Goal: Task Accomplishment & Management: Manage account settings

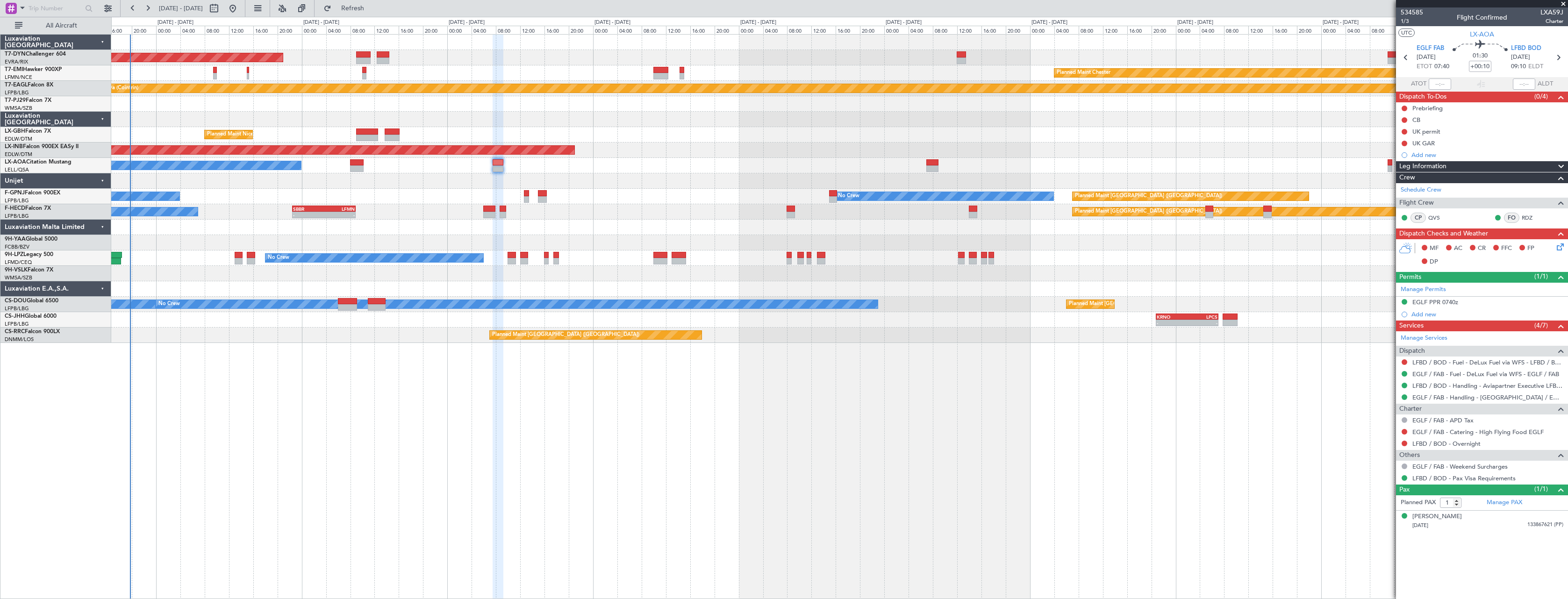
click at [1426, 11] on div "534585 1/3 Flight Confirmed LXA59J Charter" at bounding box center [1483, 17] width 172 height 19
drag, startPoint x: 1425, startPoint y: 10, endPoint x: 1405, endPoint y: 7, distance: 20.2
click at [1405, 7] on section "534585 1/3 Flight Confirmed LXA59J Charter UTC LX-AOA EGLF FAB [DATE] ETOT 07:4…" at bounding box center [1483, 299] width 172 height 599
copy section "534585 1/3"
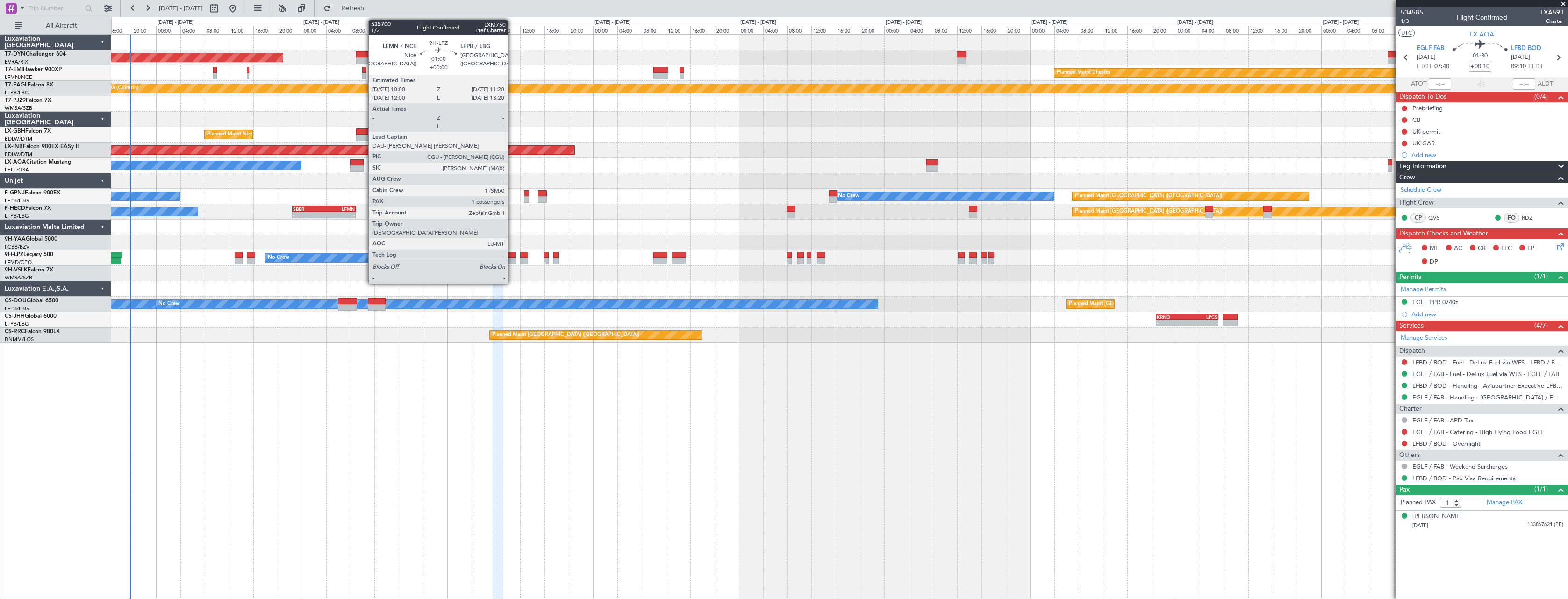
click at [513, 257] on div at bounding box center [512, 255] width 9 height 6
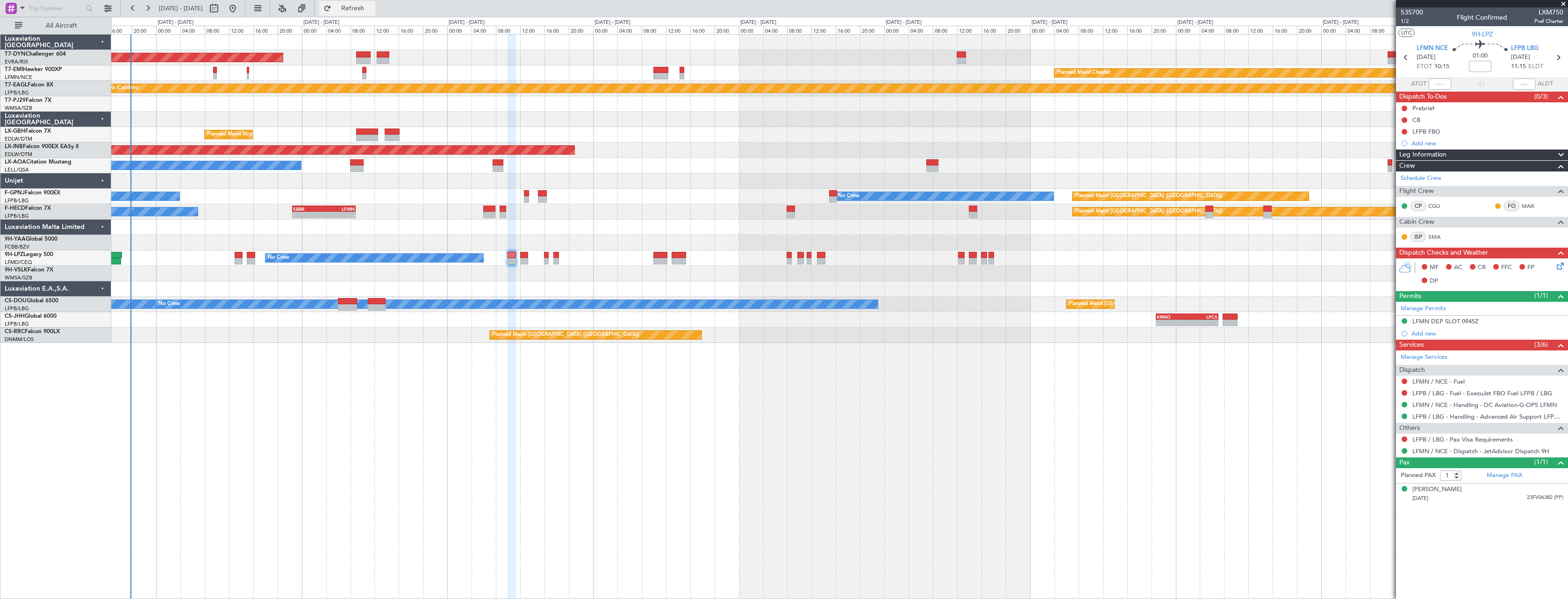
click at [375, 3] on button "Refresh" at bounding box center [347, 8] width 56 height 15
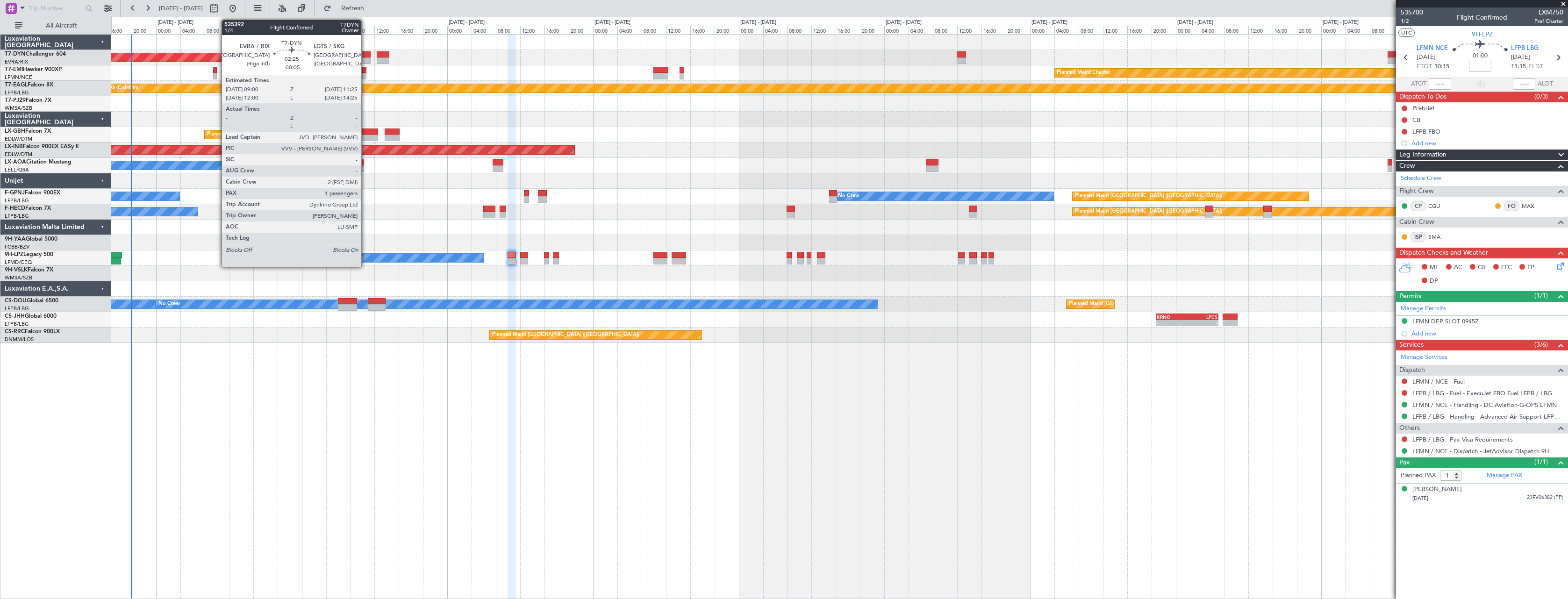
click at [365, 58] on div at bounding box center [363, 60] width 15 height 6
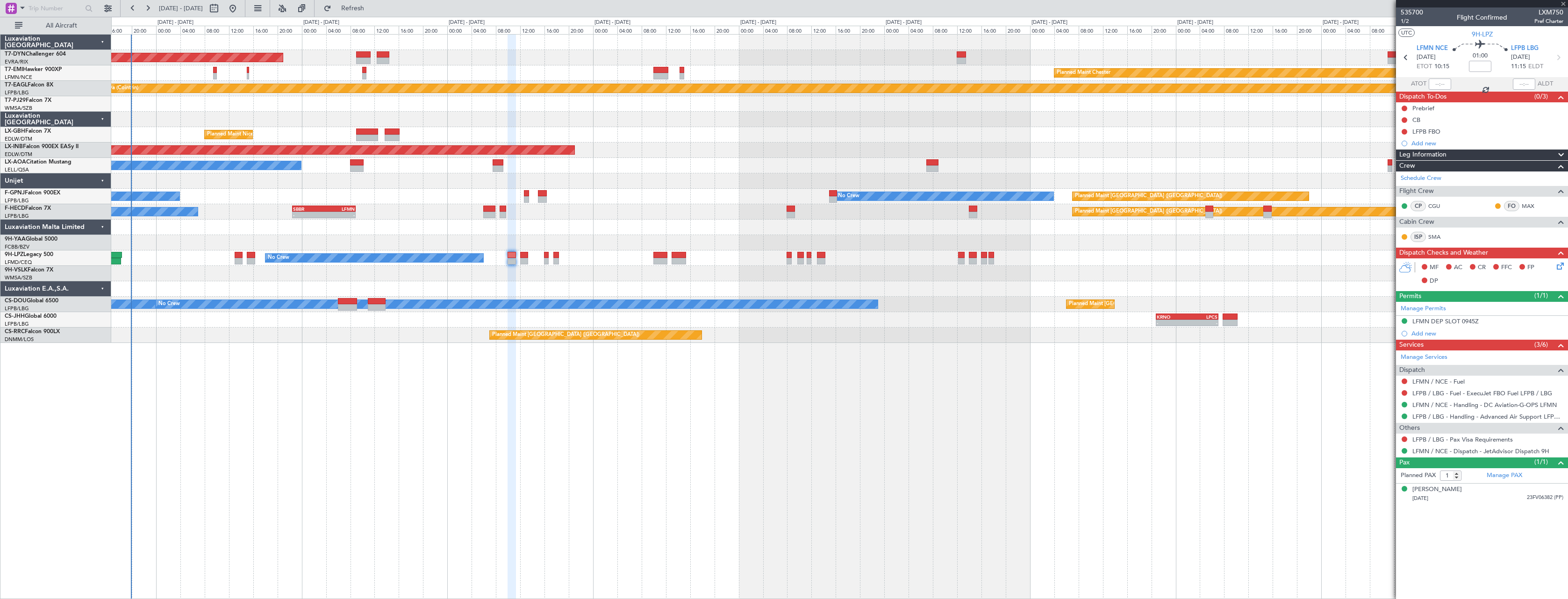
type input "-00:05"
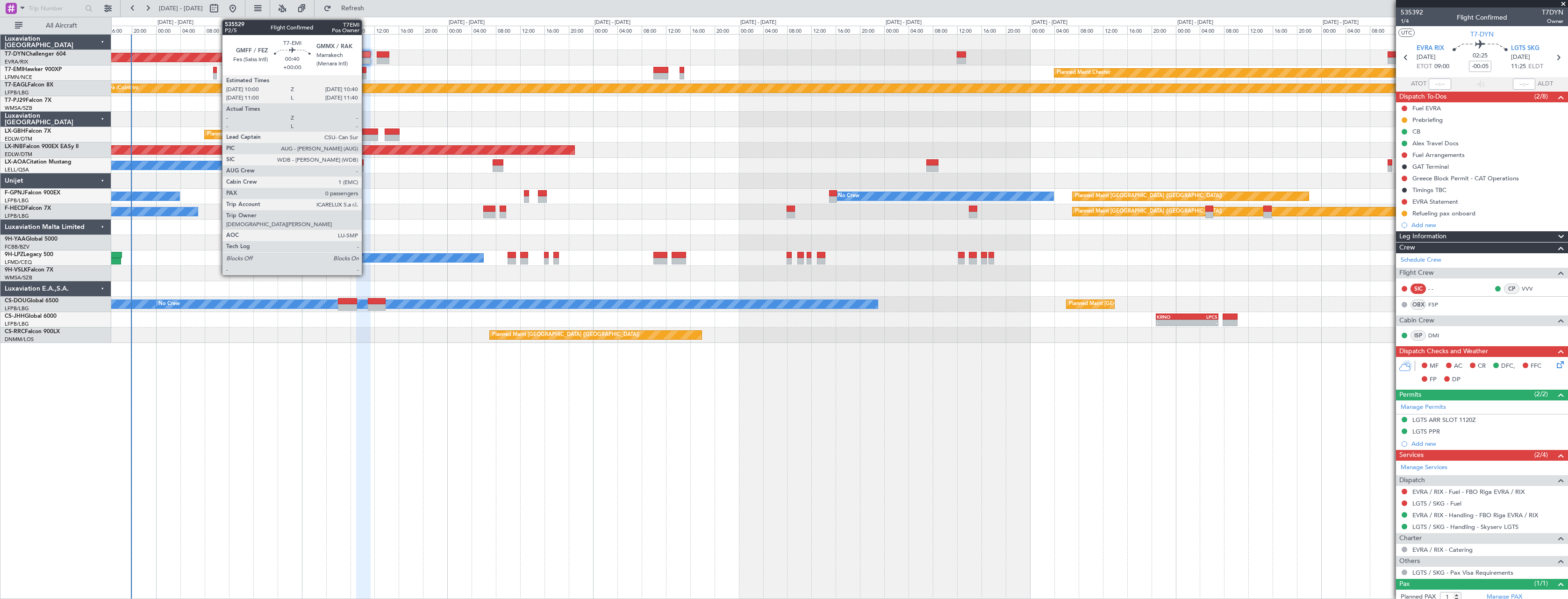
click at [366, 76] on div at bounding box center [364, 76] width 4 height 6
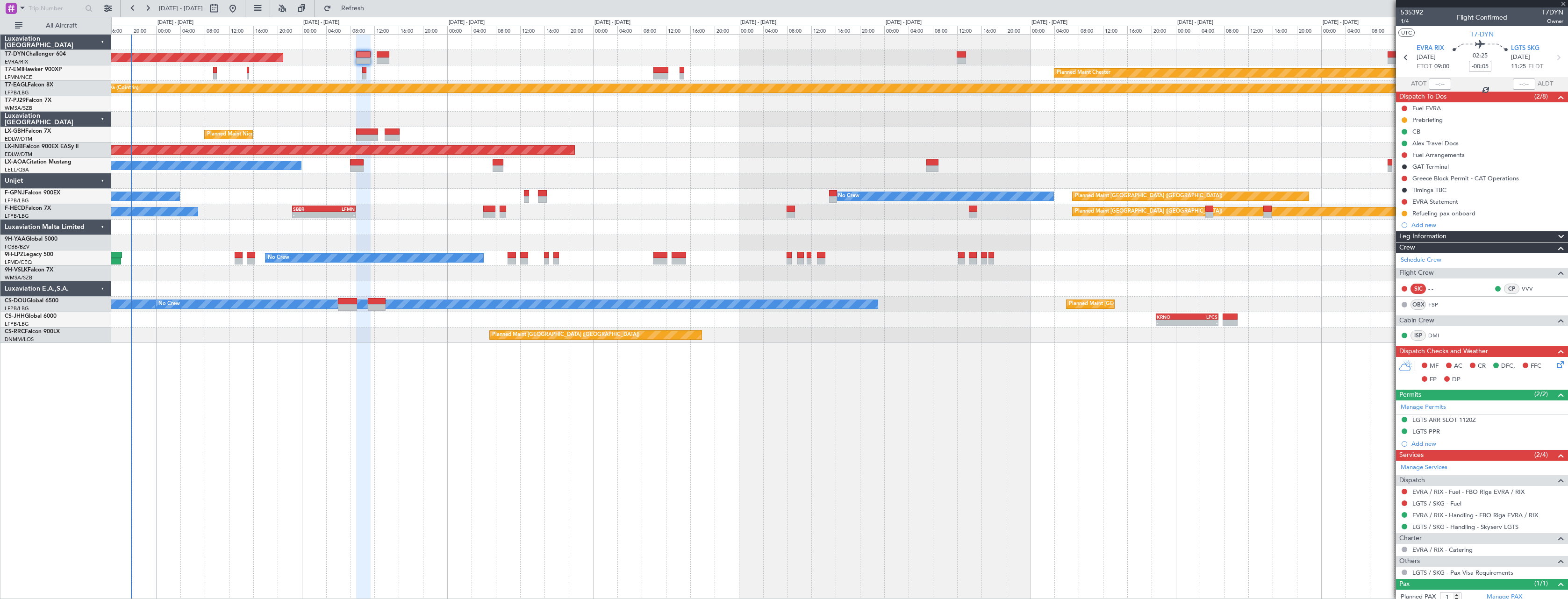
type input "0"
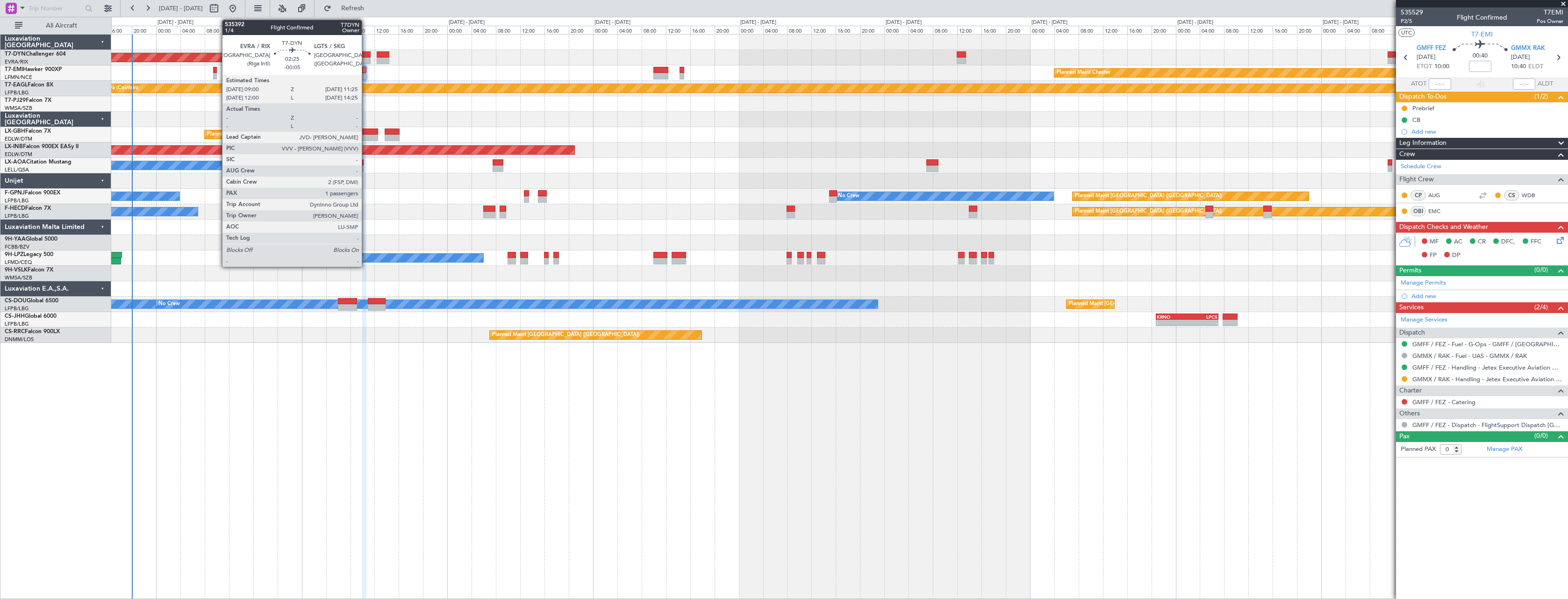
click at [366, 55] on div at bounding box center [363, 54] width 15 height 6
type input "-00:05"
type input "1"
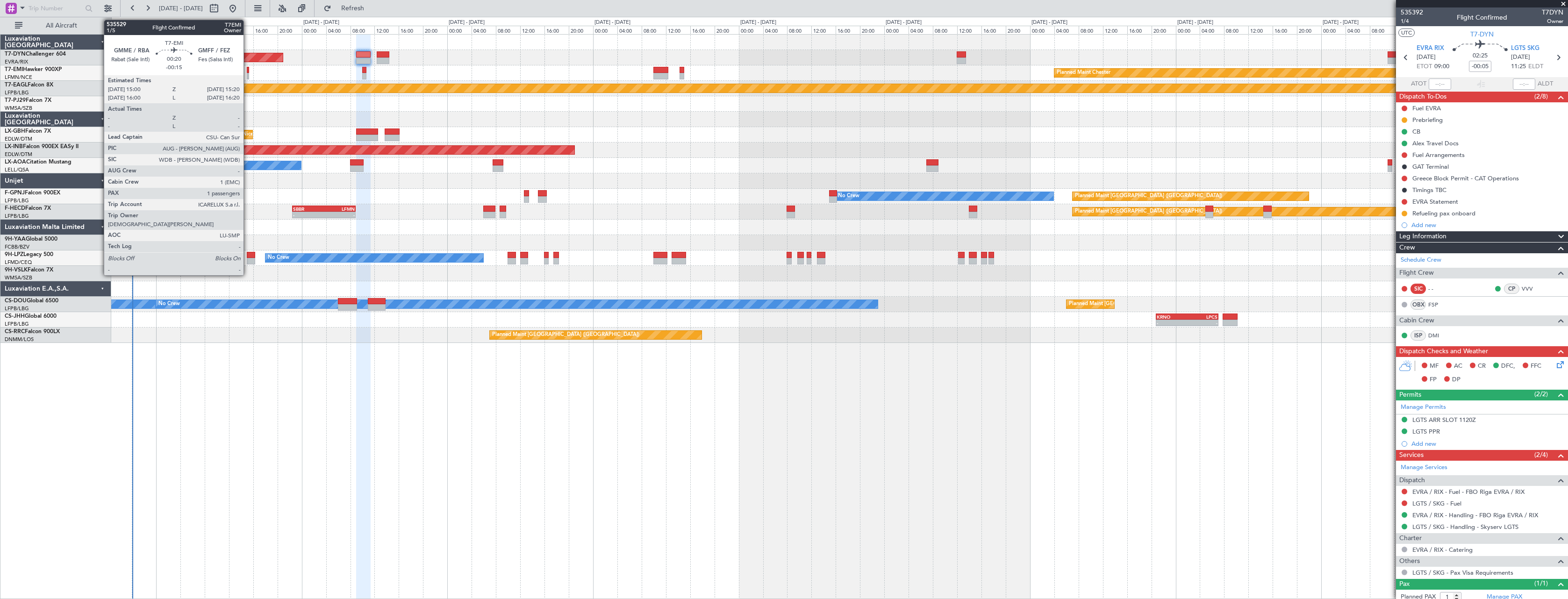
click at [247, 68] on div at bounding box center [247, 70] width 2 height 6
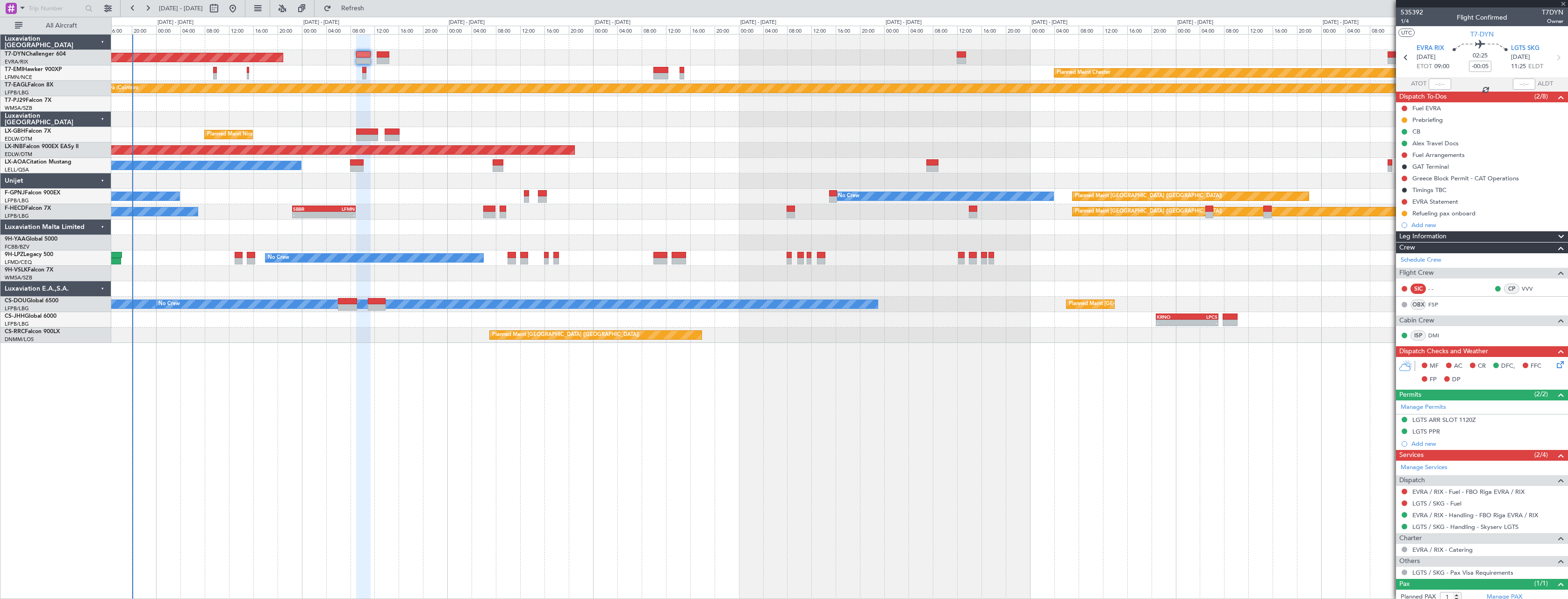
type input "-00:15"
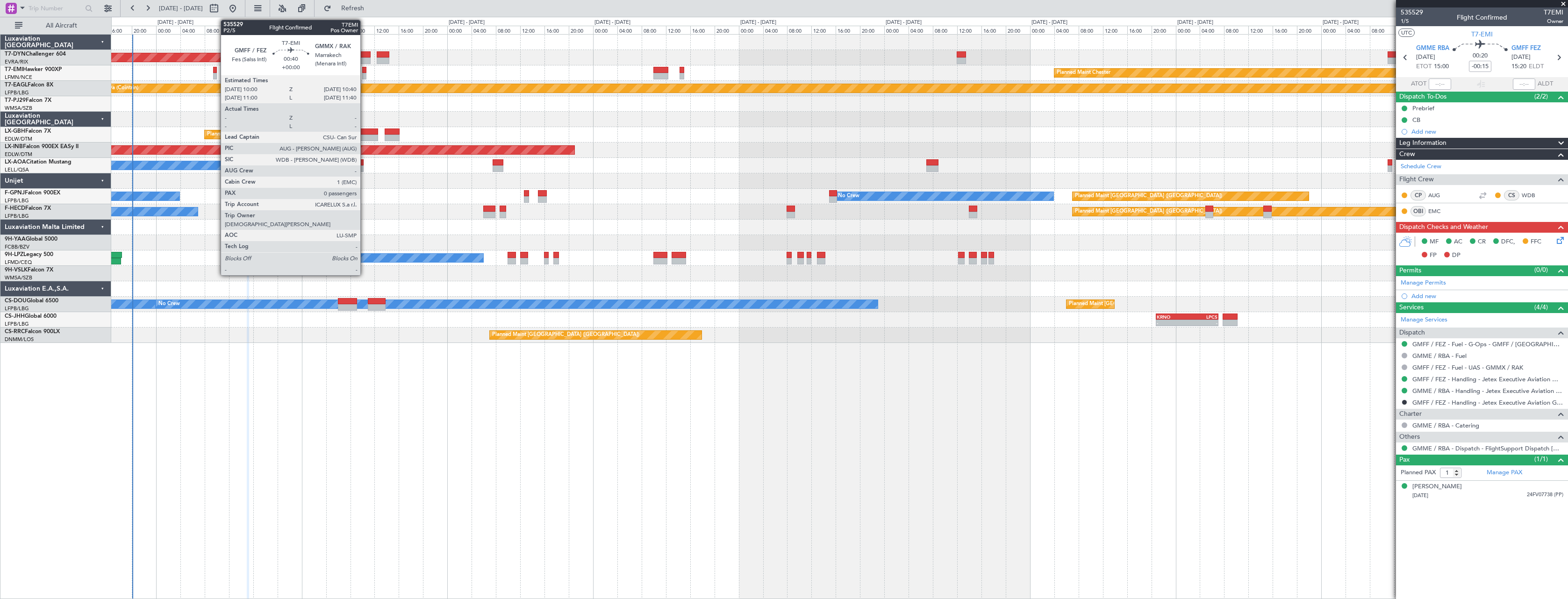
click at [364, 70] on div at bounding box center [364, 70] width 4 height 6
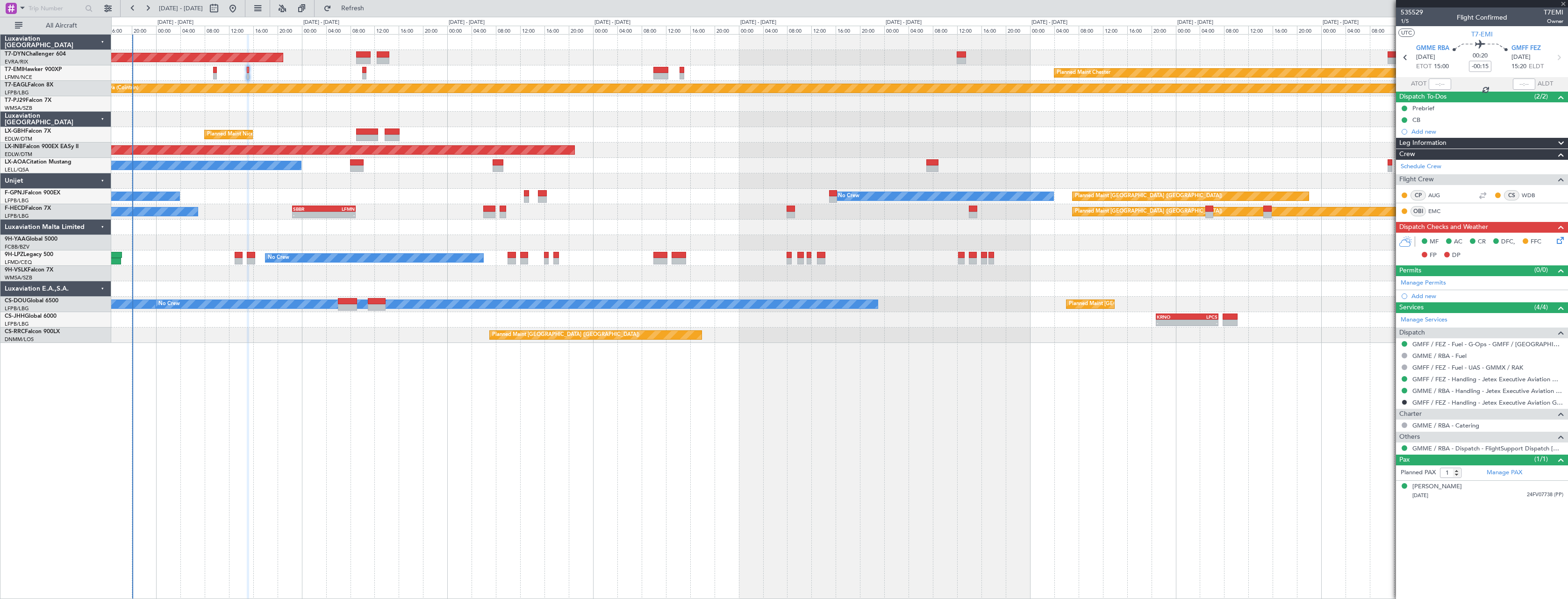
type input "0"
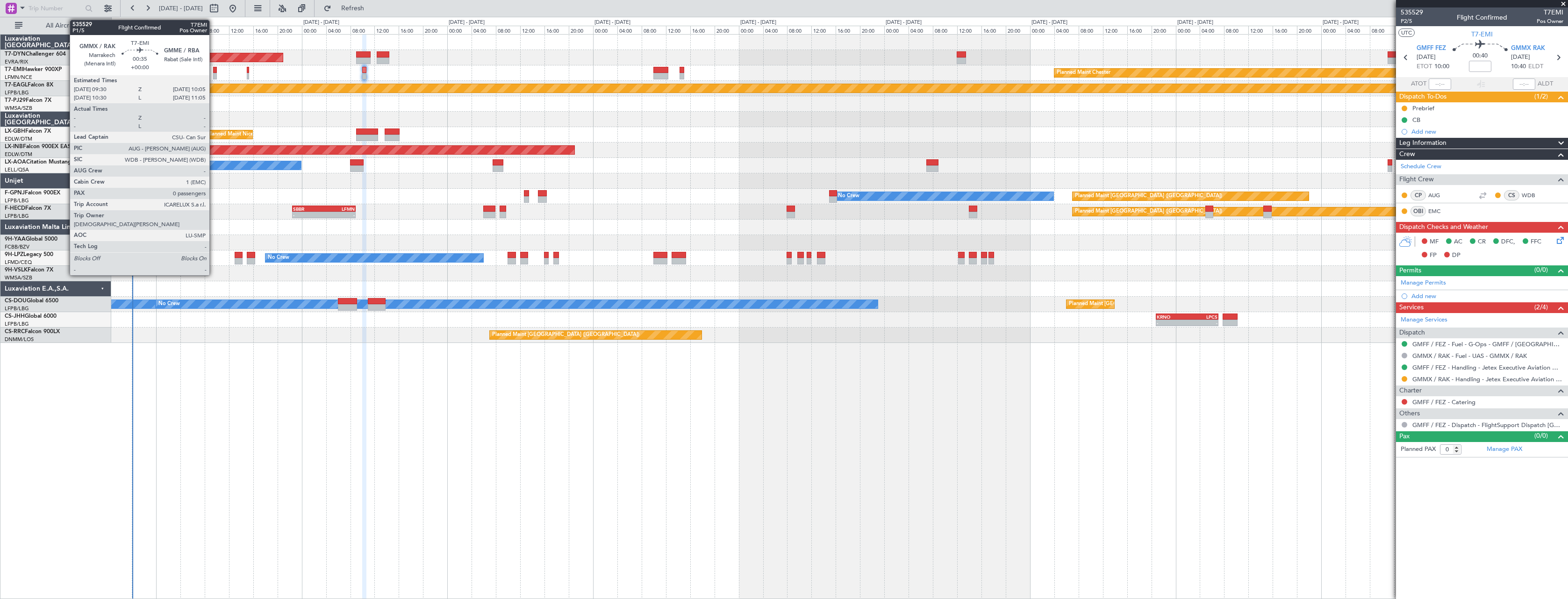
click at [213, 72] on div at bounding box center [215, 70] width 4 height 6
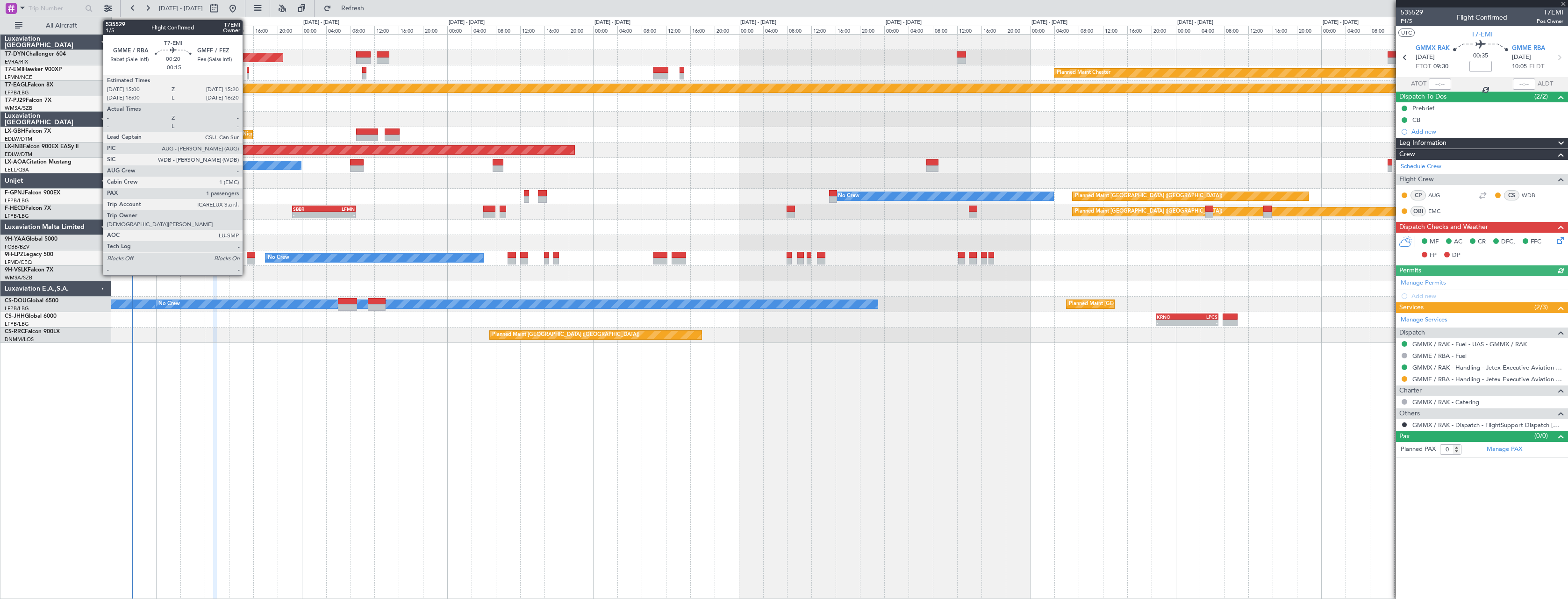
click at [247, 70] on div at bounding box center [247, 70] width 2 height 6
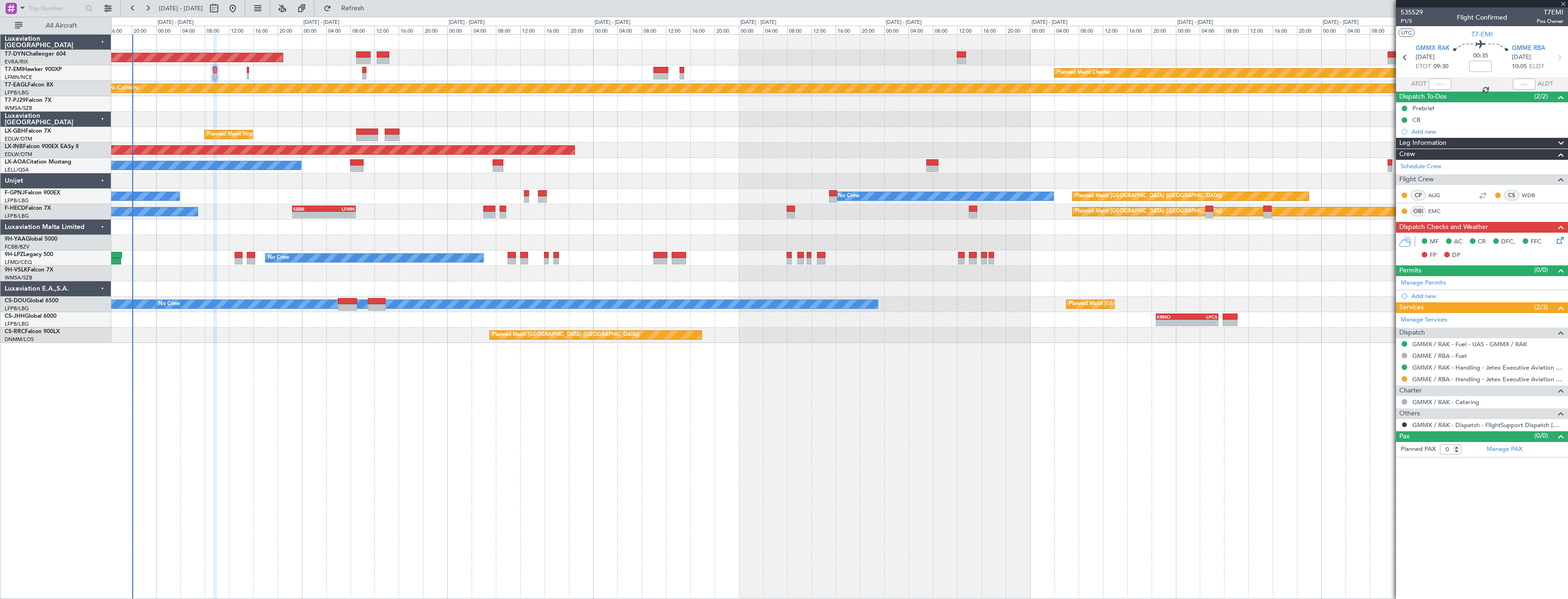
type input "-00:15"
type input "1"
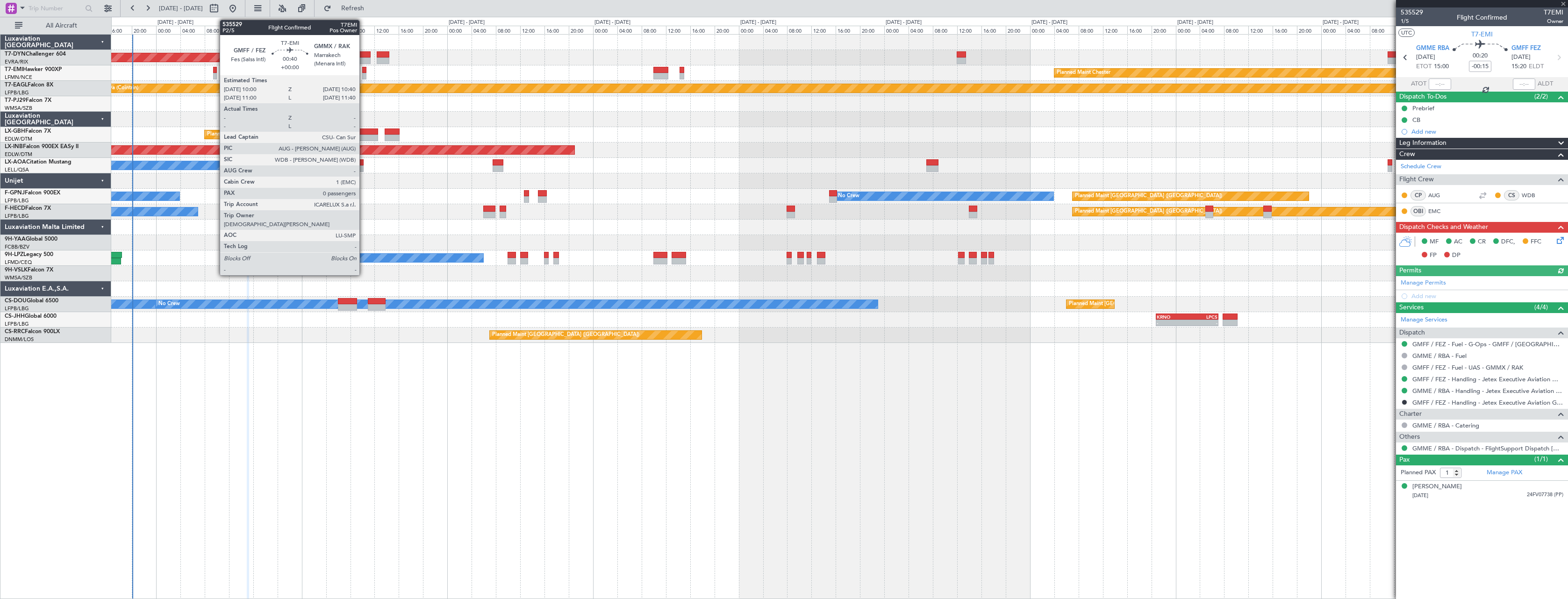
click at [364, 69] on div at bounding box center [364, 70] width 4 height 6
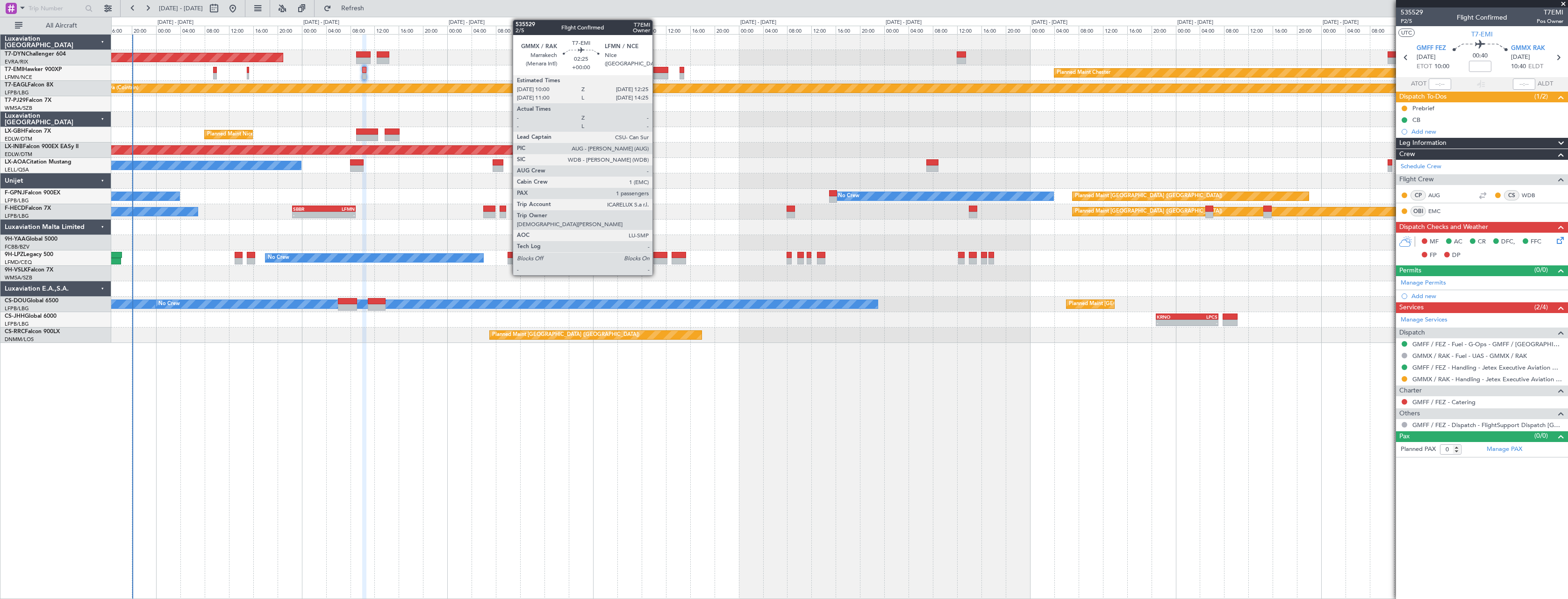
click at [657, 73] on div at bounding box center [661, 76] width 15 height 6
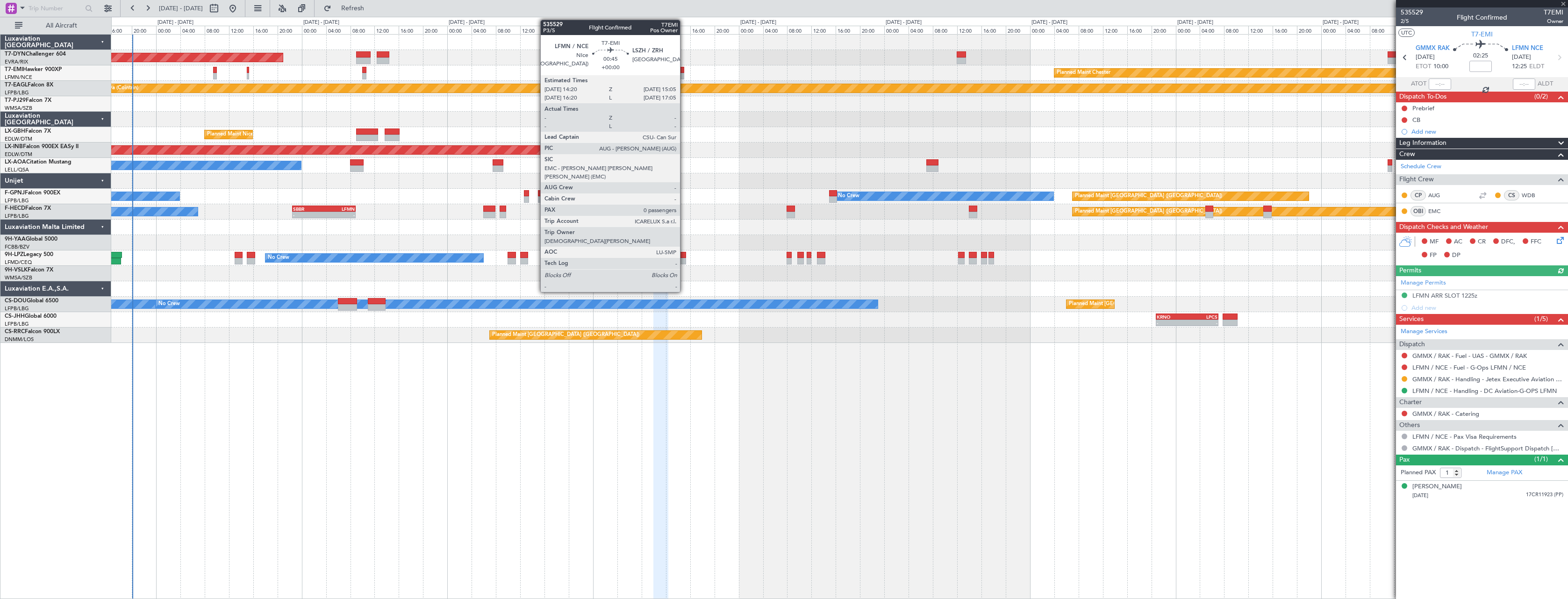
click at [685, 71] on div at bounding box center [682, 70] width 5 height 6
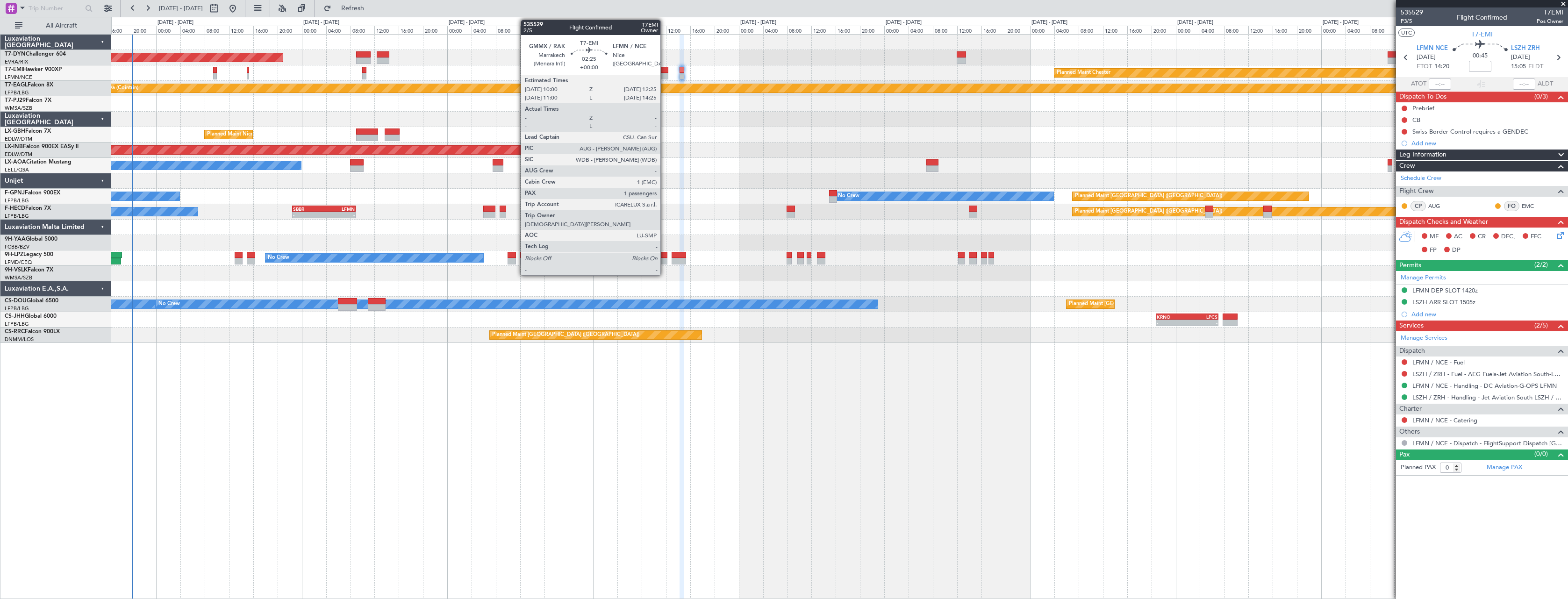
click at [665, 67] on div at bounding box center [661, 70] width 15 height 6
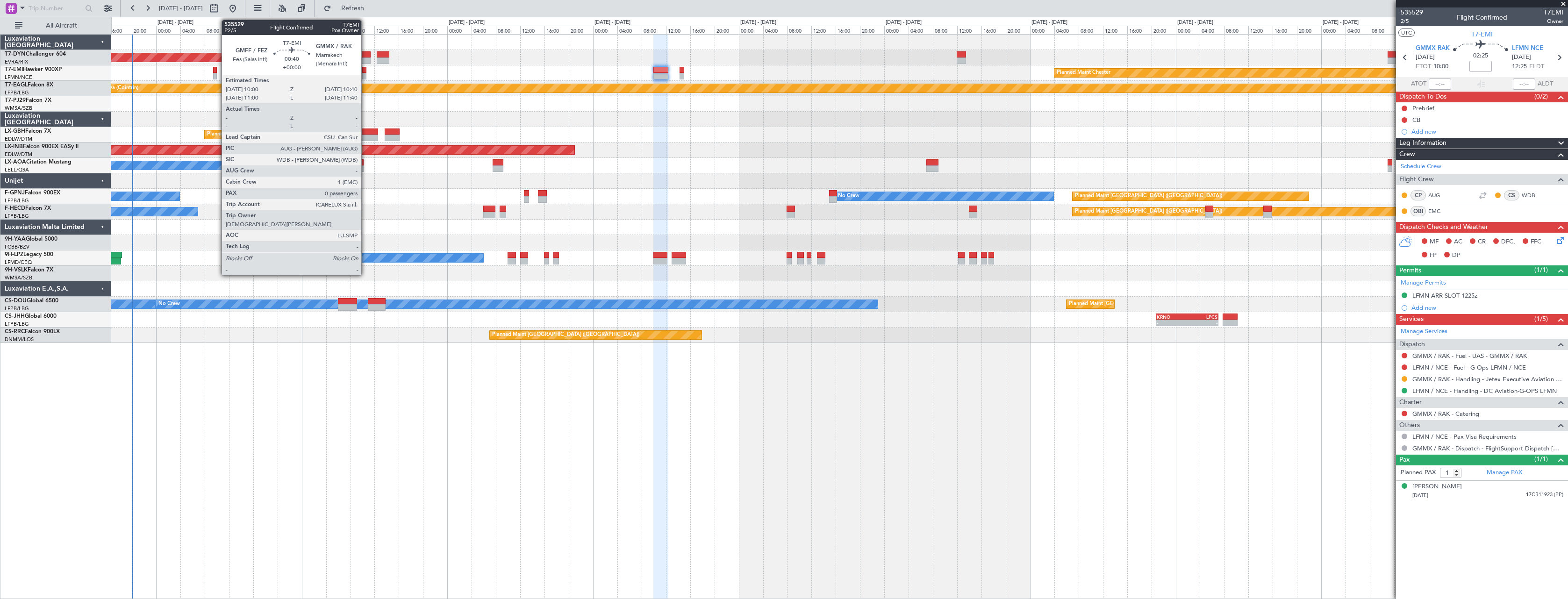
click at [365, 71] on div at bounding box center [364, 70] width 4 height 6
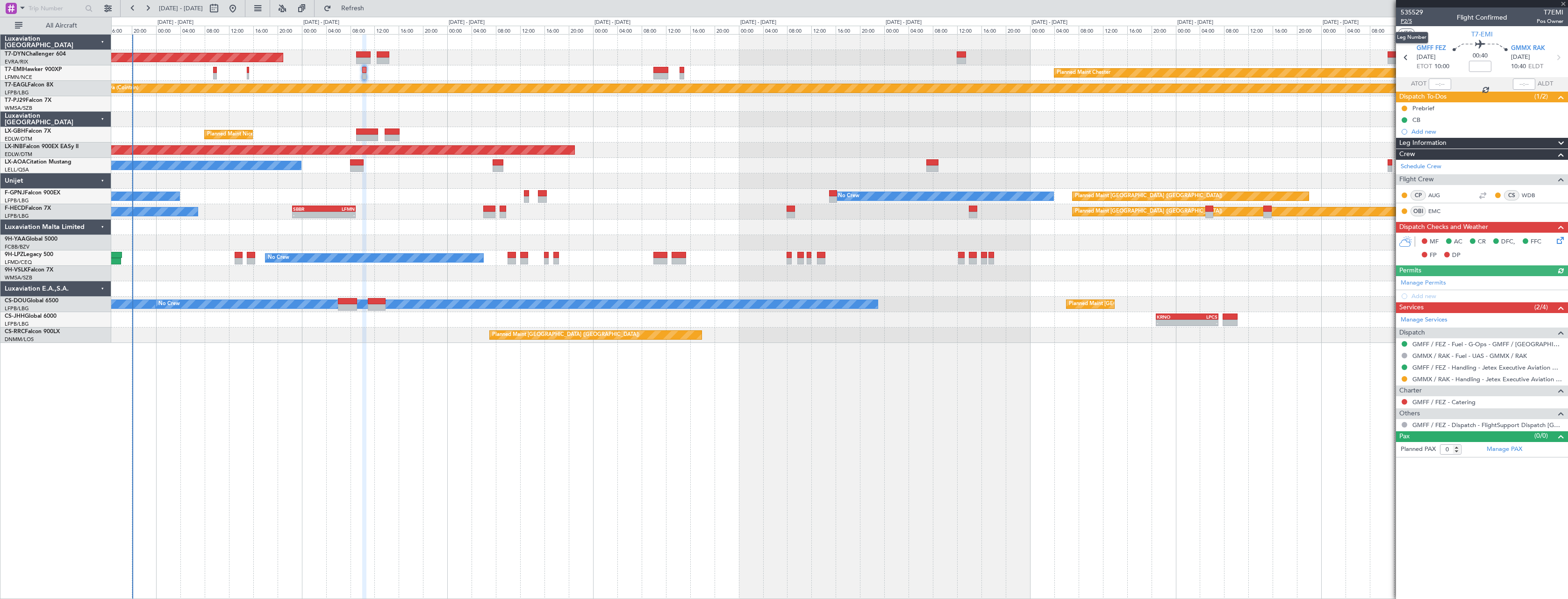
click at [1406, 23] on span "P2/5" at bounding box center [1412, 21] width 22 height 8
click at [1556, 57] on mat-tooltip-component "Marrakech (Menara Intl) Cat B" at bounding box center [1525, 69] width 72 height 33
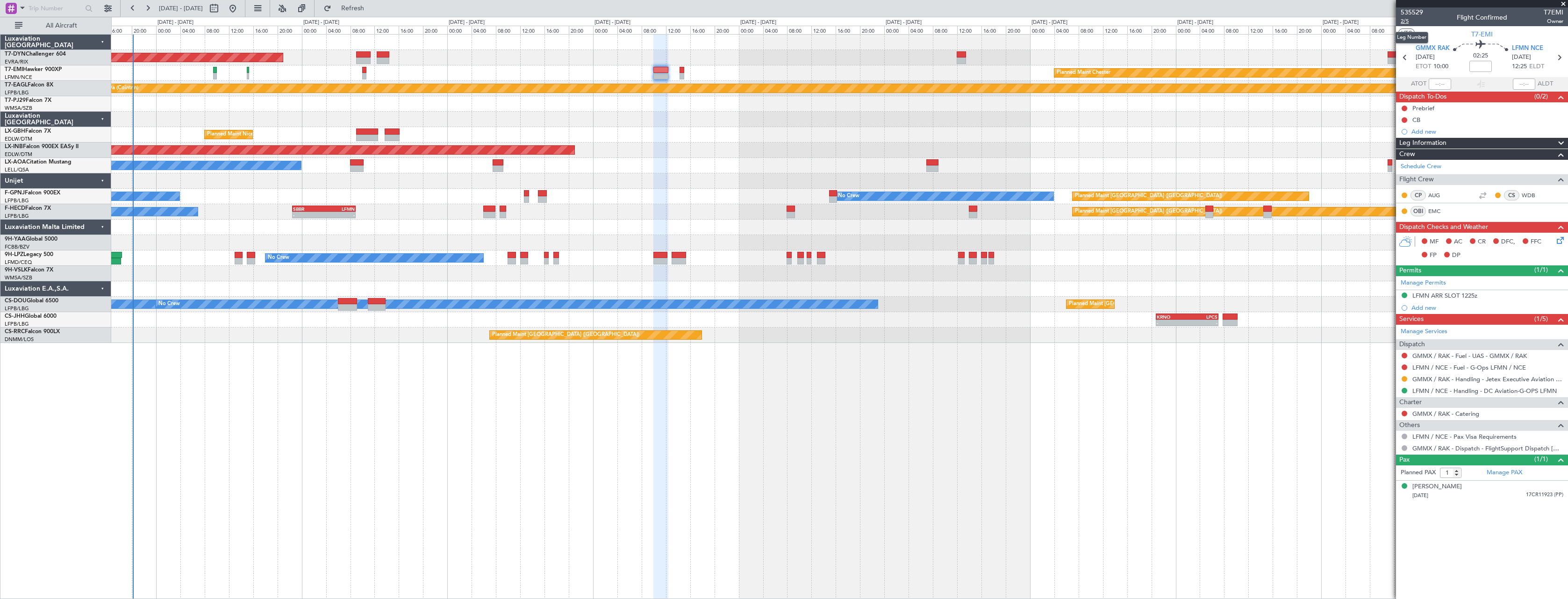
click at [1403, 22] on span "2/5" at bounding box center [1412, 21] width 22 height 8
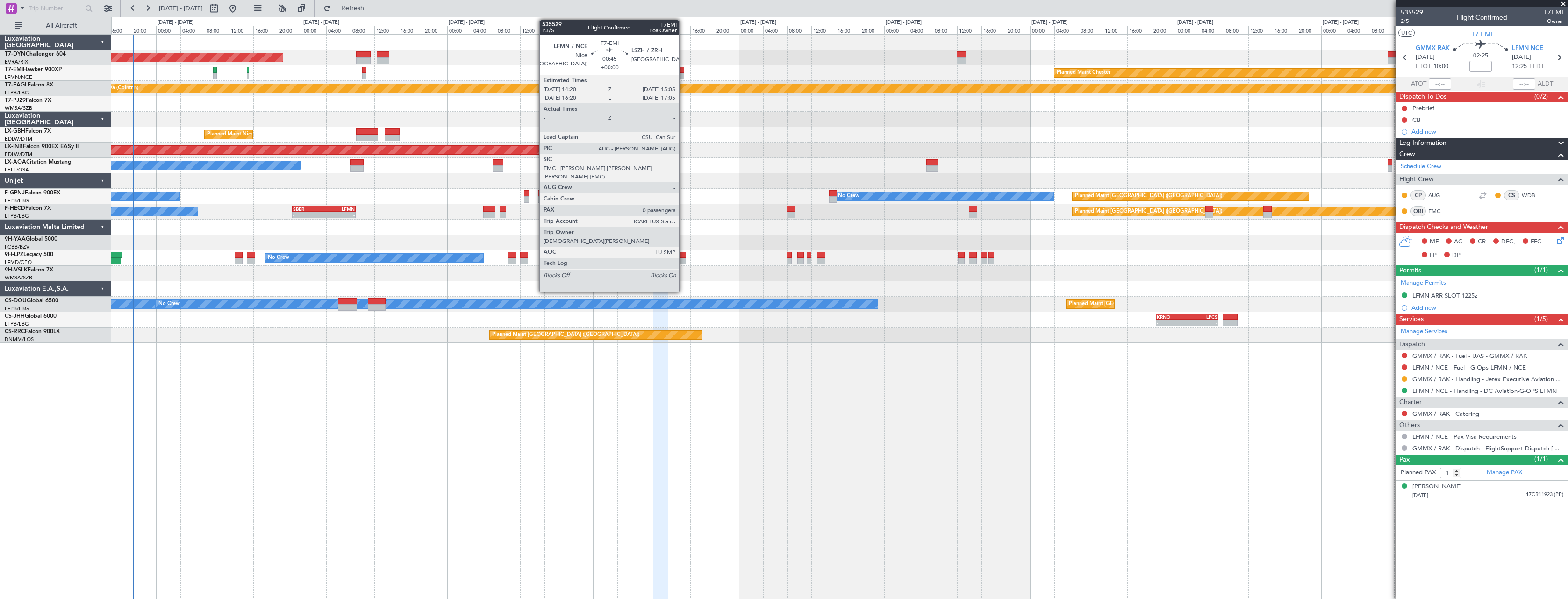
click at [683, 68] on div at bounding box center [682, 70] width 5 height 6
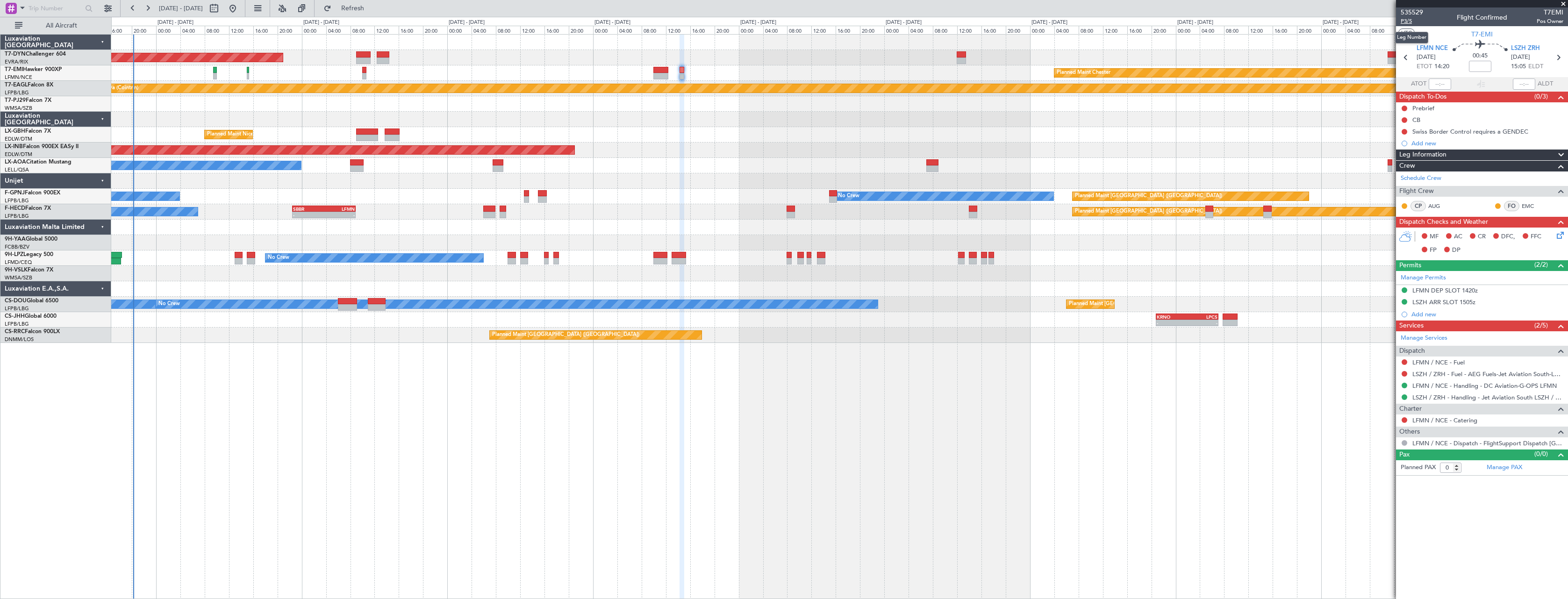
click at [1407, 23] on span "P3/5" at bounding box center [1412, 21] width 22 height 8
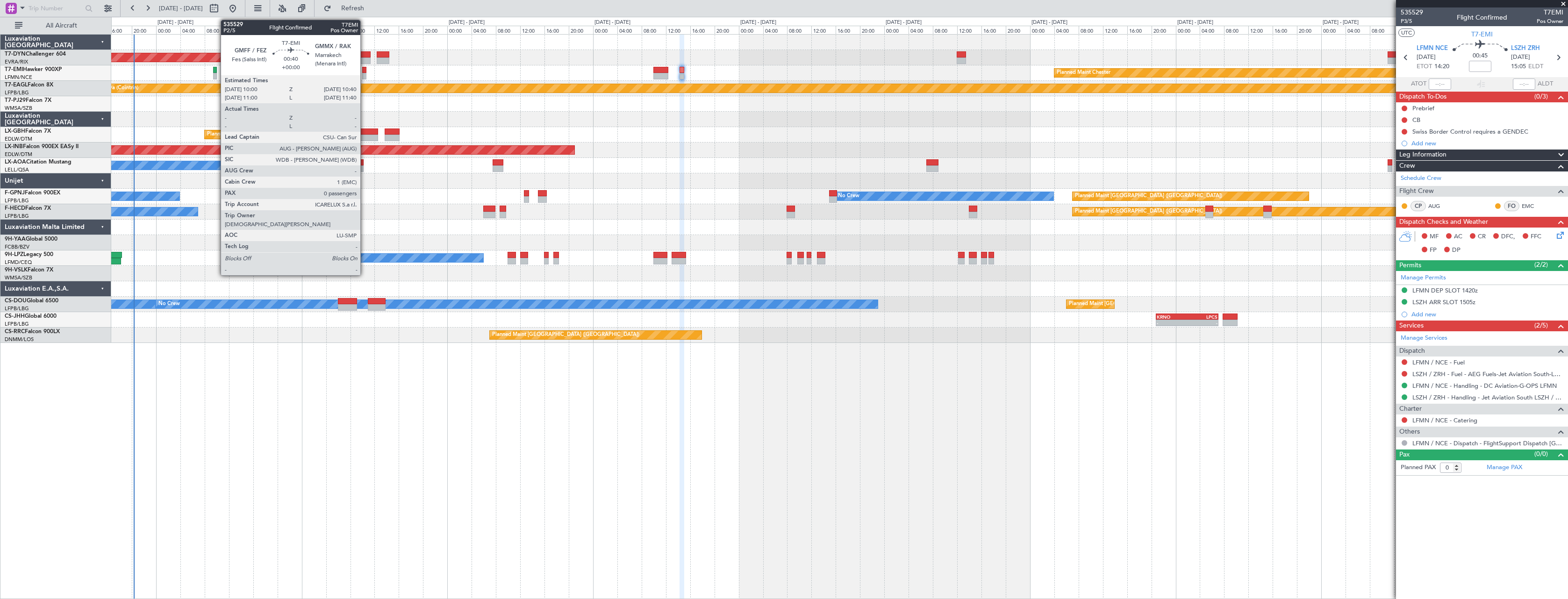
click at [364, 75] on div at bounding box center [364, 76] width 4 height 6
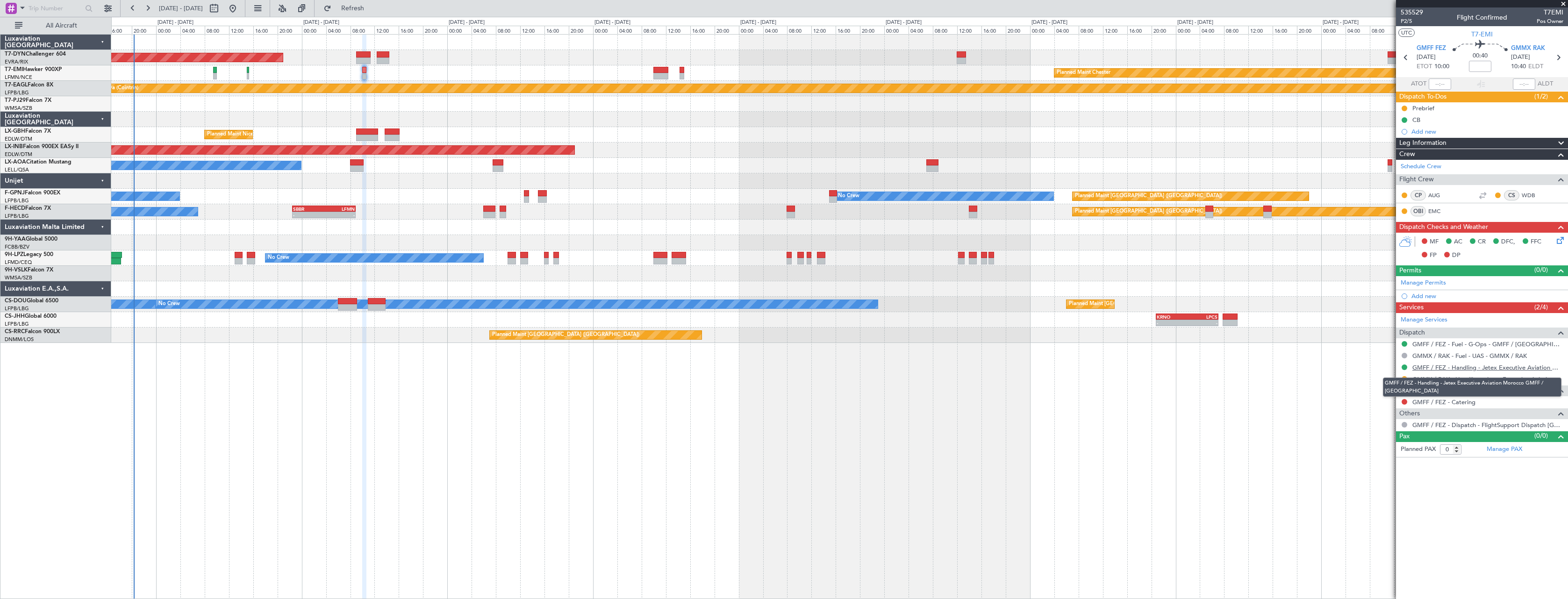
click at [1544, 366] on link "GMFF / FEZ - Handling - Jetex Executive Aviation Morocco GMFF / [GEOGRAPHIC_DAT…" at bounding box center [1488, 367] width 151 height 8
click at [1510, 377] on link "GMMX / RAK - Handling - Jetex Executive Aviation GMMX / RAK" at bounding box center [1488, 379] width 151 height 8
click at [1556, 61] on icon at bounding box center [1559, 57] width 12 height 12
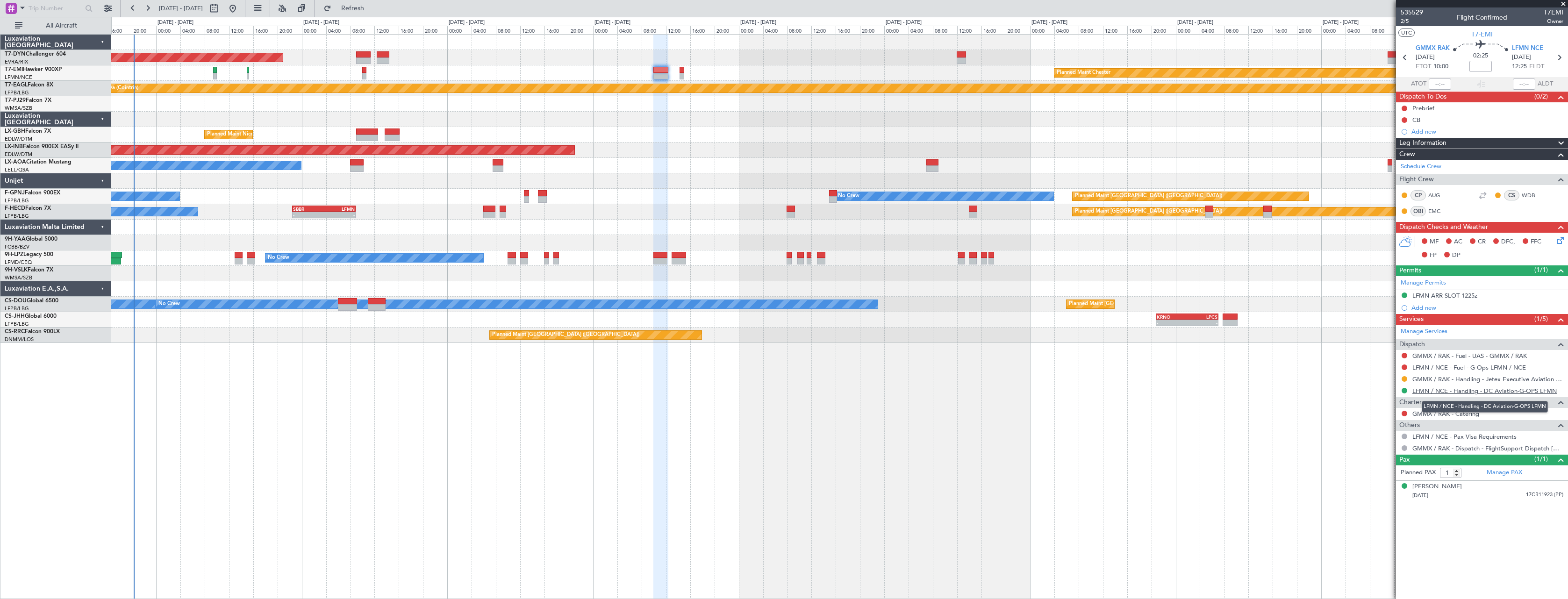
click at [1495, 388] on link "LFMN / NCE - Handling - DC Aviation-G-OPS LFMN" at bounding box center [1485, 391] width 144 height 8
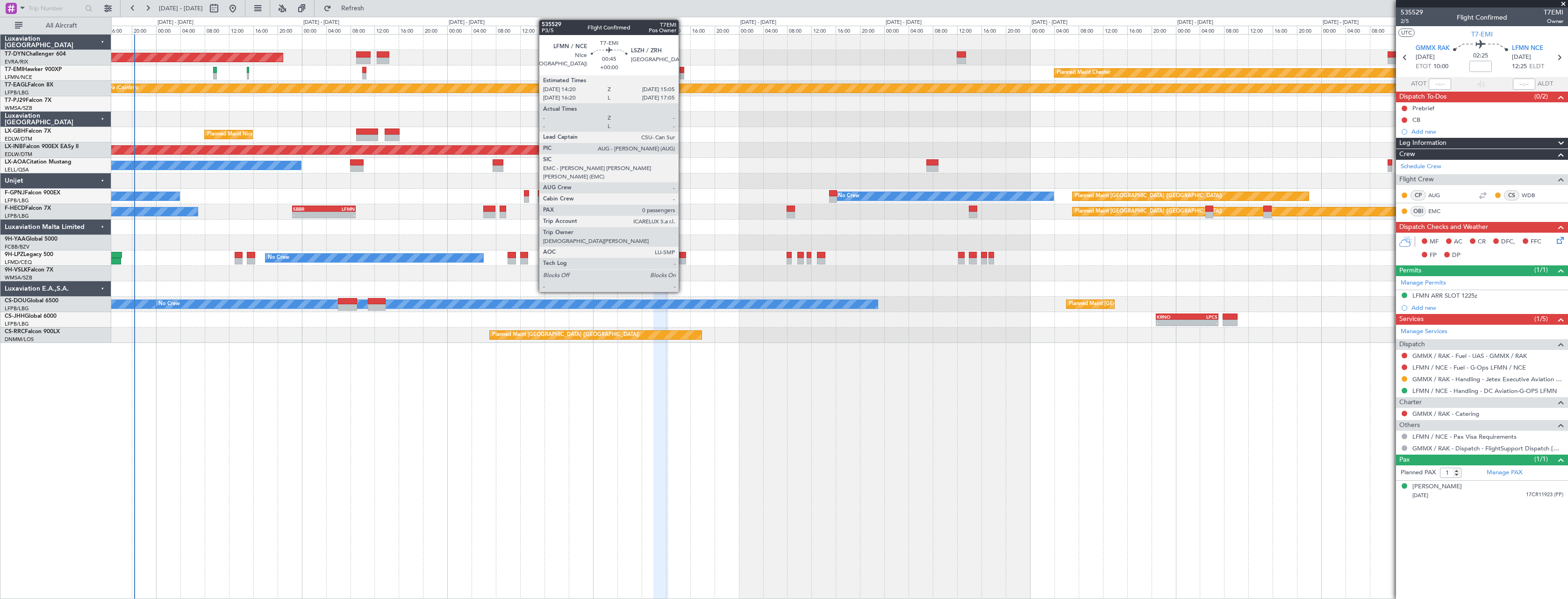
click at [683, 71] on div at bounding box center [682, 70] width 5 height 6
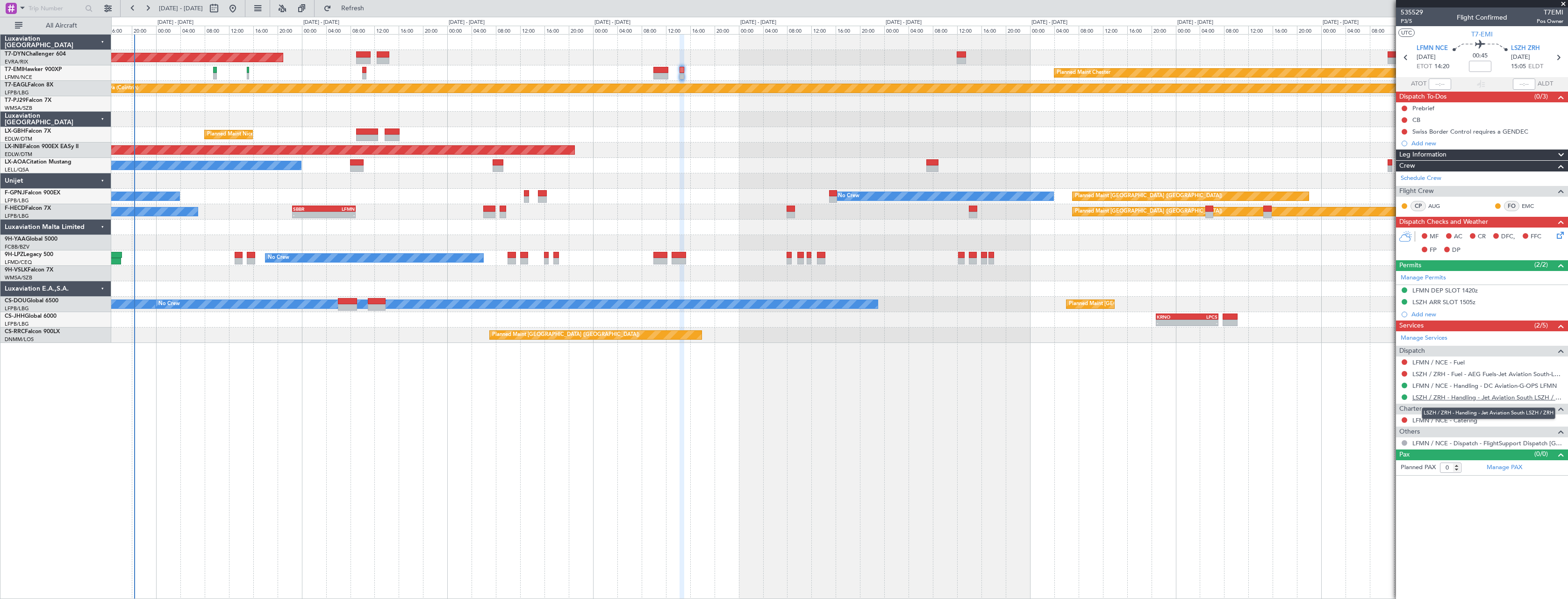
click at [1478, 394] on link "LSZH / ZRH - Handling - Jet Aviation South LSZH / ZRH" at bounding box center [1488, 398] width 151 height 8
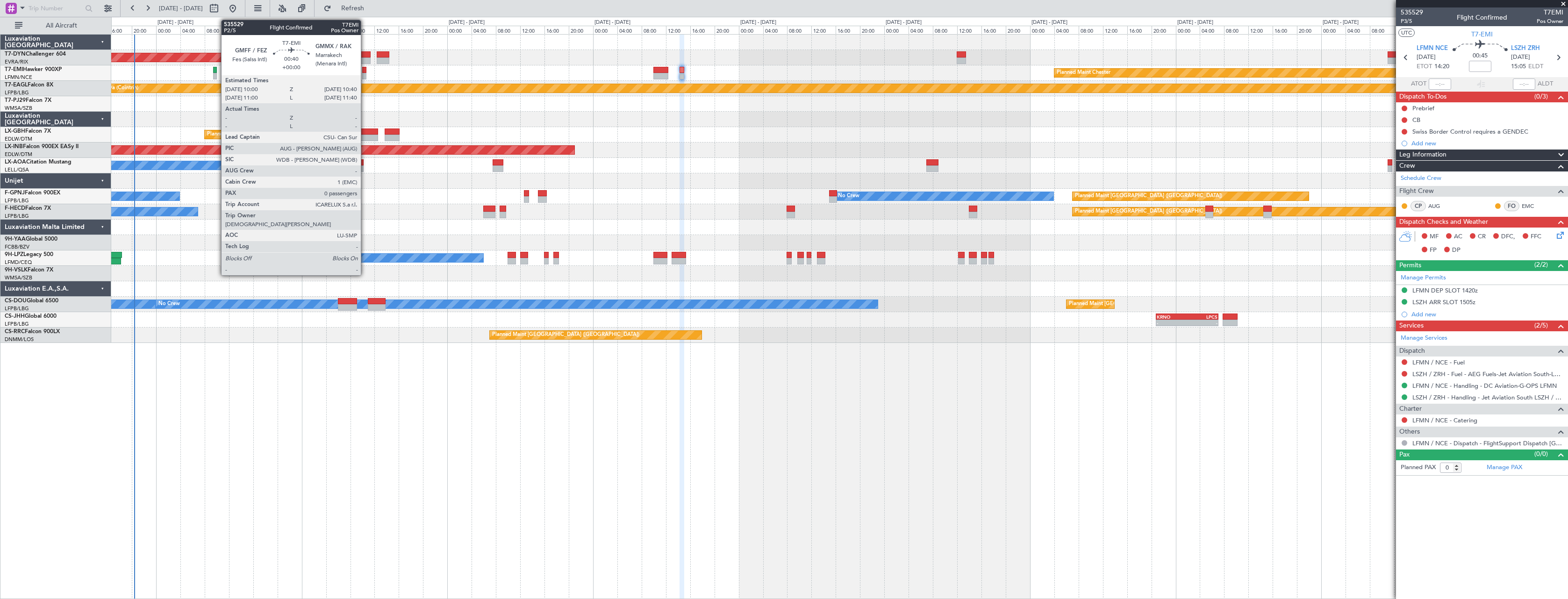
click at [365, 69] on div at bounding box center [364, 70] width 4 height 6
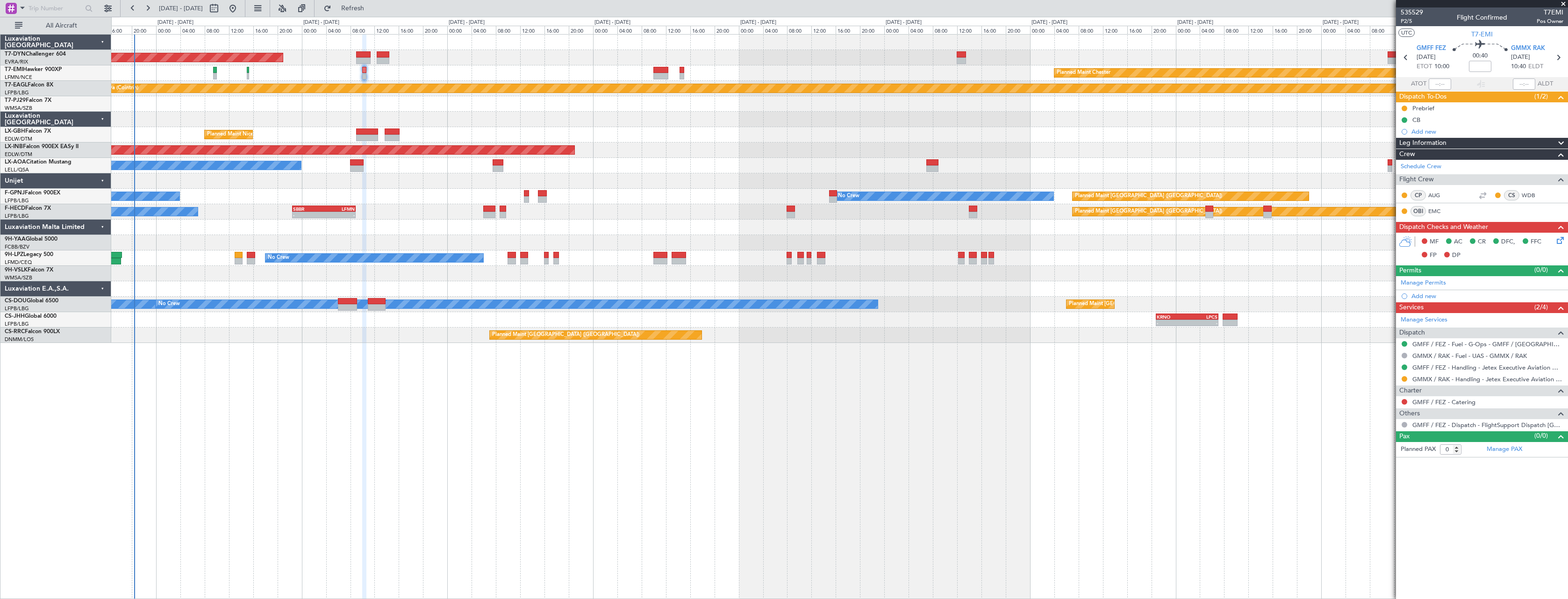
click at [1558, 240] on icon at bounding box center [1559, 239] width 8 height 8
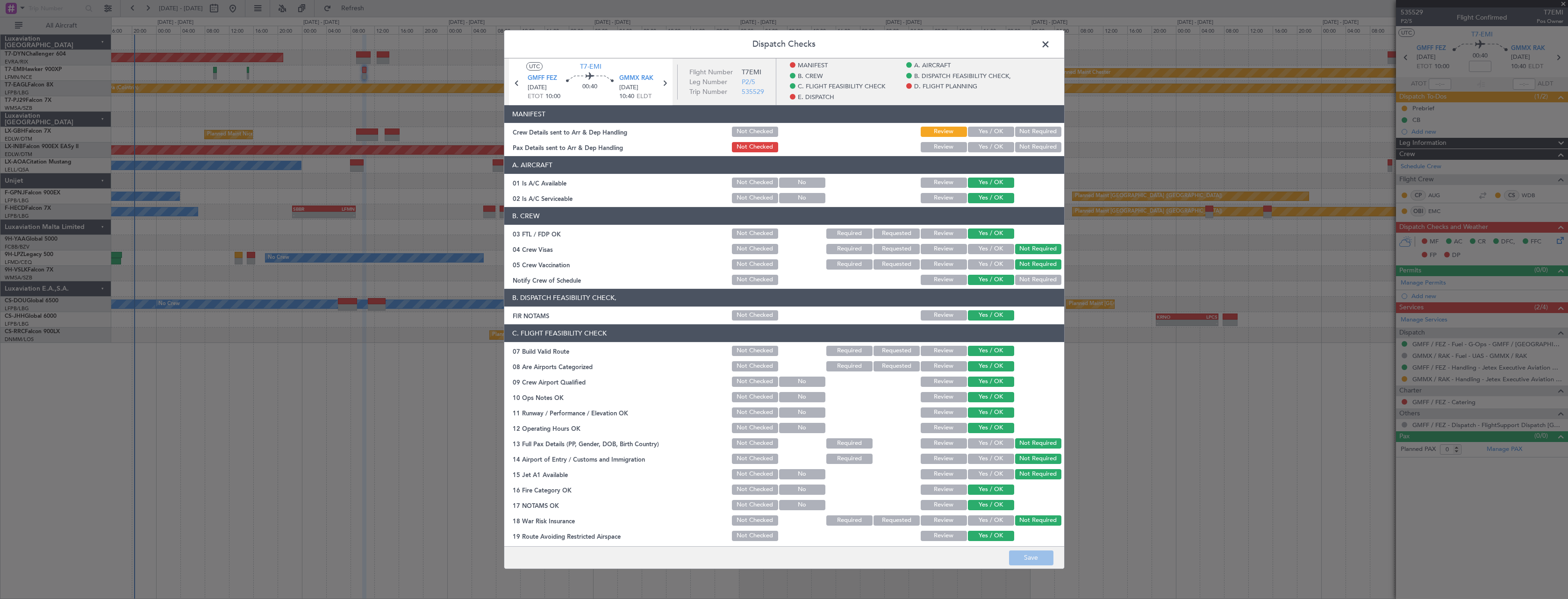
click at [980, 133] on button "Yes / OK" at bounding box center [991, 131] width 47 height 10
click at [993, 147] on button "Yes / OK" at bounding box center [991, 146] width 47 height 10
click at [1031, 557] on button "Save" at bounding box center [1031, 557] width 44 height 15
click at [1051, 43] on span at bounding box center [1051, 46] width 0 height 19
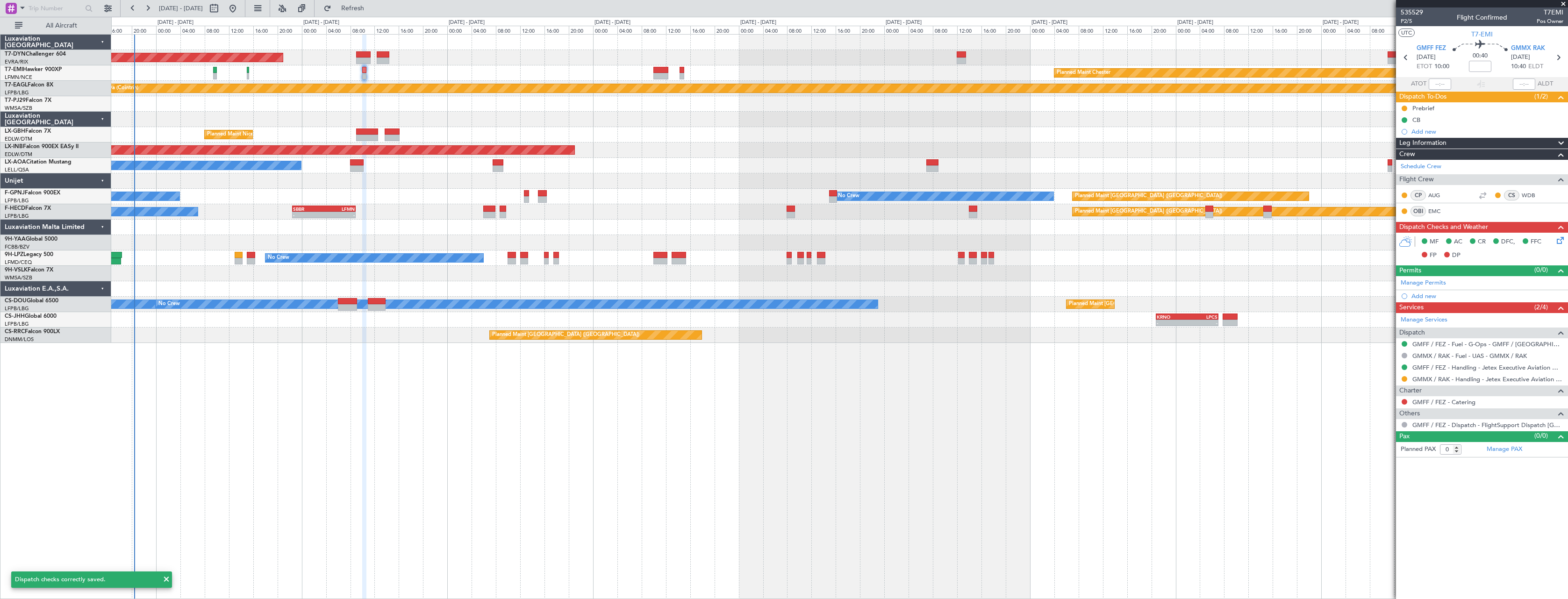
click at [653, 70] on div "Planned Maint Chester" at bounding box center [839, 73] width 1456 height 15
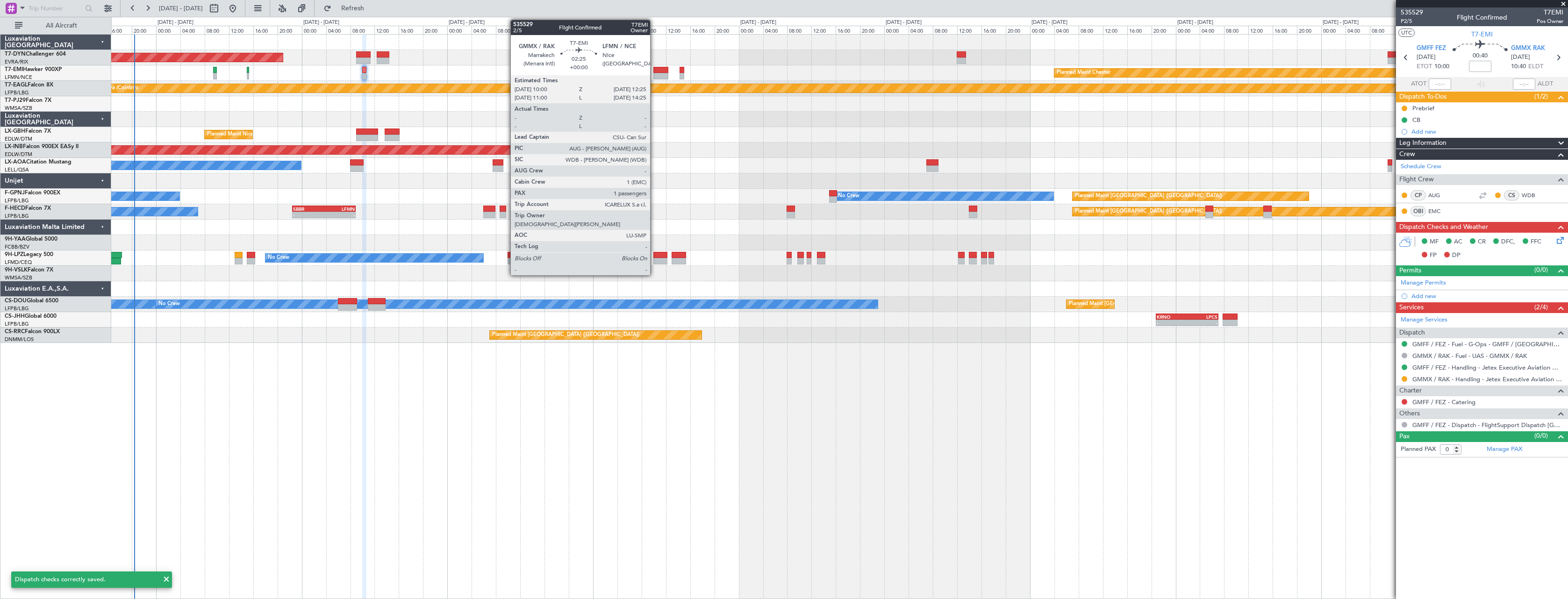
click at [655, 71] on div at bounding box center [661, 70] width 15 height 6
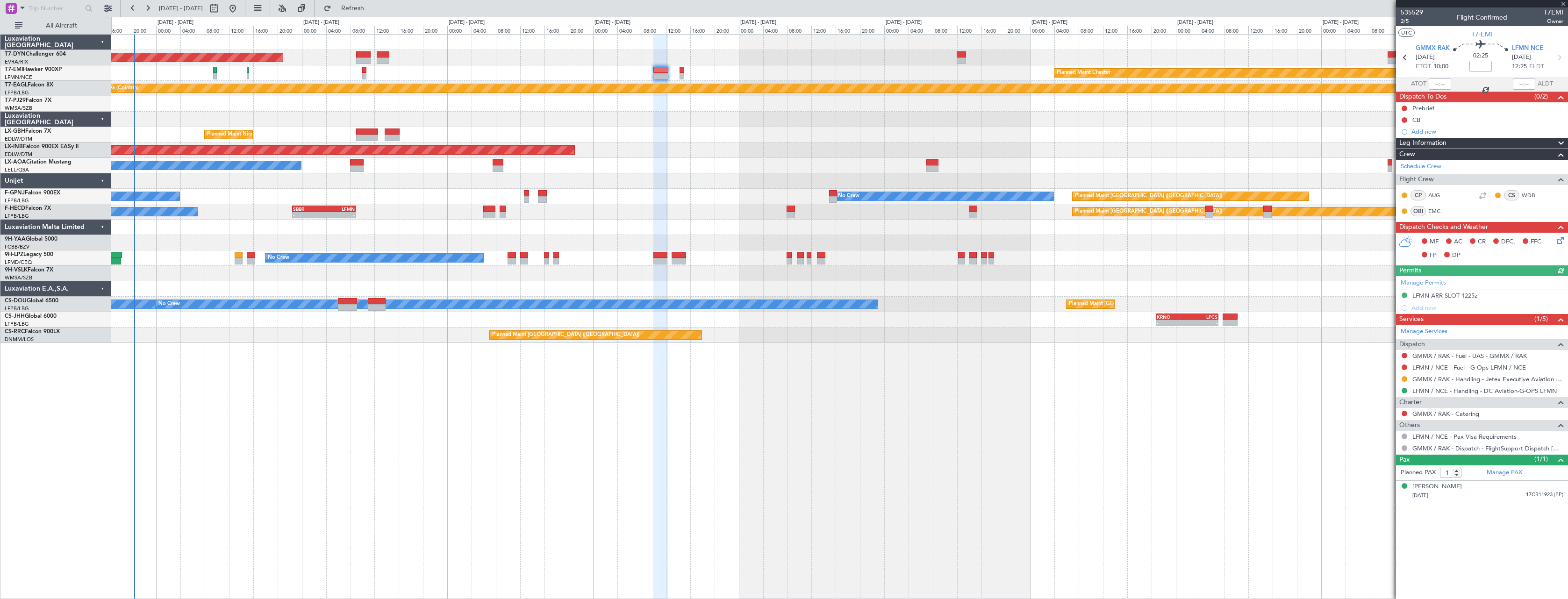
click at [1563, 243] on icon at bounding box center [1559, 239] width 8 height 8
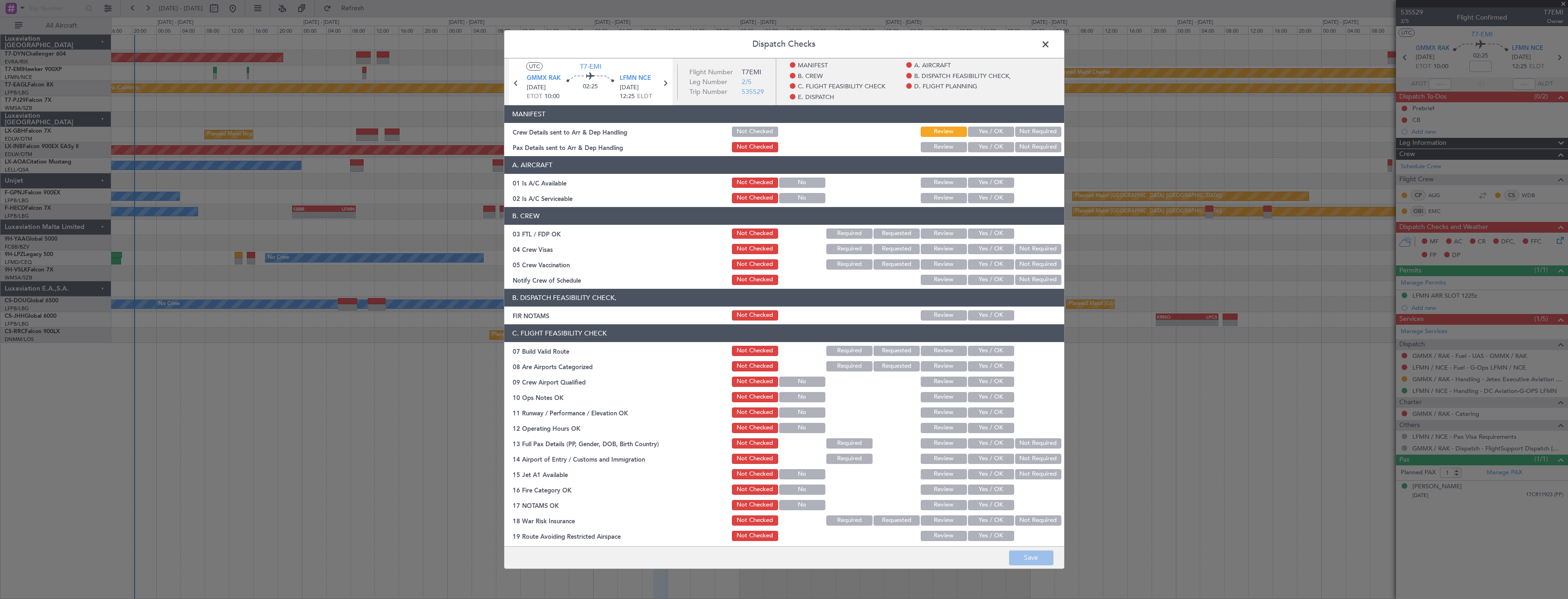
click at [987, 132] on button "Yes / OK" at bounding box center [991, 131] width 47 height 10
drag, startPoint x: 990, startPoint y: 147, endPoint x: 997, endPoint y: 202, distance: 55.4
click at [992, 150] on button "Yes / OK" at bounding box center [991, 146] width 47 height 10
click at [1041, 560] on button "Save" at bounding box center [1031, 557] width 44 height 15
click at [1051, 38] on span at bounding box center [1051, 46] width 0 height 19
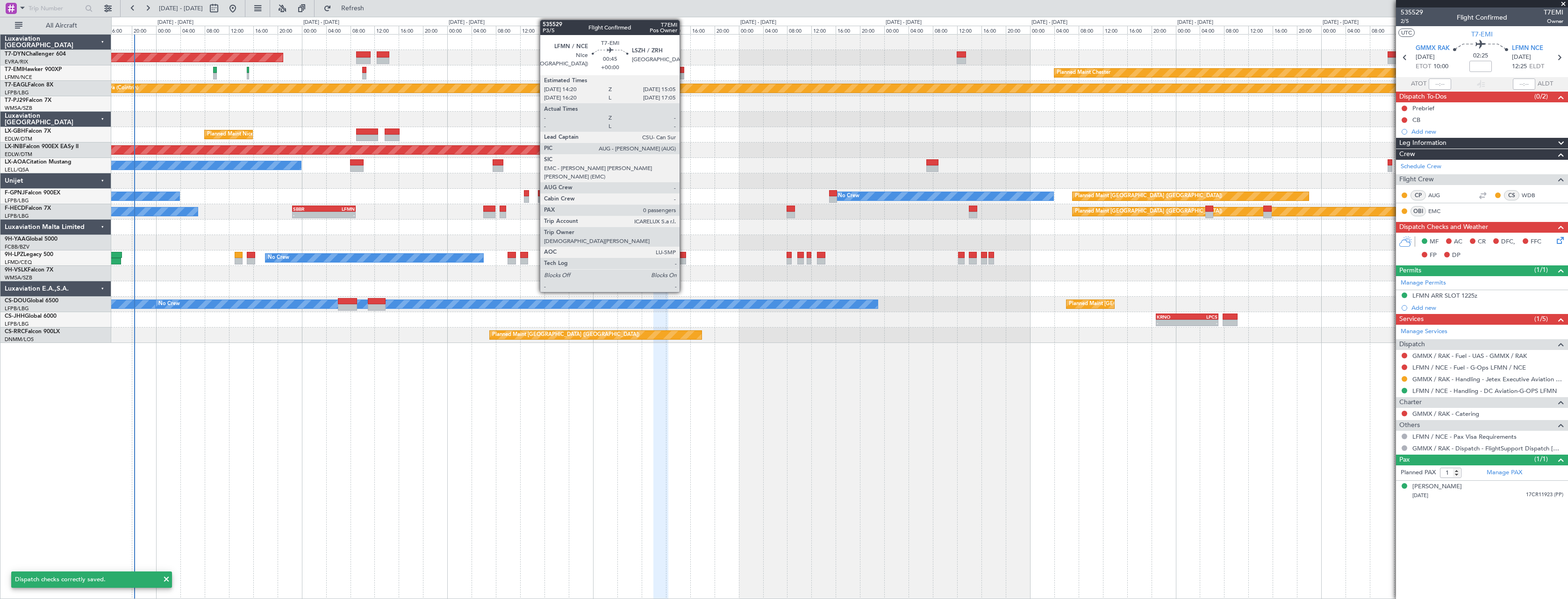
click at [682, 71] on div at bounding box center [682, 70] width 5 height 6
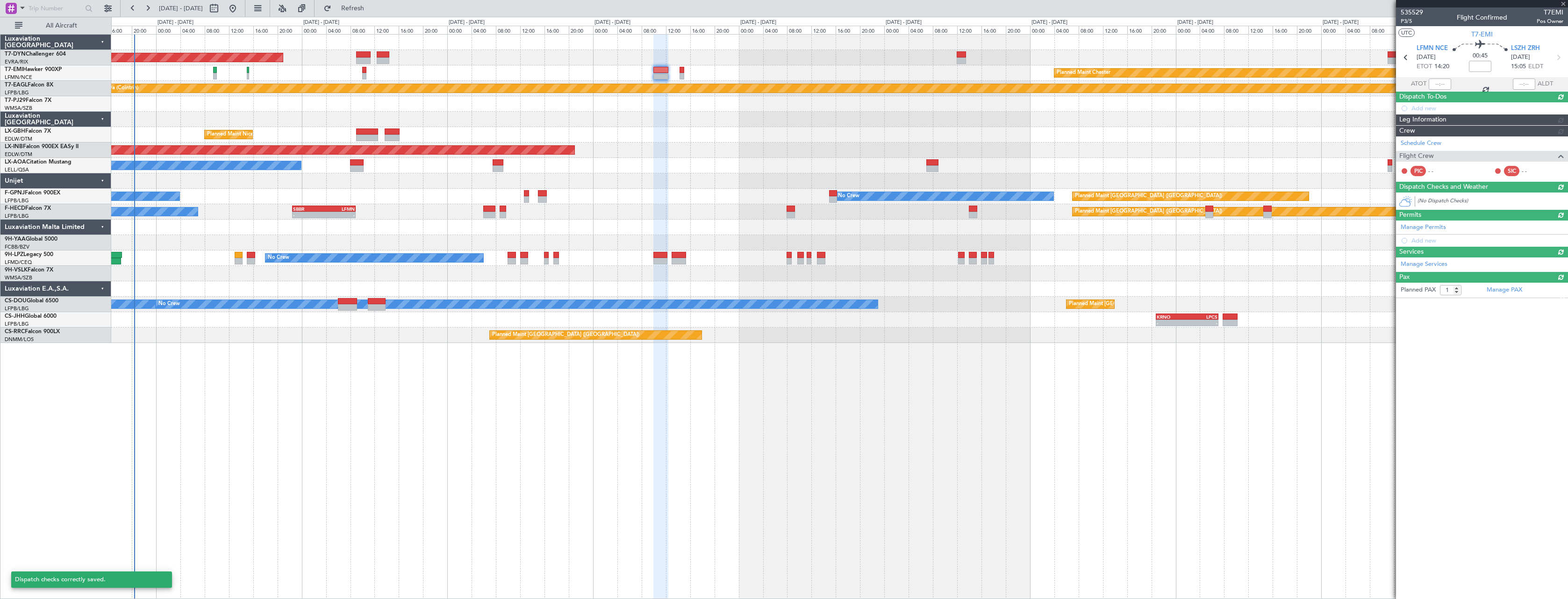
type input "0"
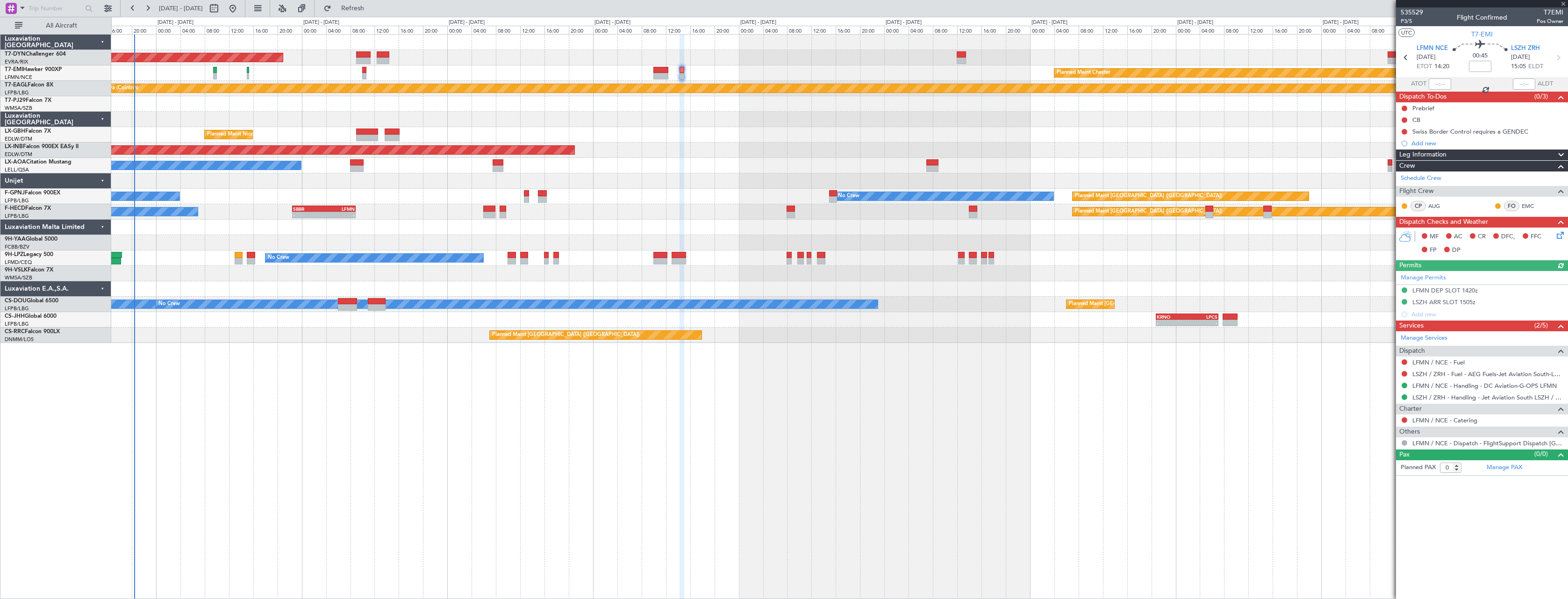
click at [1560, 237] on icon at bounding box center [1559, 234] width 8 height 8
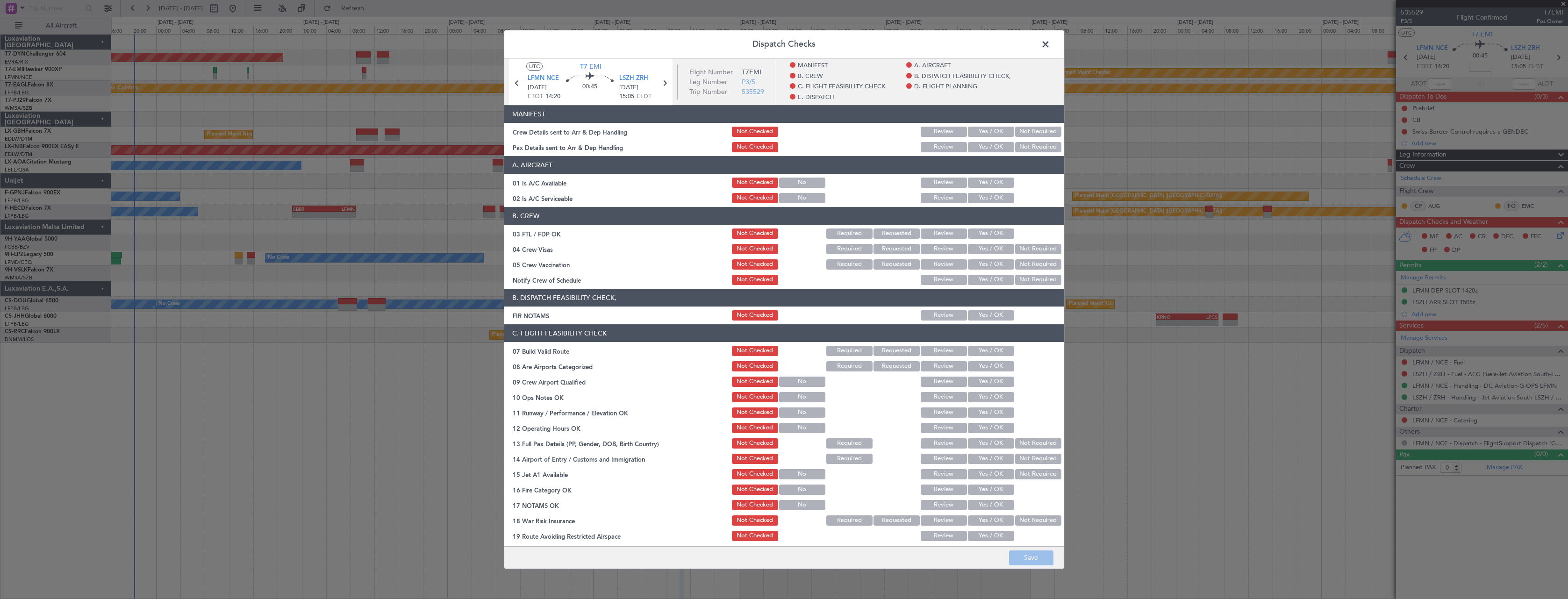
click at [1000, 129] on button "Yes / OK" at bounding box center [991, 131] width 47 height 10
click at [1001, 146] on button "Yes / OK" at bounding box center [991, 146] width 47 height 10
click at [1045, 559] on button "Save" at bounding box center [1031, 557] width 44 height 15
click at [1051, 44] on span at bounding box center [1051, 46] width 0 height 19
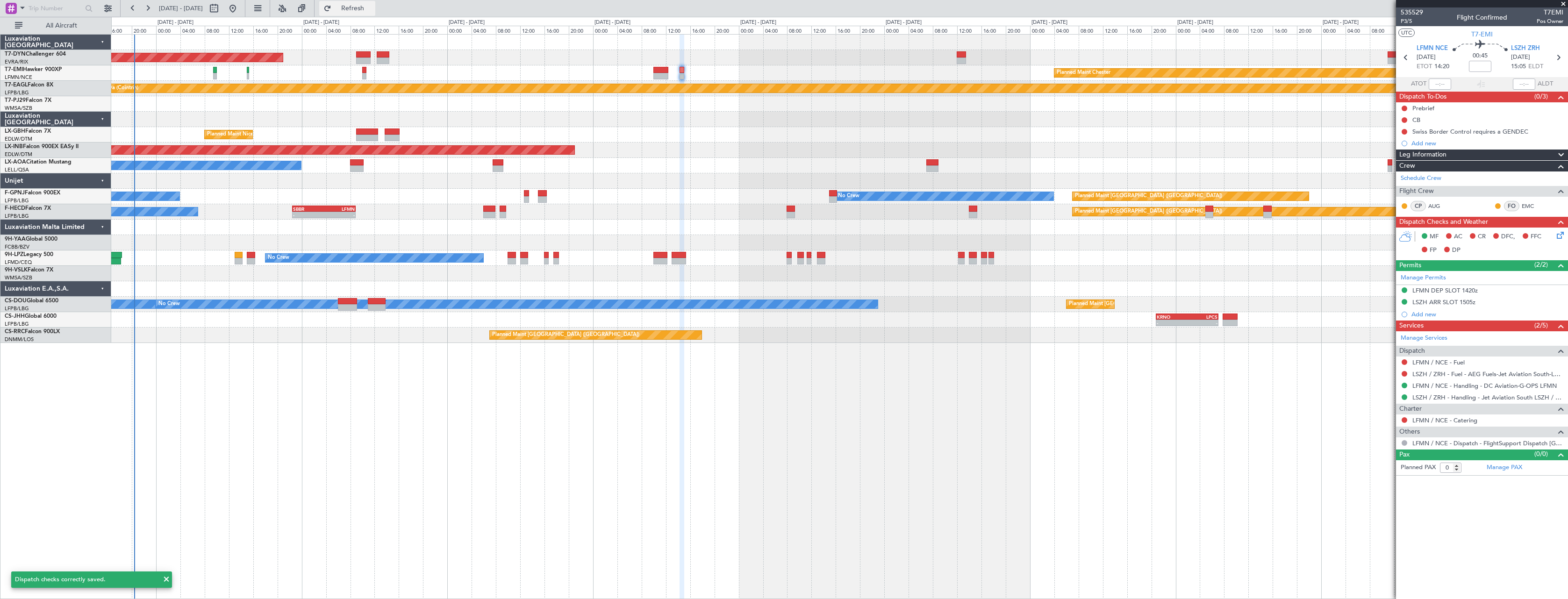
click at [372, 6] on span "Refresh" at bounding box center [353, 9] width 40 height 6
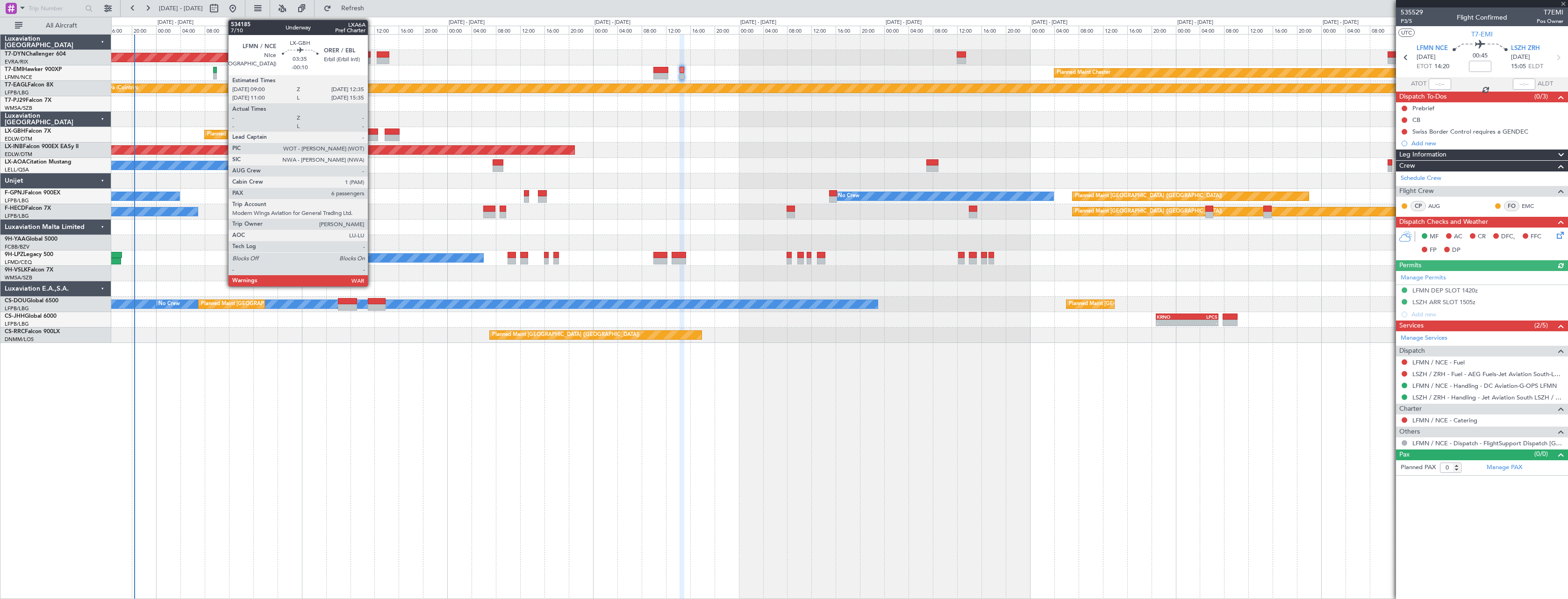
click at [372, 131] on div at bounding box center [367, 132] width 22 height 6
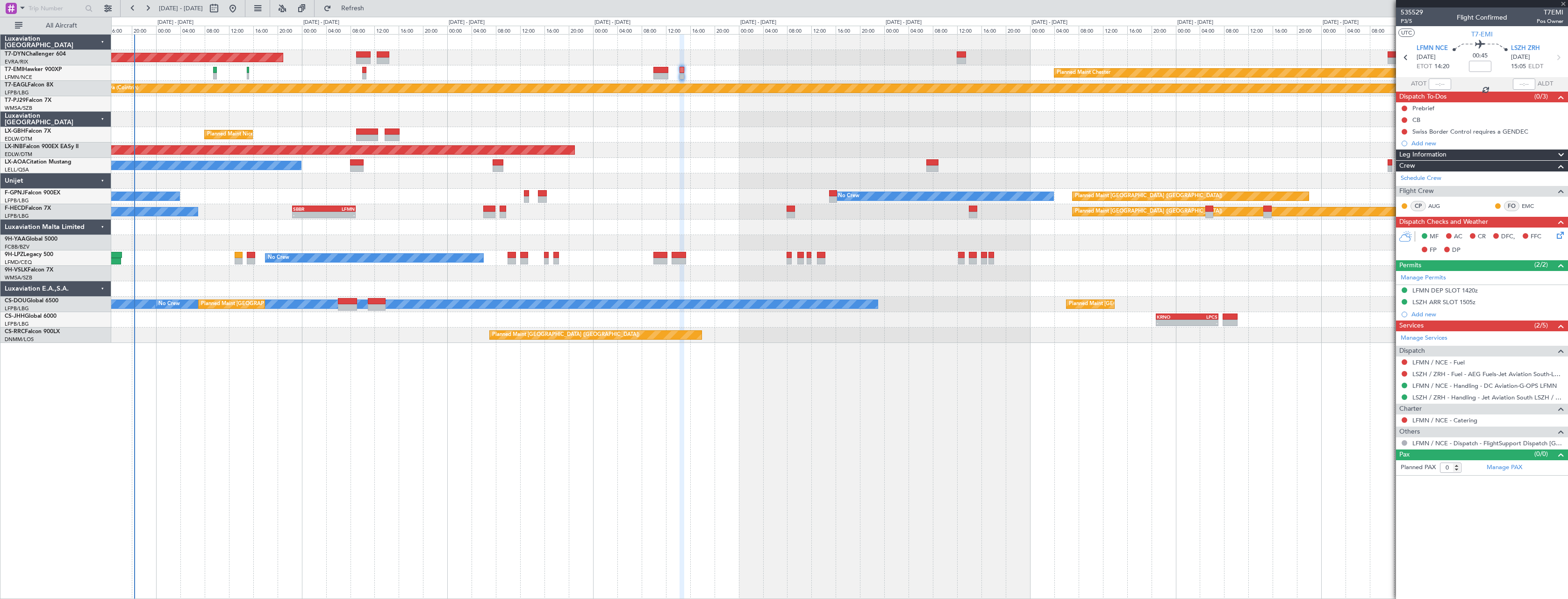
type input "-00:10"
type input "6"
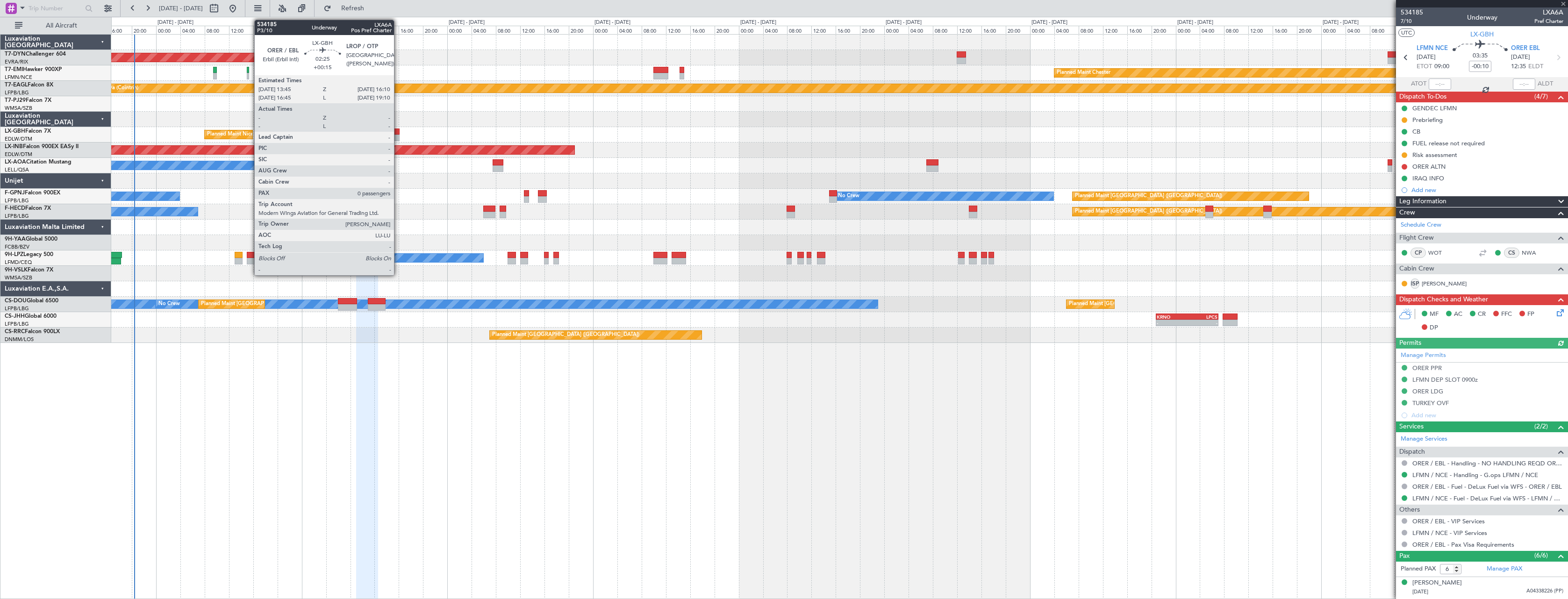
click at [399, 132] on div at bounding box center [392, 132] width 15 height 6
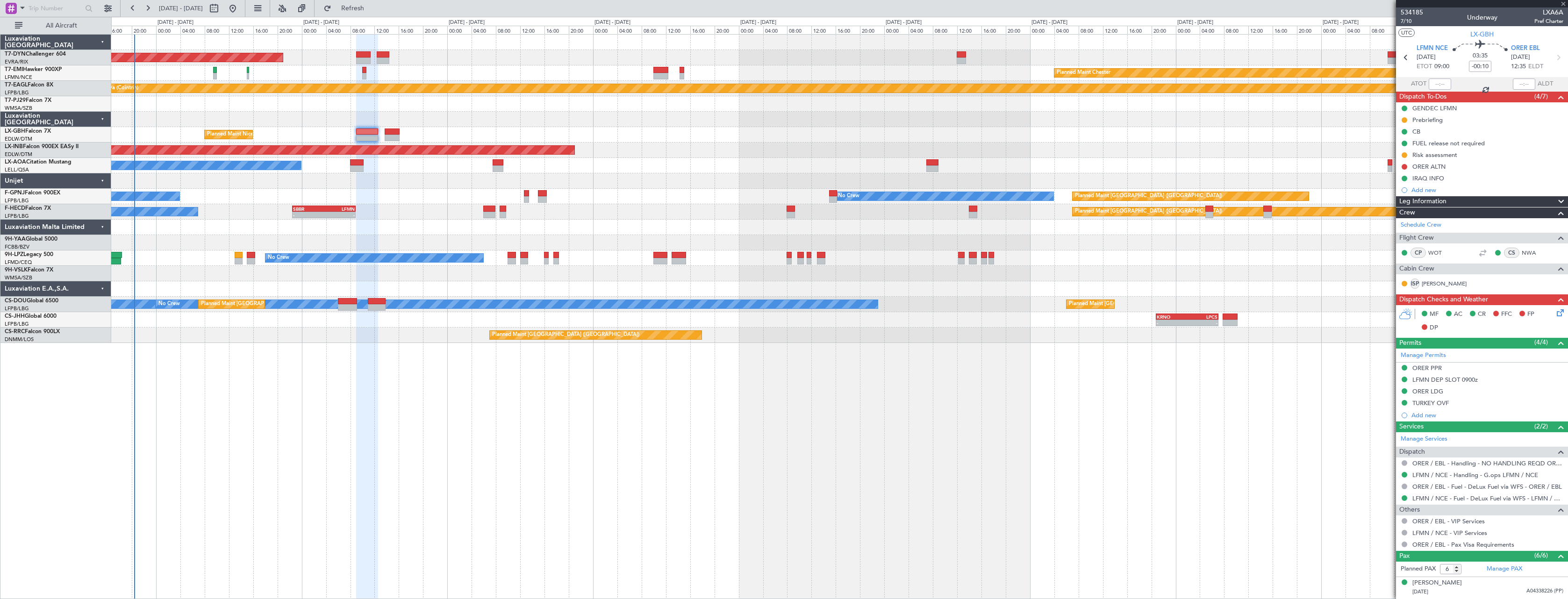
type input "+00:15"
type input "0"
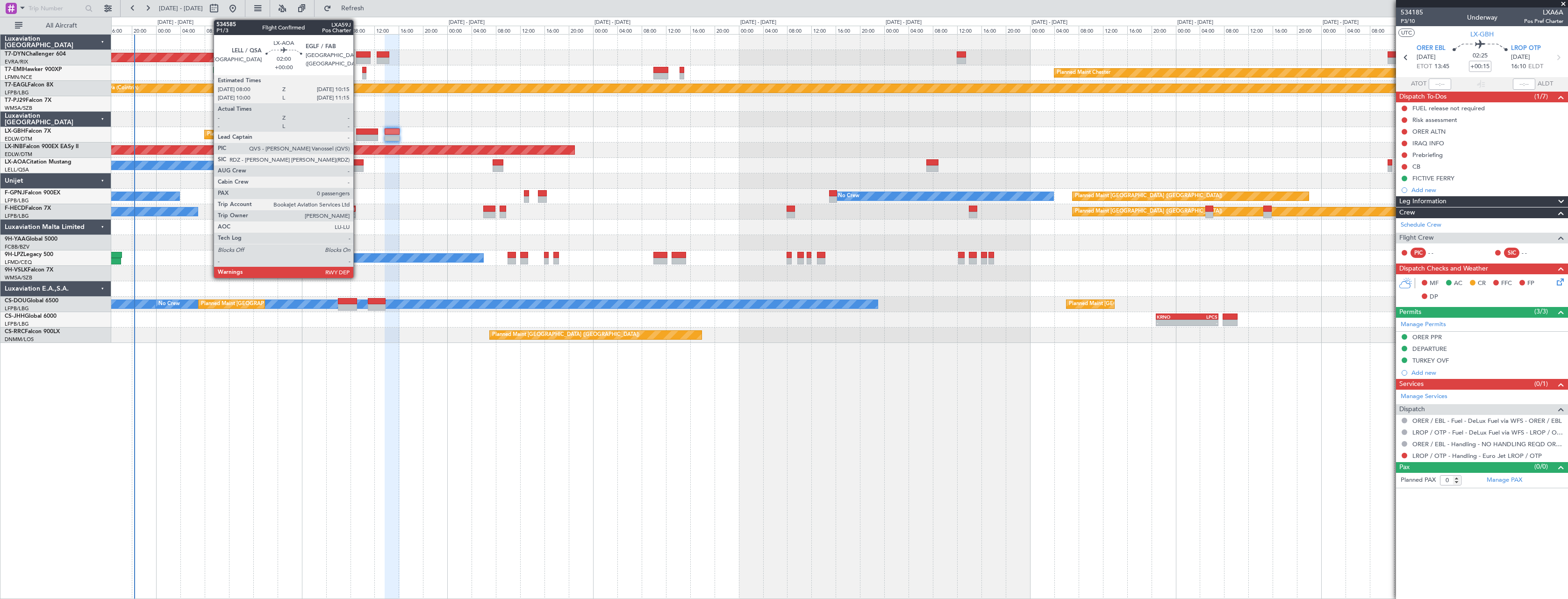
click at [357, 163] on div at bounding box center [357, 163] width 14 height 6
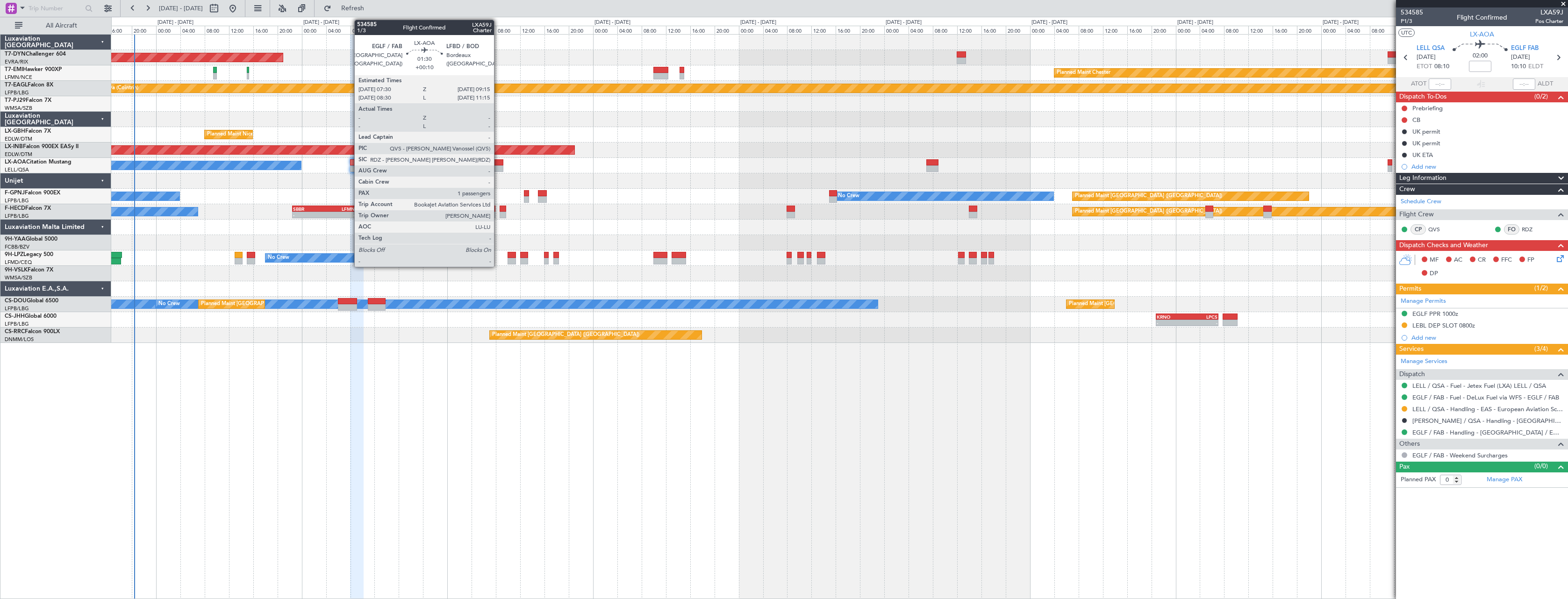
click at [499, 160] on div at bounding box center [498, 163] width 11 height 6
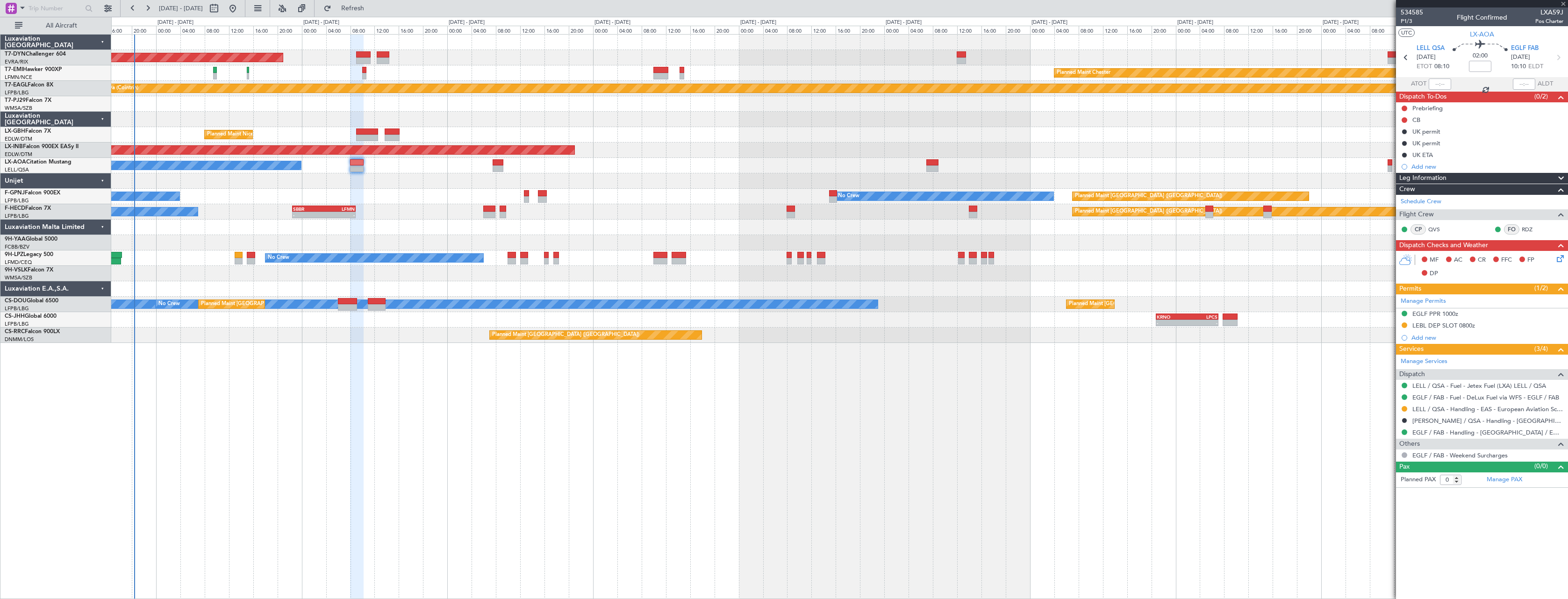
type input "+00:10"
type input "1"
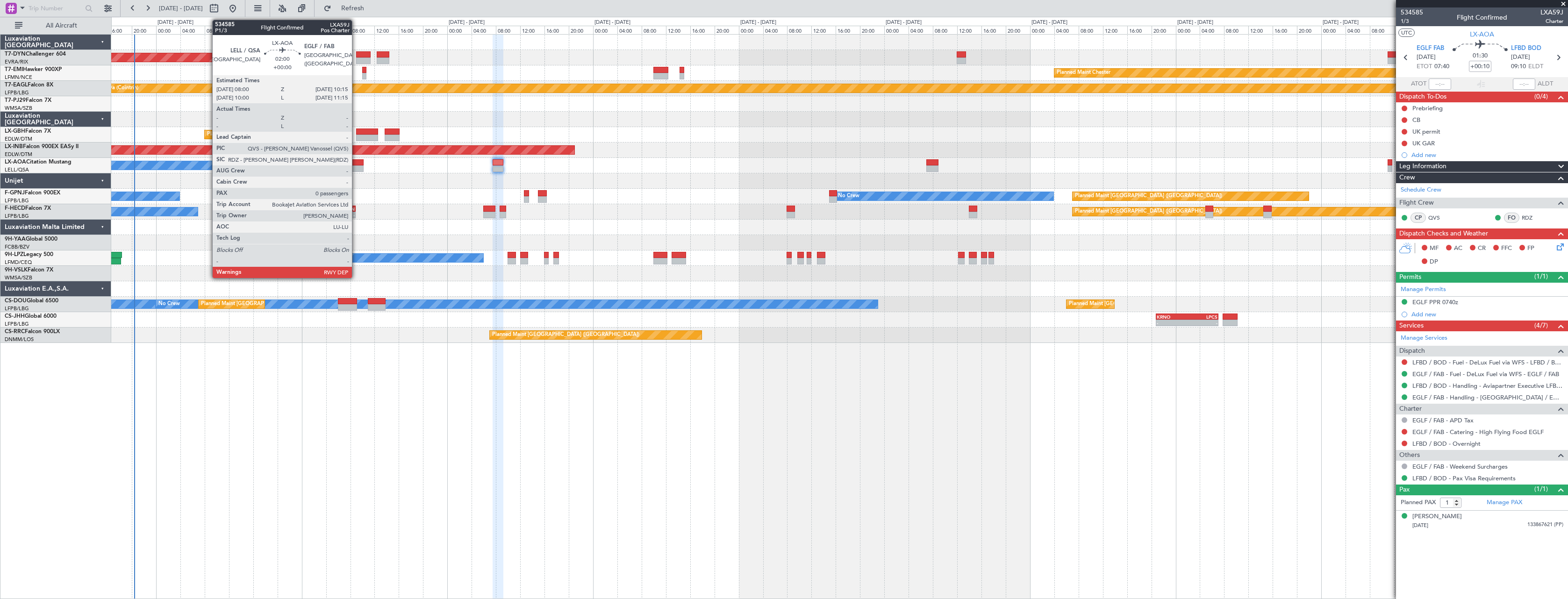
click at [356, 162] on div at bounding box center [357, 163] width 14 height 6
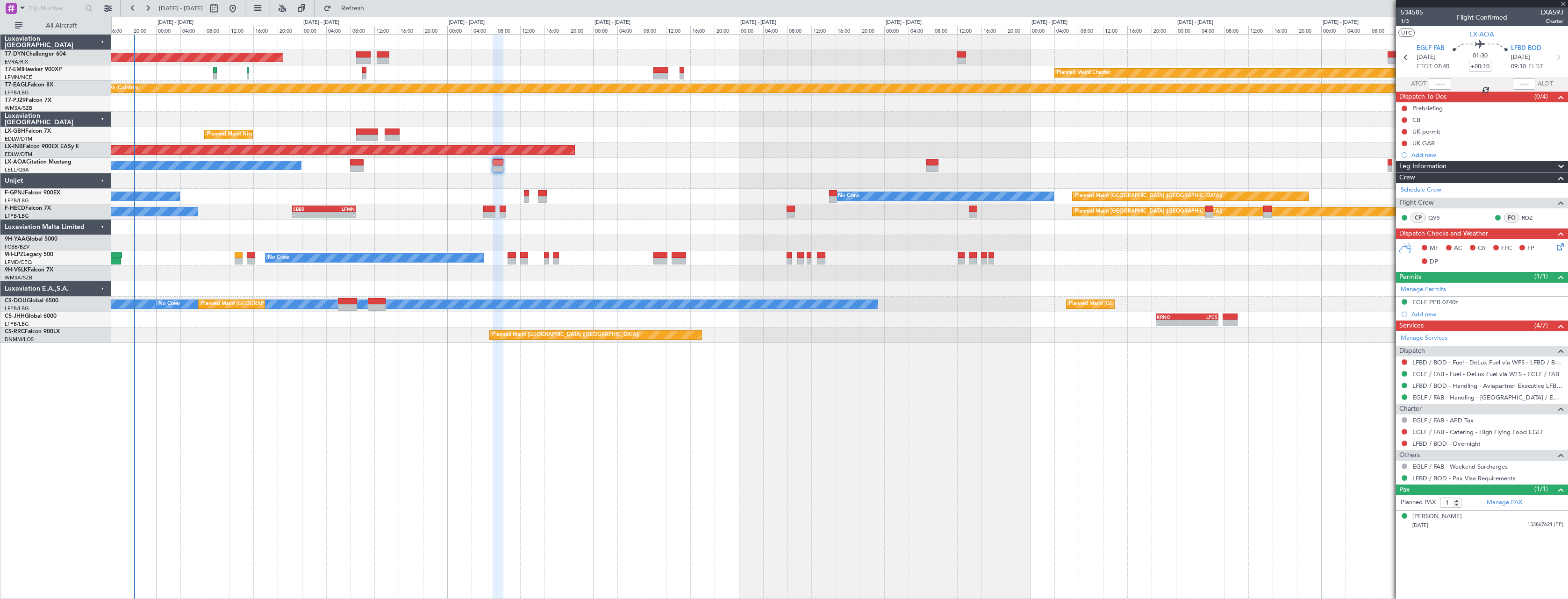
type input "0"
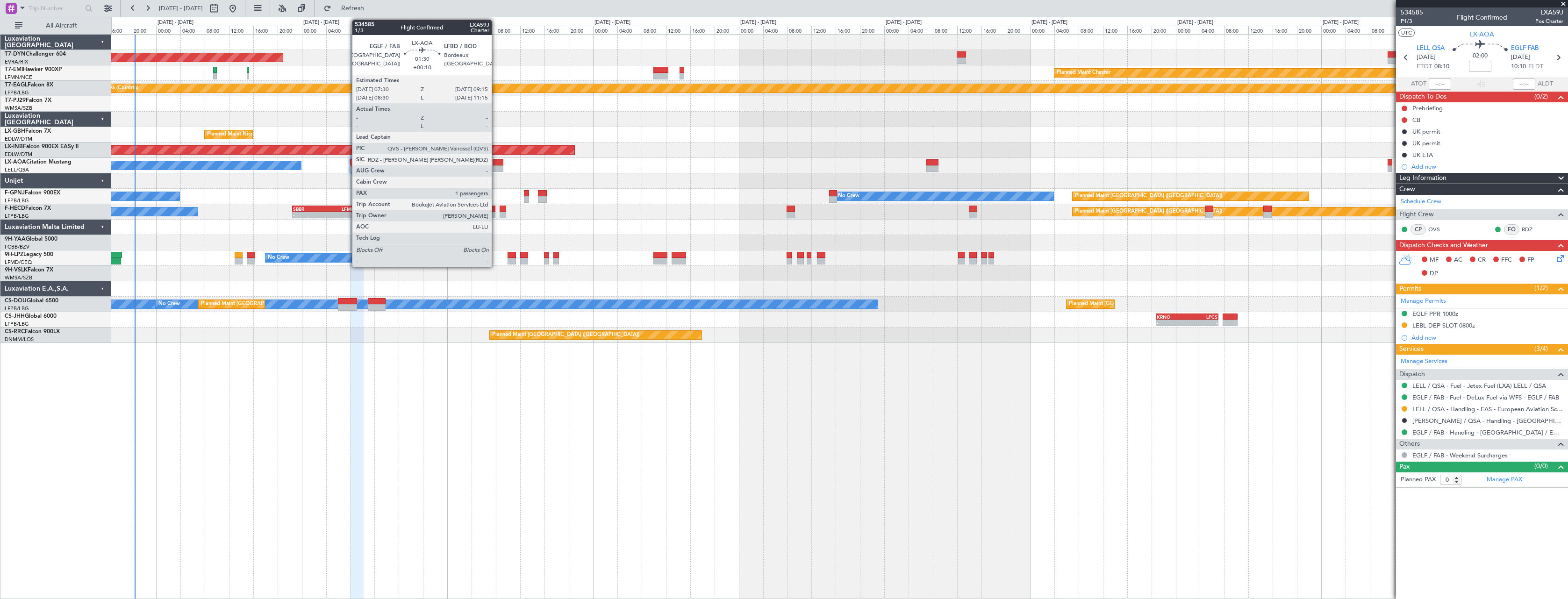
click at [496, 167] on div at bounding box center [498, 168] width 11 height 6
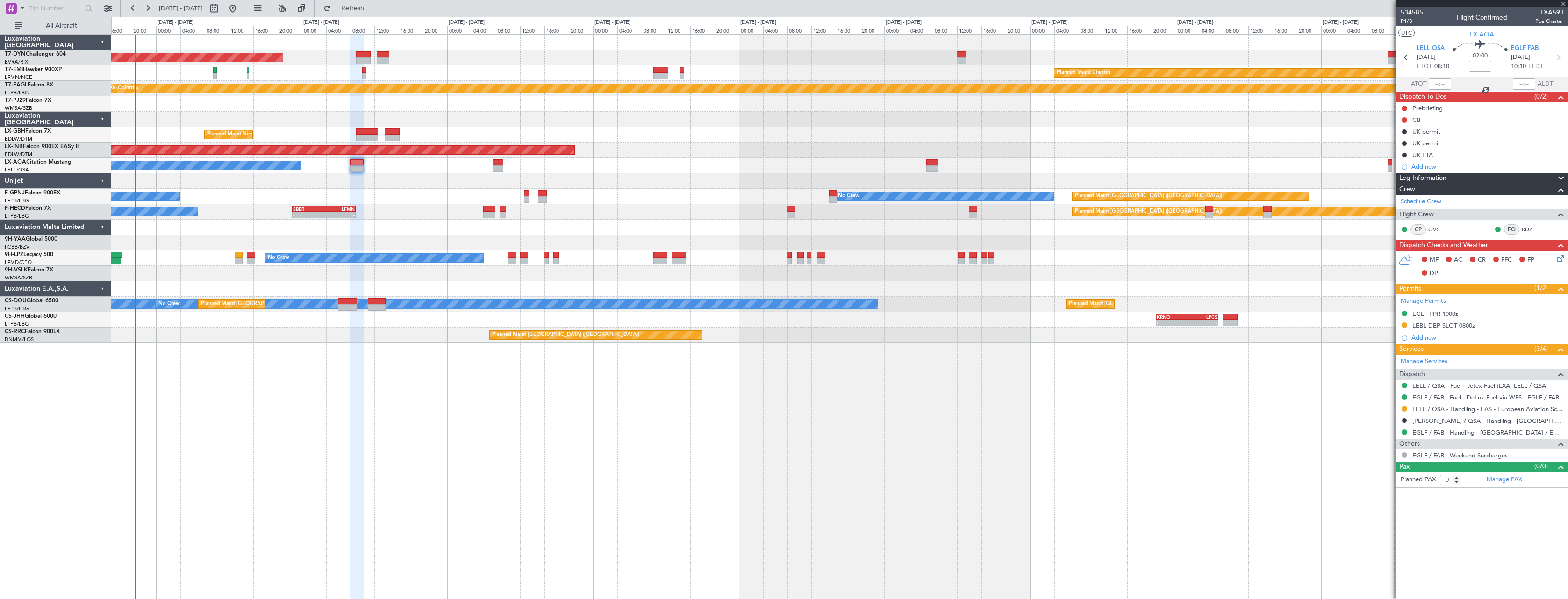
type input "+00:10"
type input "1"
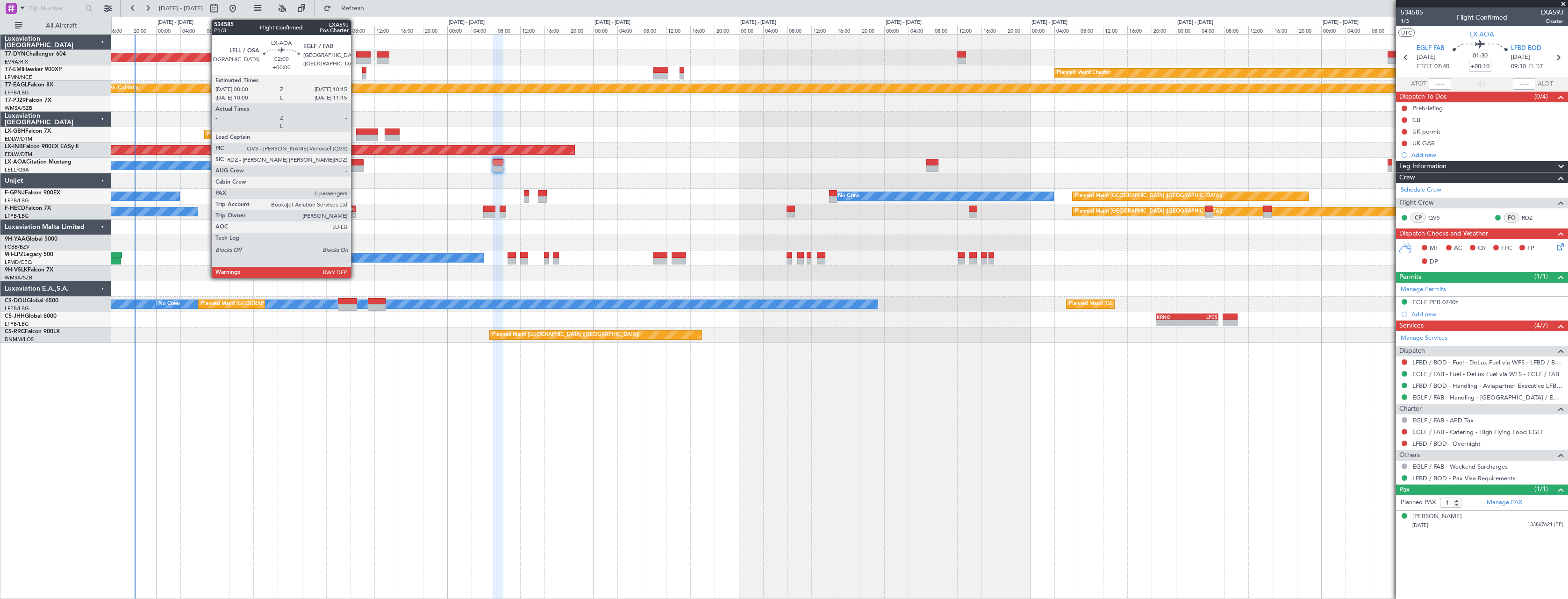
click at [355, 165] on div at bounding box center [357, 168] width 14 height 6
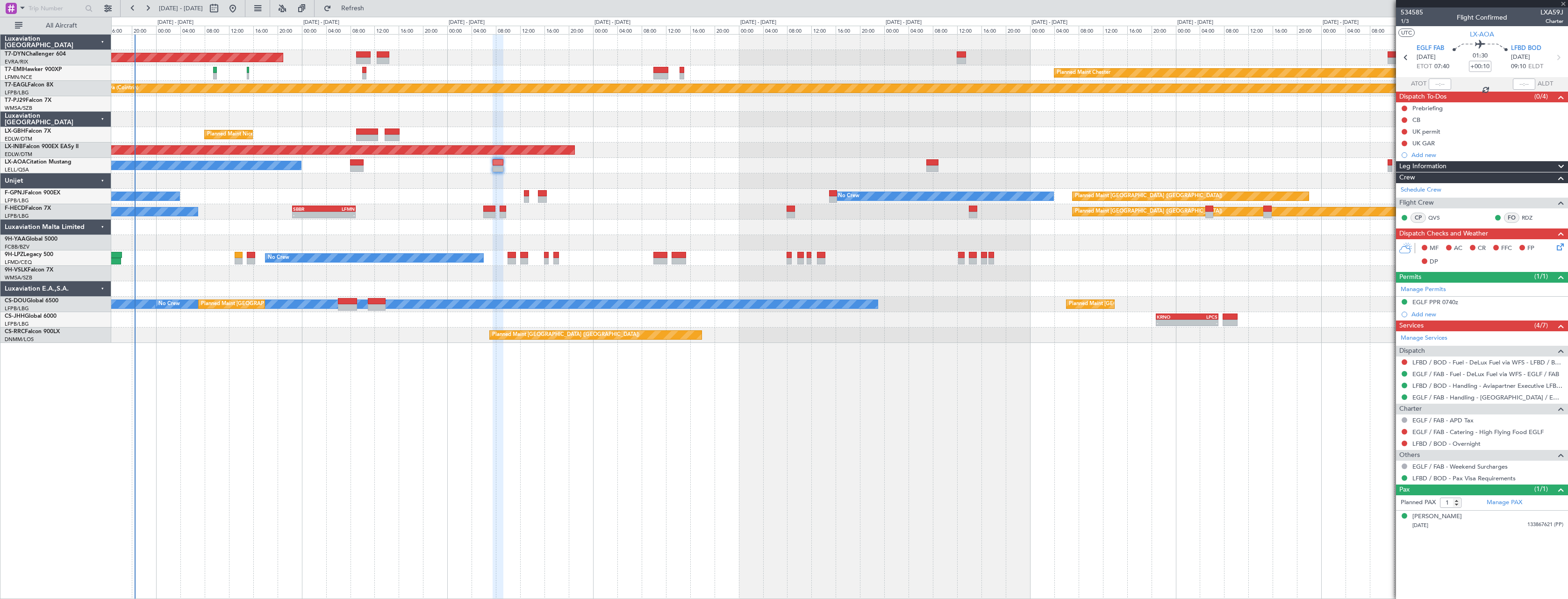
type input "0"
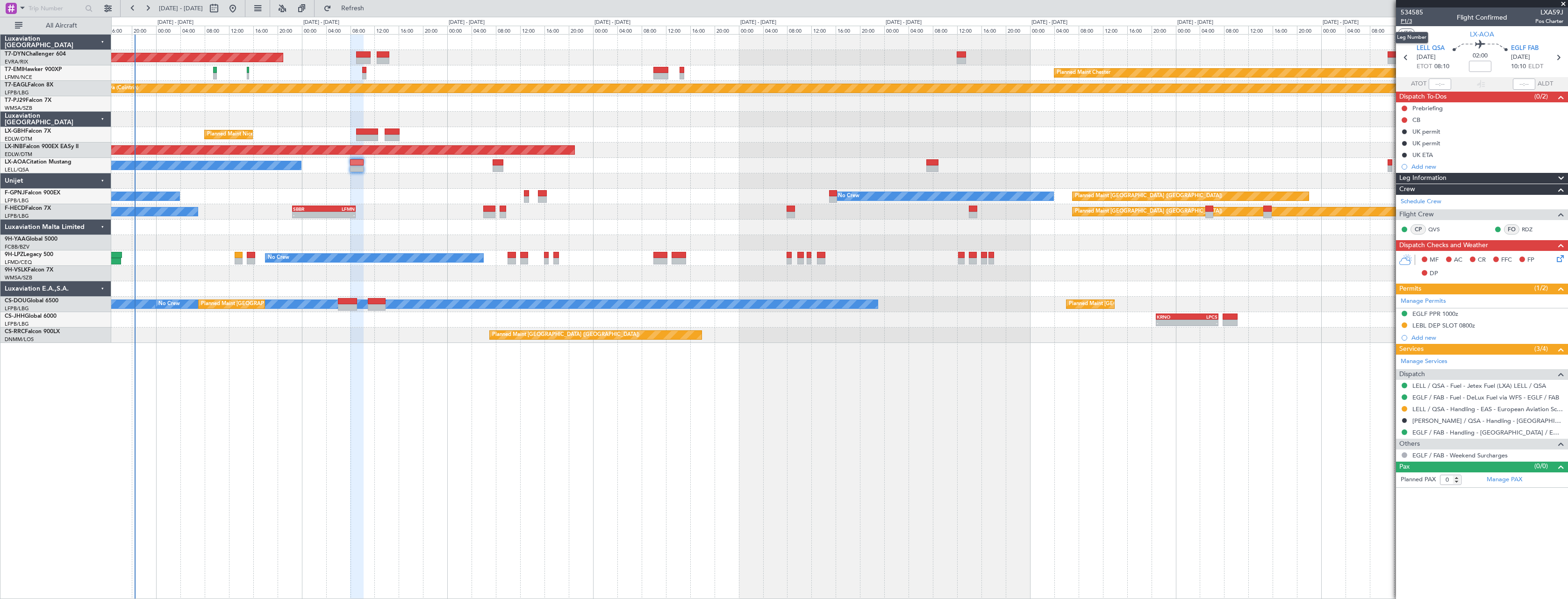
click at [1404, 21] on span "P1/3" at bounding box center [1412, 21] width 22 height 8
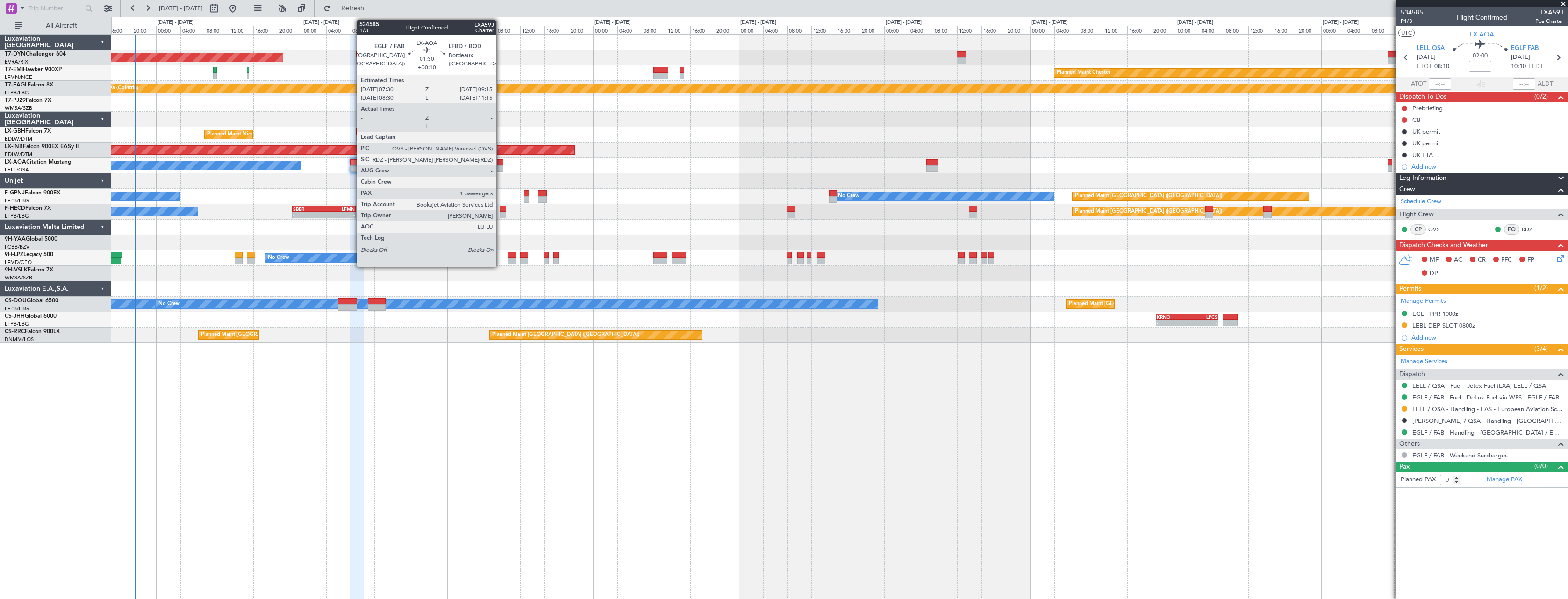
click at [501, 162] on div at bounding box center [498, 163] width 11 height 6
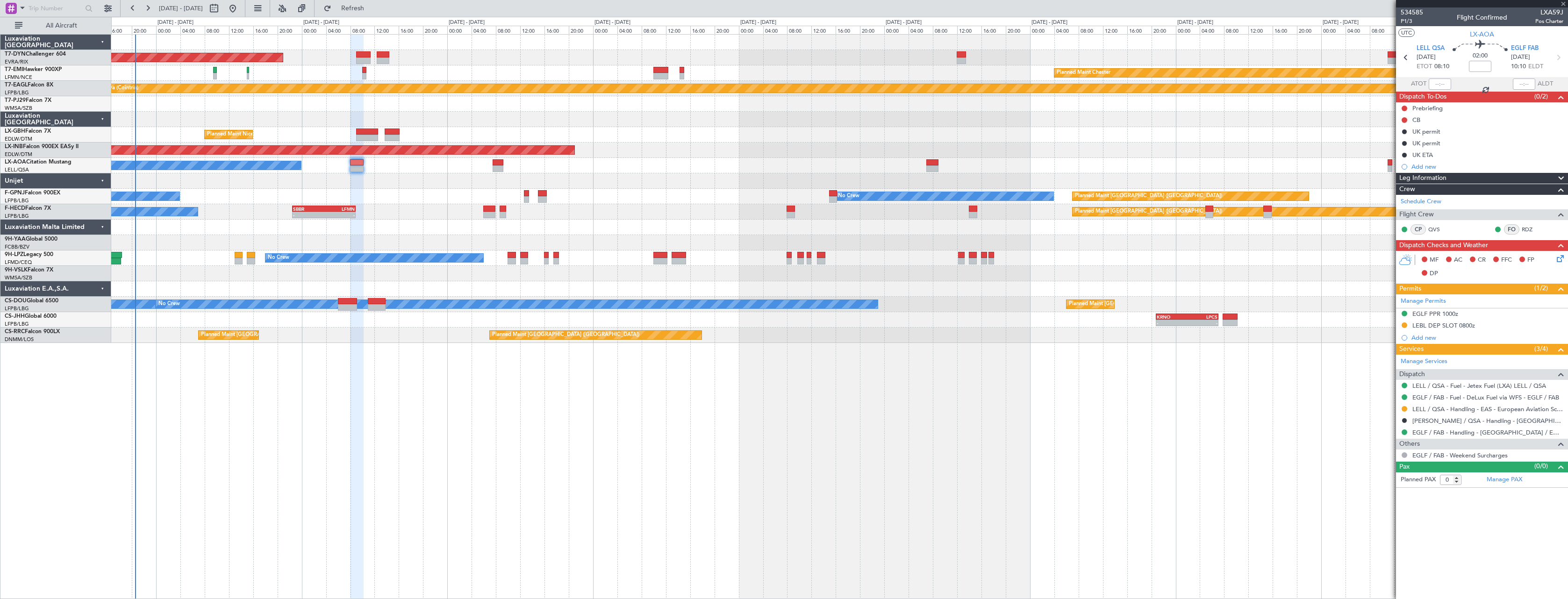
type input "+00:10"
type input "1"
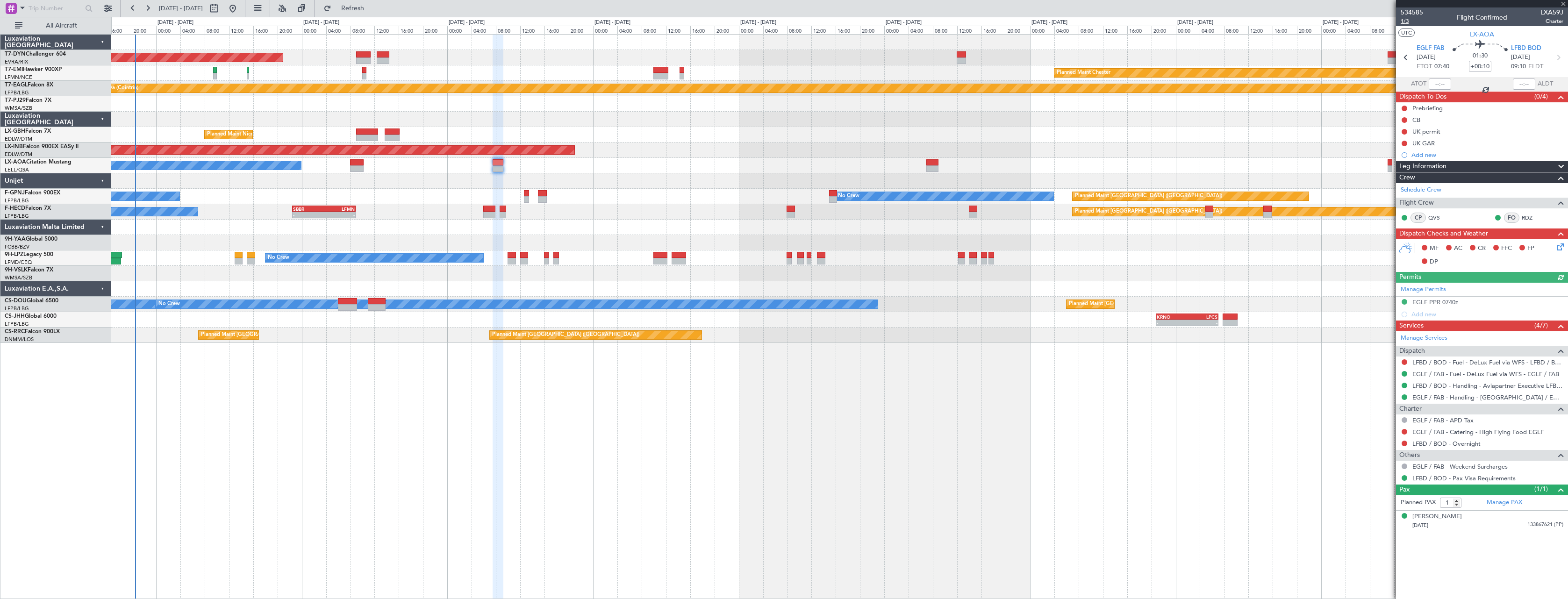
click at [1402, 22] on span "1/3" at bounding box center [1412, 21] width 22 height 8
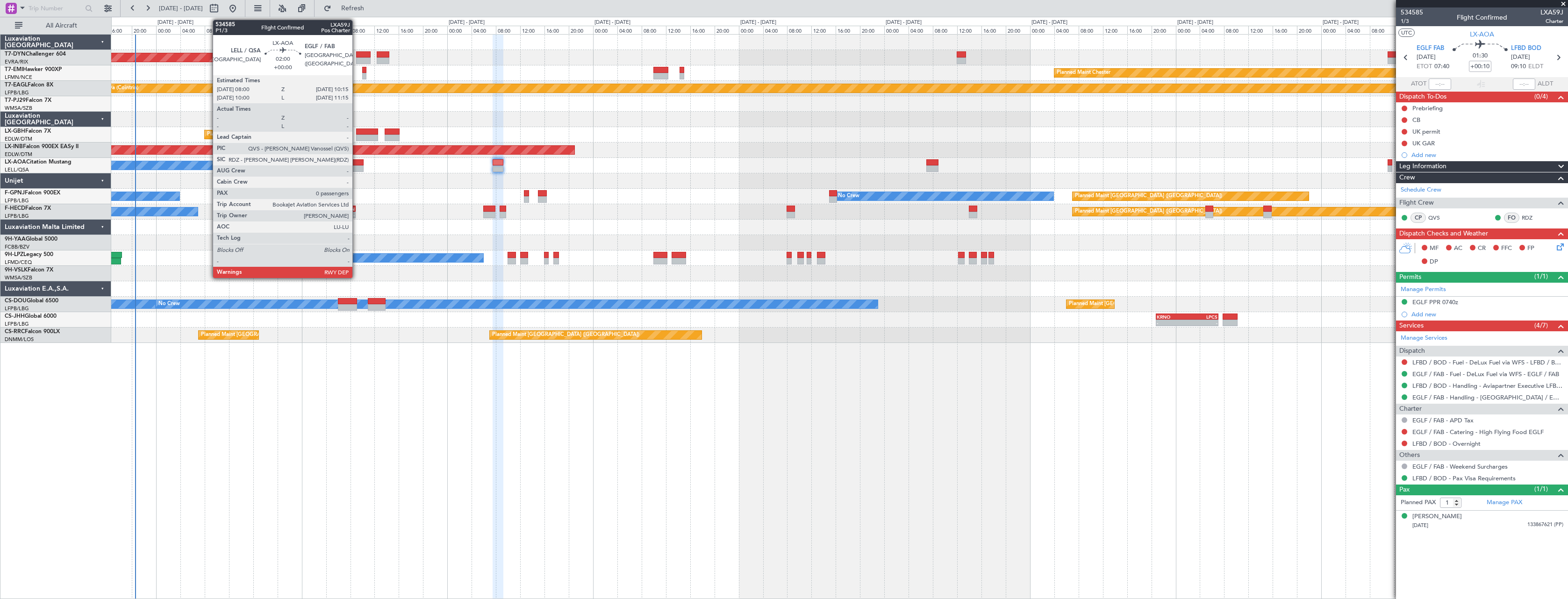
click at [356, 164] on div at bounding box center [357, 163] width 14 height 6
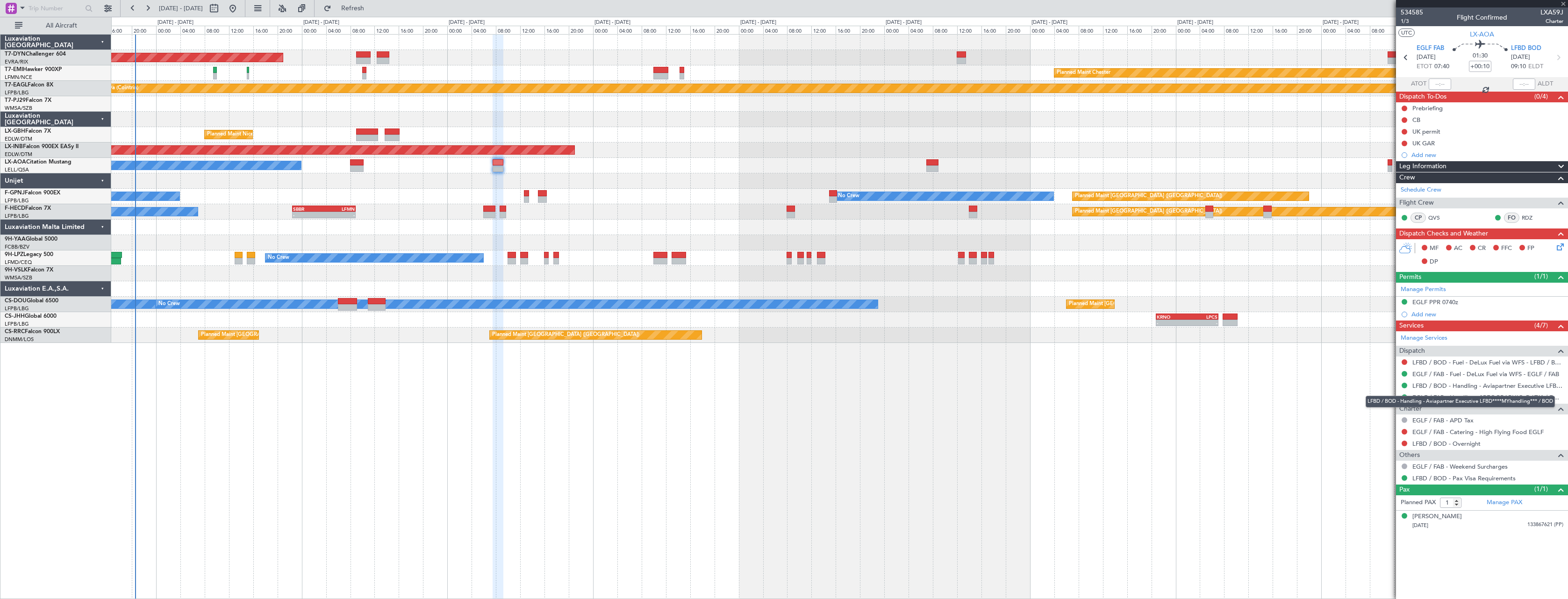
type input "0"
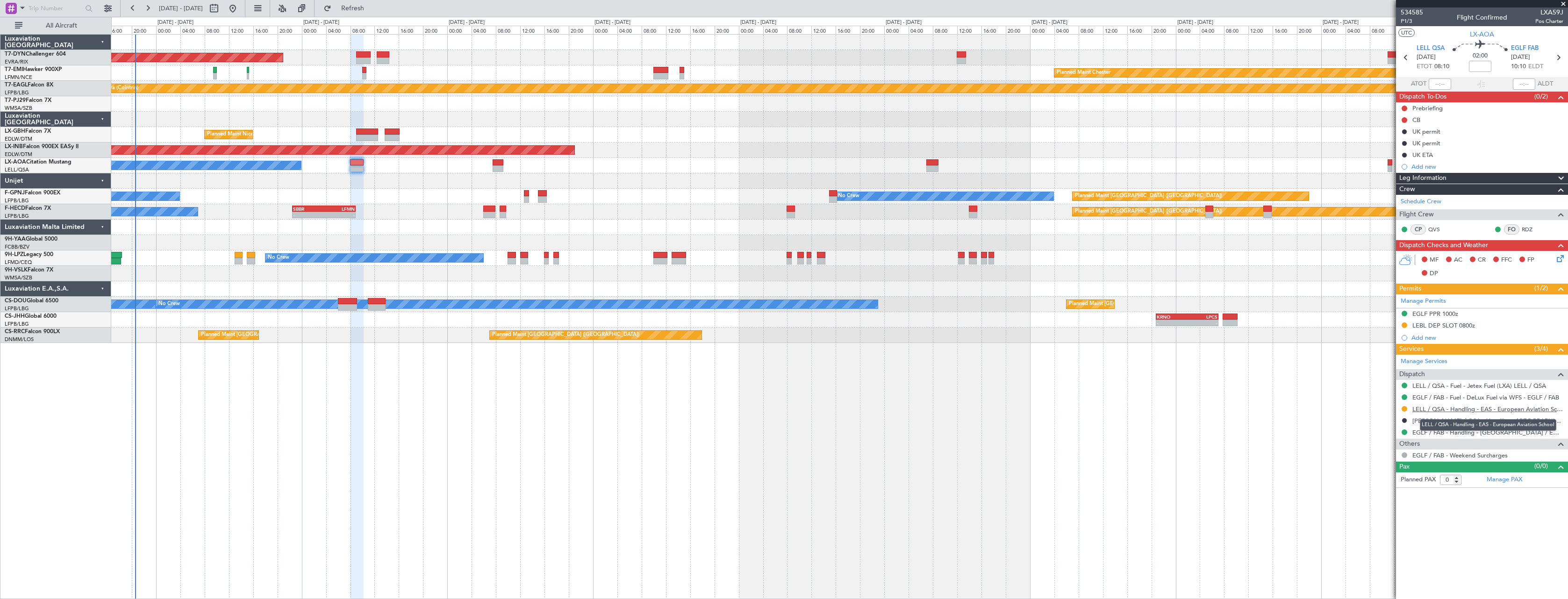
click at [1547, 405] on link "LELL / QSA - Handling - EAS - European Aviation School" at bounding box center [1488, 409] width 151 height 8
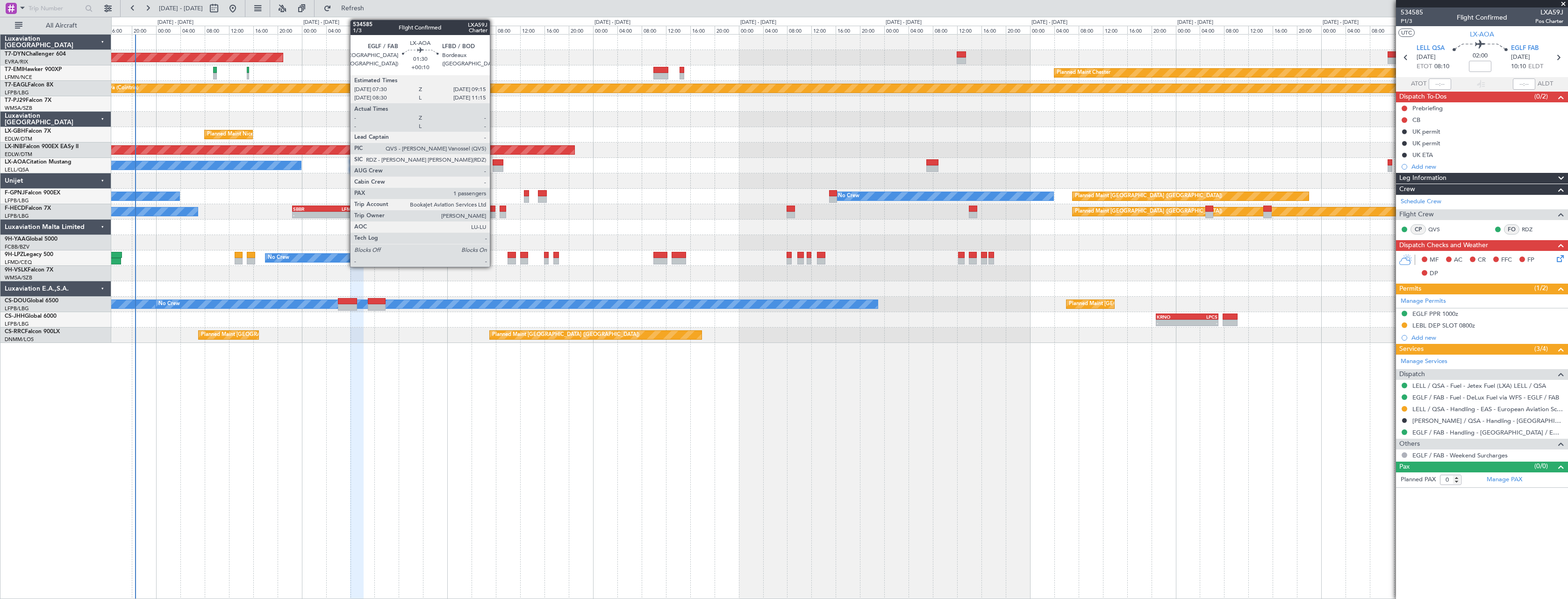
click at [494, 163] on div at bounding box center [498, 163] width 11 height 6
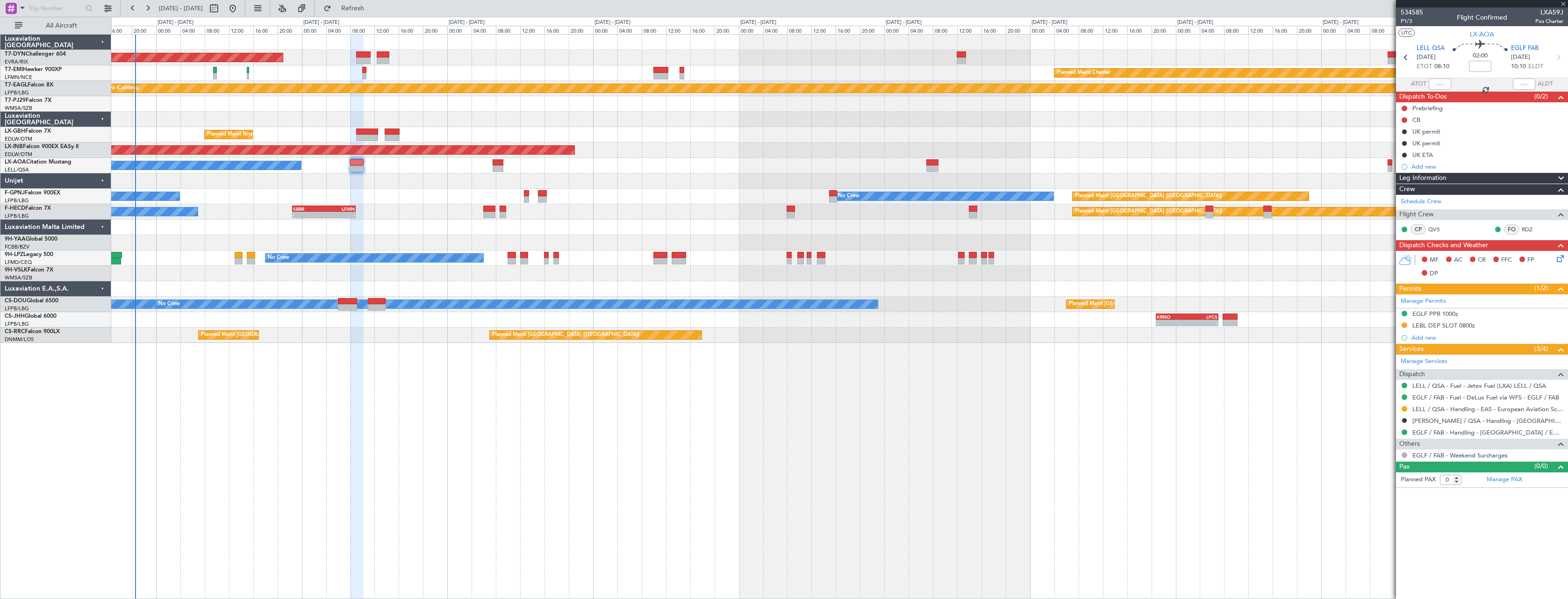
type input "+00:10"
type input "1"
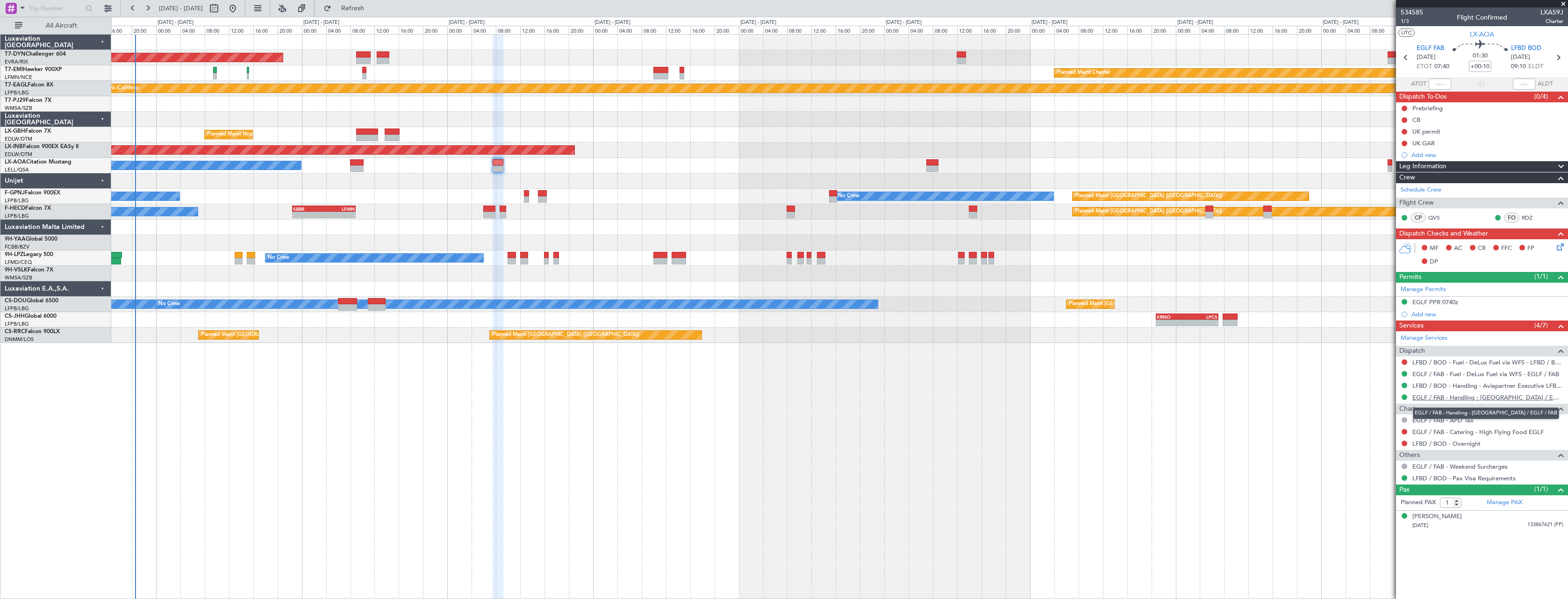
click at [1503, 397] on link "EGLF / FAB - Handling - [GEOGRAPHIC_DATA] / EGLF / FAB" at bounding box center [1488, 398] width 151 height 8
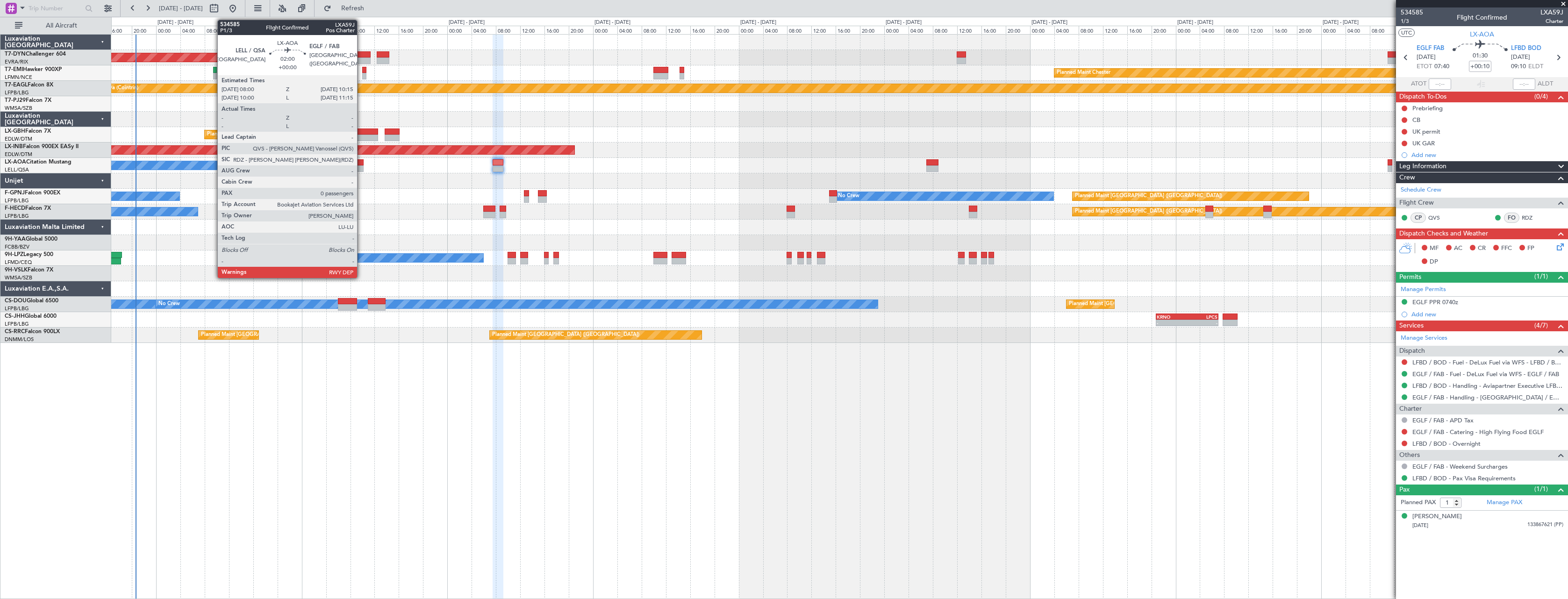
click at [361, 162] on div at bounding box center [357, 163] width 14 height 6
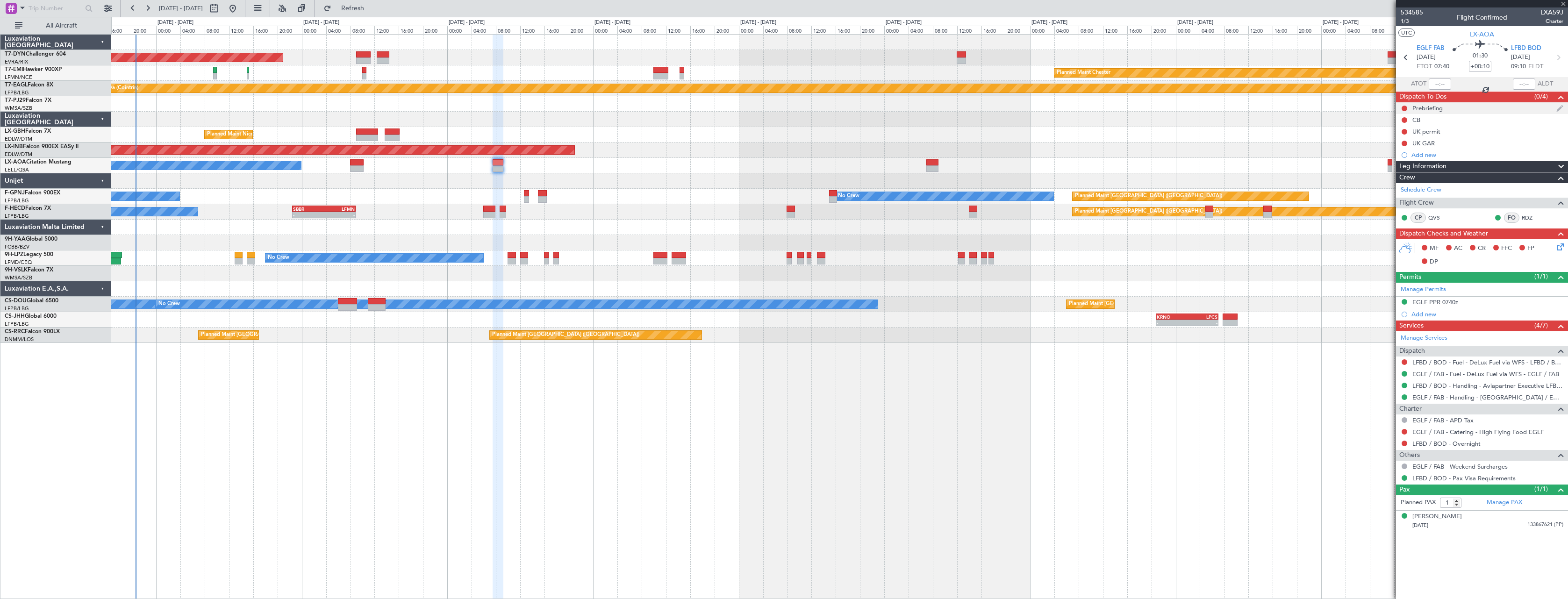
type input "0"
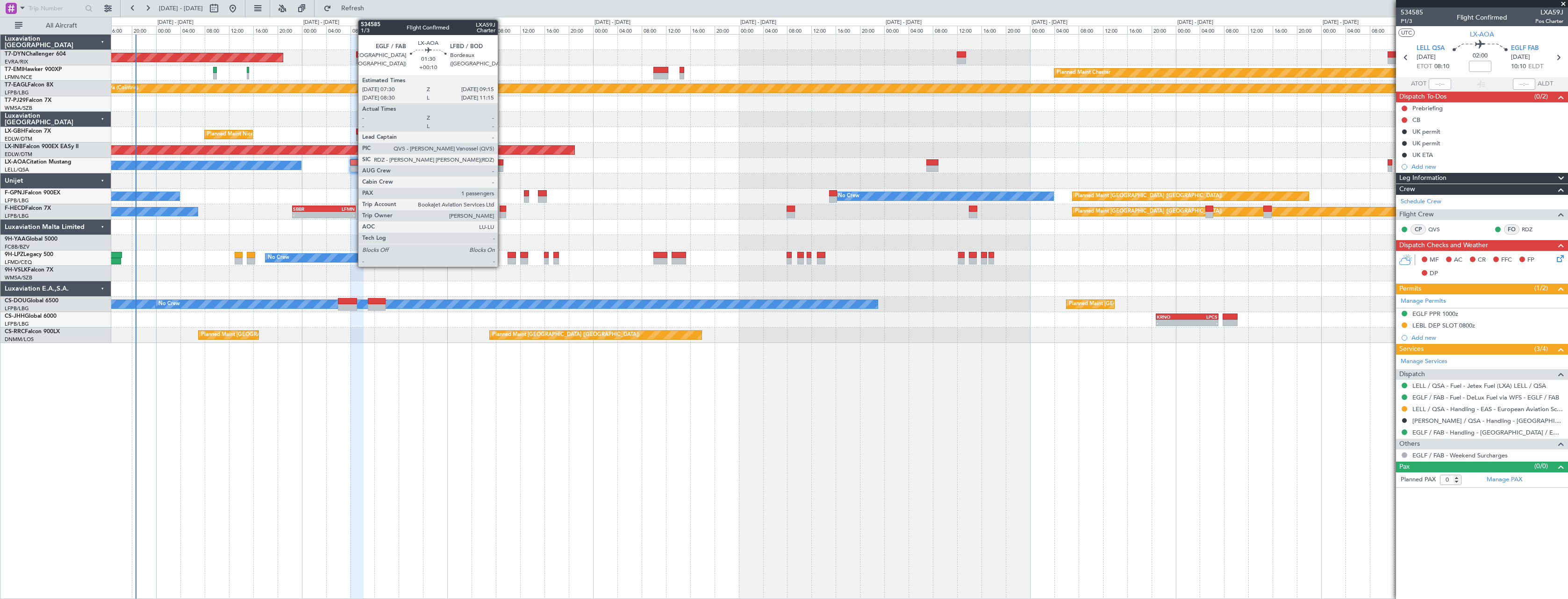
click at [502, 160] on div at bounding box center [498, 163] width 11 height 6
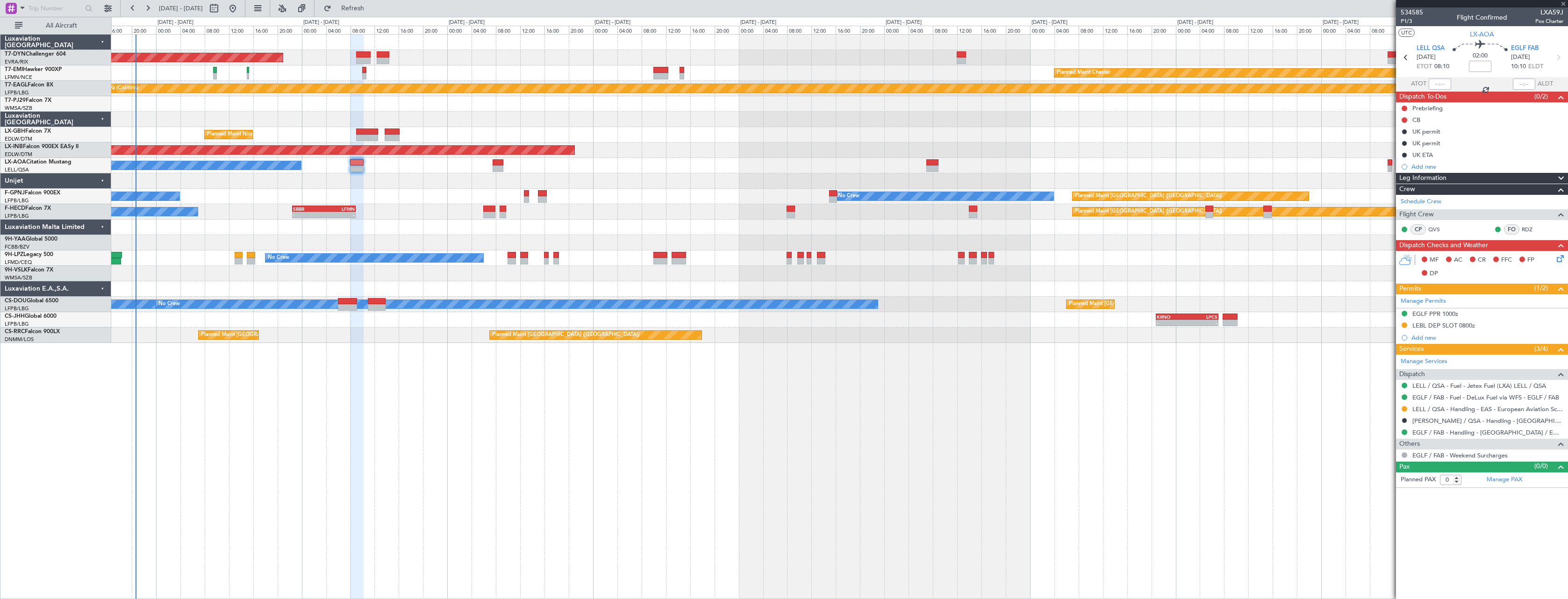
type input "+00:10"
type input "1"
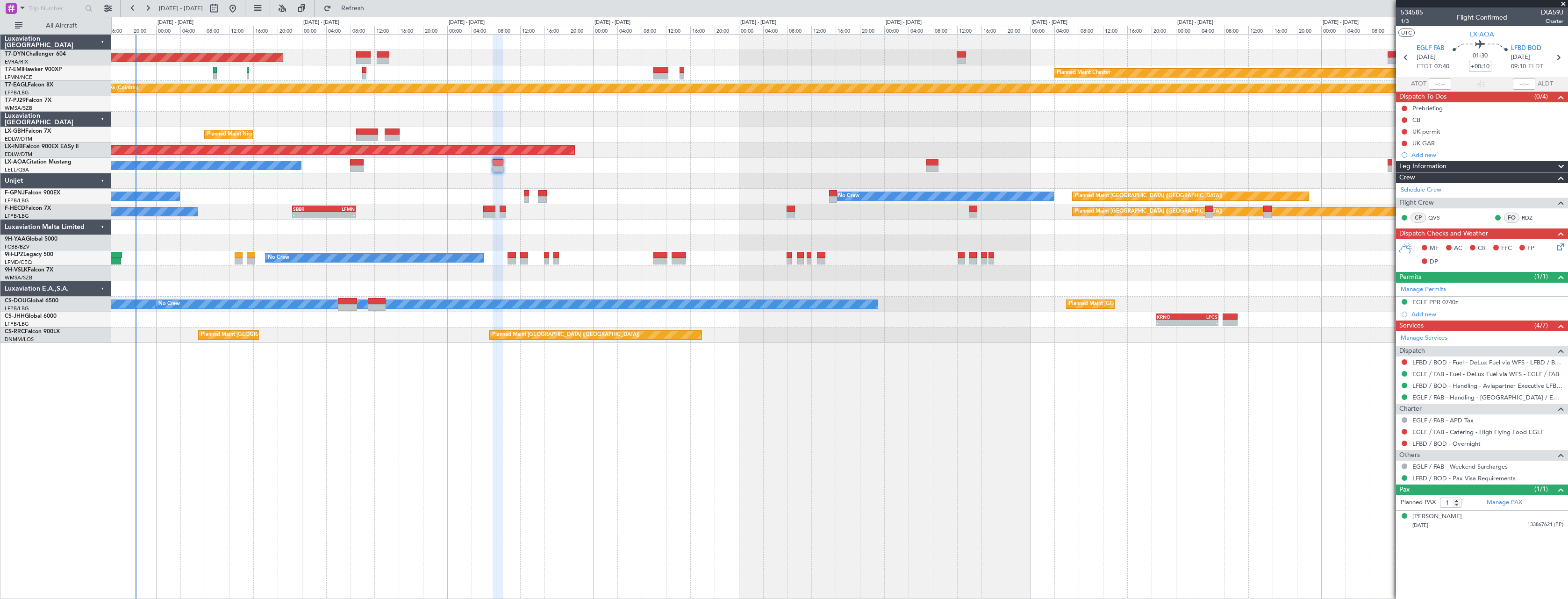
click at [1563, 246] on icon at bounding box center [1559, 246] width 8 height 8
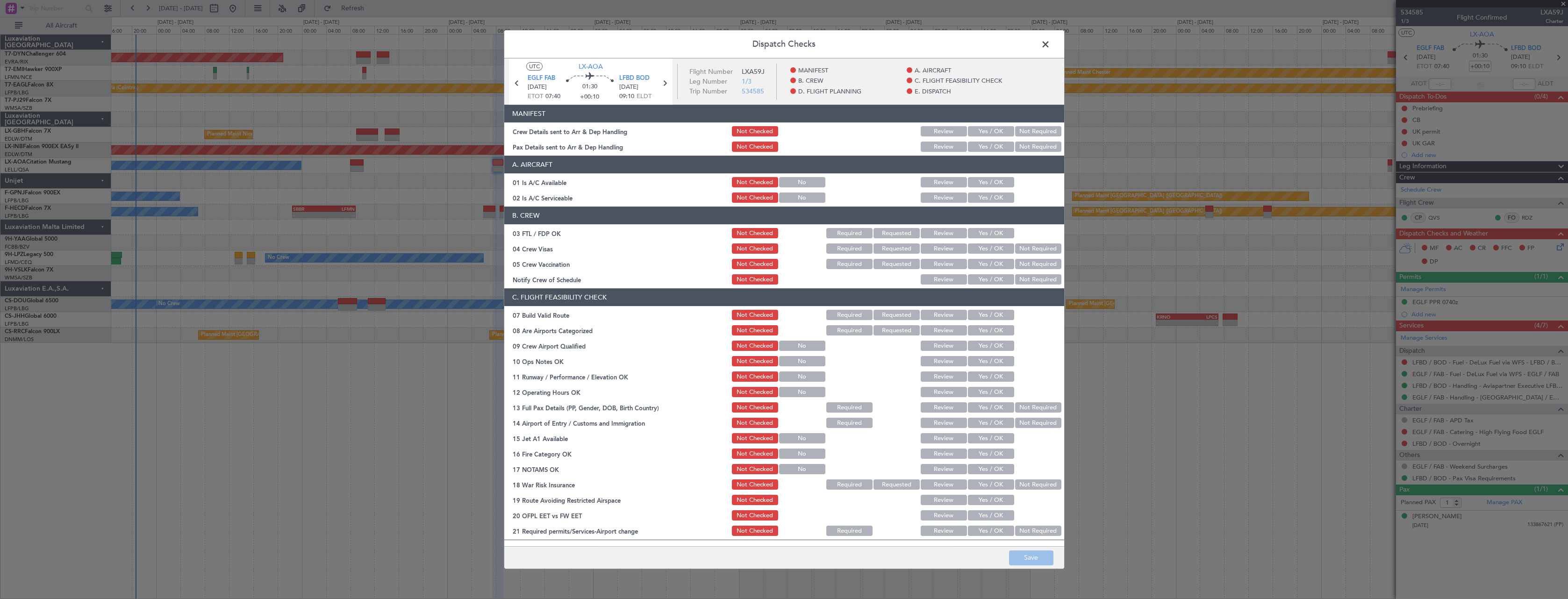
click at [980, 129] on button "Yes / OK" at bounding box center [991, 131] width 47 height 10
click at [983, 140] on div "Yes / OK" at bounding box center [990, 146] width 47 height 13
click at [988, 149] on button "Yes / OK" at bounding box center [991, 146] width 47 height 10
click at [1038, 559] on button "Save" at bounding box center [1031, 557] width 44 height 15
click at [1051, 50] on span at bounding box center [1051, 46] width 0 height 19
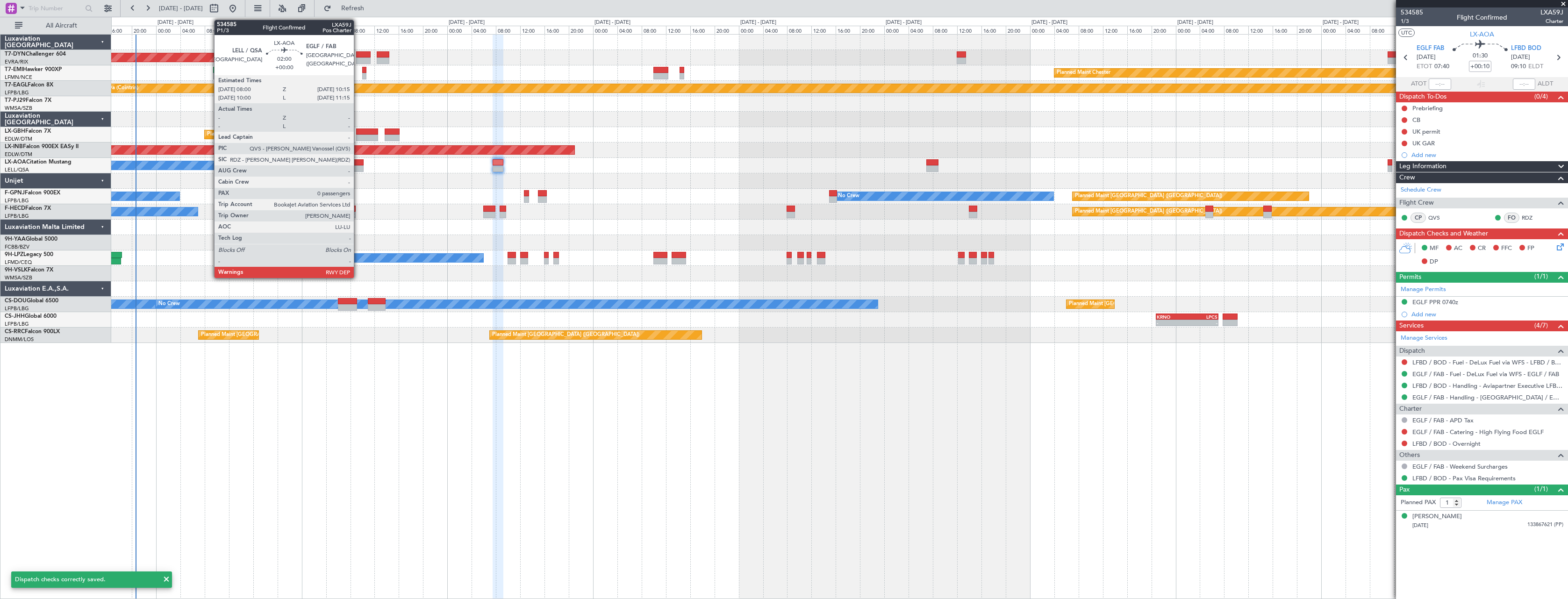
click at [358, 168] on div at bounding box center [357, 168] width 14 height 6
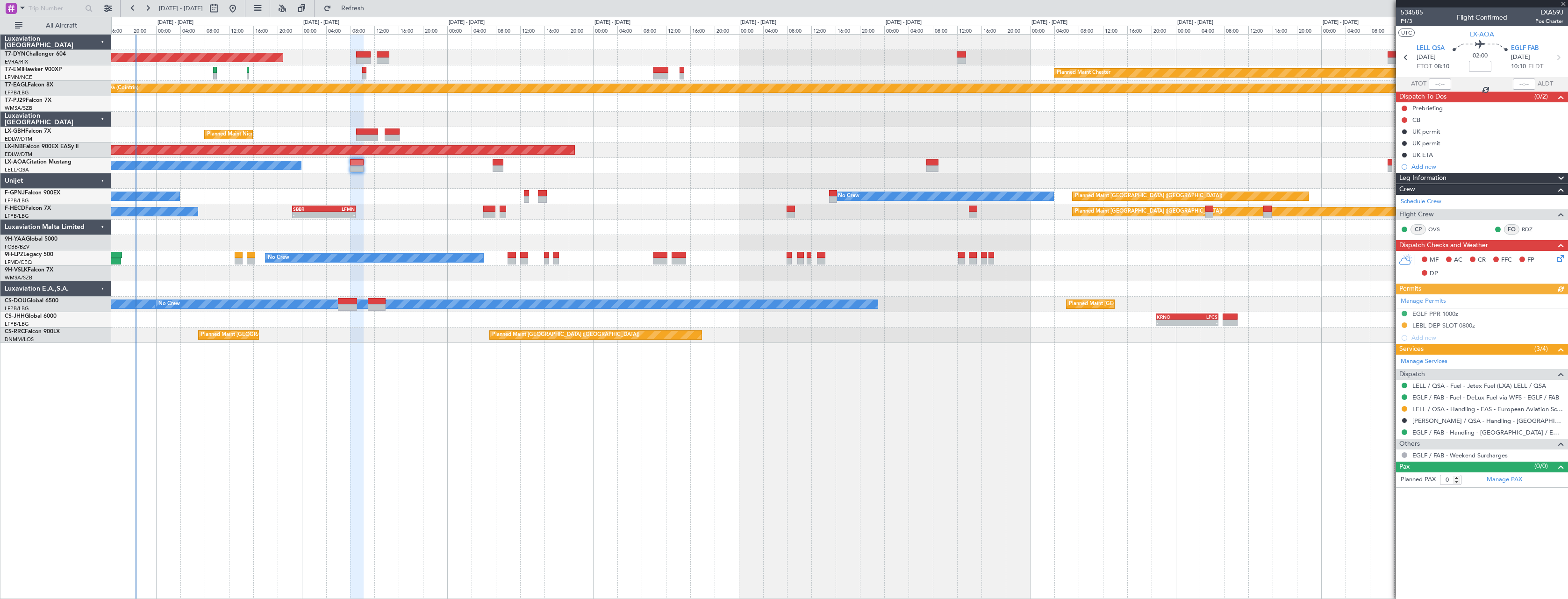
click at [1563, 260] on icon at bounding box center [1559, 257] width 8 height 8
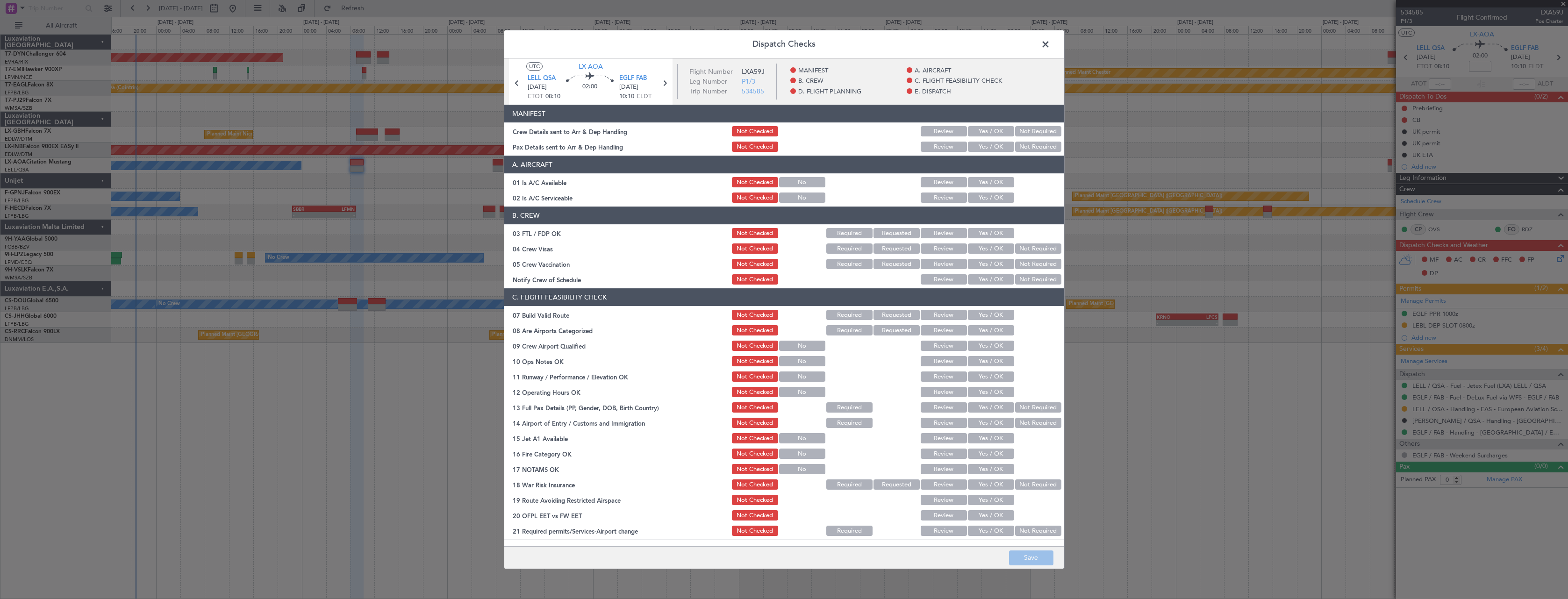
click at [971, 129] on button "Yes / OK" at bounding box center [991, 131] width 47 height 10
click at [977, 143] on button "Yes / OK" at bounding box center [991, 146] width 47 height 10
click at [1040, 566] on footer "Save" at bounding box center [784, 557] width 560 height 22
click at [1038, 558] on button "Save" at bounding box center [1031, 557] width 44 height 15
click at [1051, 47] on span at bounding box center [1051, 46] width 0 height 19
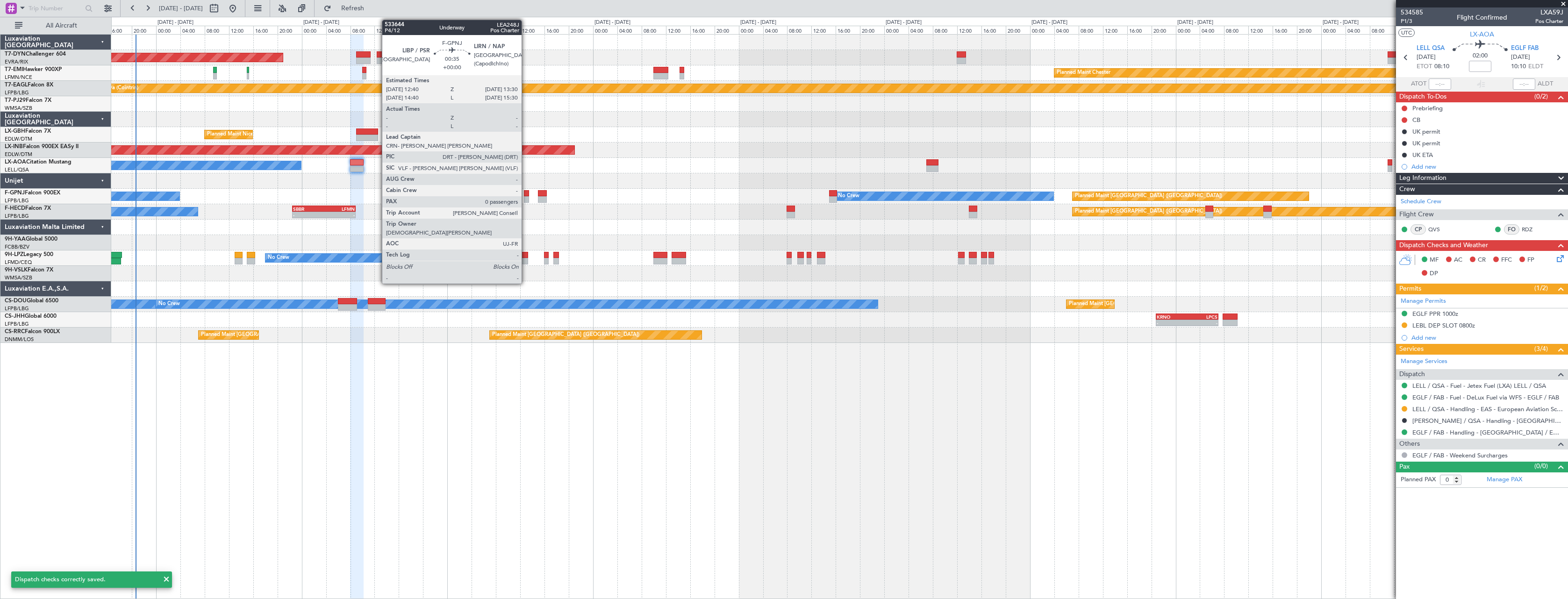
click at [526, 193] on div at bounding box center [527, 193] width 5 height 6
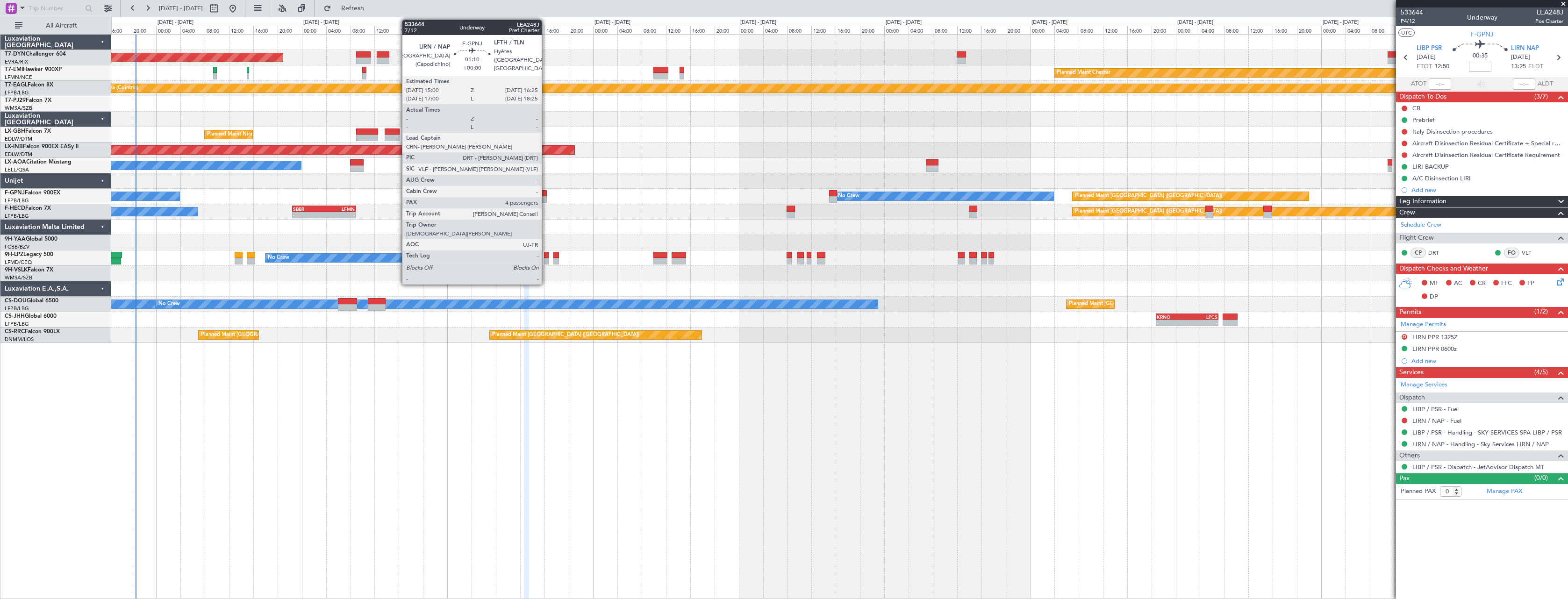
click at [546, 192] on div at bounding box center [542, 193] width 9 height 6
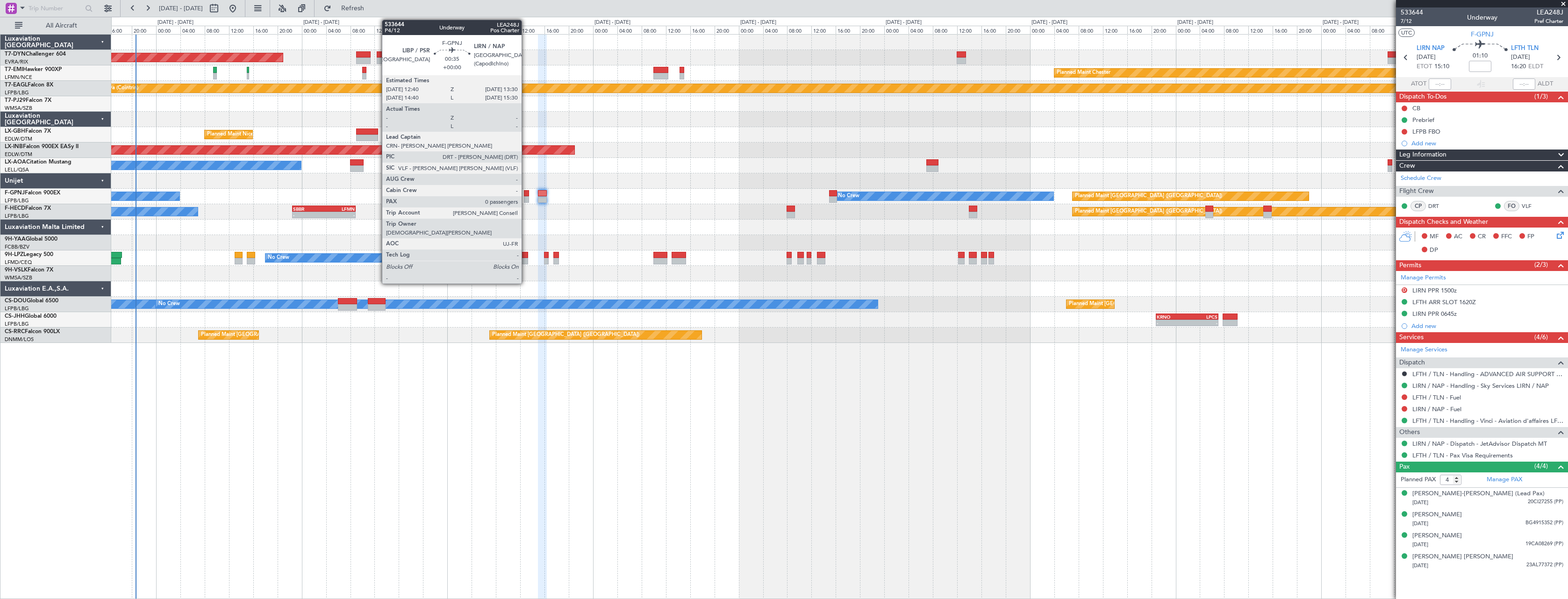
click at [526, 192] on div at bounding box center [527, 193] width 5 height 6
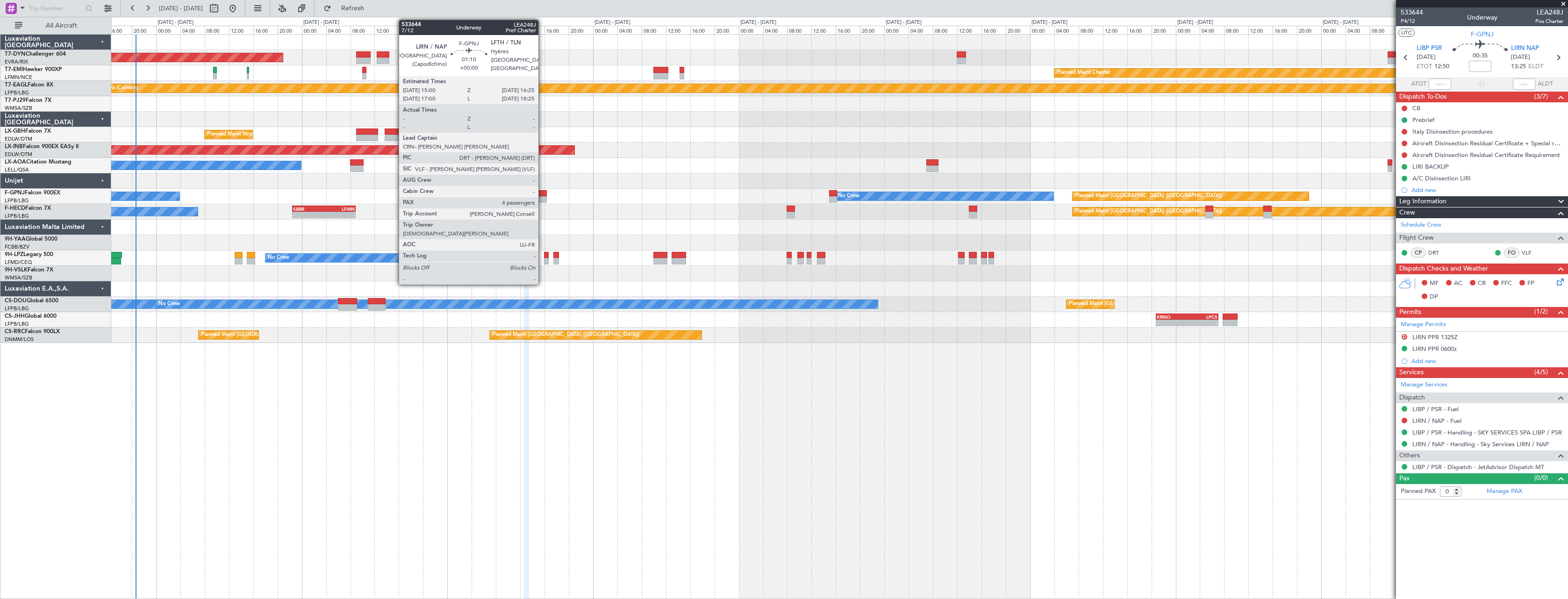
click at [543, 195] on div at bounding box center [542, 193] width 9 height 6
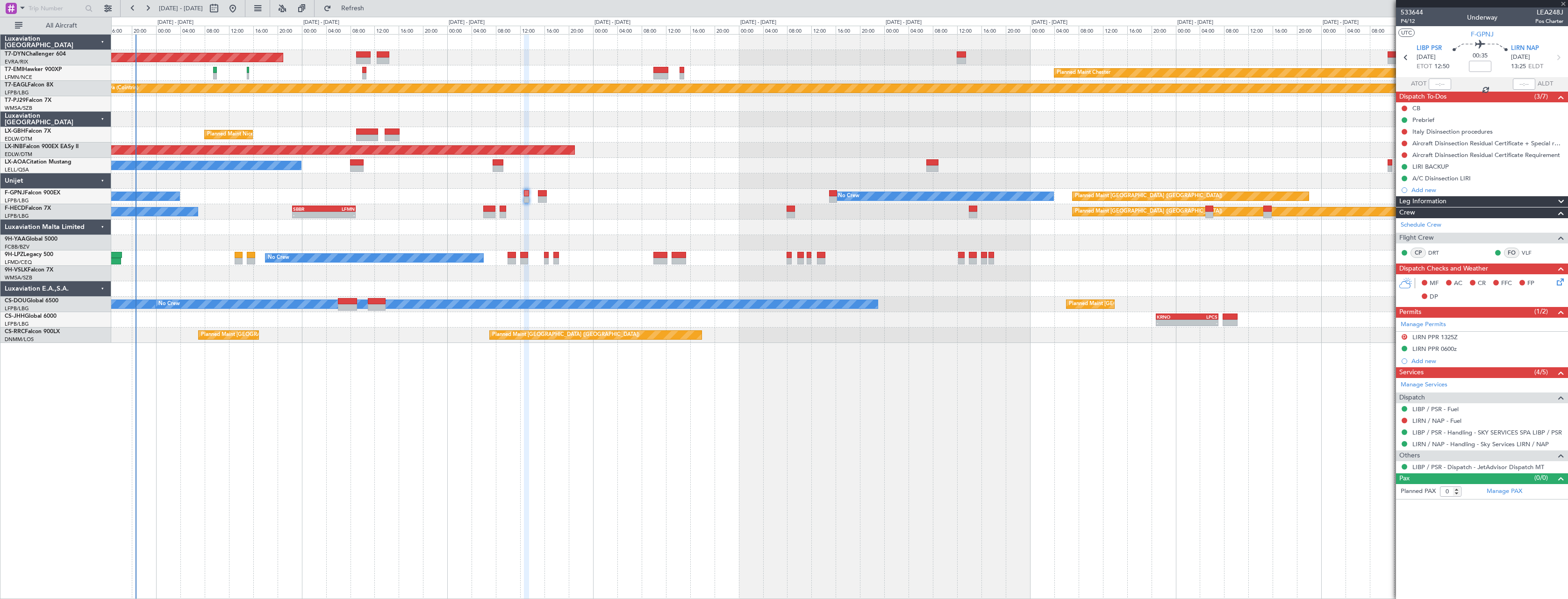
type input "4"
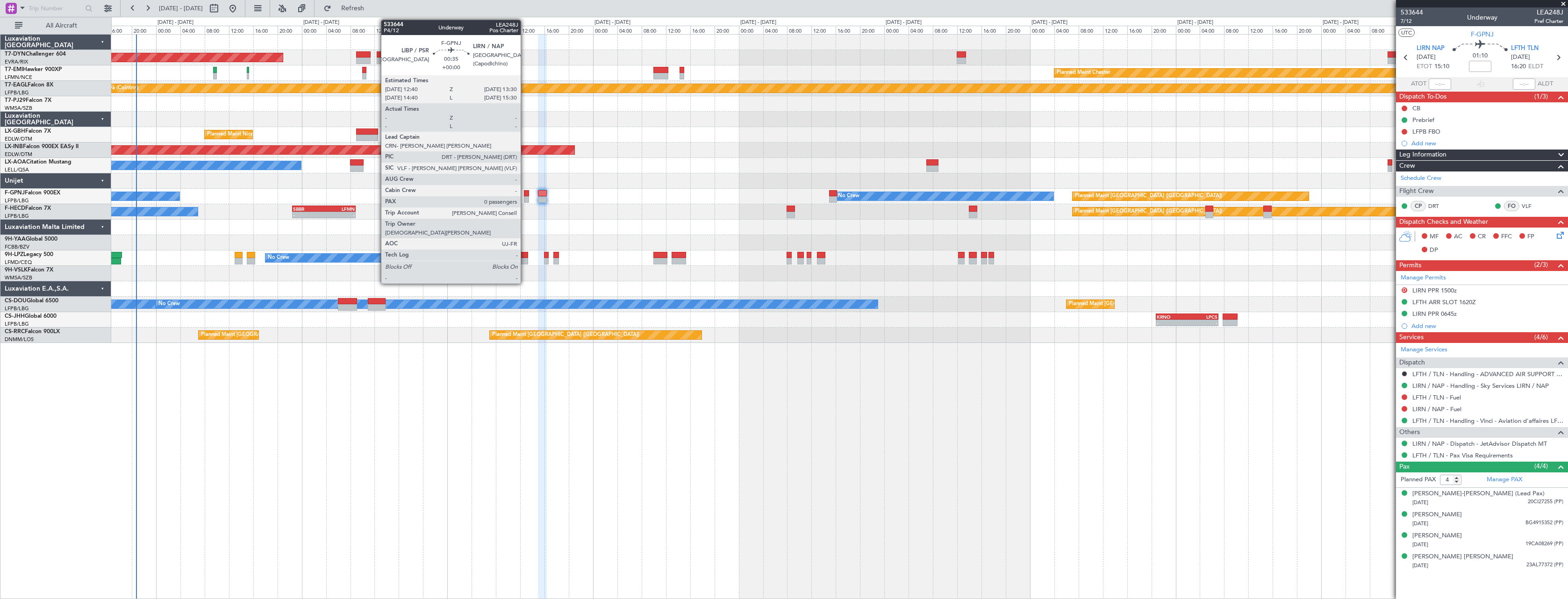
click at [525, 192] on div at bounding box center [527, 193] width 5 height 6
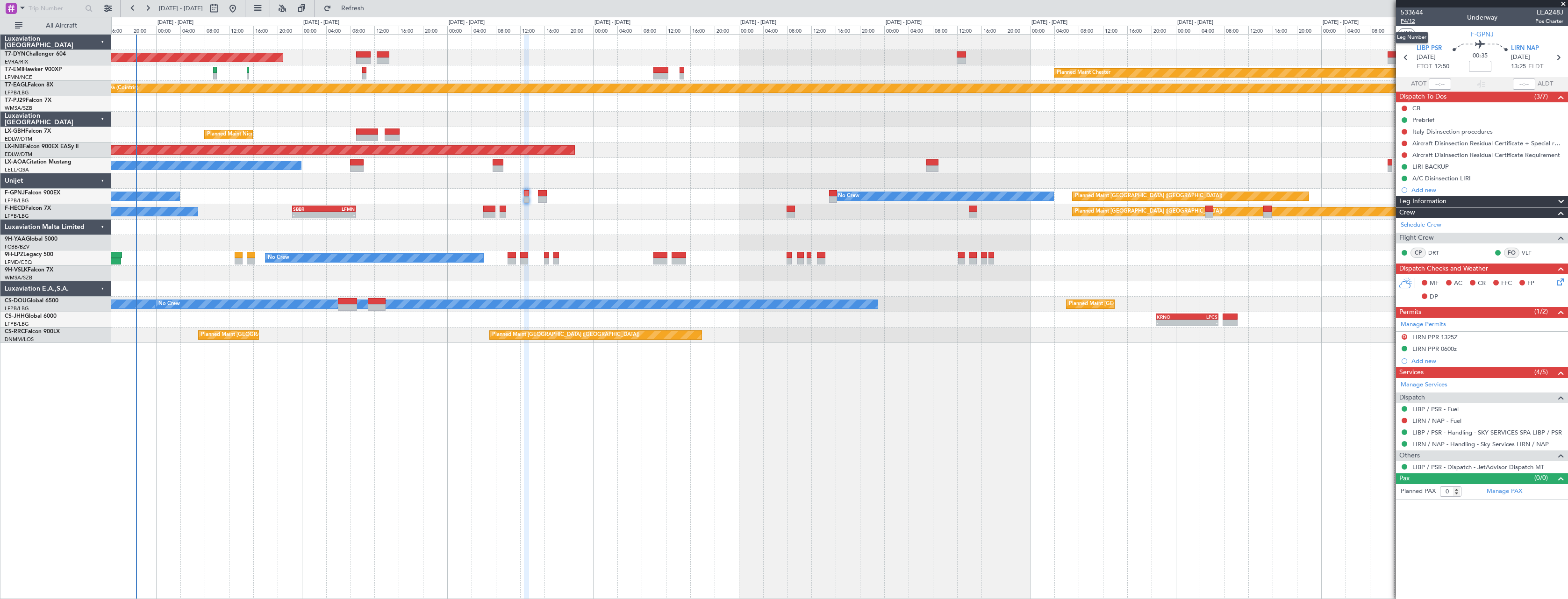
click at [1404, 19] on span "P4/12" at bounding box center [1412, 21] width 22 height 8
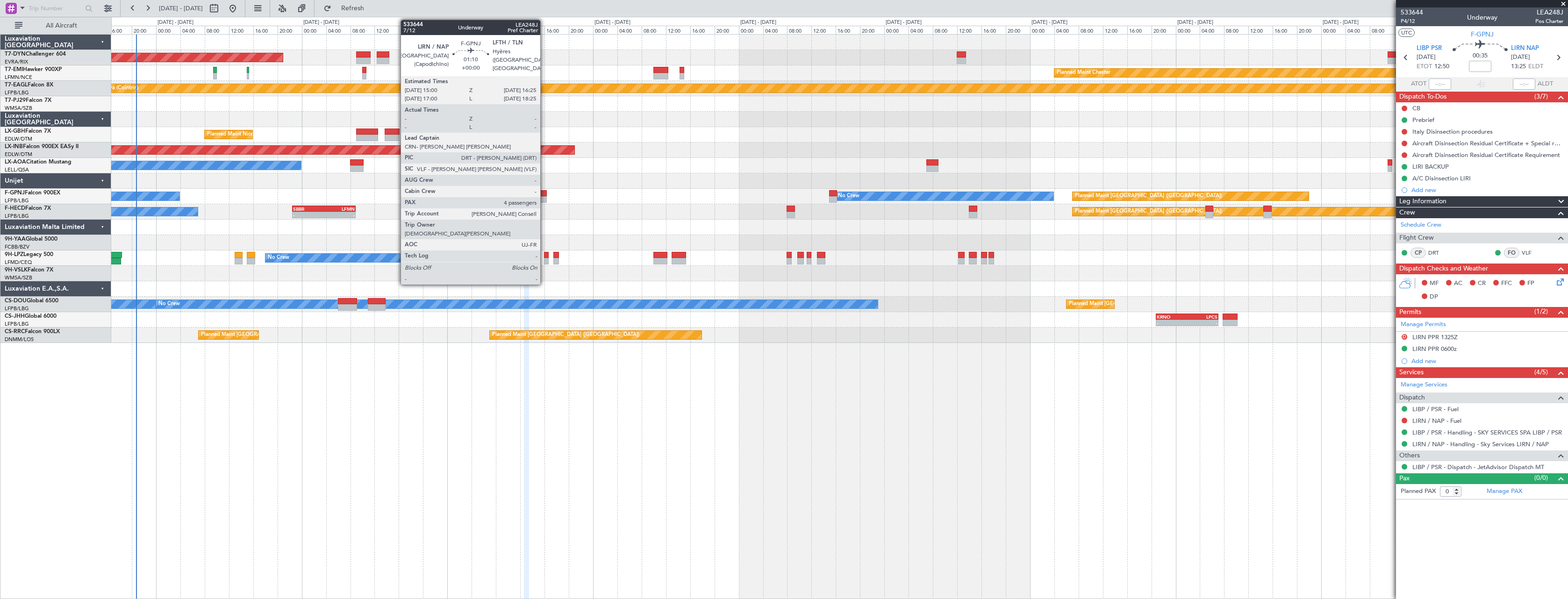
click at [544, 194] on div at bounding box center [542, 193] width 9 height 6
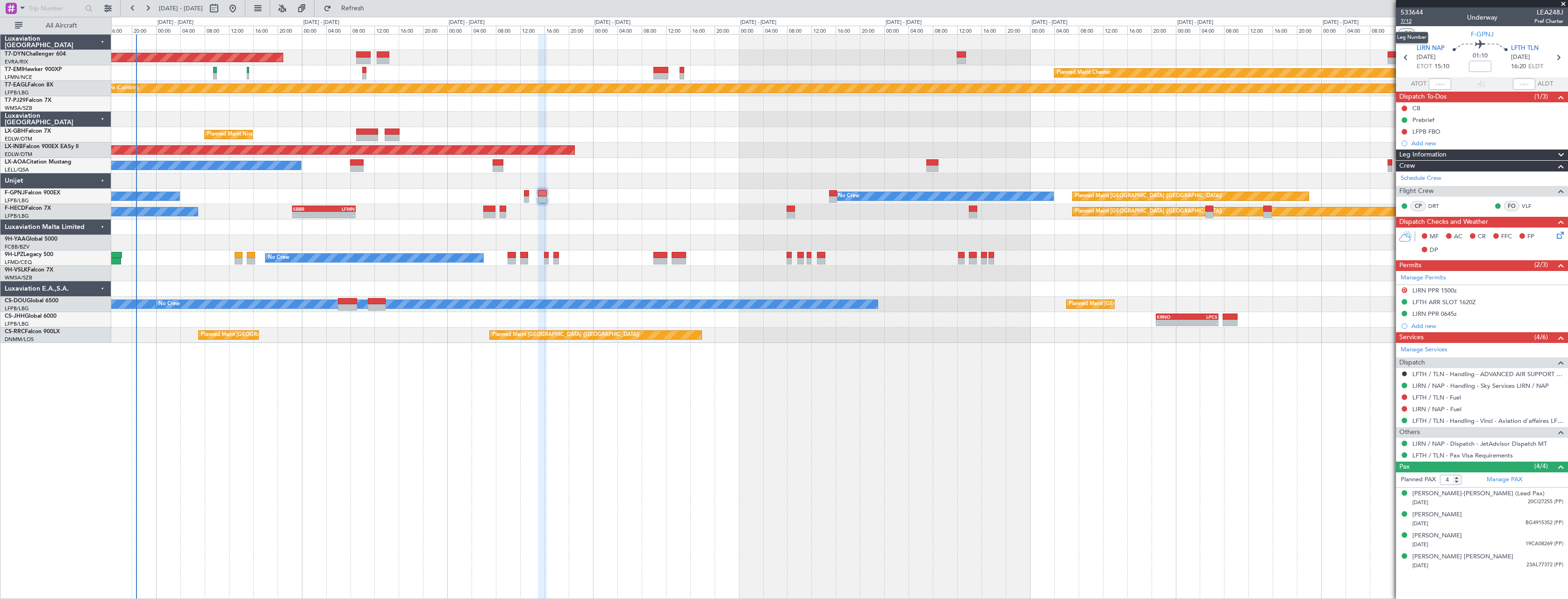
click at [1411, 19] on span "7/12" at bounding box center [1412, 21] width 22 height 8
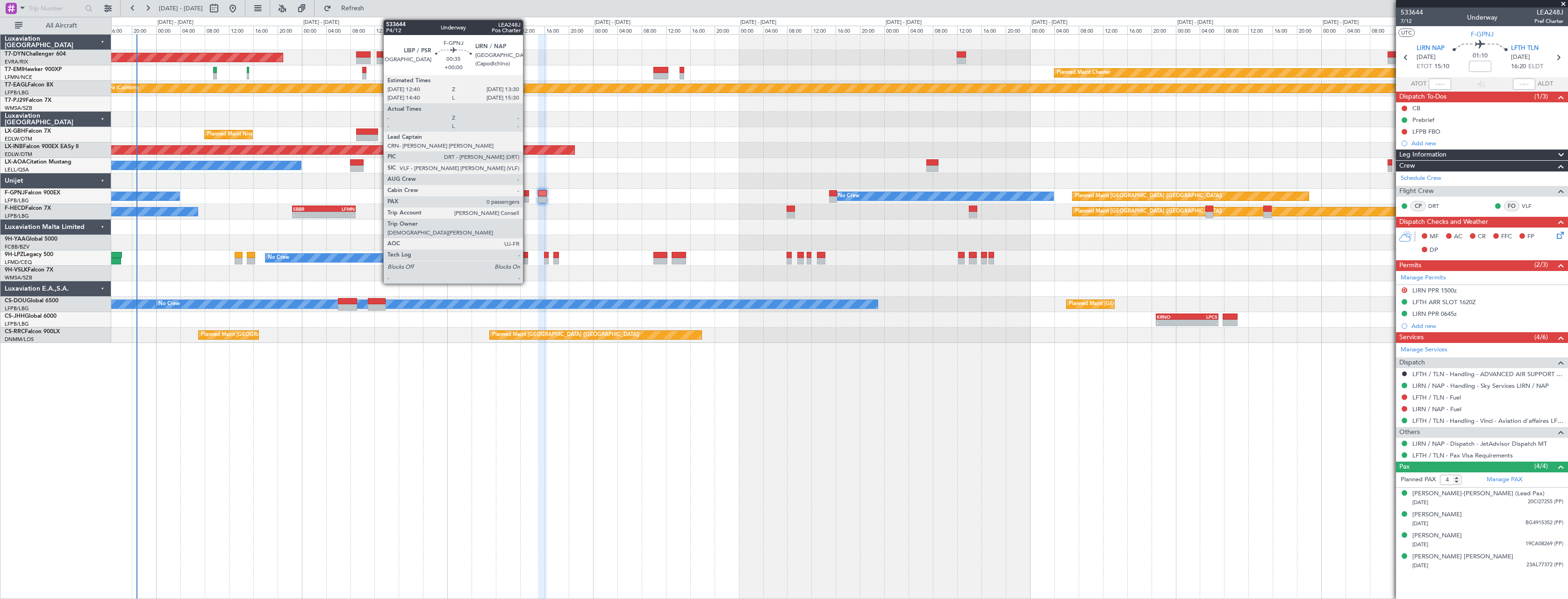
click at [527, 191] on div at bounding box center [527, 193] width 5 height 6
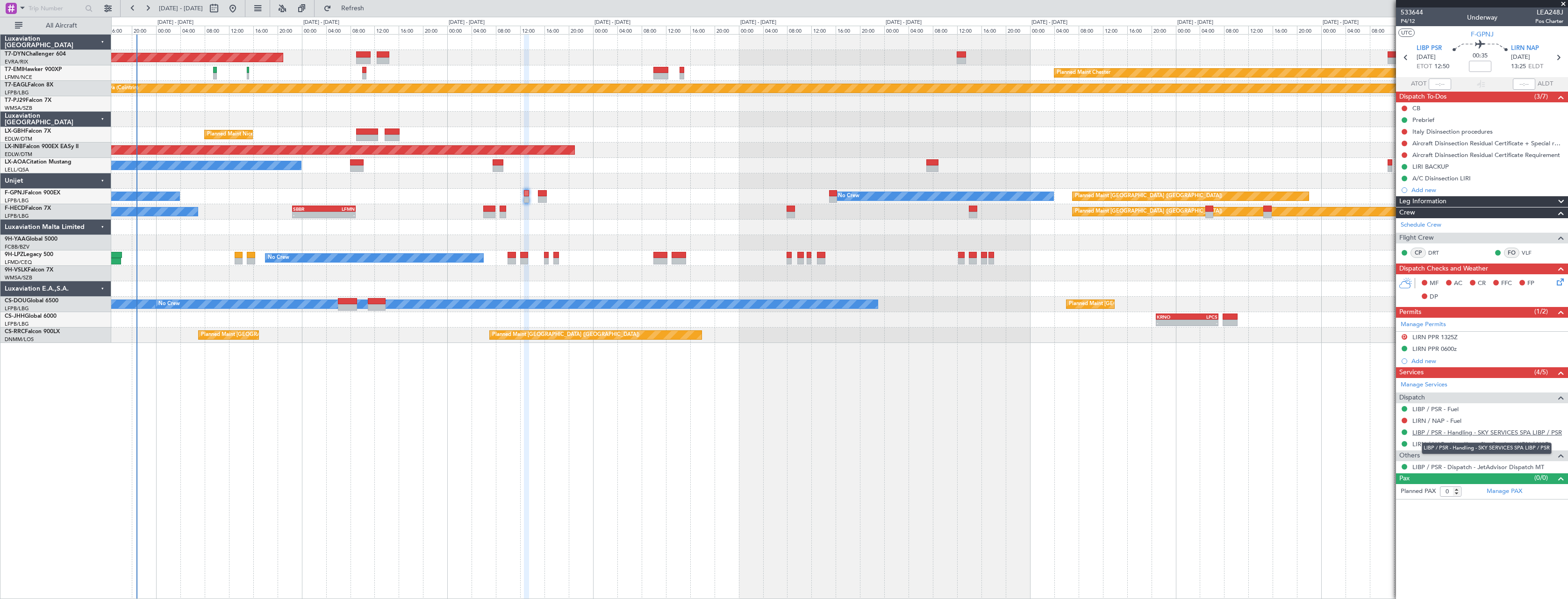
click at [1509, 429] on link "LIBP / PSR - Handling - SKY SERVICES SPA LIBP / PSR" at bounding box center [1487, 432] width 150 height 8
click at [1497, 445] on link "LIRN / NAP - Handling - Sky Services LIRN / NAP" at bounding box center [1481, 444] width 136 height 8
click at [1561, 284] on icon at bounding box center [1559, 281] width 8 height 8
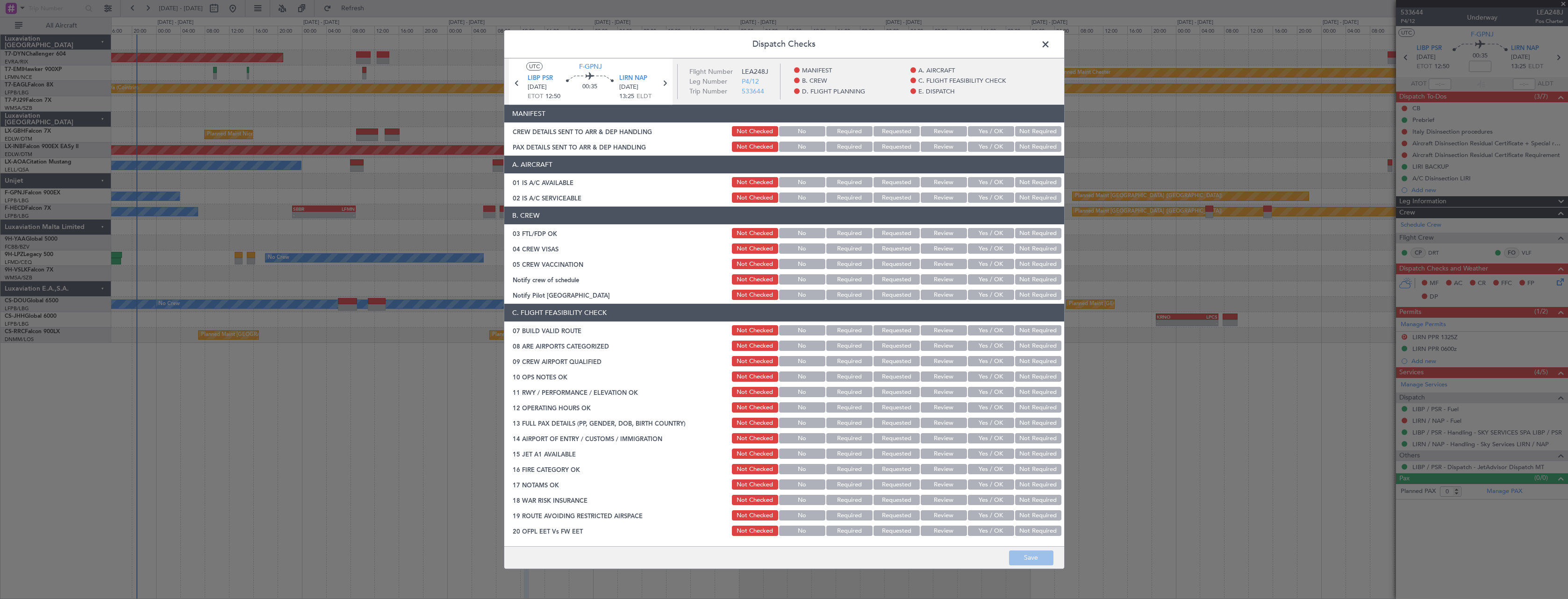
click at [969, 131] on button "Yes / OK" at bounding box center [991, 131] width 47 height 10
click at [989, 153] on article "MANIFEST CREW DETAILS SENT TO ARR & DEP HANDLING Not Checked No Required Reques…" at bounding box center [784, 322] width 560 height 435
click at [983, 149] on button "Yes / OK" at bounding box center [991, 146] width 47 height 10
click at [1035, 562] on button "Save" at bounding box center [1031, 557] width 44 height 15
click at [1051, 43] on span at bounding box center [1051, 46] width 0 height 19
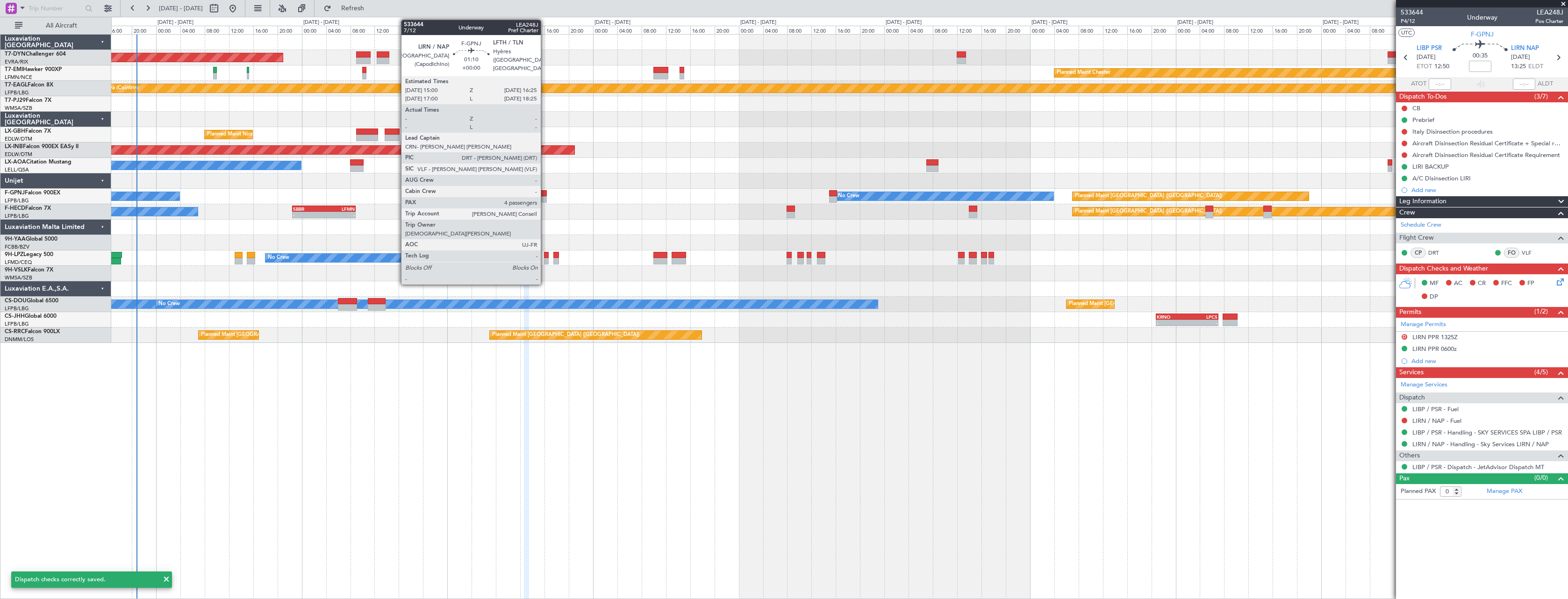
click at [545, 194] on div at bounding box center [542, 193] width 9 height 6
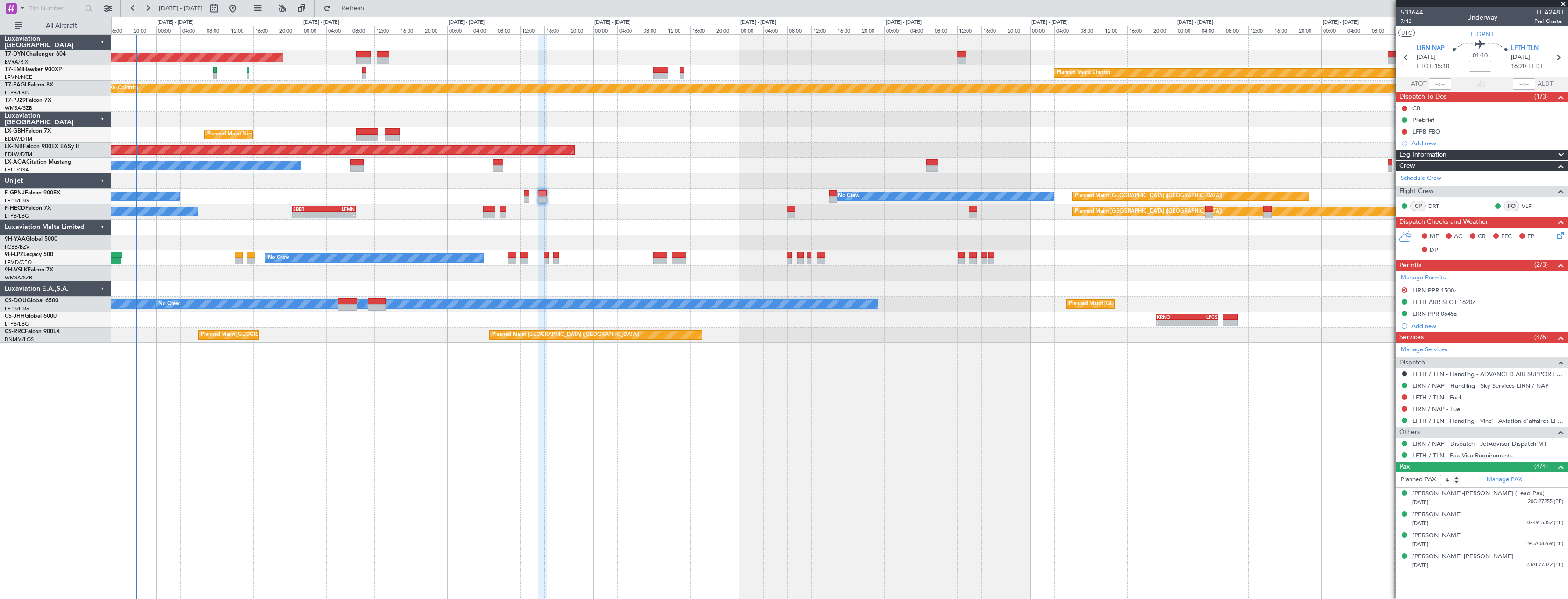
click at [1563, 237] on icon at bounding box center [1559, 234] width 8 height 8
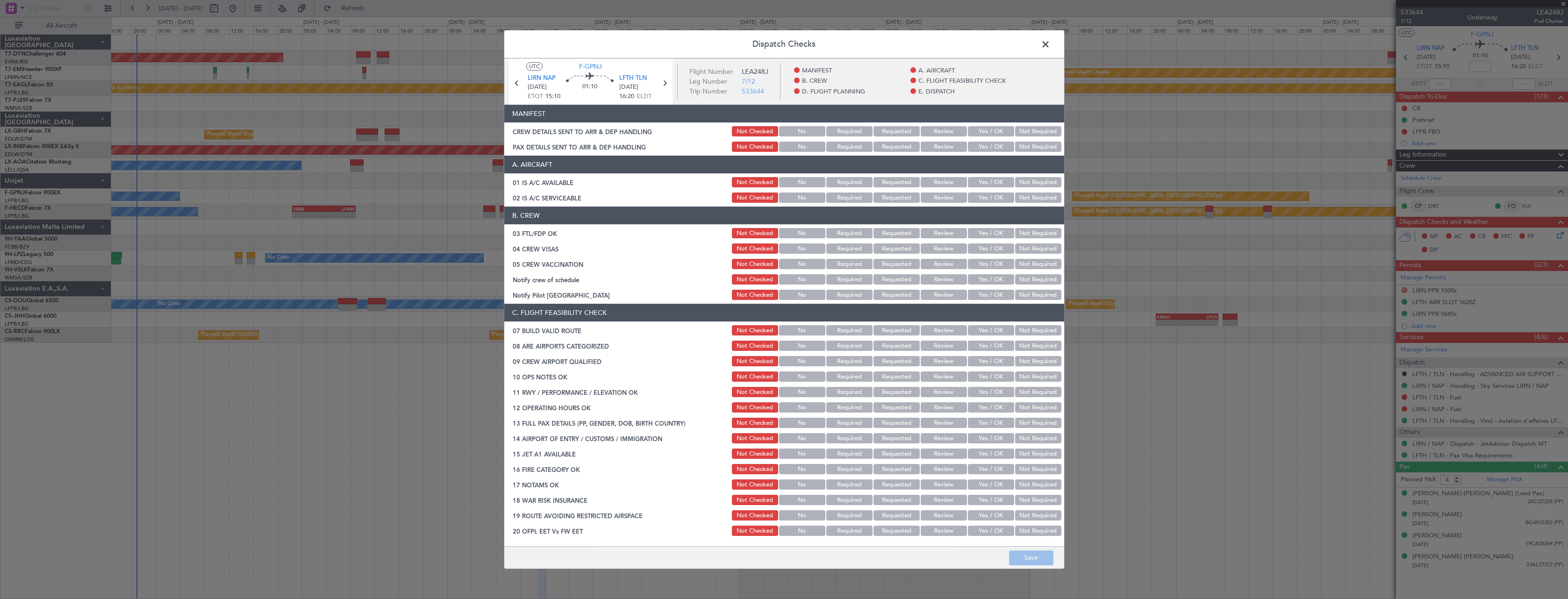
click at [972, 128] on button "Yes / OK" at bounding box center [991, 131] width 47 height 10
click at [991, 151] on button "Yes / OK" at bounding box center [991, 146] width 47 height 10
click at [1044, 559] on button "Save" at bounding box center [1031, 557] width 44 height 15
click at [1051, 45] on span at bounding box center [1051, 46] width 0 height 19
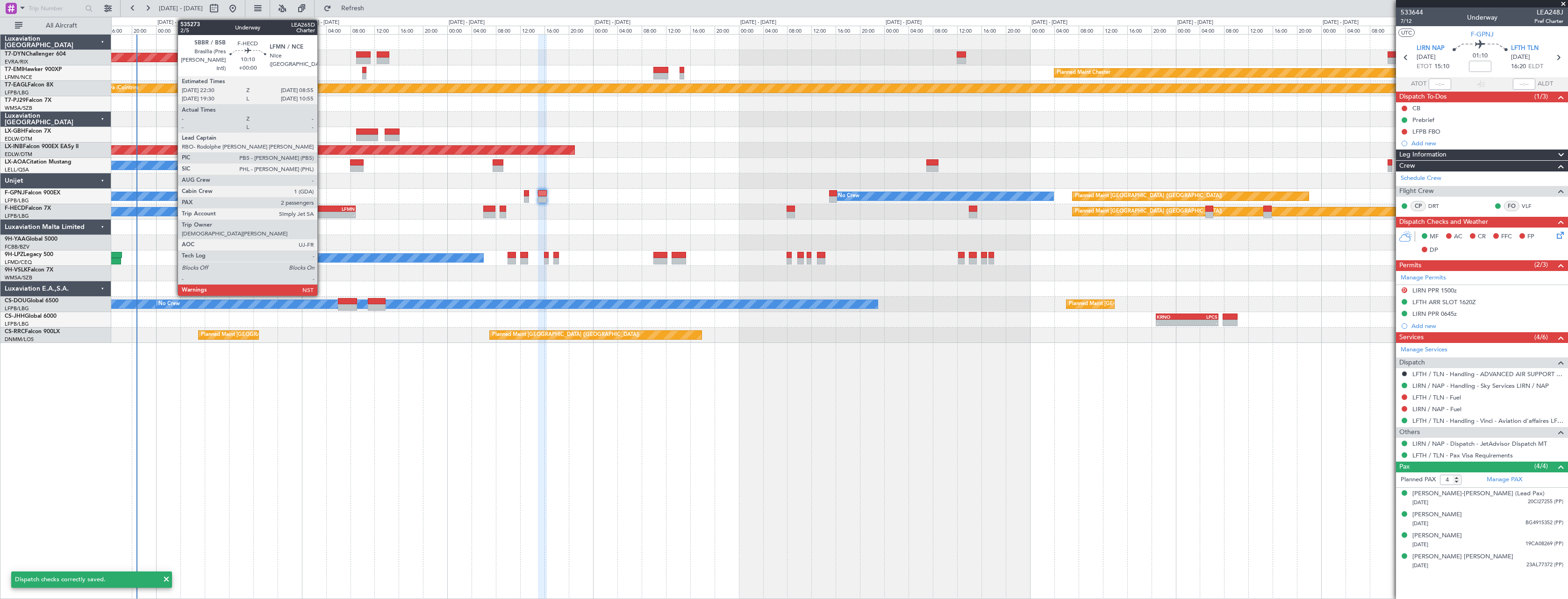
click at [322, 209] on div "SBBR" at bounding box center [309, 208] width 31 height 5
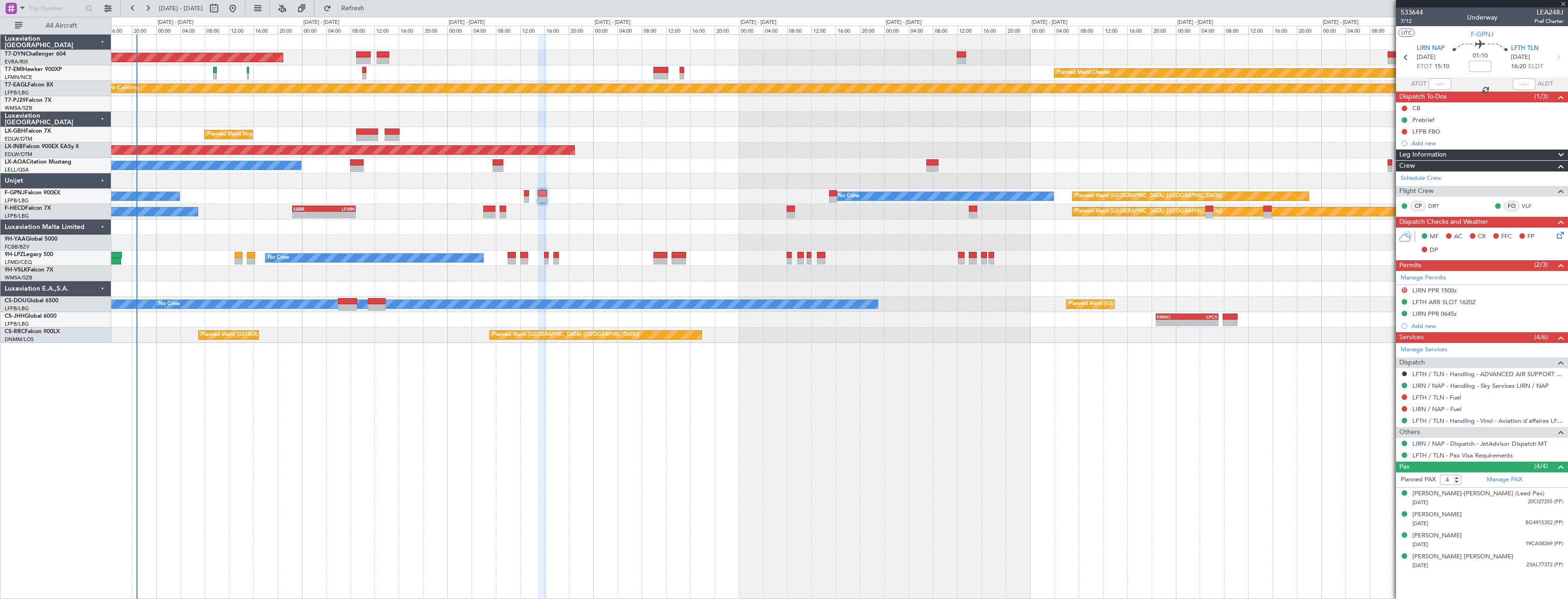
type input "2"
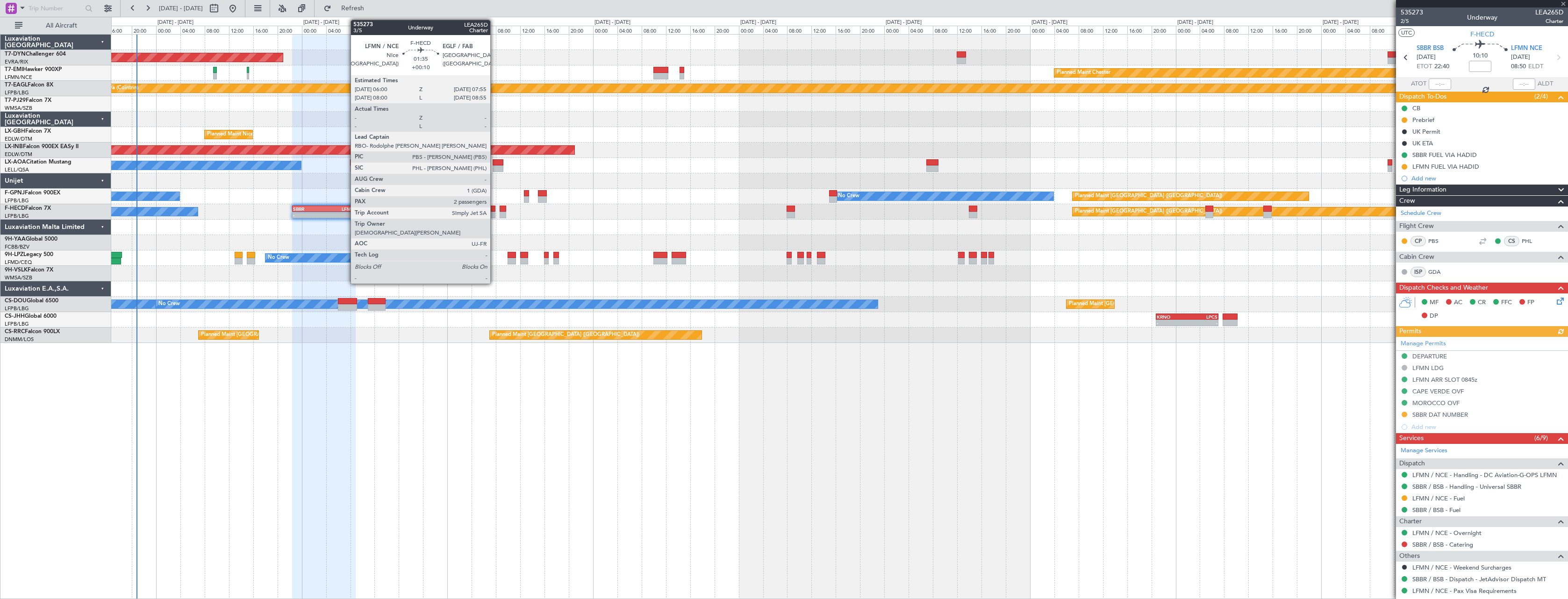
click at [495, 209] on div at bounding box center [489, 208] width 12 height 6
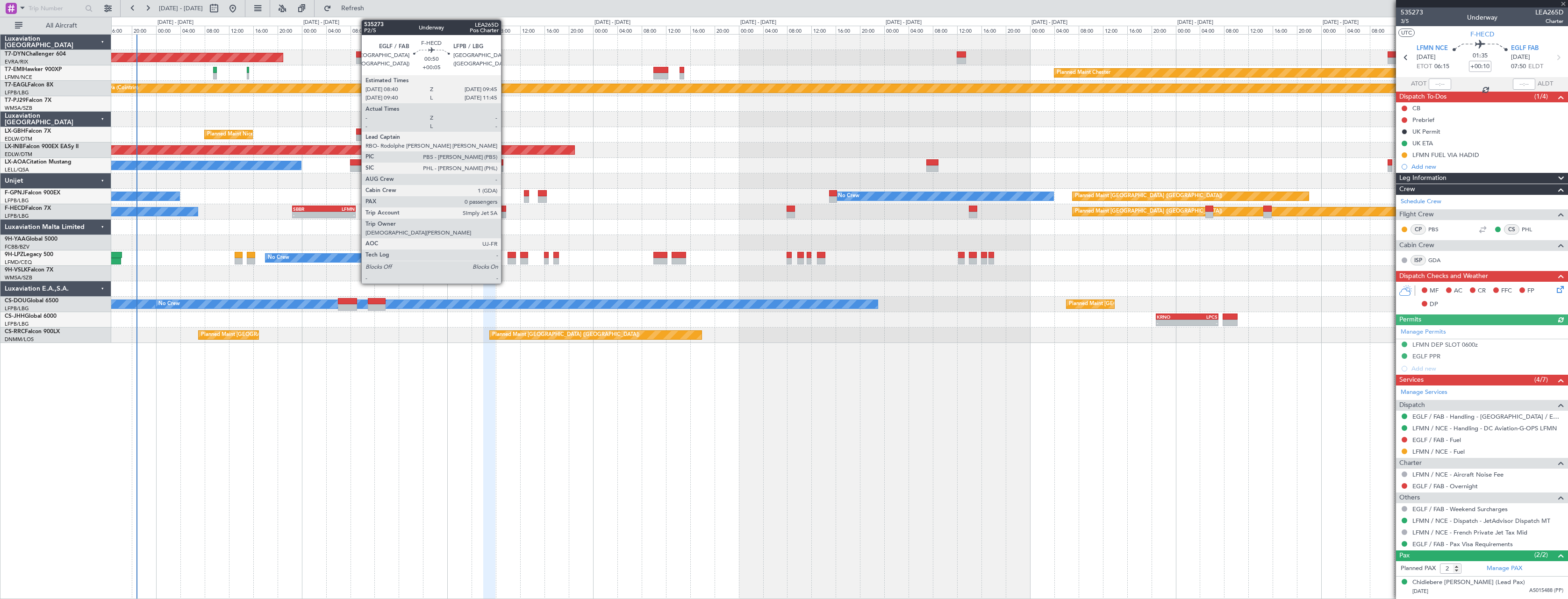
click at [506, 210] on div at bounding box center [503, 208] width 7 height 6
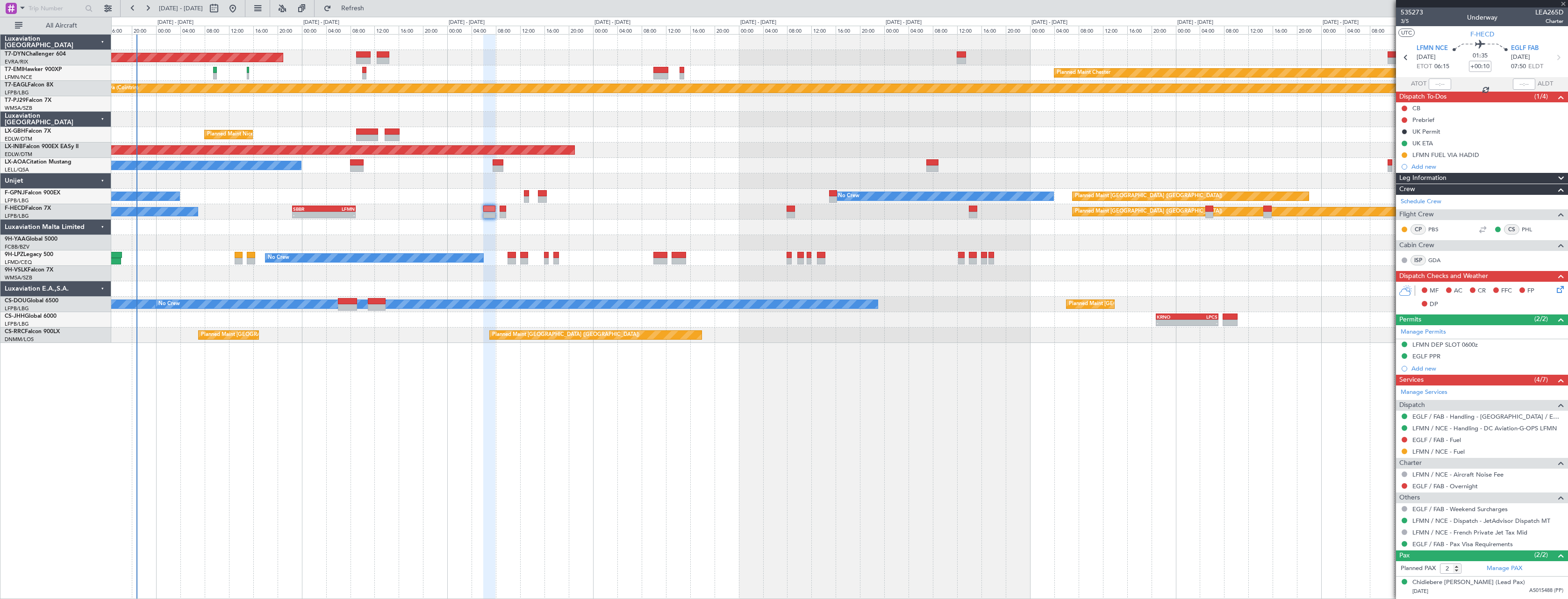
type input "+00:05"
type input "0"
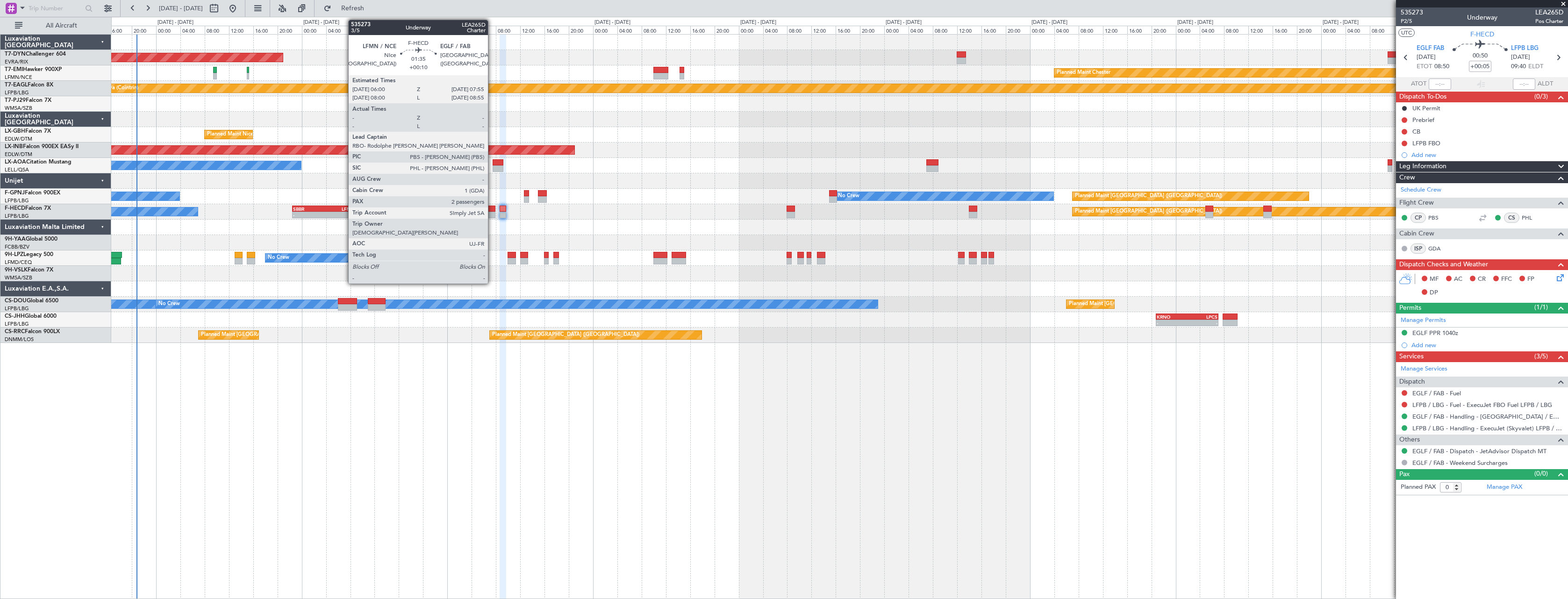
click at [492, 208] on div at bounding box center [489, 208] width 12 height 6
type input "+00:10"
type input "2"
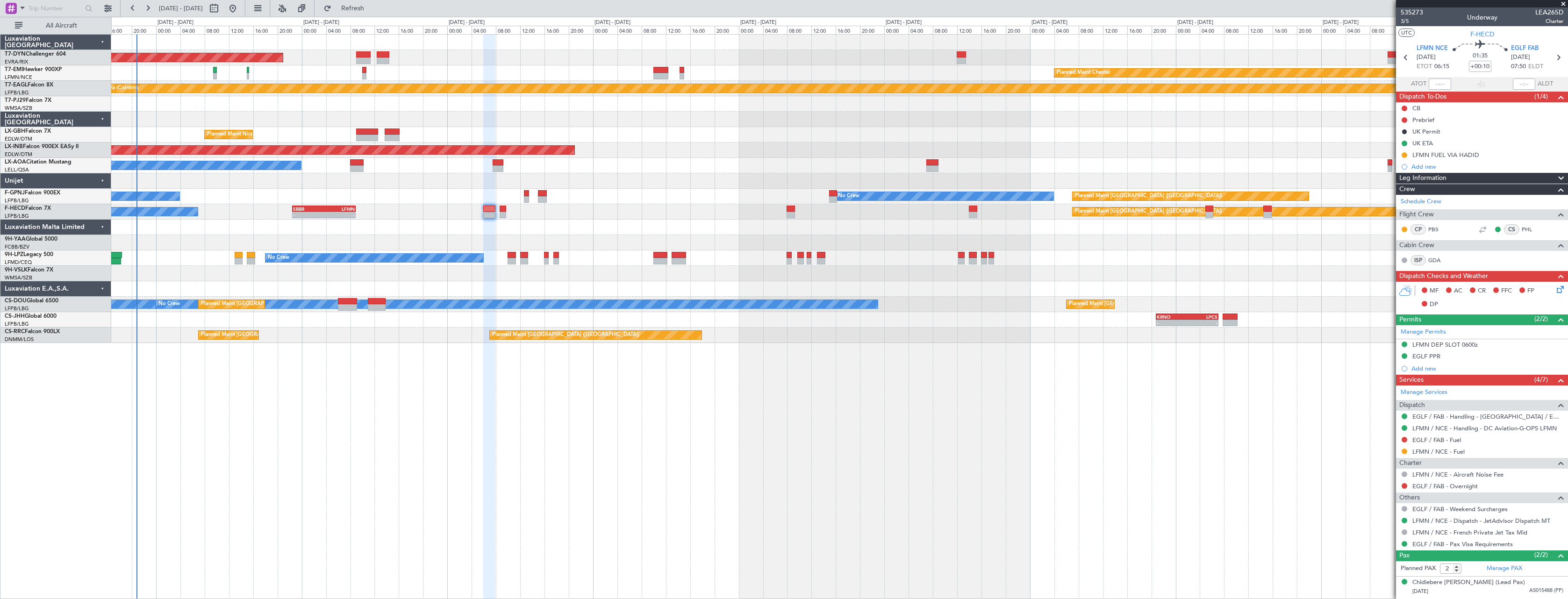
scroll to position [19, 0]
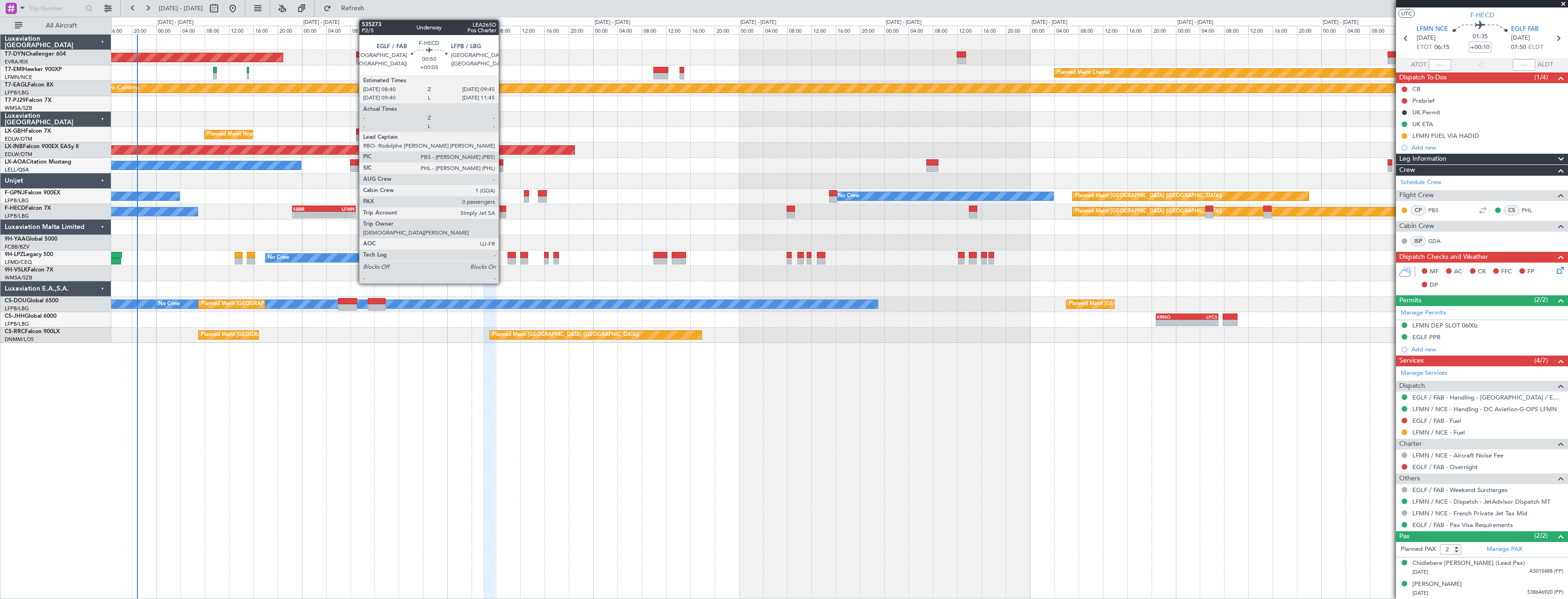
click at [503, 208] on div at bounding box center [503, 208] width 7 height 6
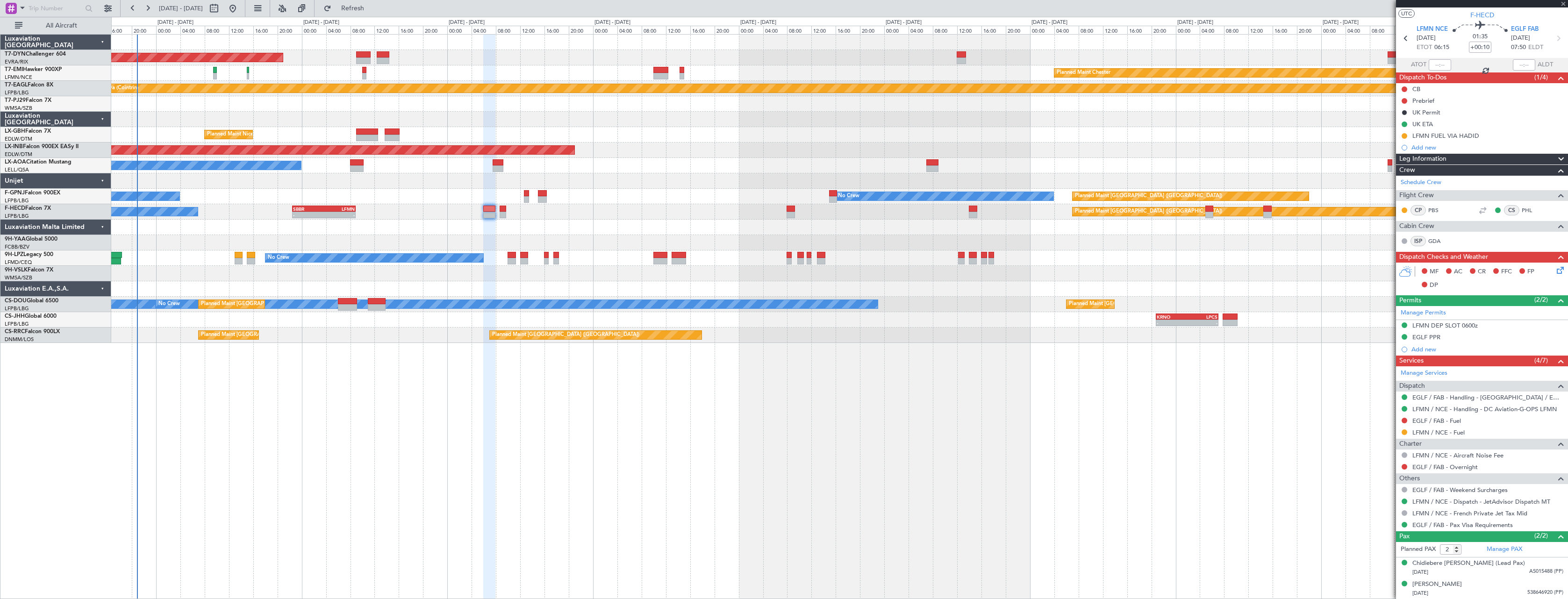
type input "+00:05"
type input "0"
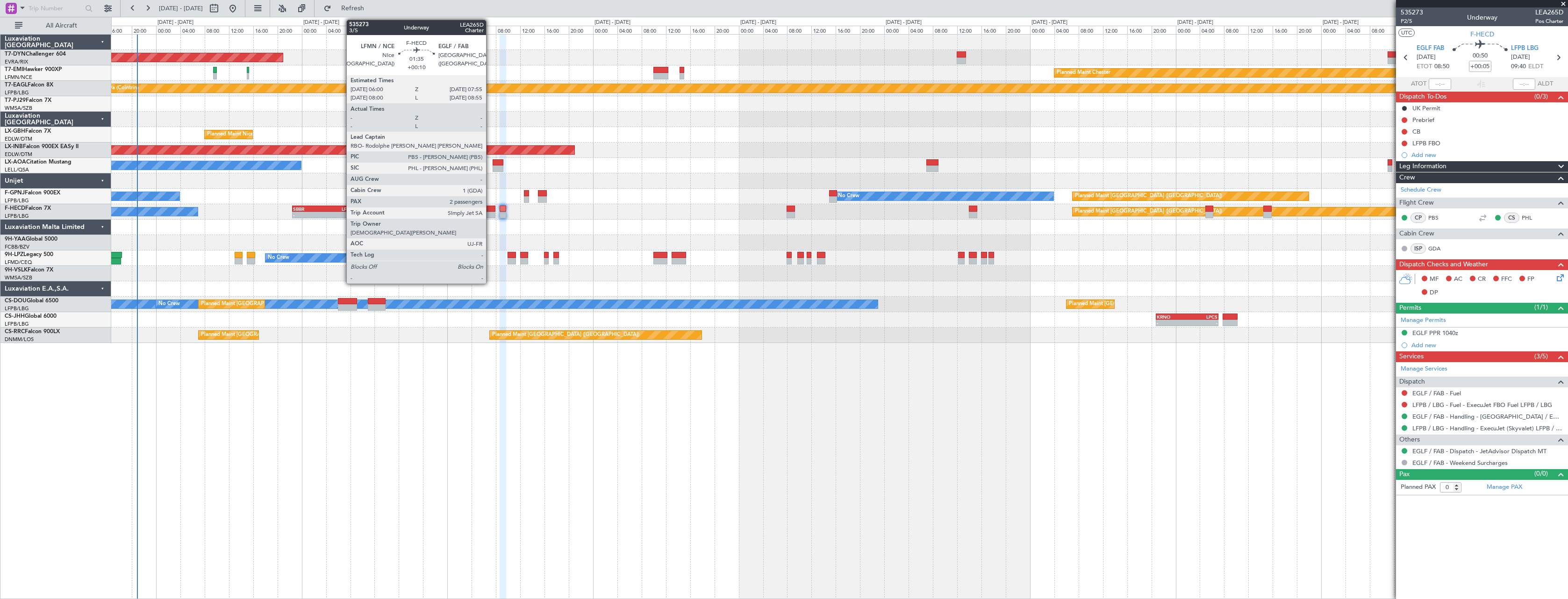
click at [490, 208] on div at bounding box center [489, 208] width 12 height 6
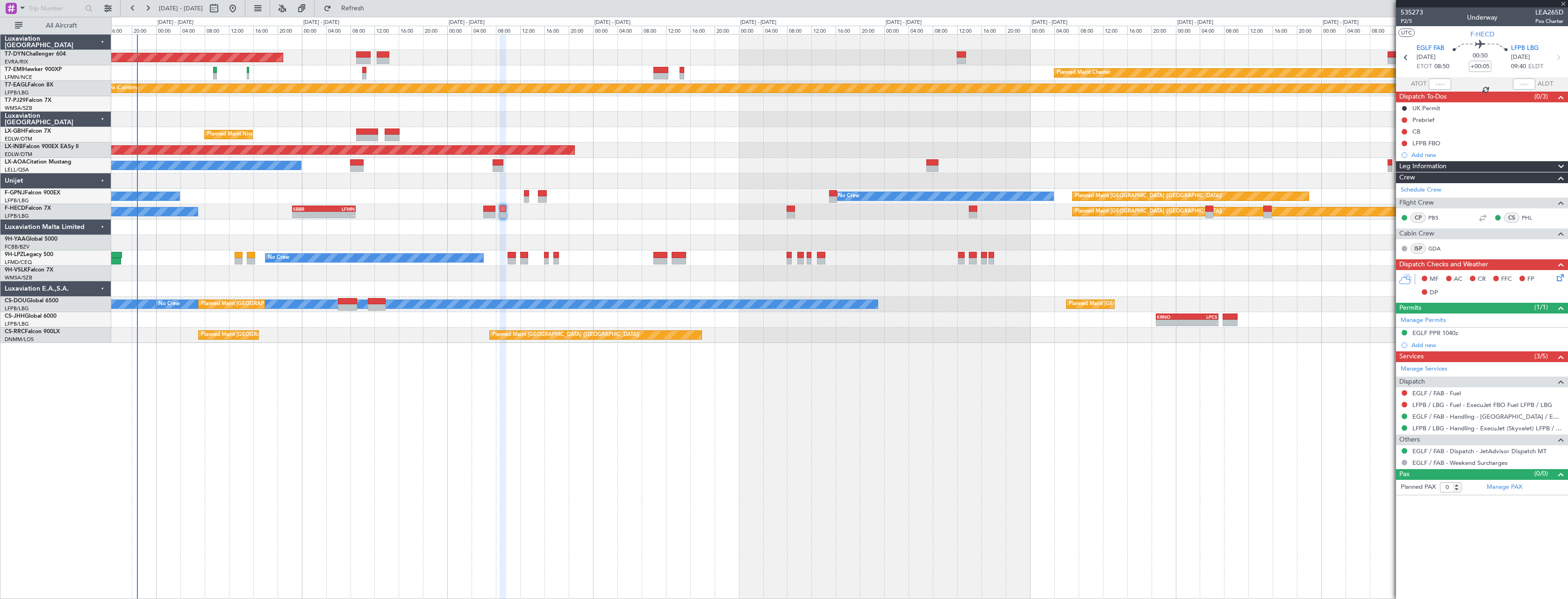
type input "+00:10"
type input "2"
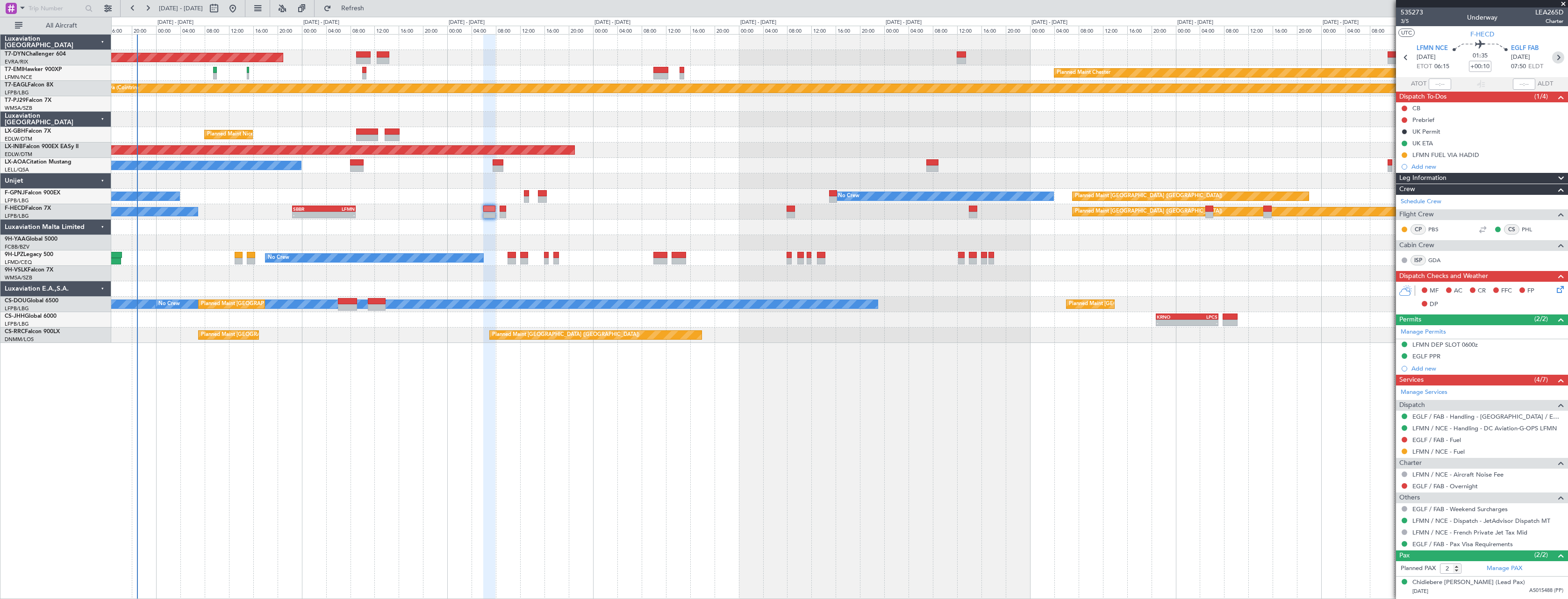
click at [1552, 55] on icon at bounding box center [1559, 57] width 12 height 12
type input "+00:05"
type input "0"
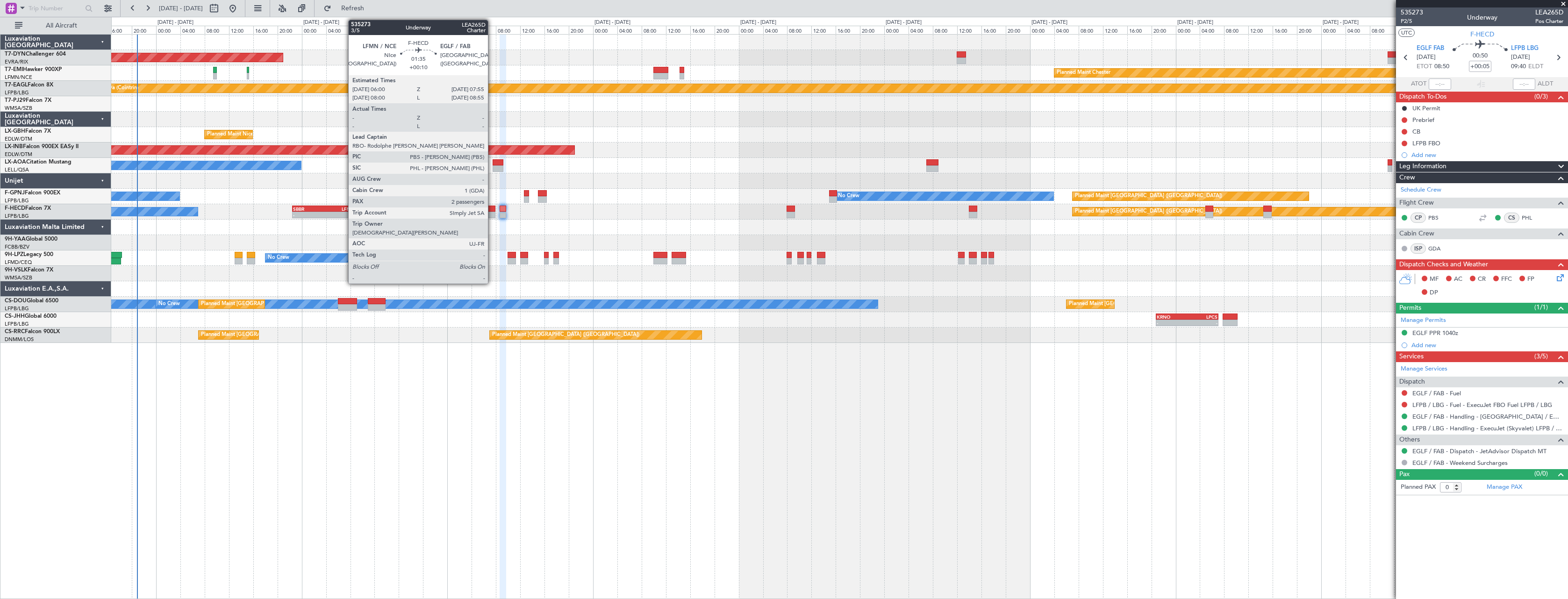
click at [492, 205] on div at bounding box center [489, 208] width 12 height 6
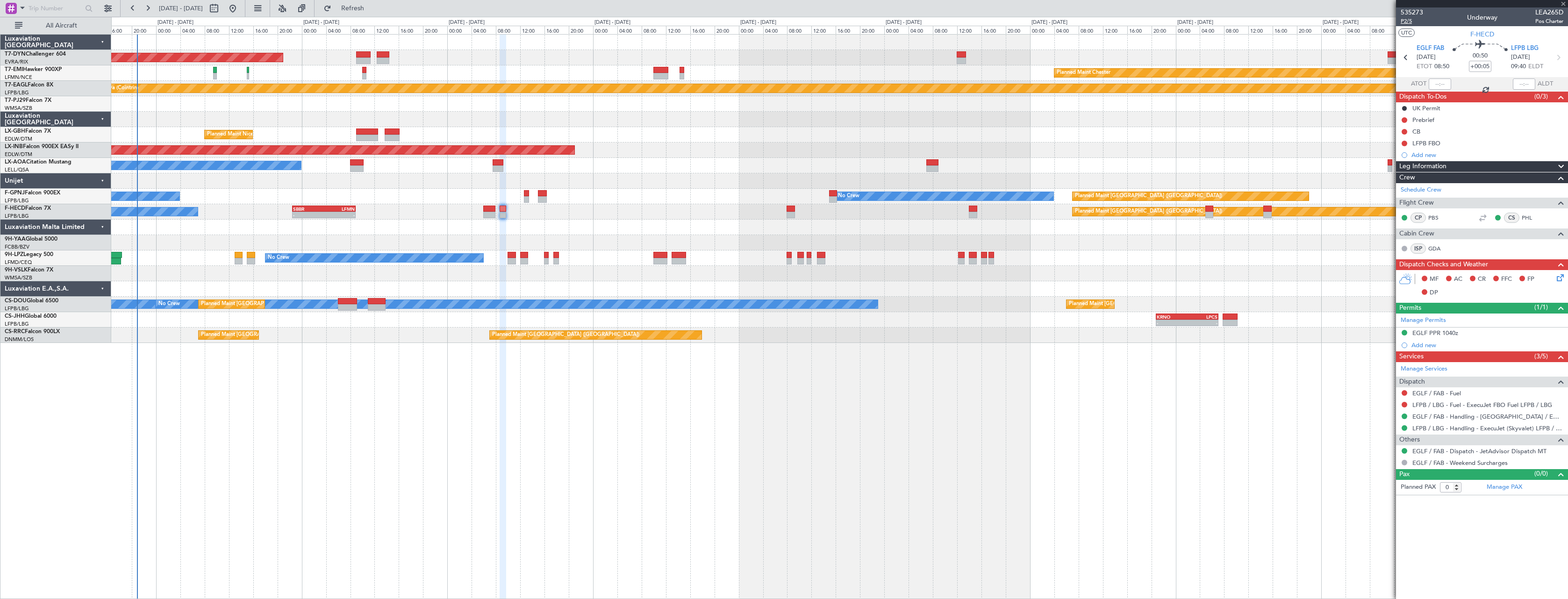
type input "+00:10"
type input "2"
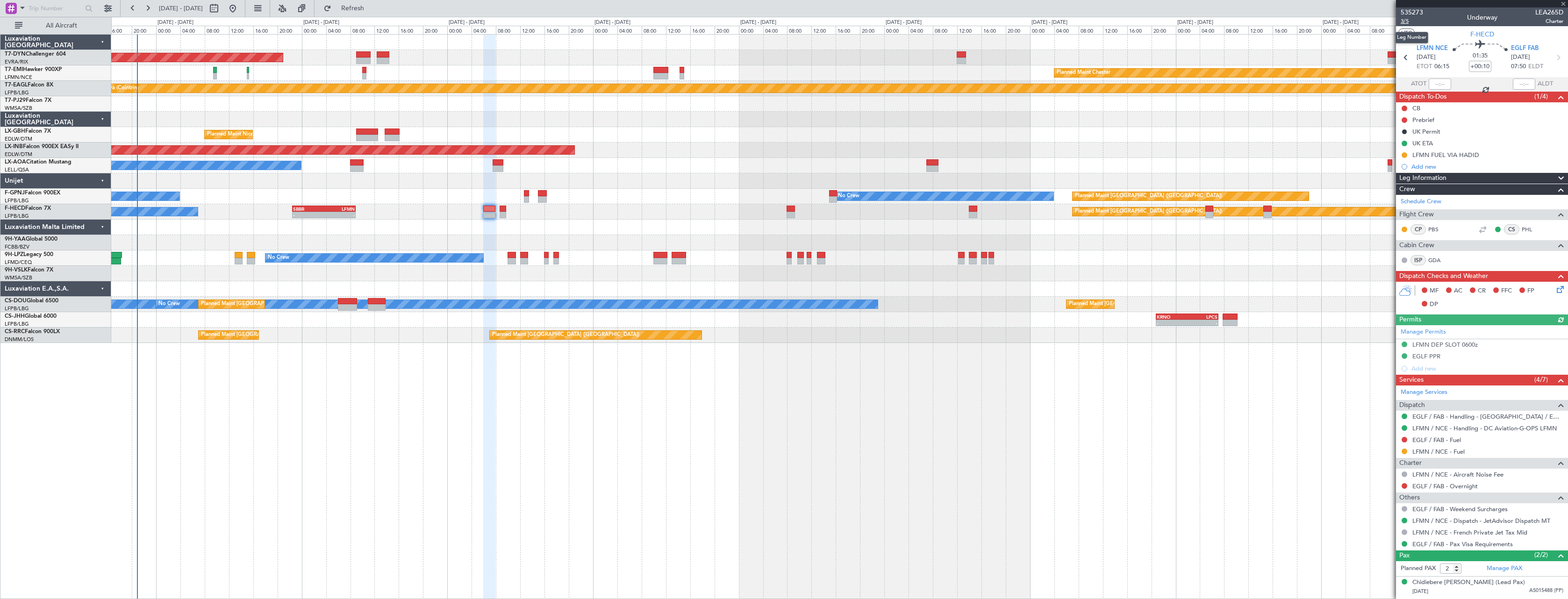
click at [1404, 20] on span "3/5" at bounding box center [1412, 21] width 22 height 8
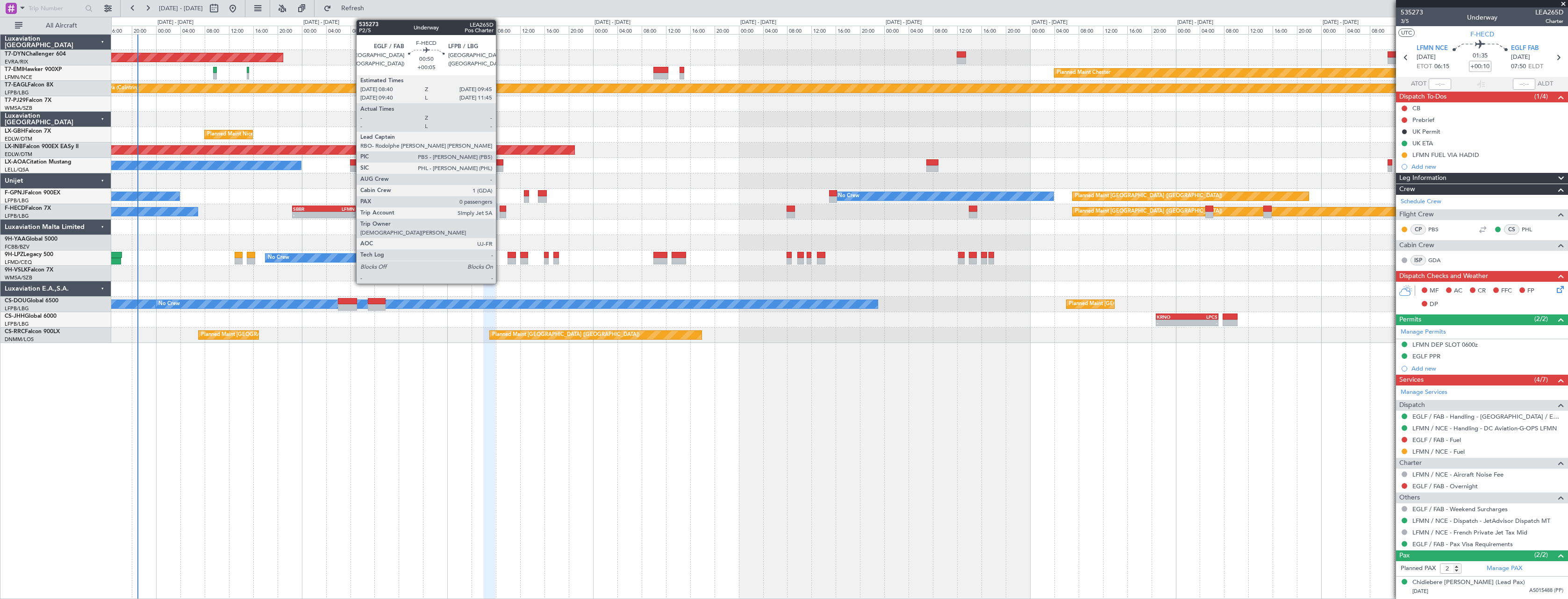
click at [500, 208] on div at bounding box center [503, 208] width 7 height 6
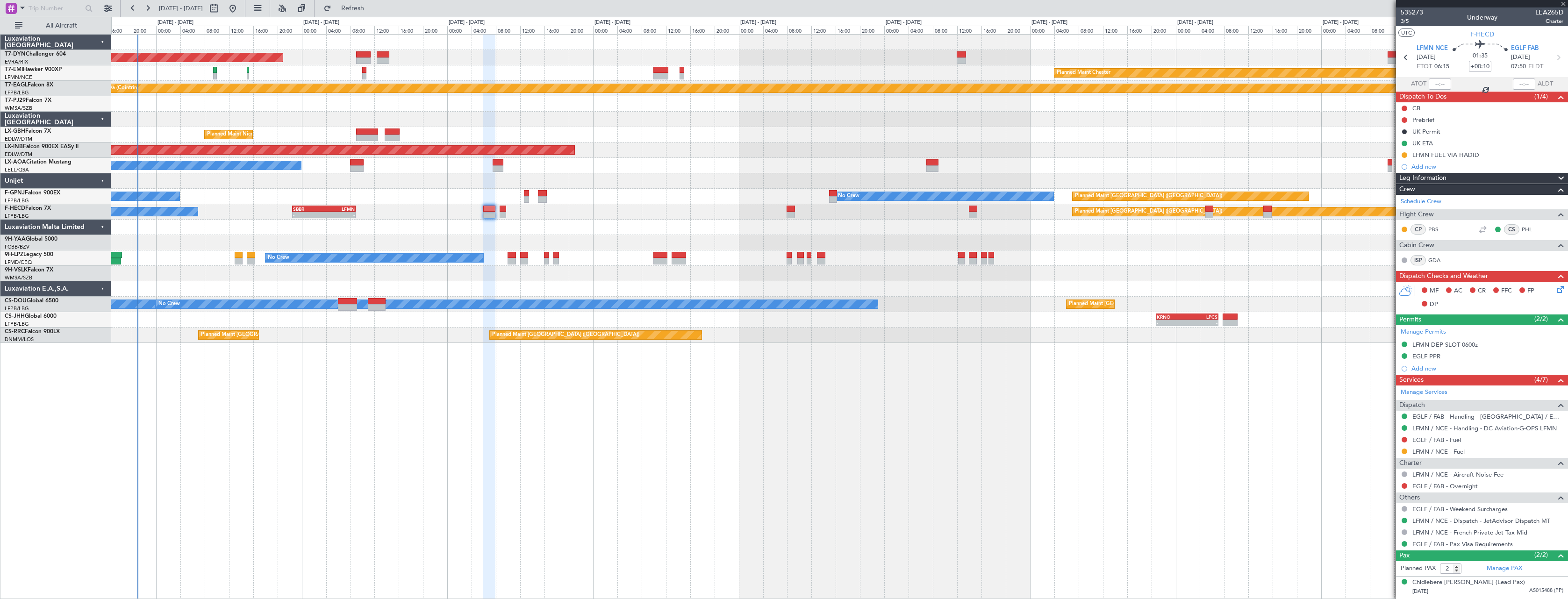
type input "+00:05"
type input "0"
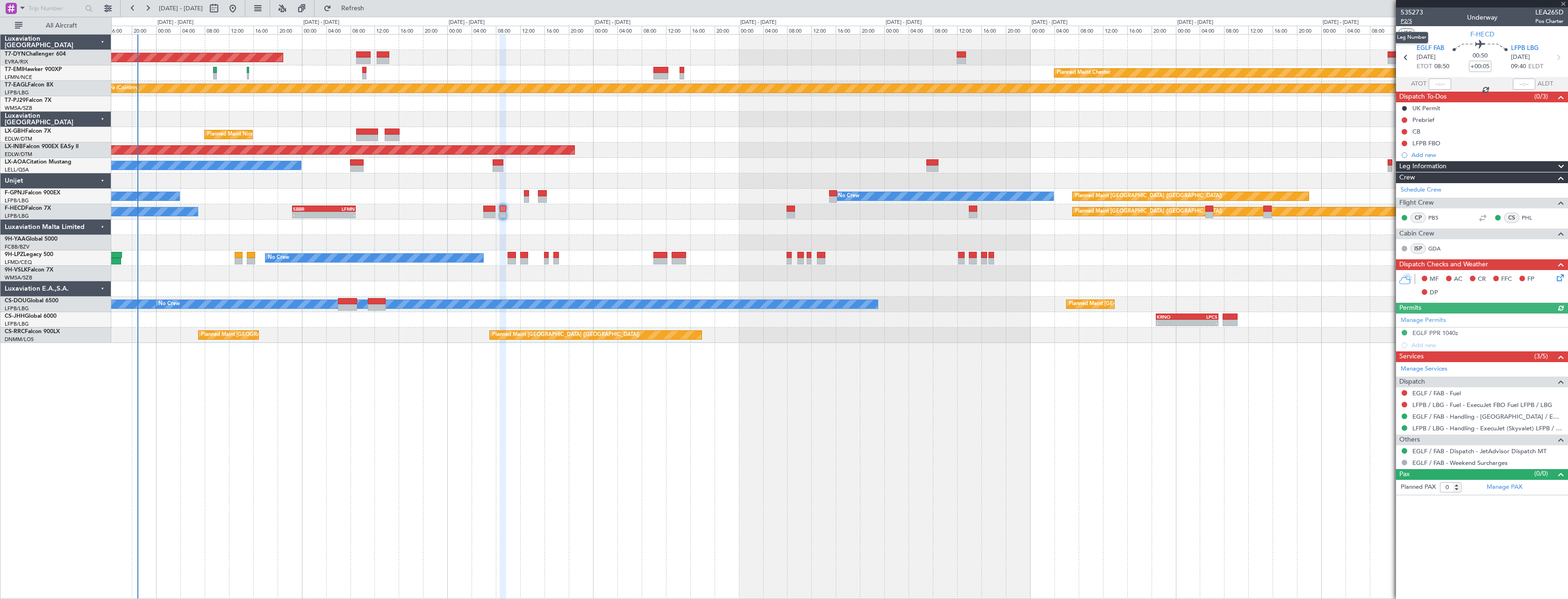
click at [1410, 19] on span "P2/5" at bounding box center [1412, 21] width 22 height 8
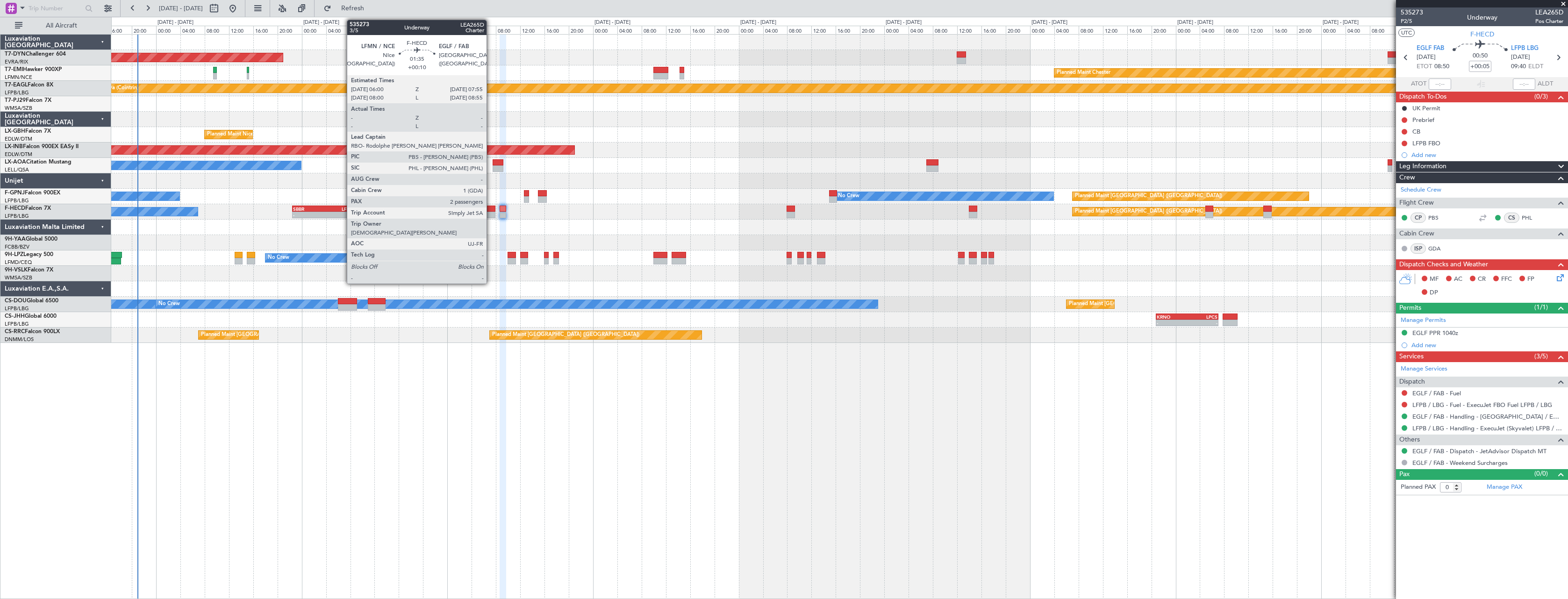
click at [491, 208] on div at bounding box center [489, 208] width 12 height 6
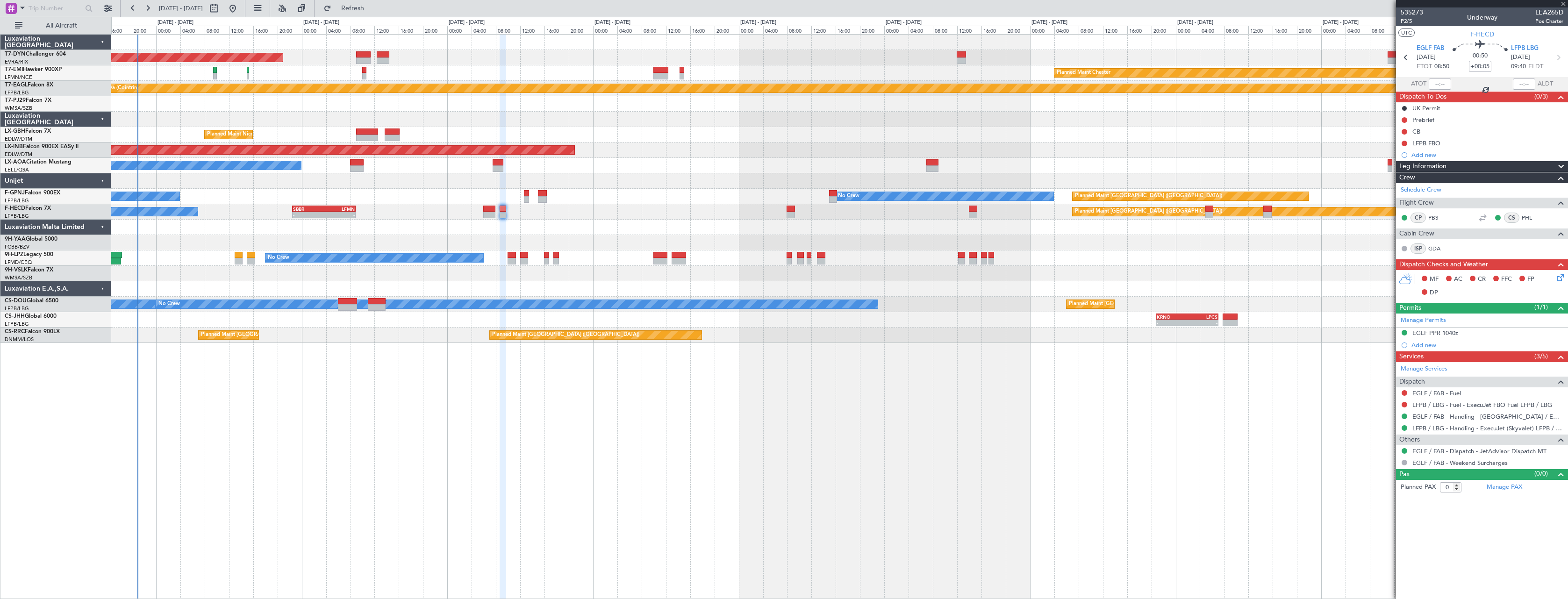
type input "+00:10"
type input "2"
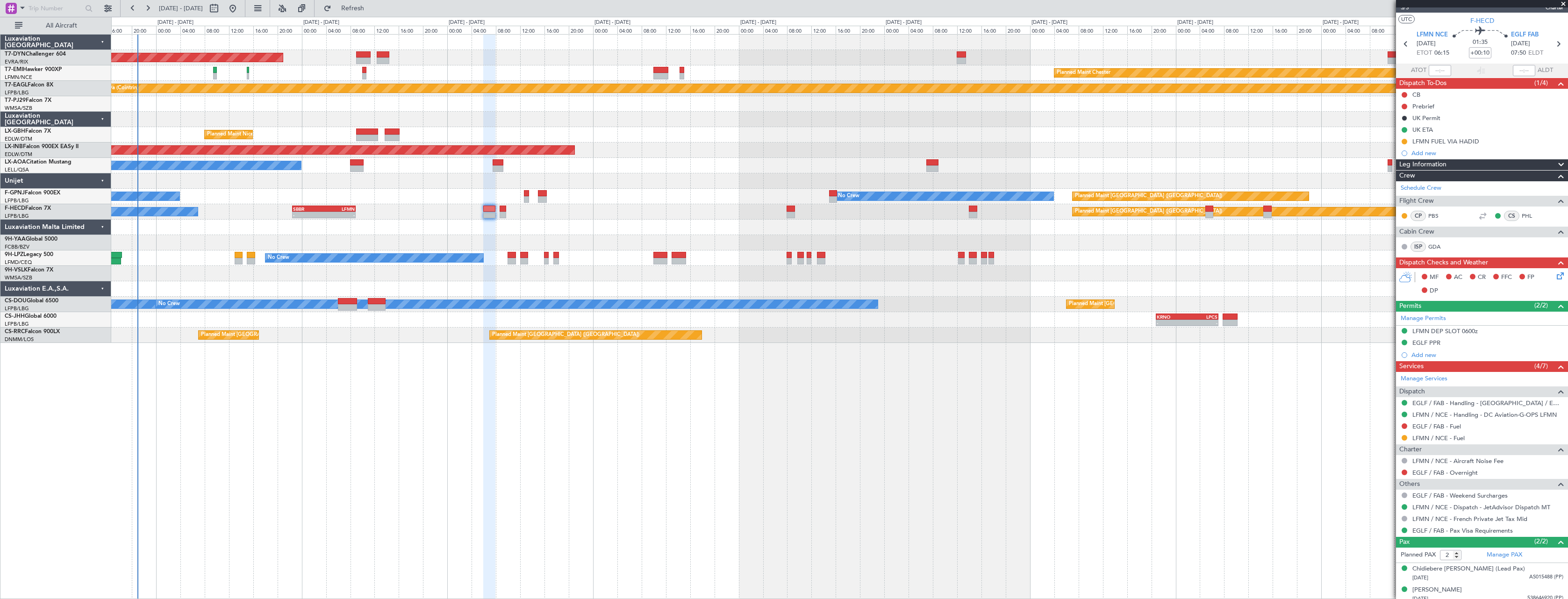
scroll to position [19, 0]
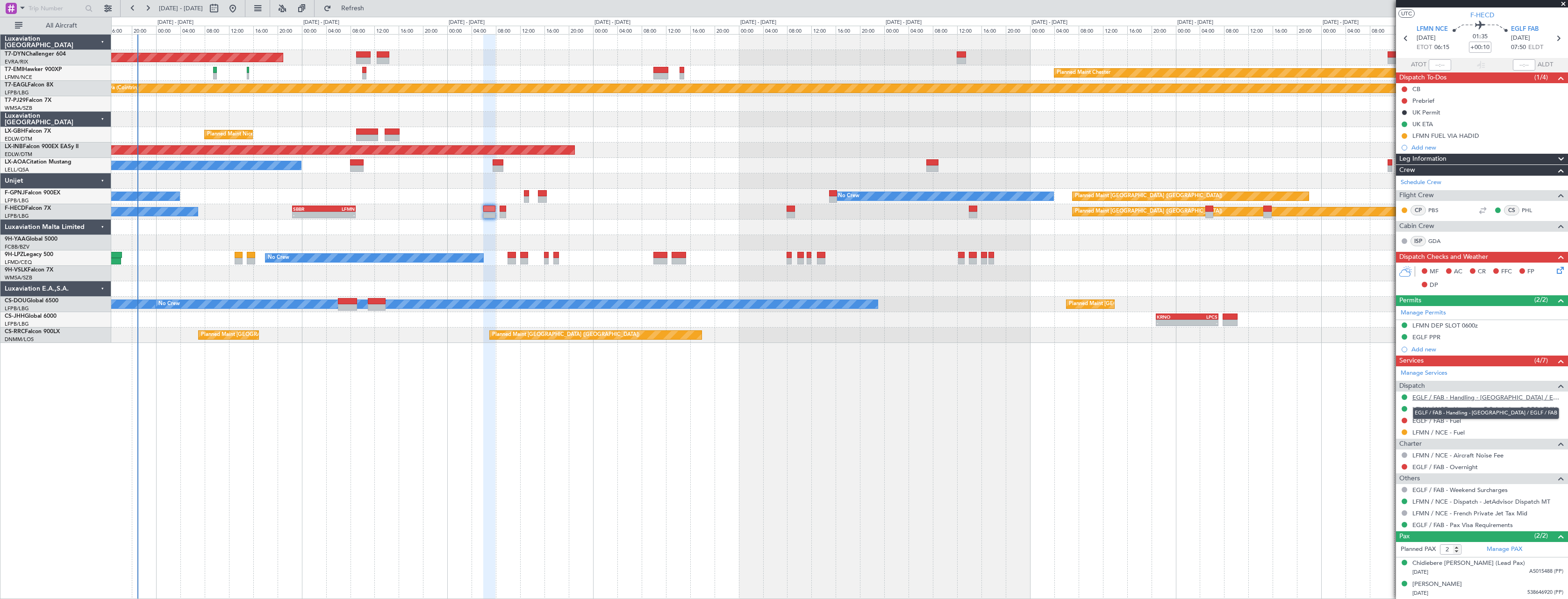
click at [1512, 399] on link "EGLF / FAB - Handling - [GEOGRAPHIC_DATA] / EGLF / FAB" at bounding box center [1488, 398] width 151 height 8
click at [1518, 411] on link "LFMN / NCE - Handling - DC Aviation-G-OPS LFMN" at bounding box center [1485, 409] width 144 height 8
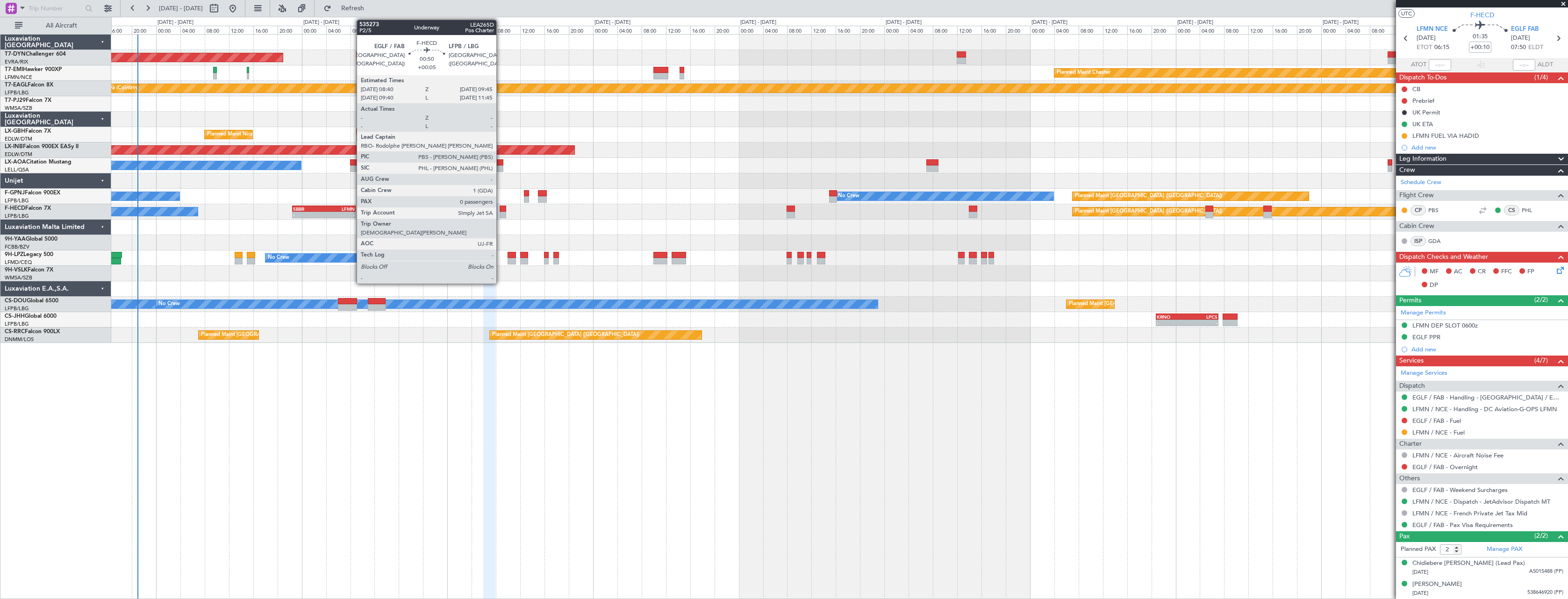
click at [501, 212] on div at bounding box center [503, 215] width 7 height 6
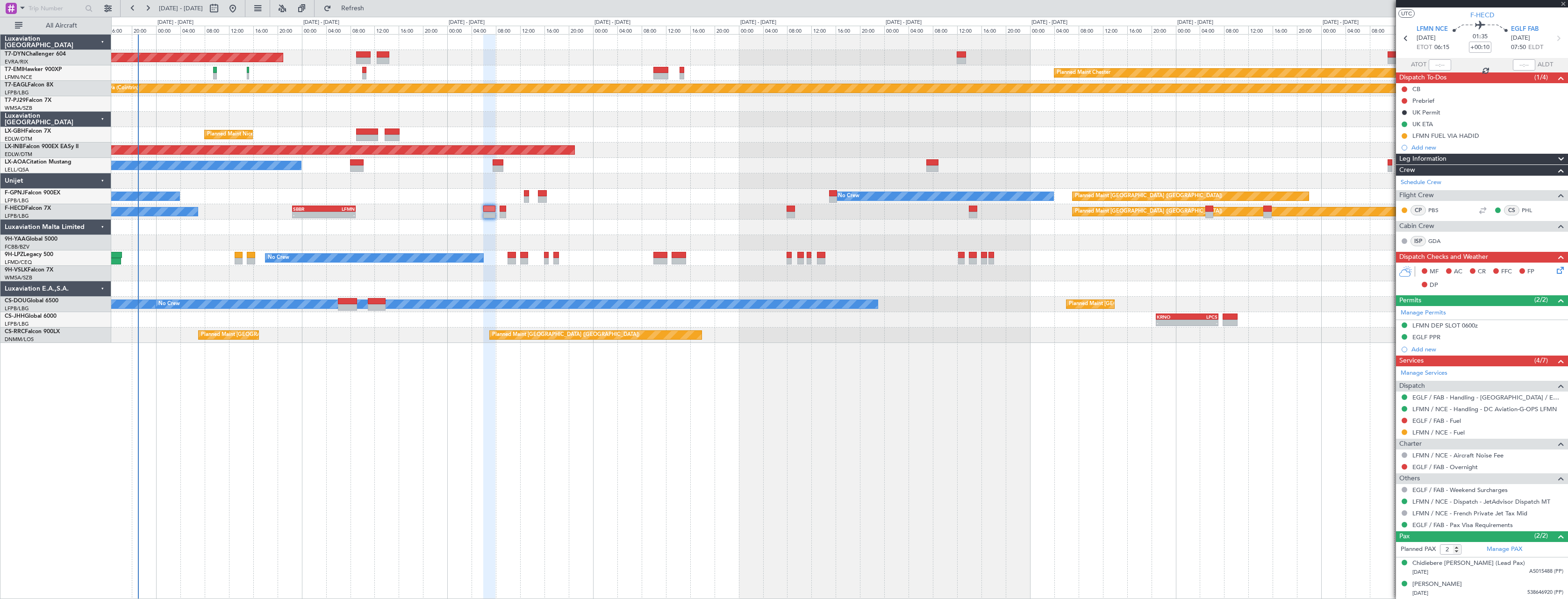
type input "+00:05"
type input "0"
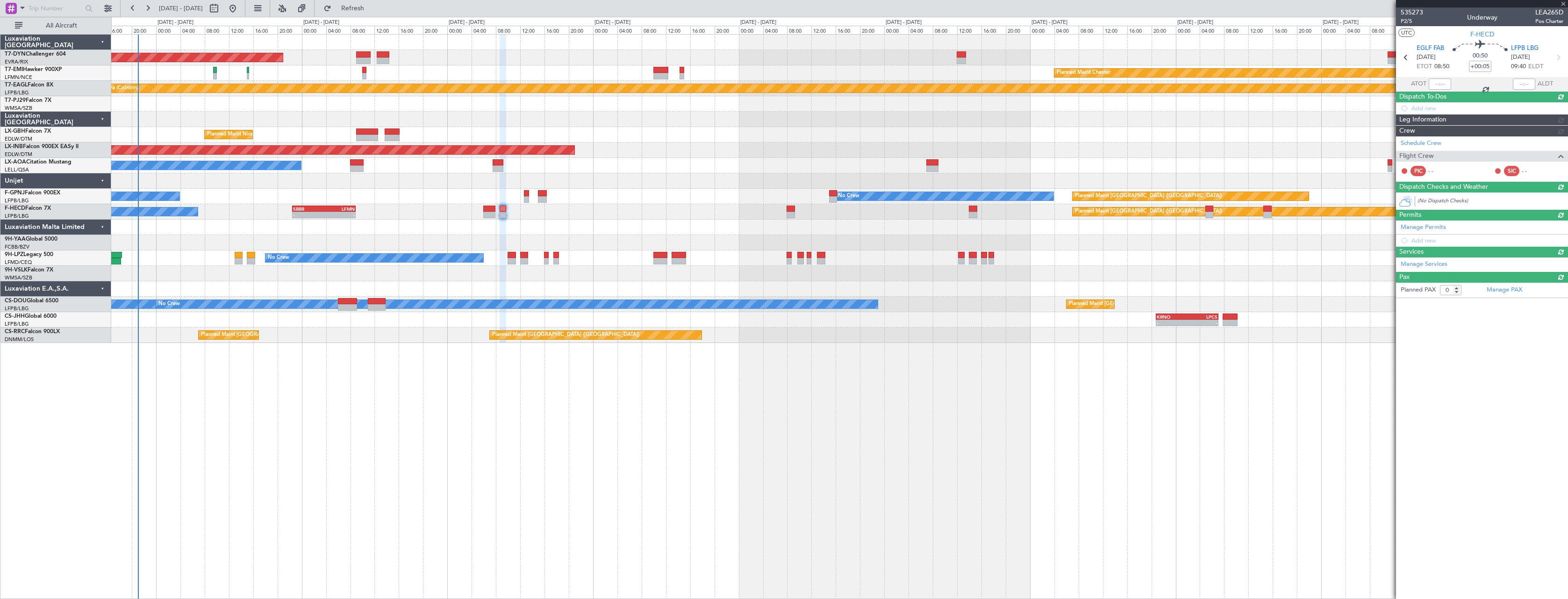
scroll to position [0, 0]
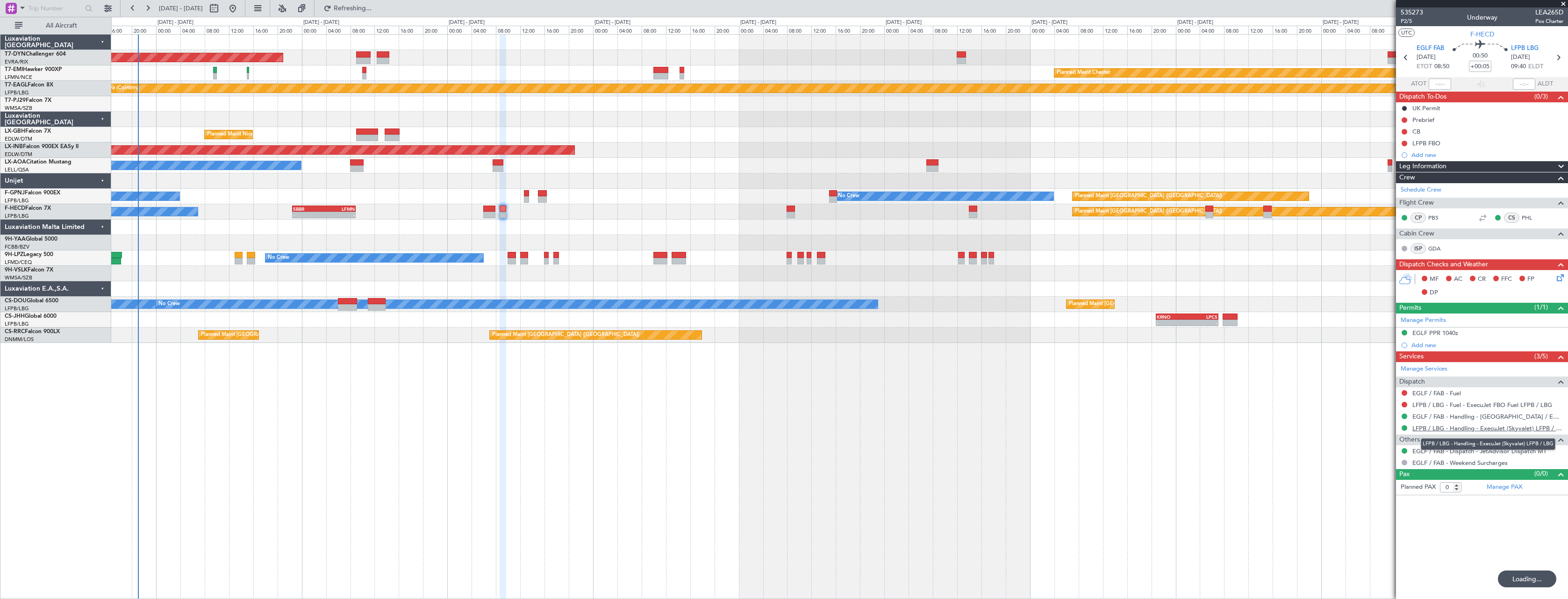
click at [1485, 429] on link "LFPB / LBG - Handling - ExecuJet (Skyvalet) LFPB / LBG" at bounding box center [1488, 428] width 151 height 8
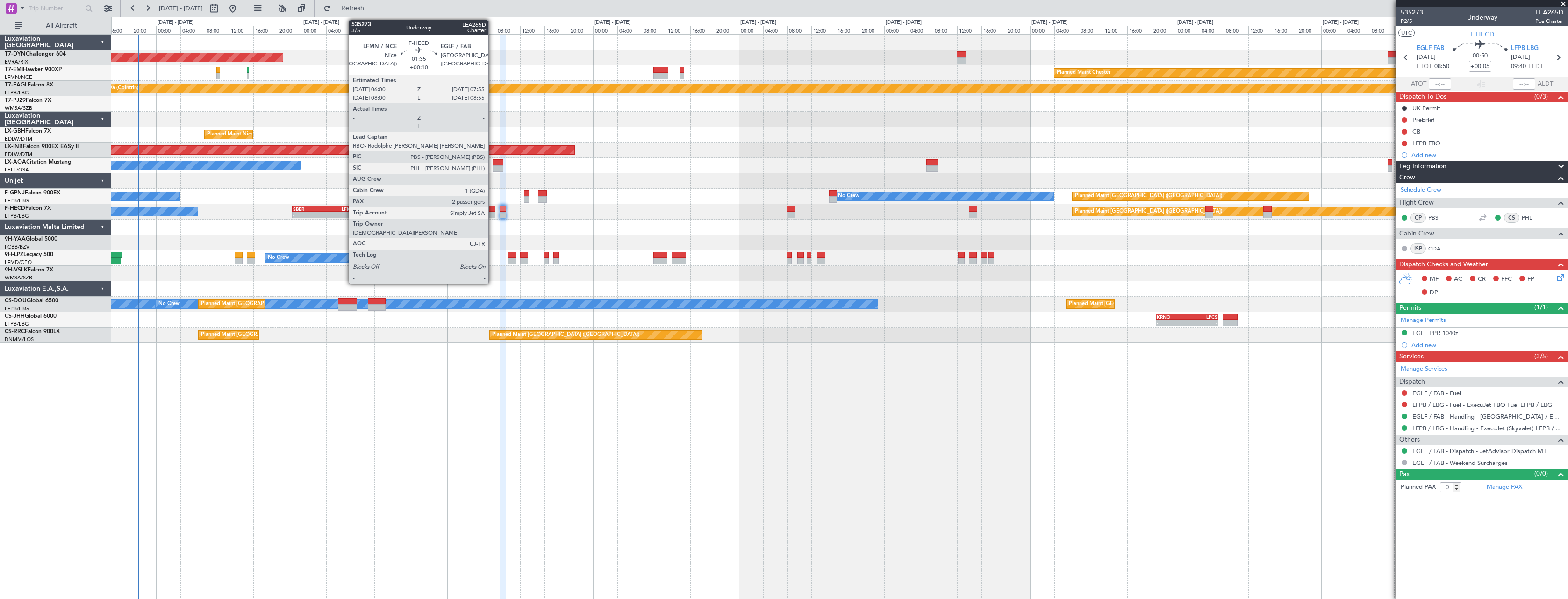
click at [492, 211] on div at bounding box center [489, 208] width 12 height 6
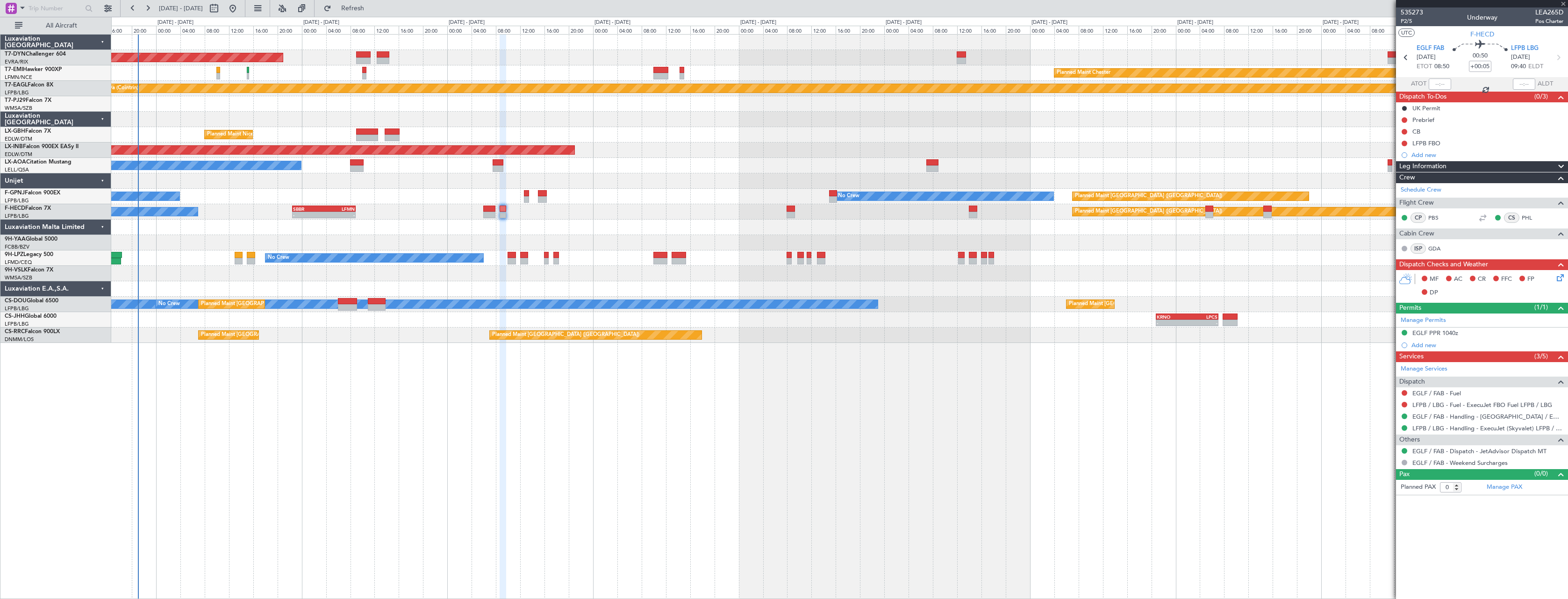
type input "+00:10"
type input "2"
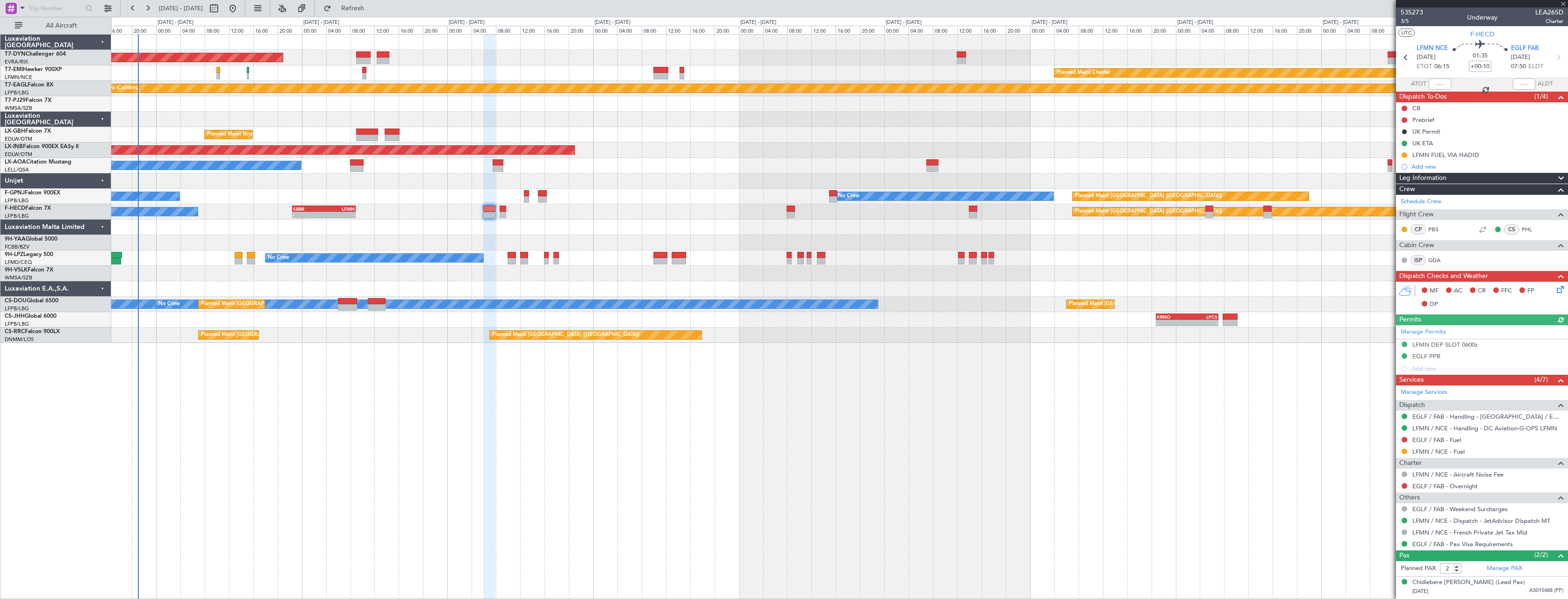
click at [1556, 290] on icon at bounding box center [1559, 288] width 8 height 8
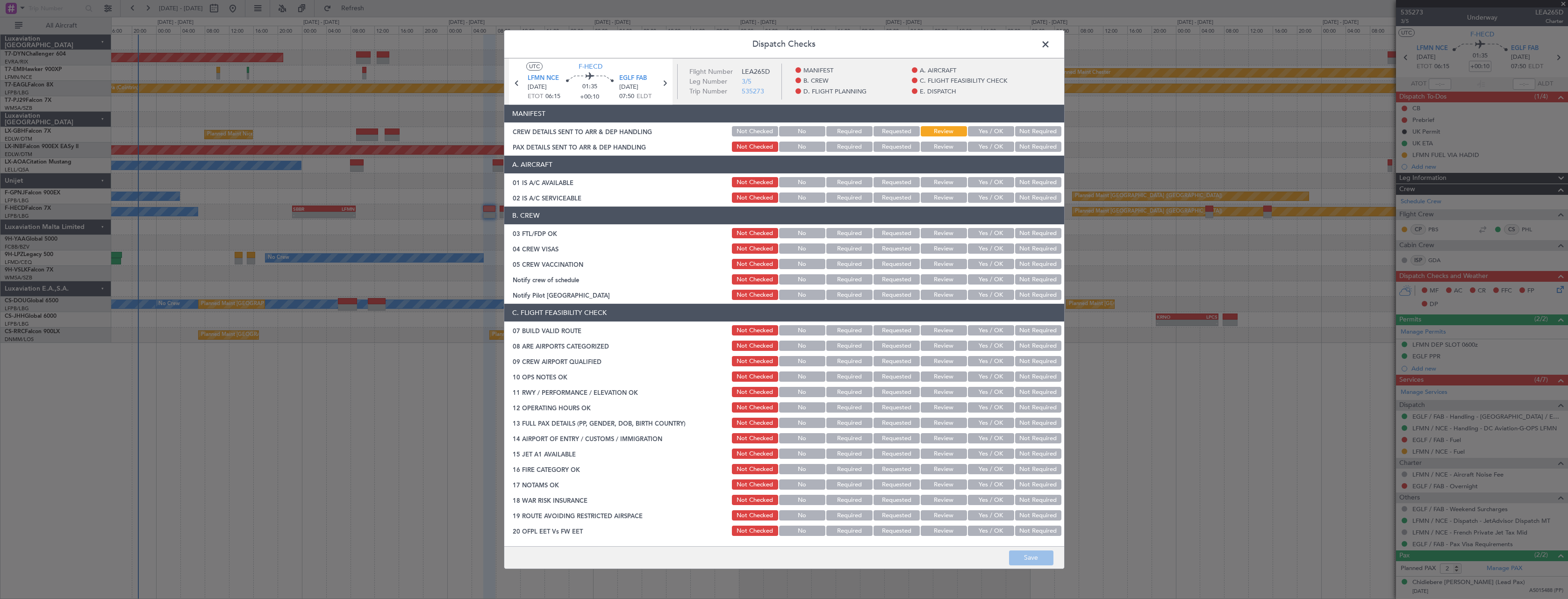
click at [970, 133] on button "Yes / OK" at bounding box center [991, 131] width 47 height 10
click at [984, 146] on button "Yes / OK" at bounding box center [991, 146] width 47 height 10
click at [1040, 556] on button "Save" at bounding box center [1031, 557] width 44 height 15
click at [1051, 42] on span at bounding box center [1051, 46] width 0 height 19
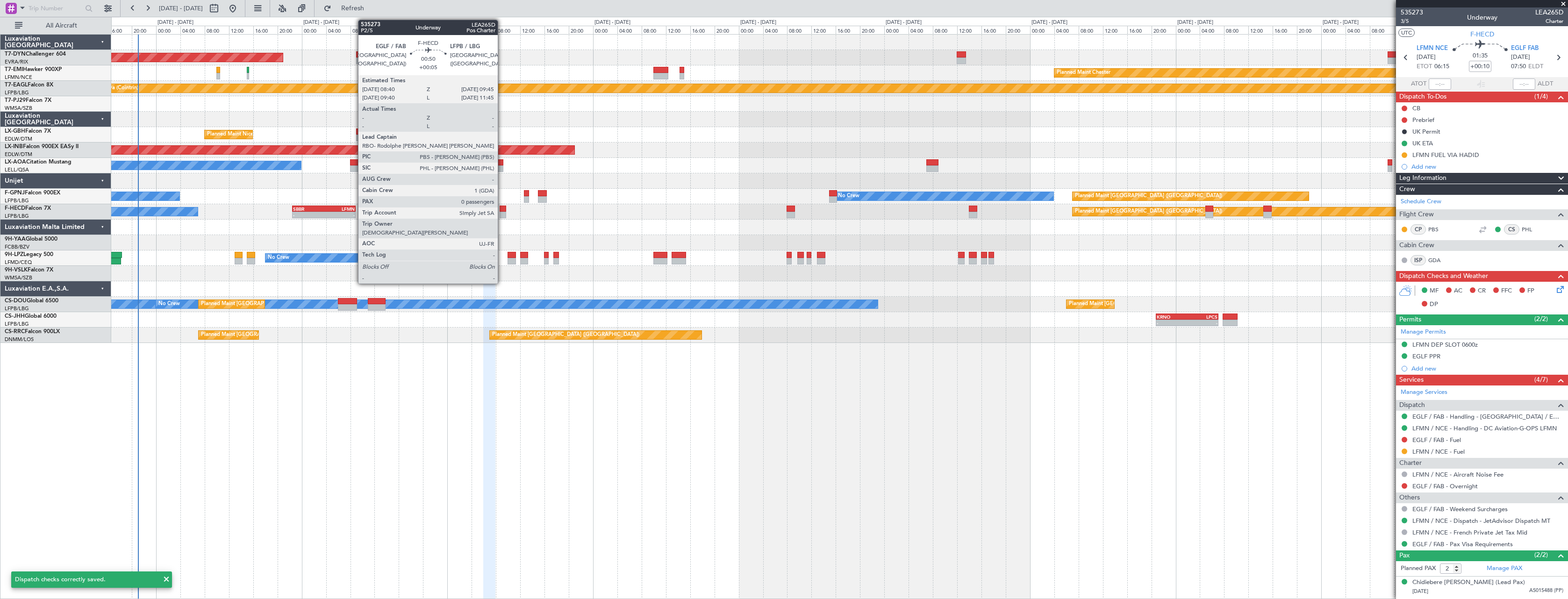
click at [502, 208] on div at bounding box center [503, 208] width 7 height 6
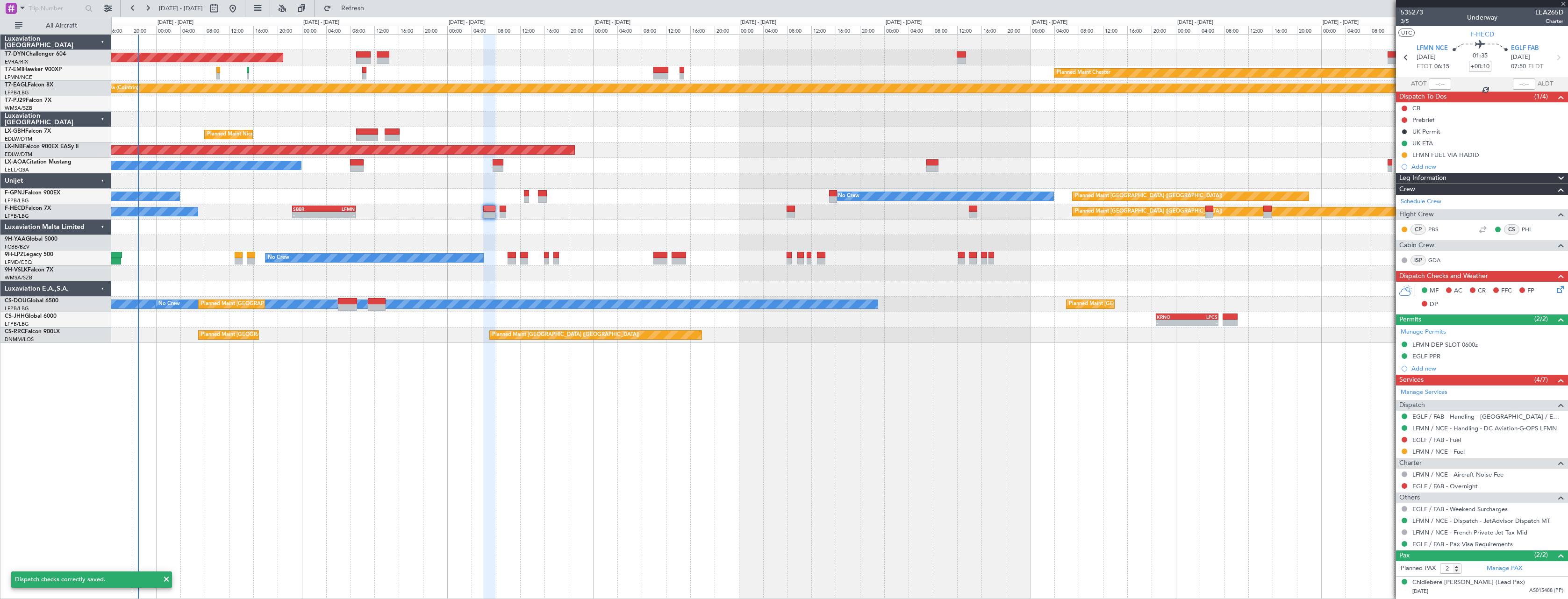
type input "+00:05"
type input "0"
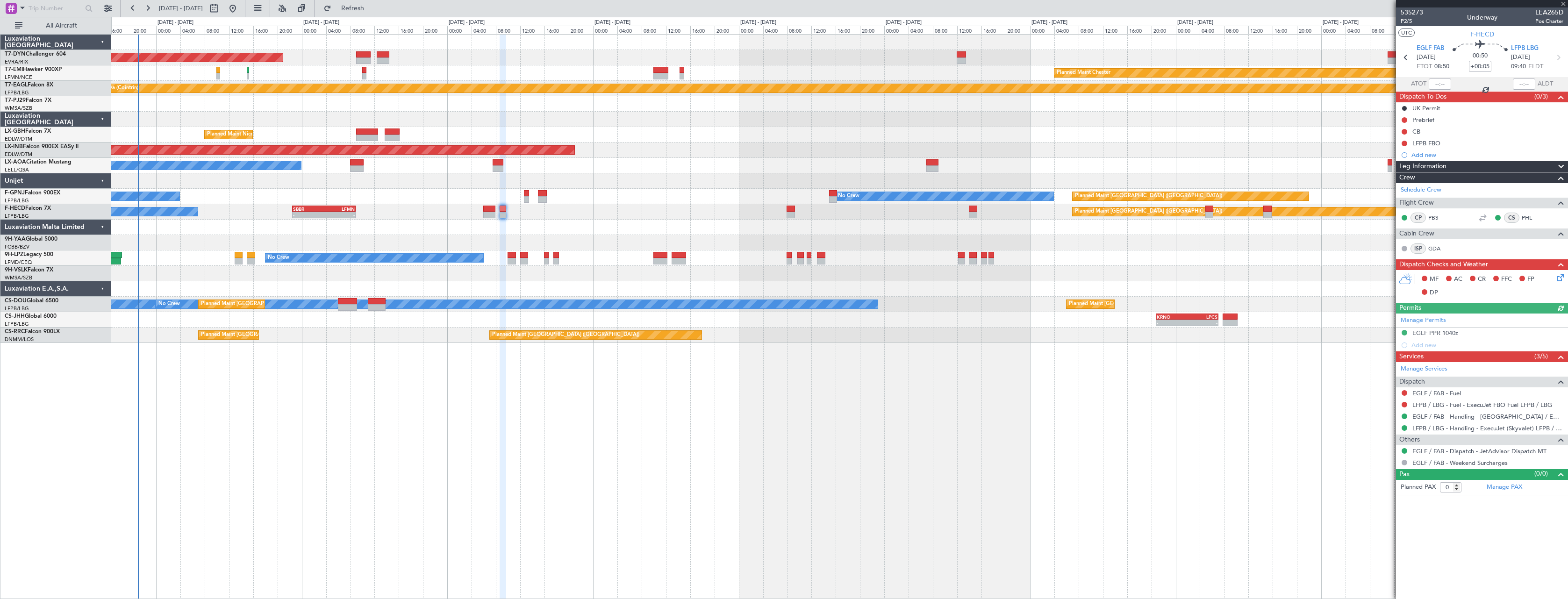
click at [1559, 279] on icon at bounding box center [1559, 276] width 8 height 8
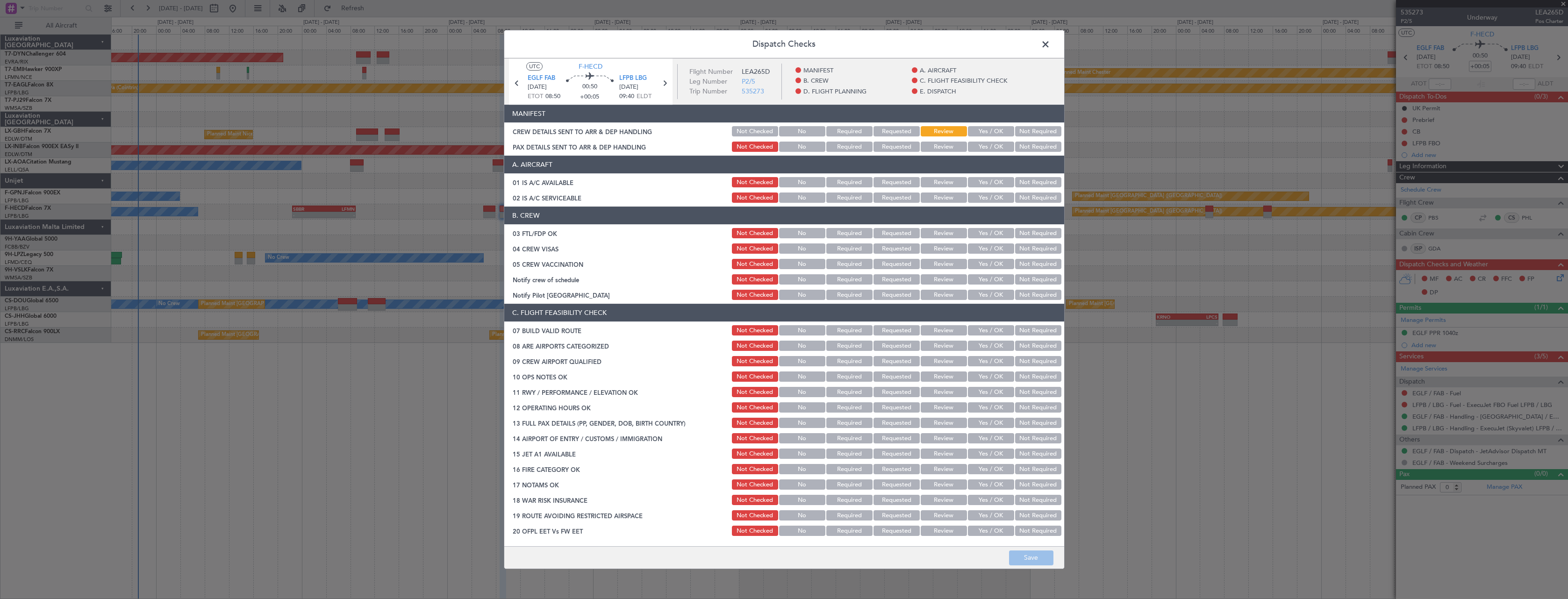
click at [976, 136] on button "Yes / OK" at bounding box center [991, 131] width 47 height 10
click at [983, 149] on button "Yes / OK" at bounding box center [991, 146] width 47 height 10
click at [1041, 556] on button "Save" at bounding box center [1031, 557] width 44 height 15
click at [1051, 46] on span at bounding box center [1051, 46] width 0 height 19
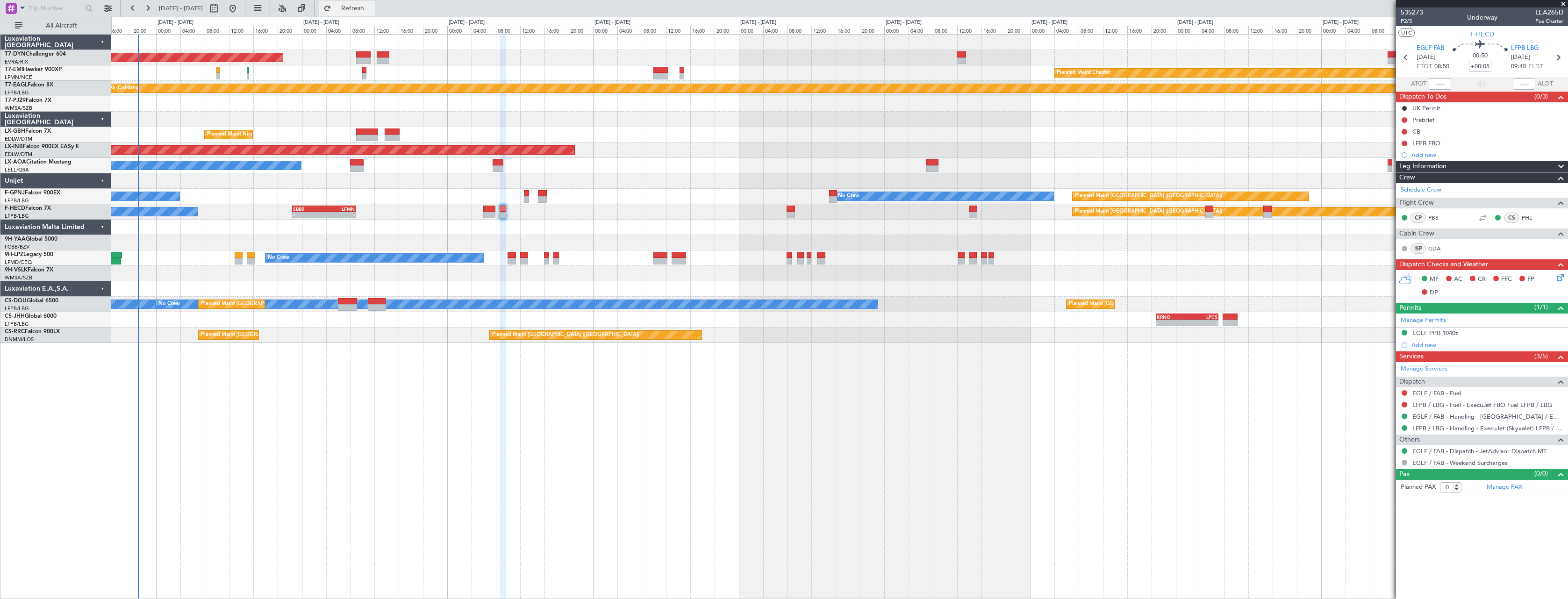
click at [371, 8] on span "Refresh" at bounding box center [353, 9] width 40 height 6
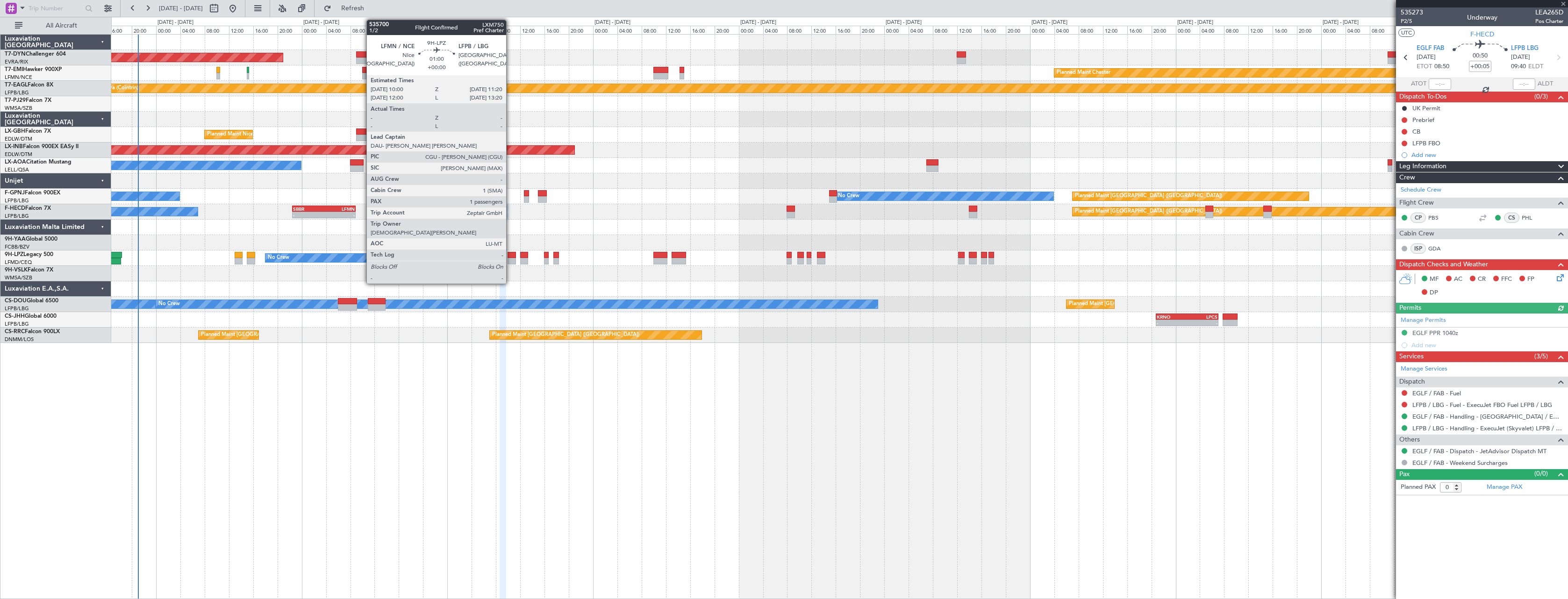
click at [510, 253] on div at bounding box center [512, 255] width 9 height 6
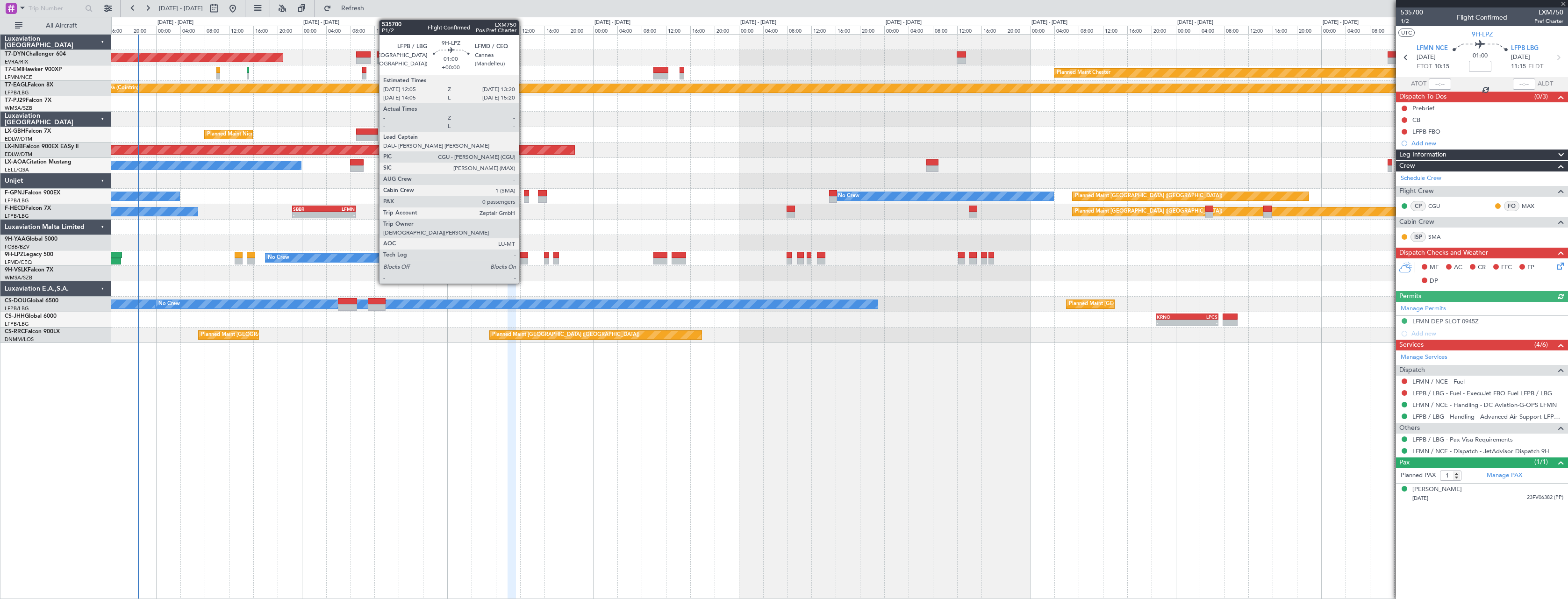
click at [523, 256] on div at bounding box center [524, 255] width 8 height 6
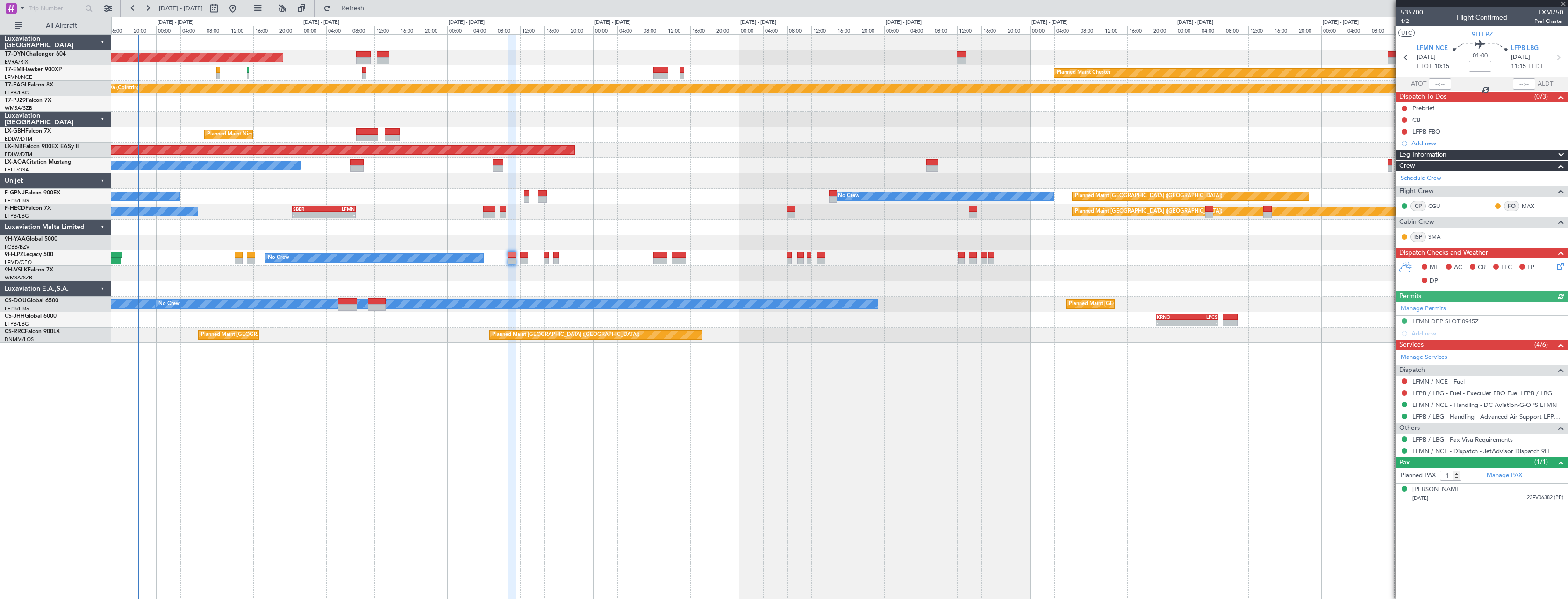
type input "0"
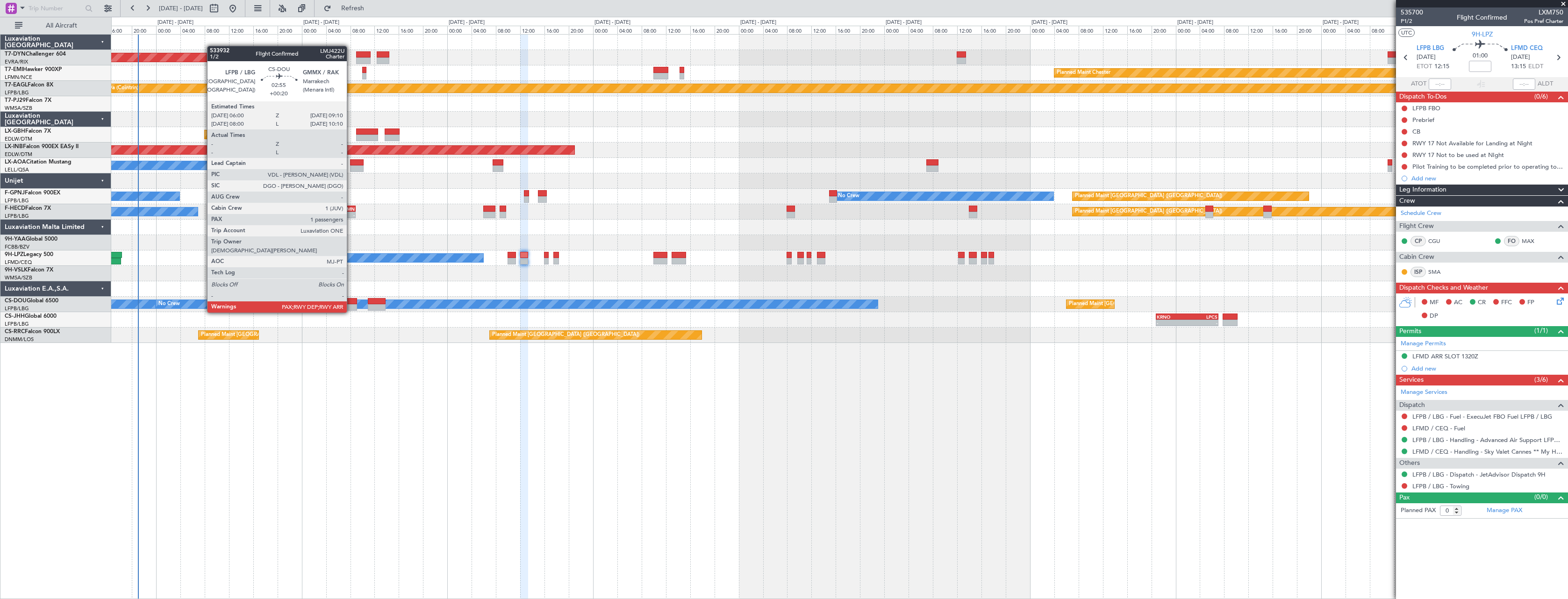
click at [350, 303] on div at bounding box center [347, 301] width 19 height 6
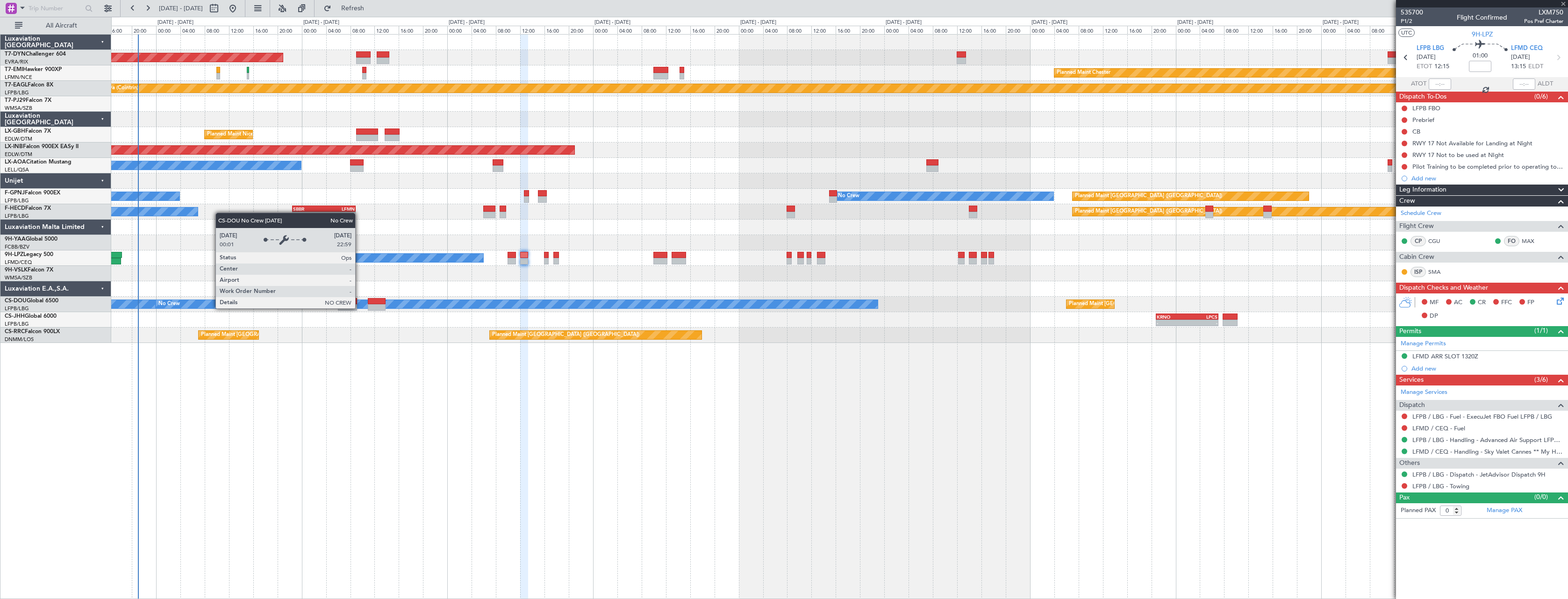
type input "+00:20"
type input "1"
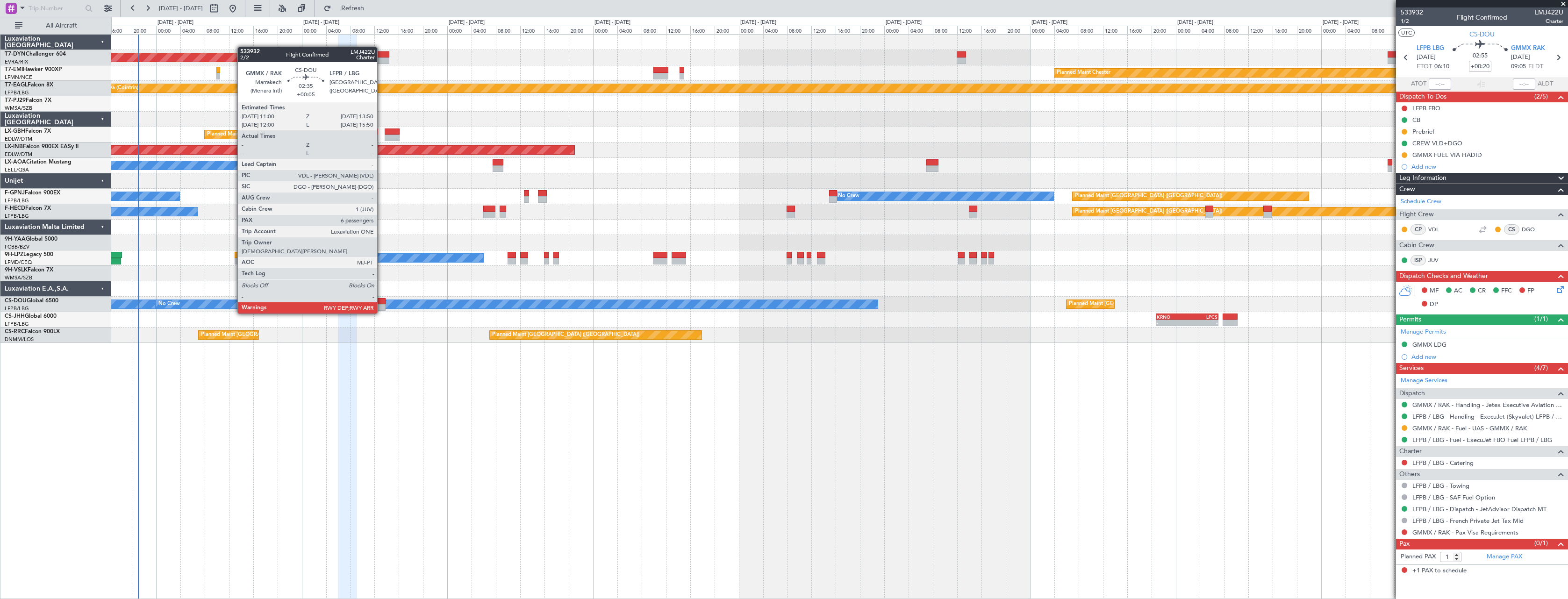
click at [382, 304] on div at bounding box center [376, 307] width 17 height 6
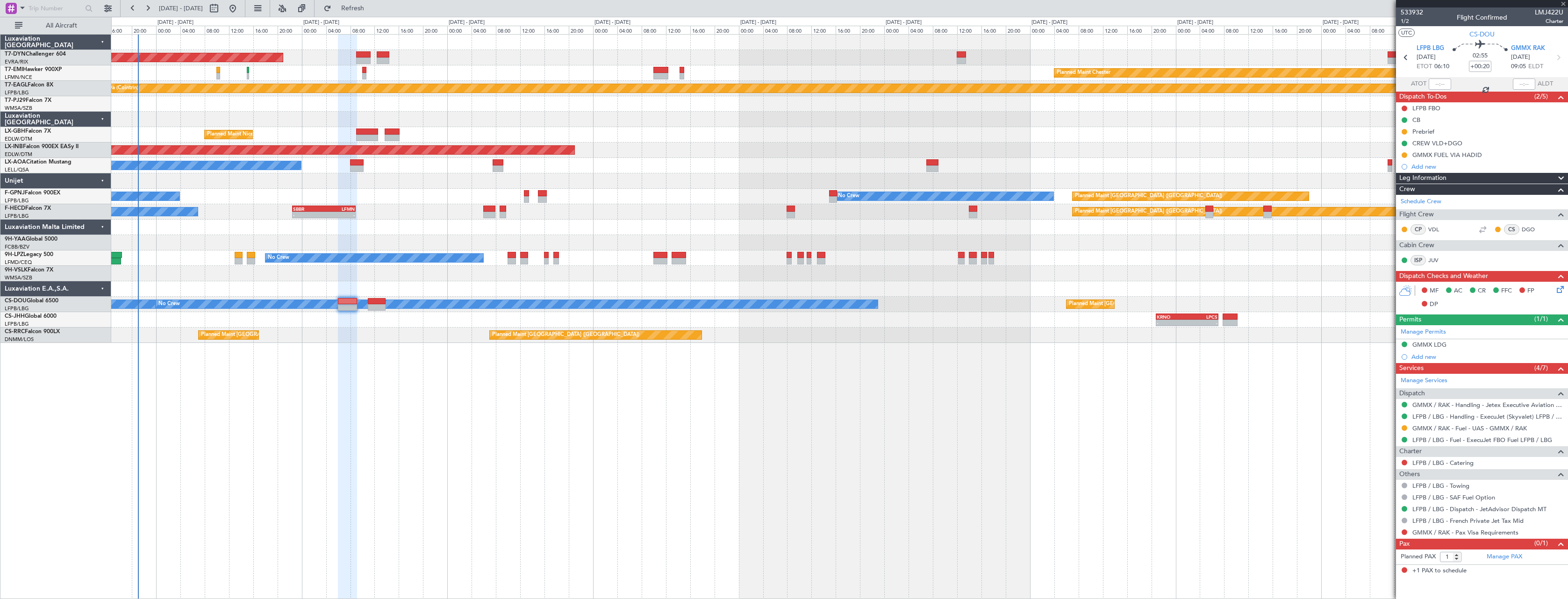
type input "+00:05"
type input "6"
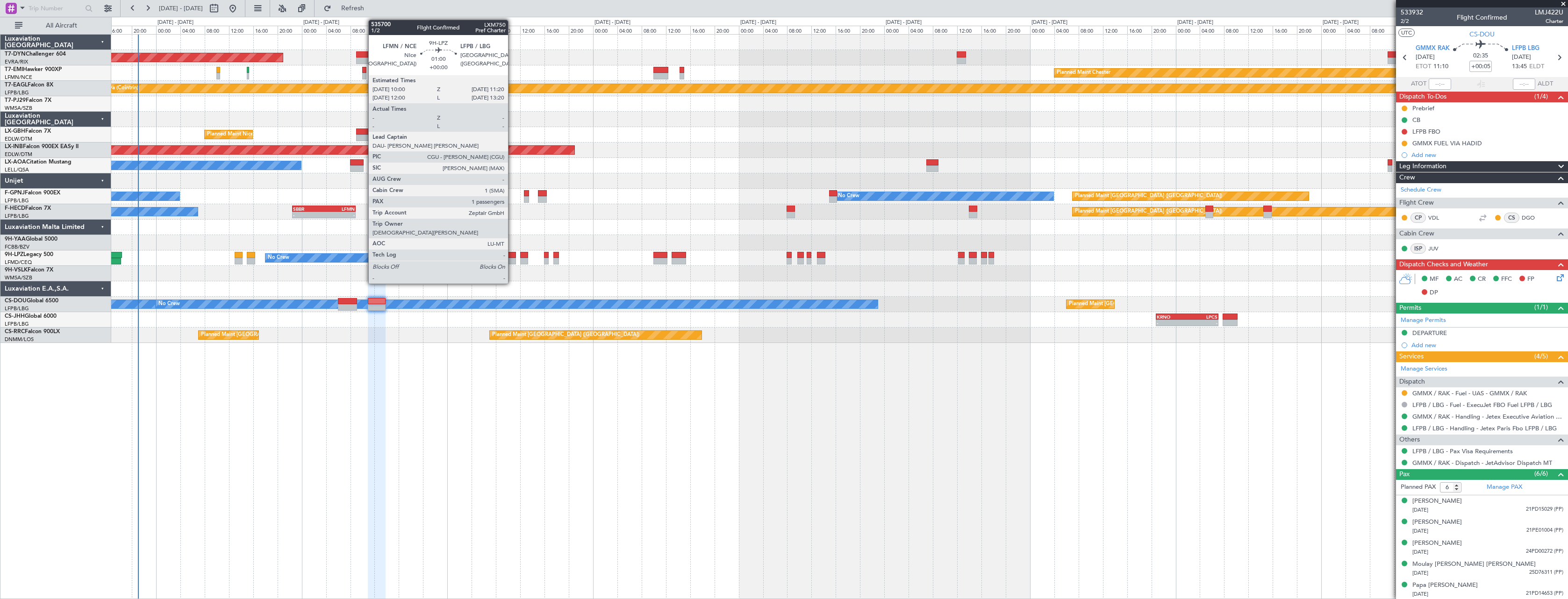
click at [513, 257] on div at bounding box center [512, 255] width 9 height 6
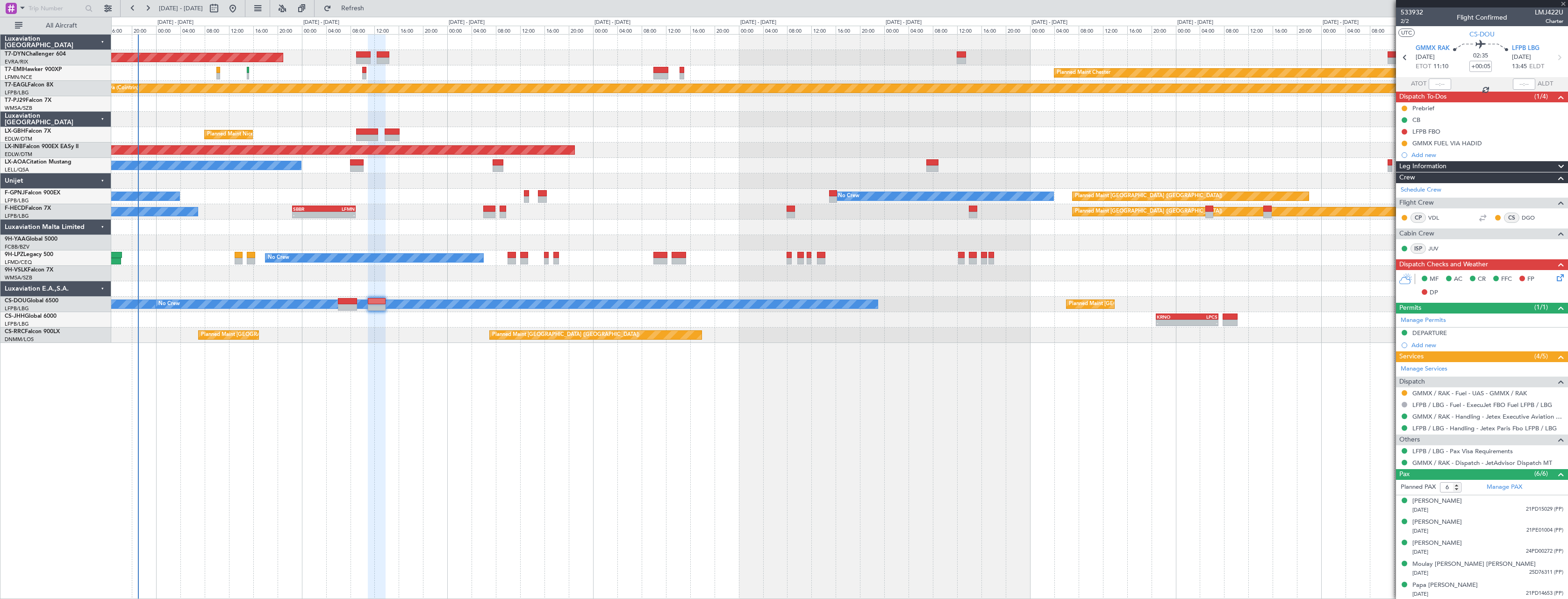
type input "1"
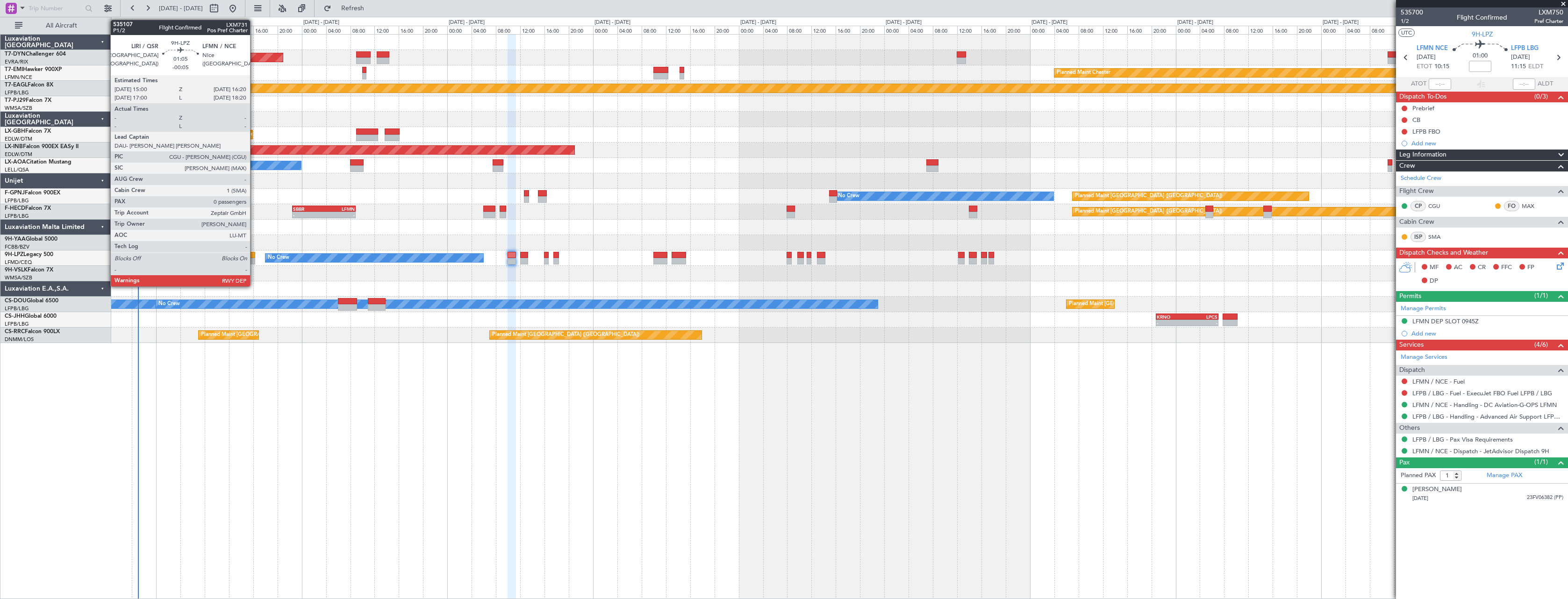
click at [254, 257] on div at bounding box center [250, 255] width 9 height 6
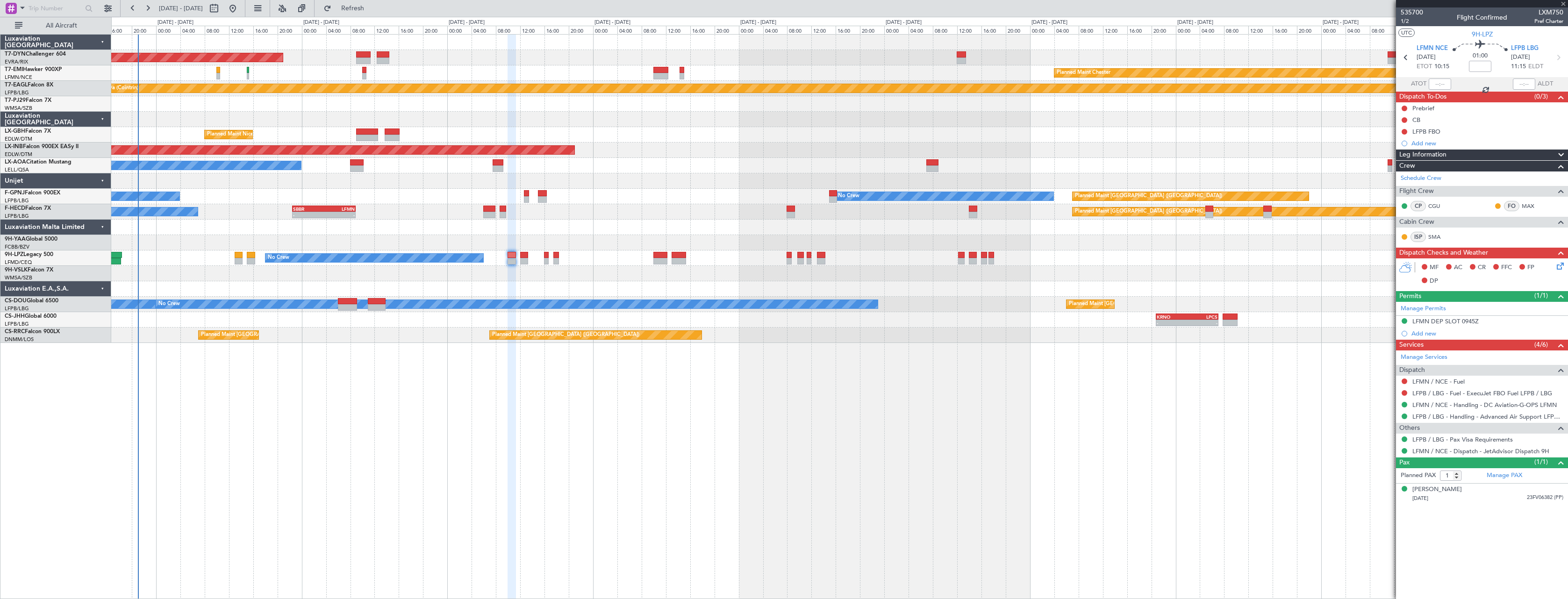
type input "-00:05"
type input "0"
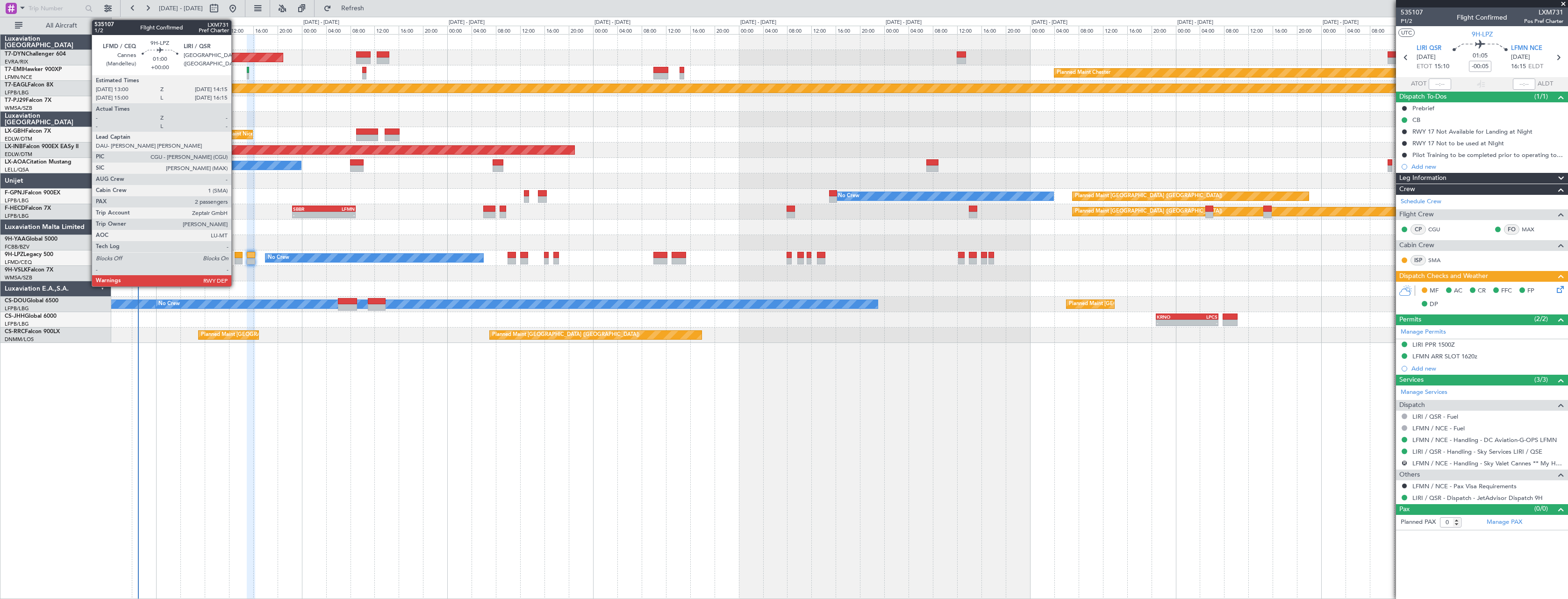
click at [236, 253] on div at bounding box center [239, 255] width 8 height 6
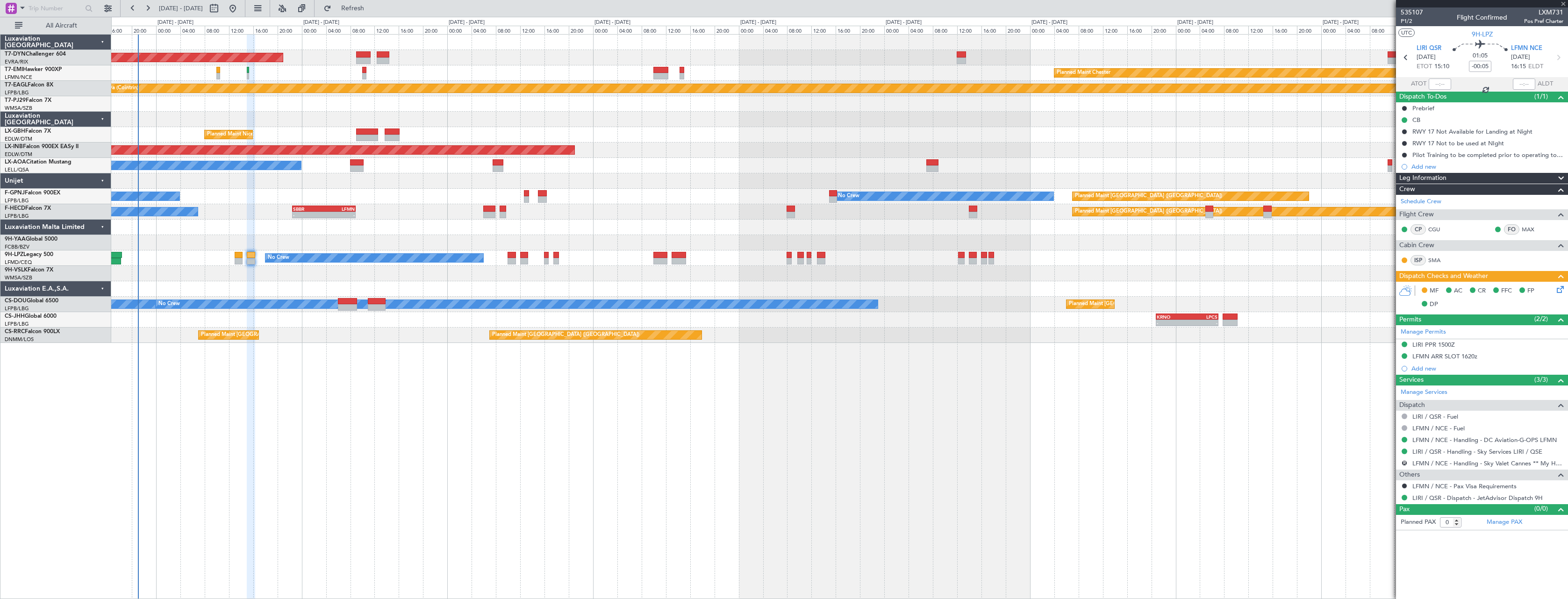
type input "2"
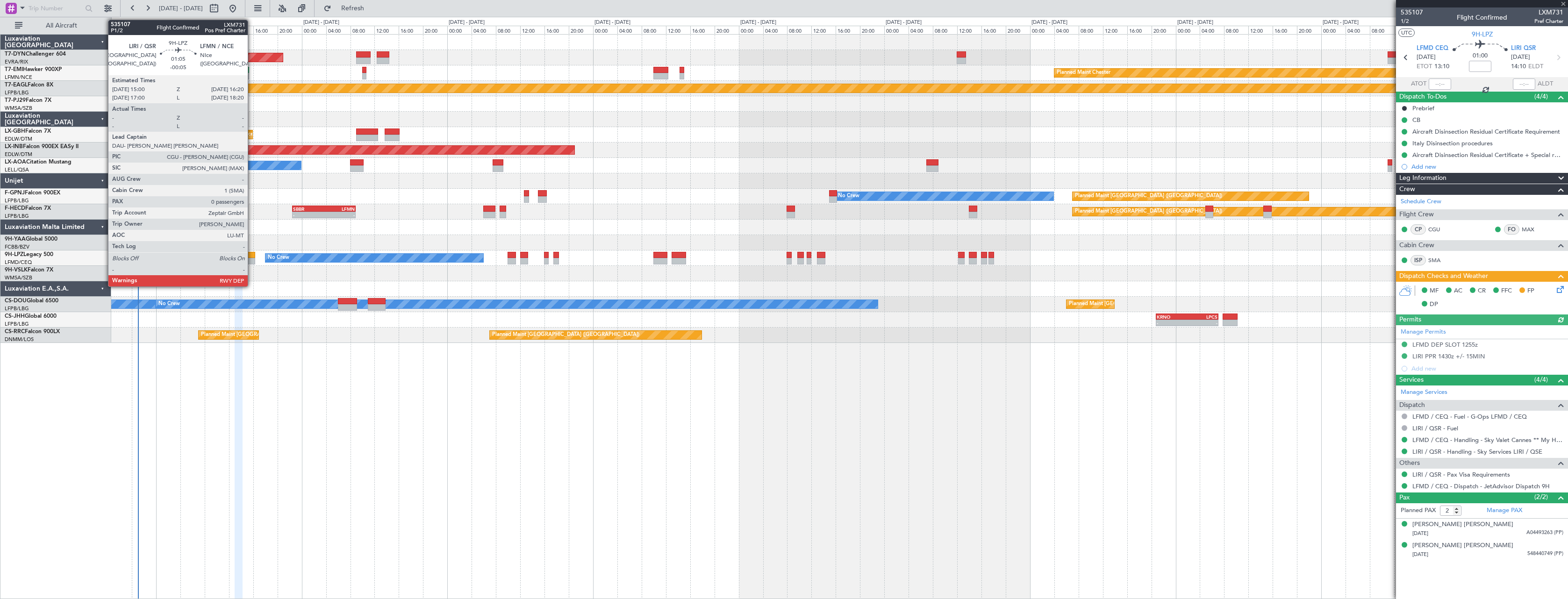
click at [252, 260] on div at bounding box center [250, 261] width 9 height 6
type input "-00:05"
type input "0"
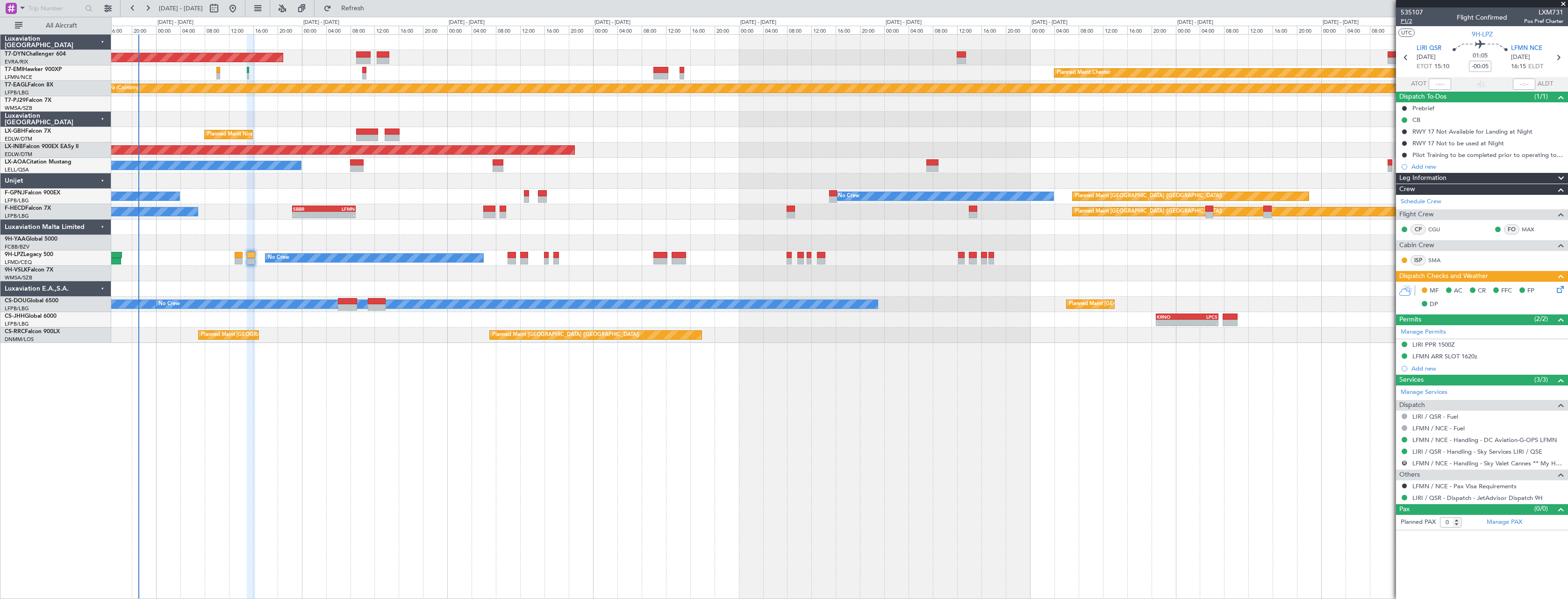
click at [1404, 19] on span "P1/2" at bounding box center [1412, 21] width 22 height 8
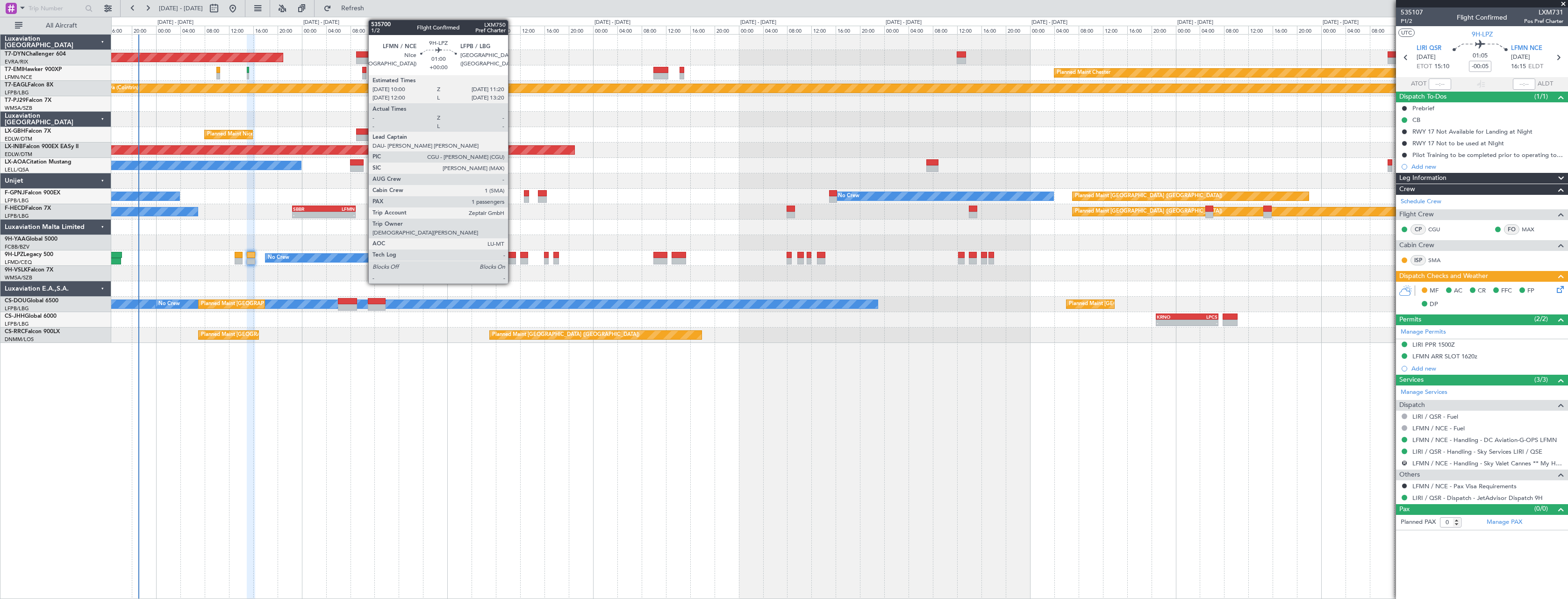
click at [513, 254] on div at bounding box center [512, 255] width 9 height 6
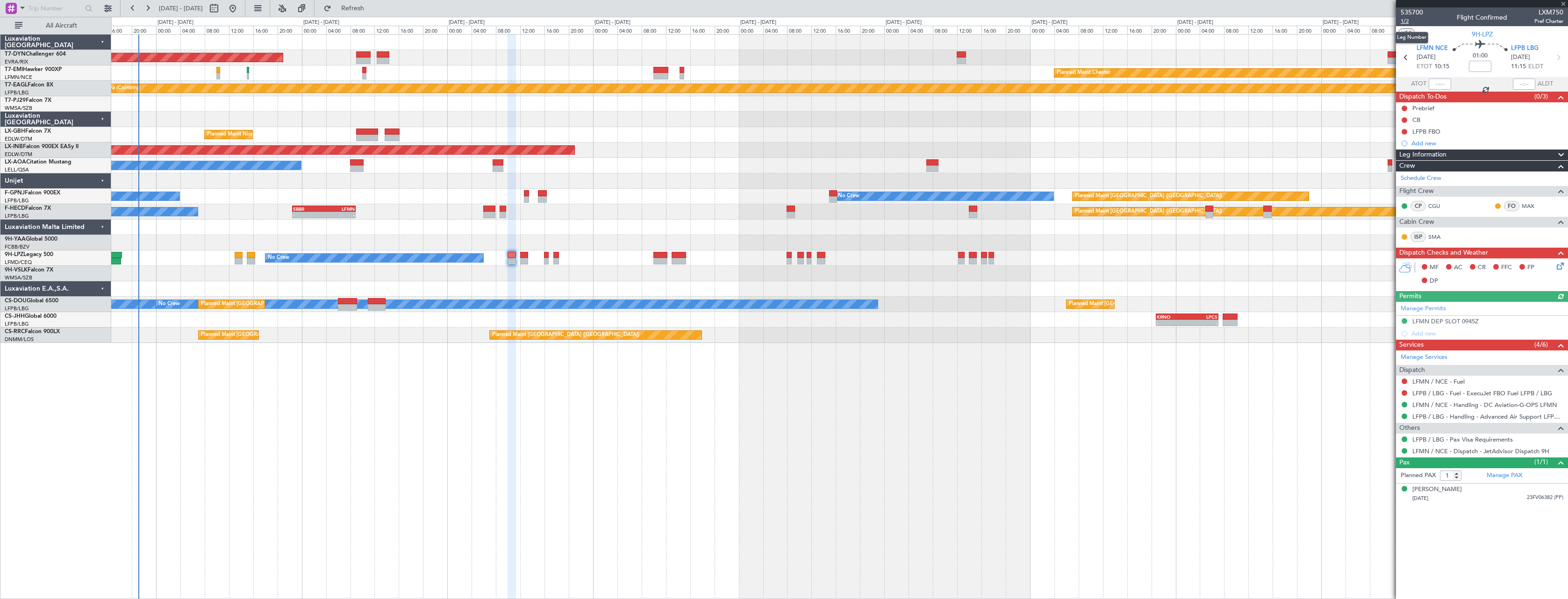
click at [1408, 23] on span "1/2" at bounding box center [1412, 21] width 22 height 8
click at [1557, 56] on icon at bounding box center [1559, 57] width 12 height 12
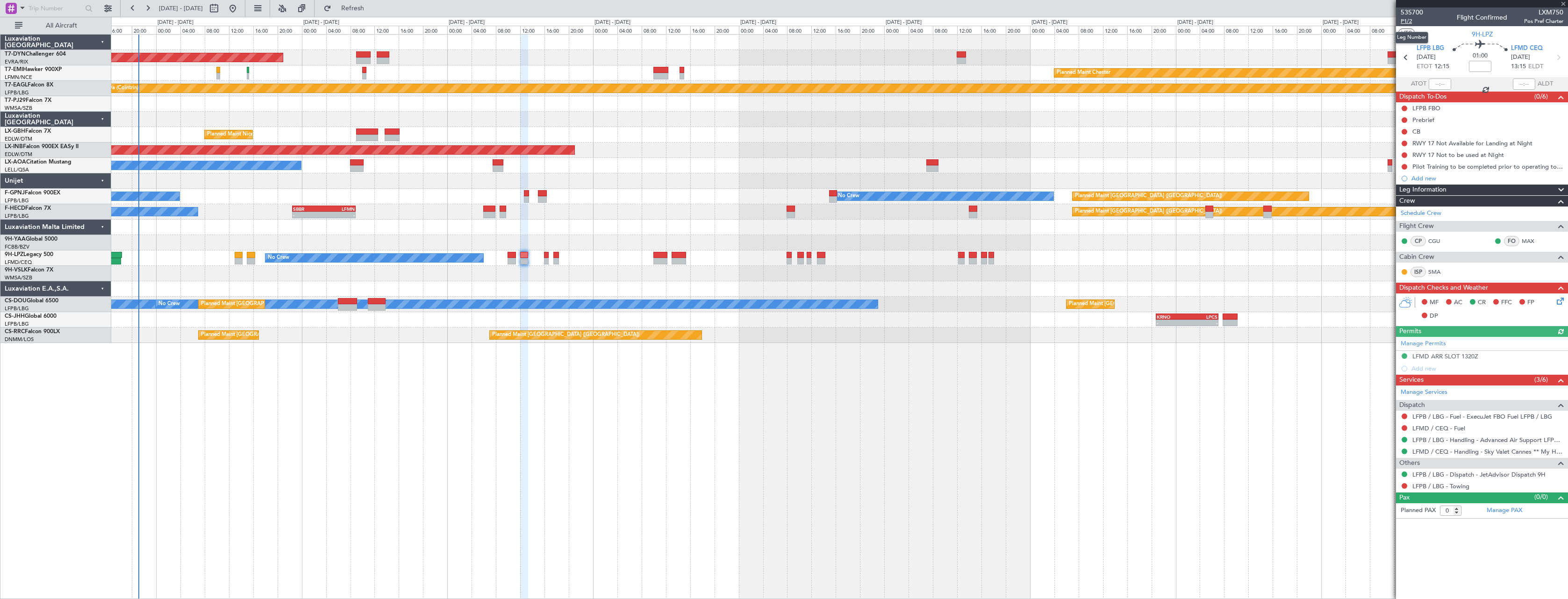
click at [1404, 20] on span "P1/2" at bounding box center [1412, 21] width 22 height 8
click at [1561, 54] on icon at bounding box center [1559, 57] width 12 height 12
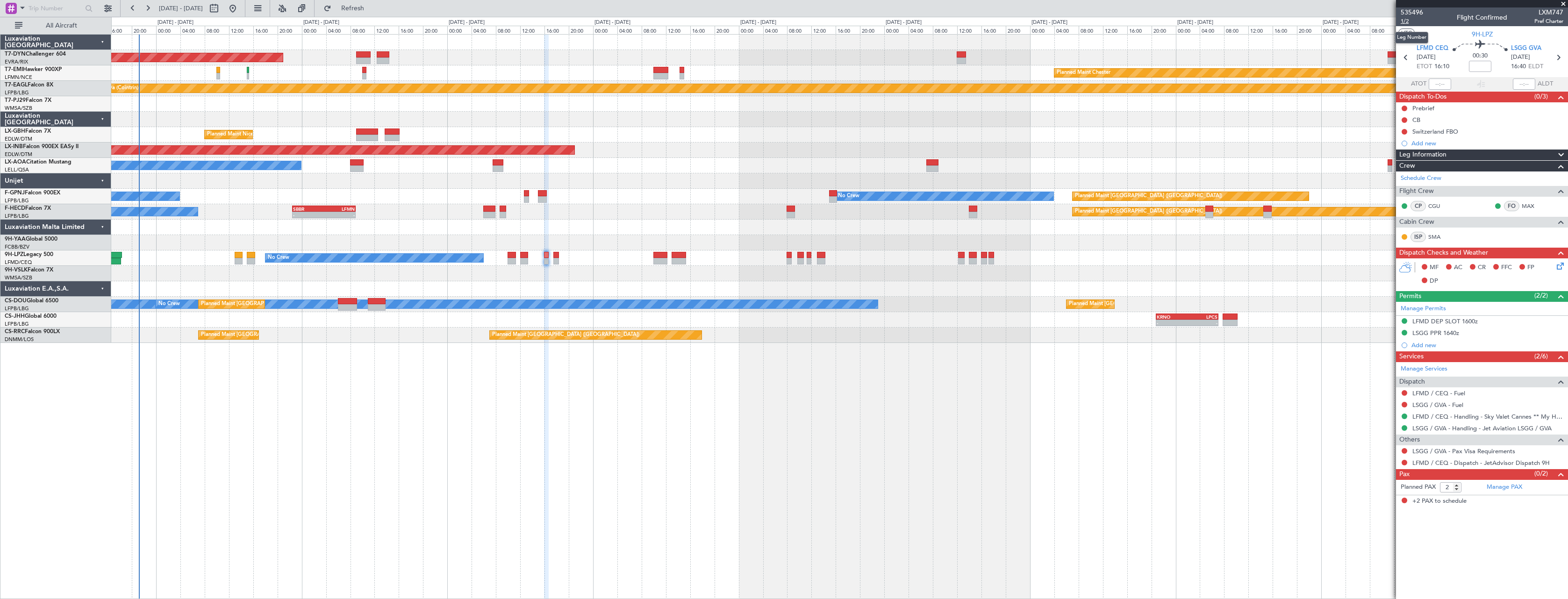
click at [1407, 22] on span "1/2" at bounding box center [1412, 21] width 22 height 8
click at [1559, 58] on icon at bounding box center [1559, 57] width 12 height 12
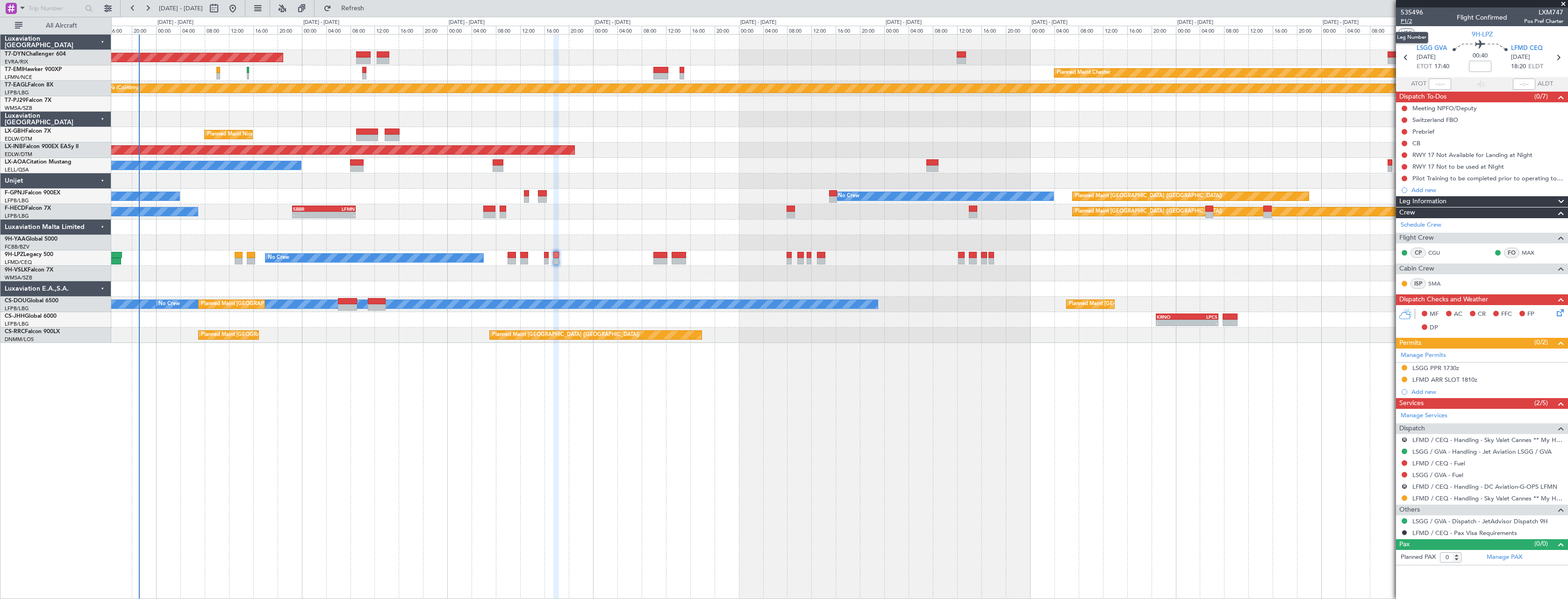
click at [1401, 19] on span "P1/2" at bounding box center [1412, 21] width 22 height 8
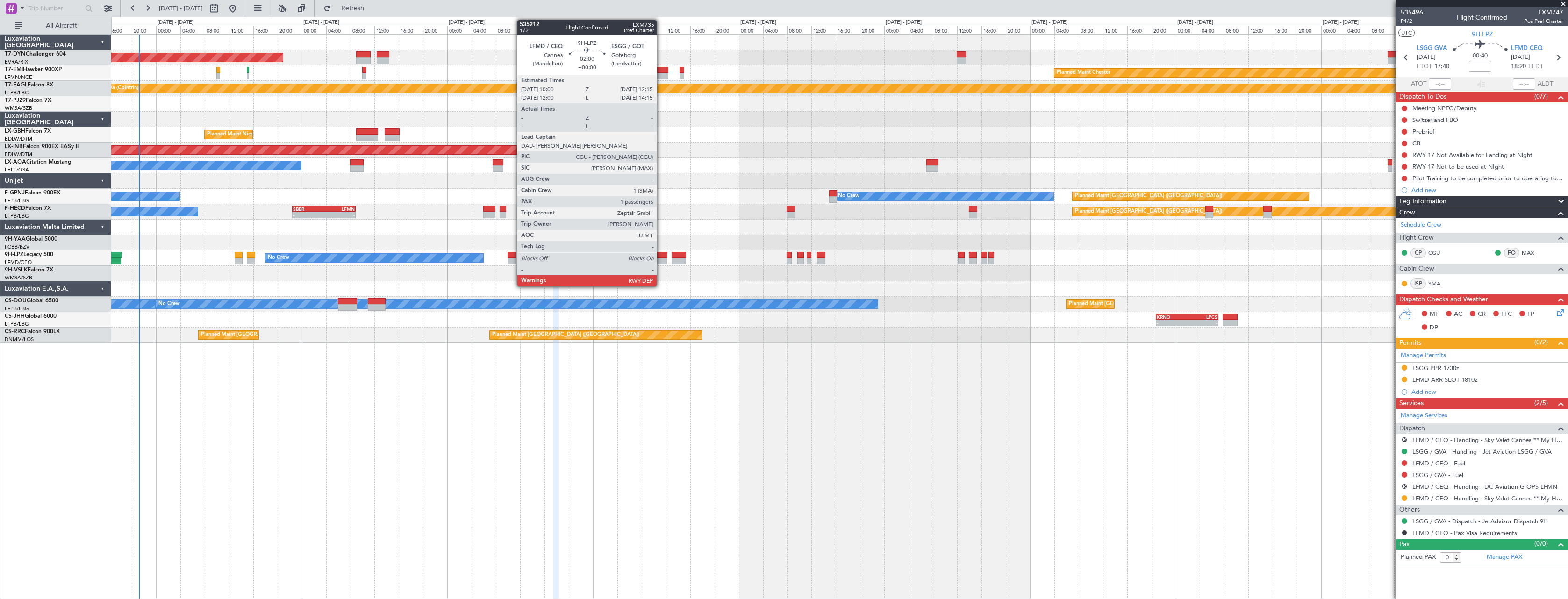
click at [658, 254] on div at bounding box center [661, 255] width 14 height 6
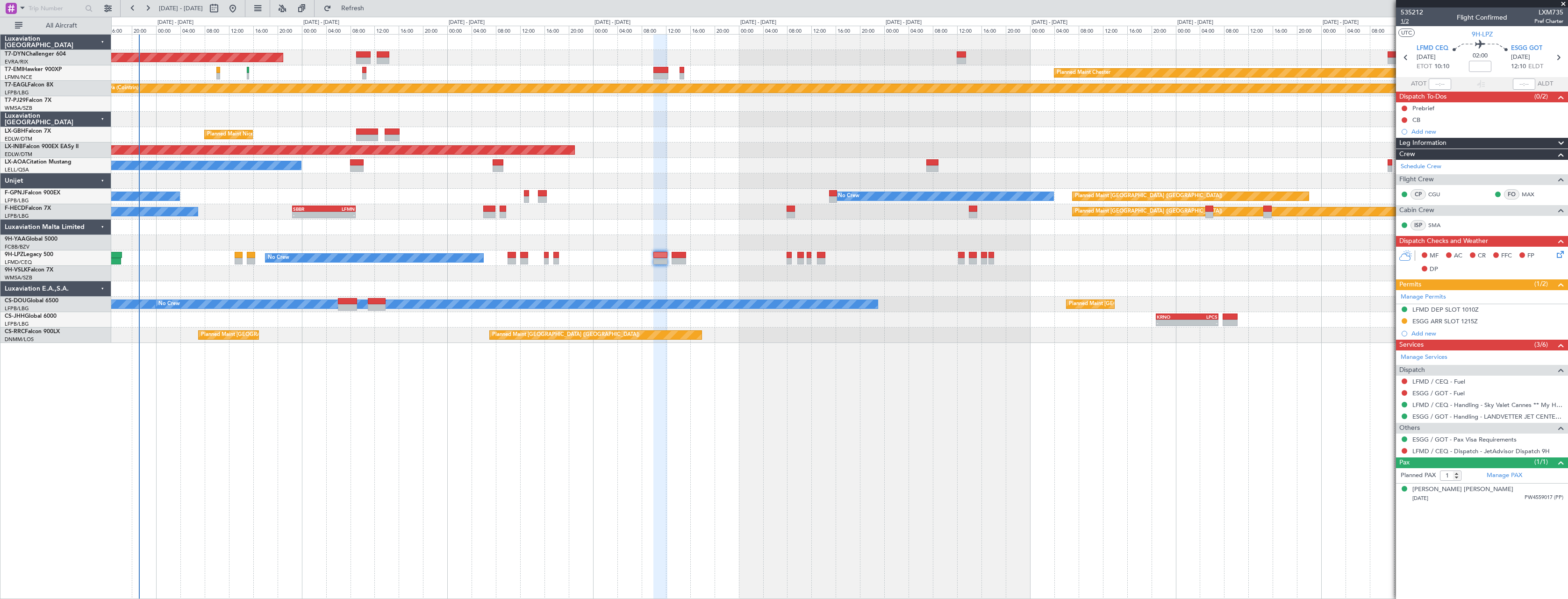
click at [1404, 22] on span "1/2" at bounding box center [1412, 21] width 22 height 8
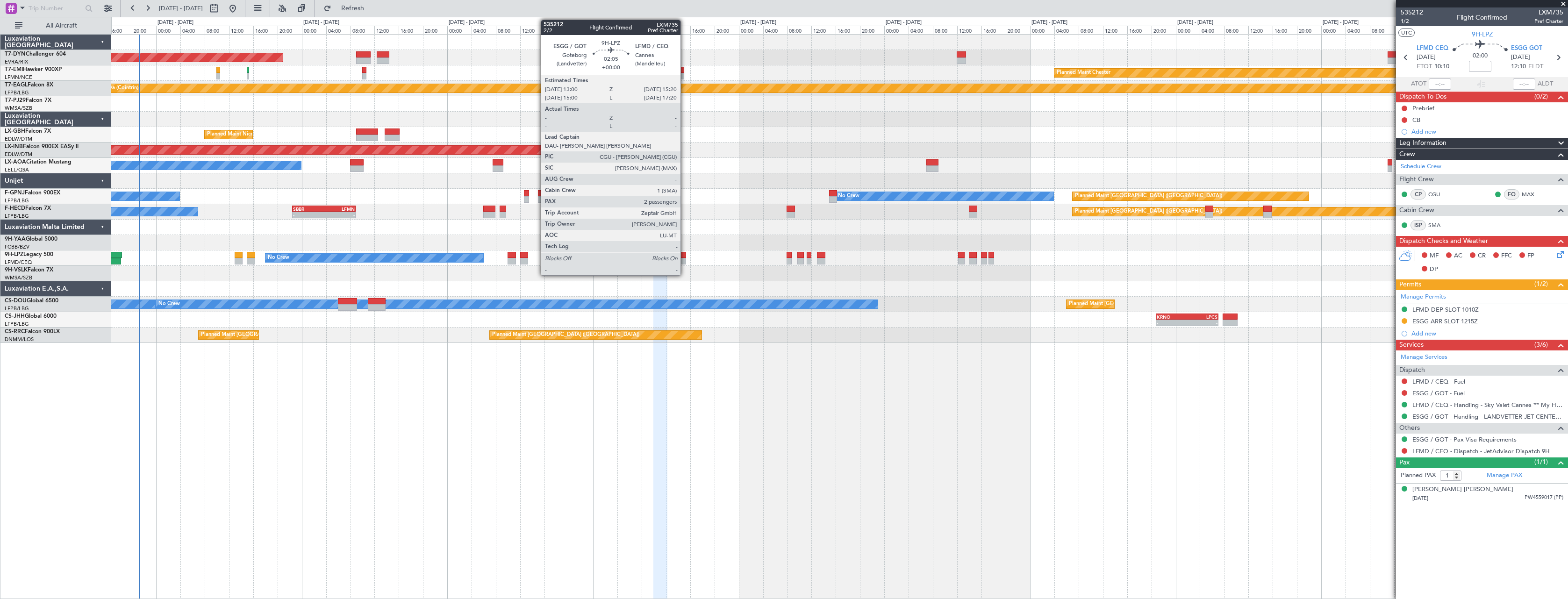
click at [685, 252] on div at bounding box center [679, 255] width 15 height 6
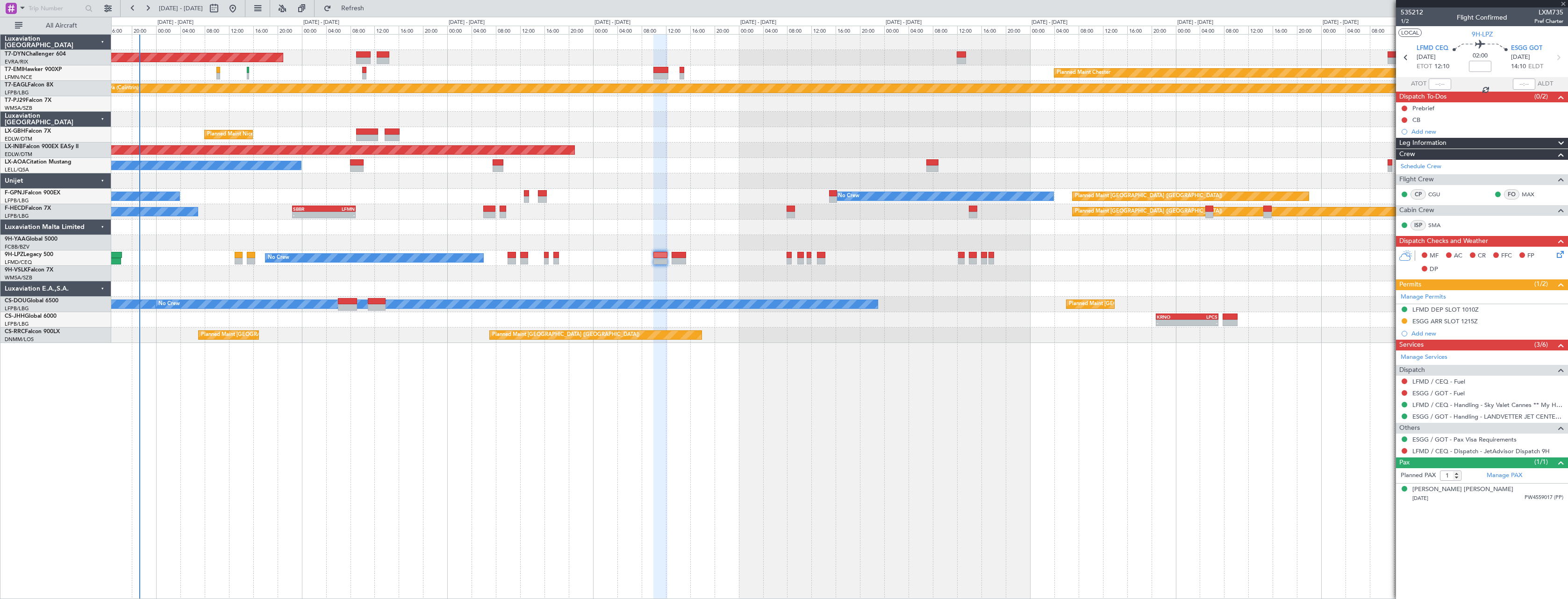
type input "2"
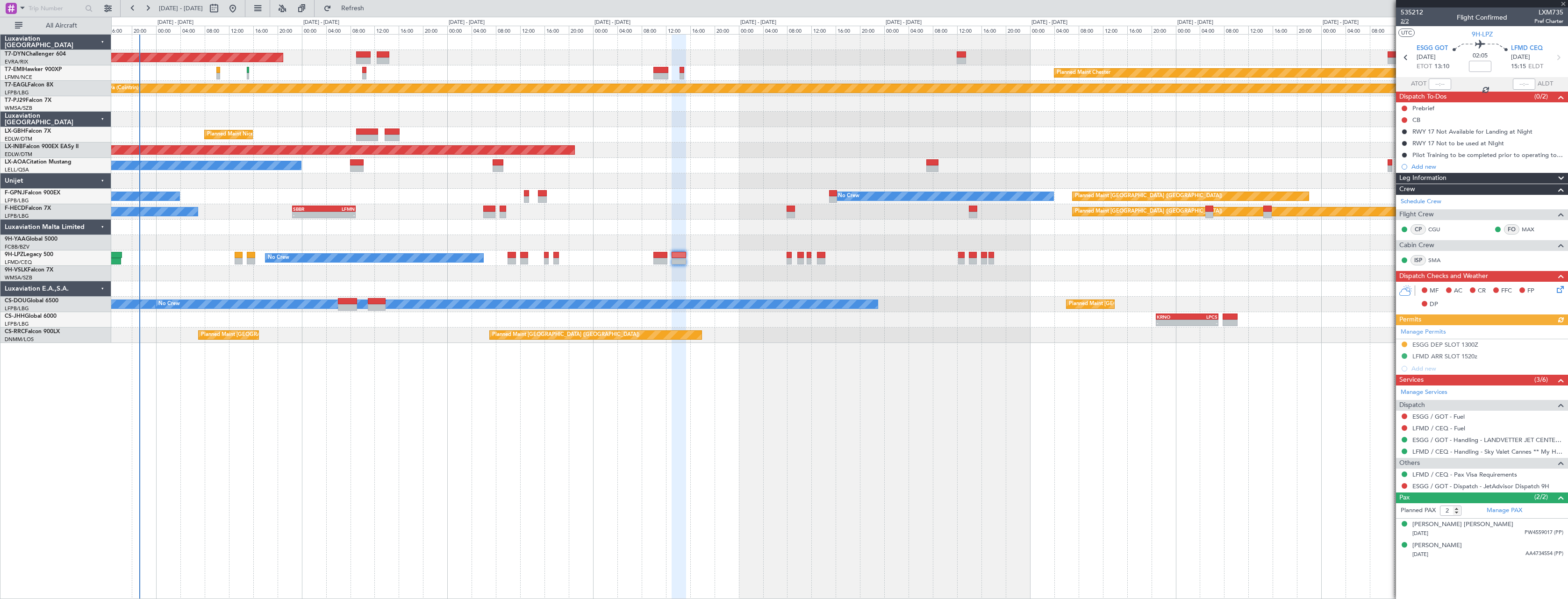
click at [1410, 17] on span "2/2" at bounding box center [1412, 21] width 22 height 8
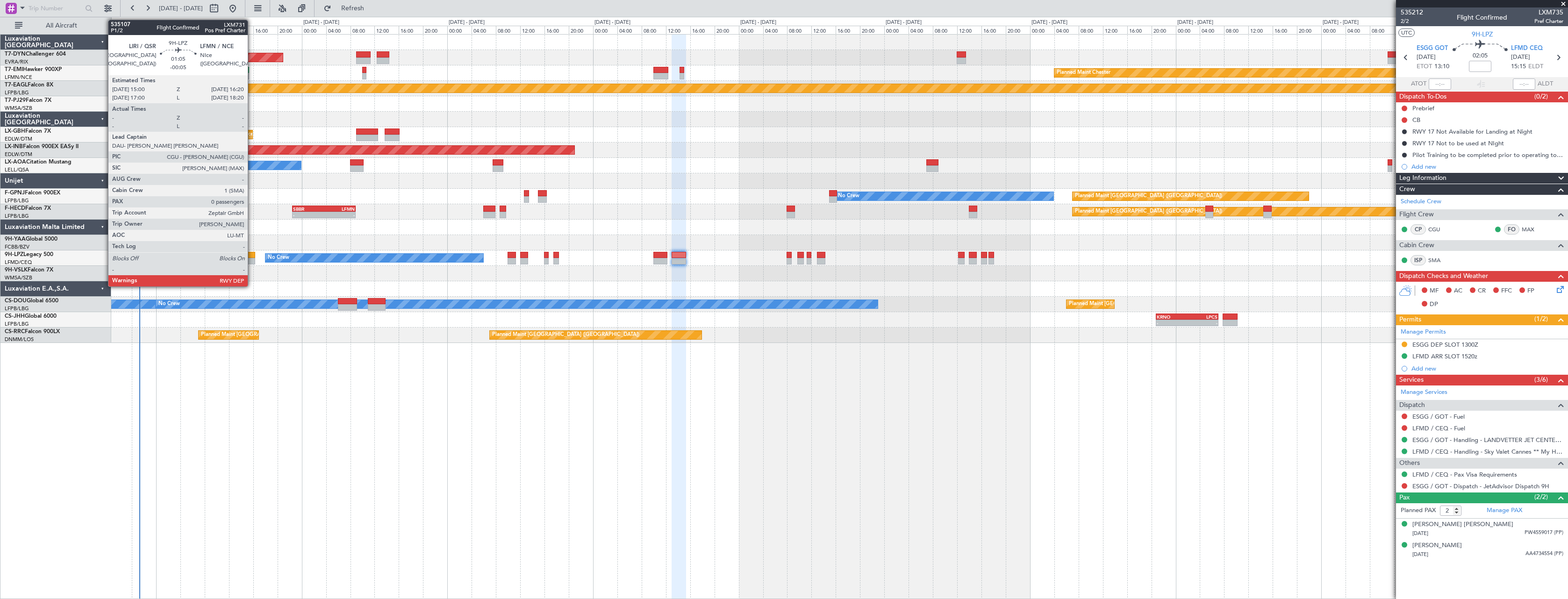
click at [252, 253] on div at bounding box center [250, 255] width 9 height 6
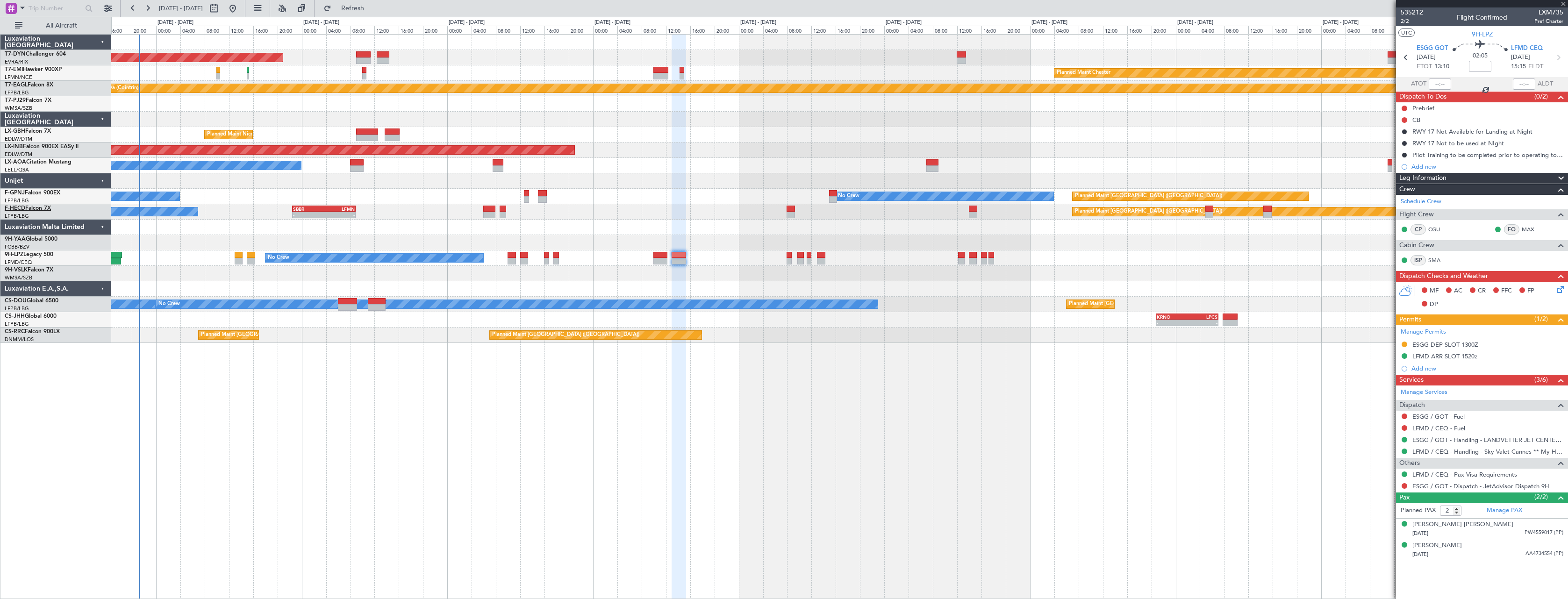
type input "-00:05"
type input "0"
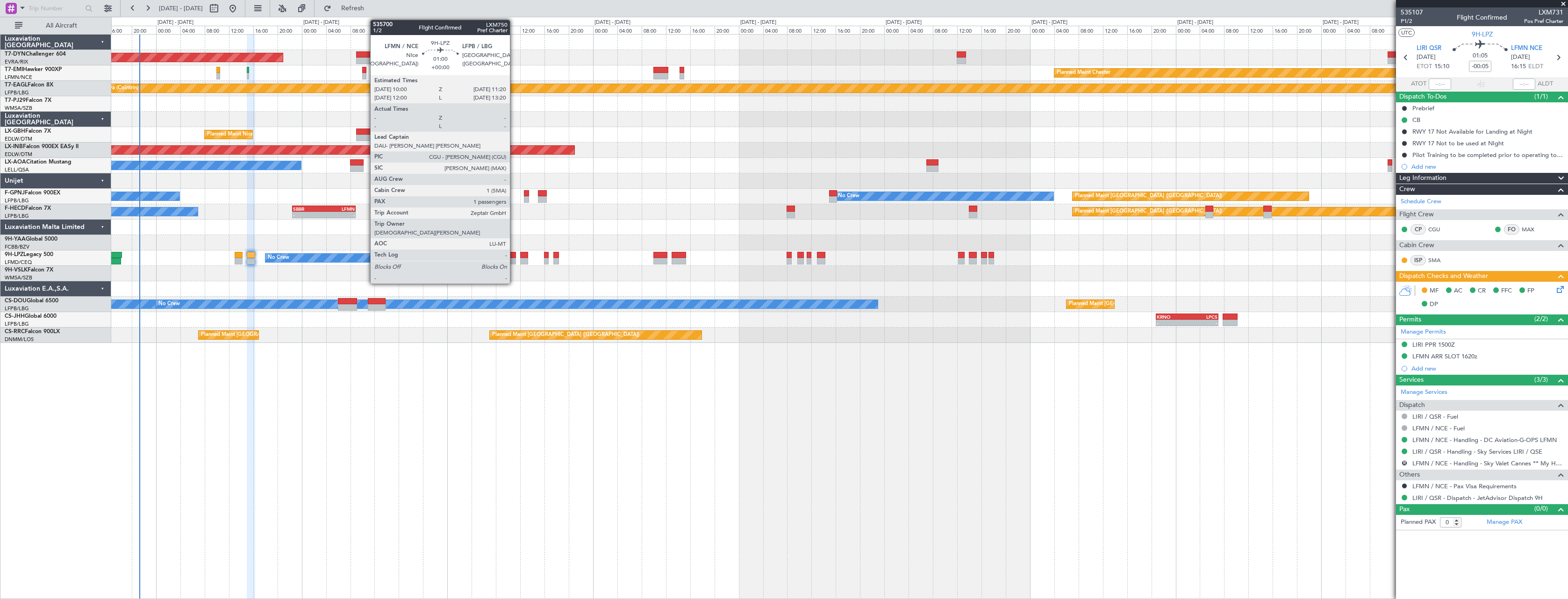
click at [514, 256] on div at bounding box center [512, 255] width 9 height 6
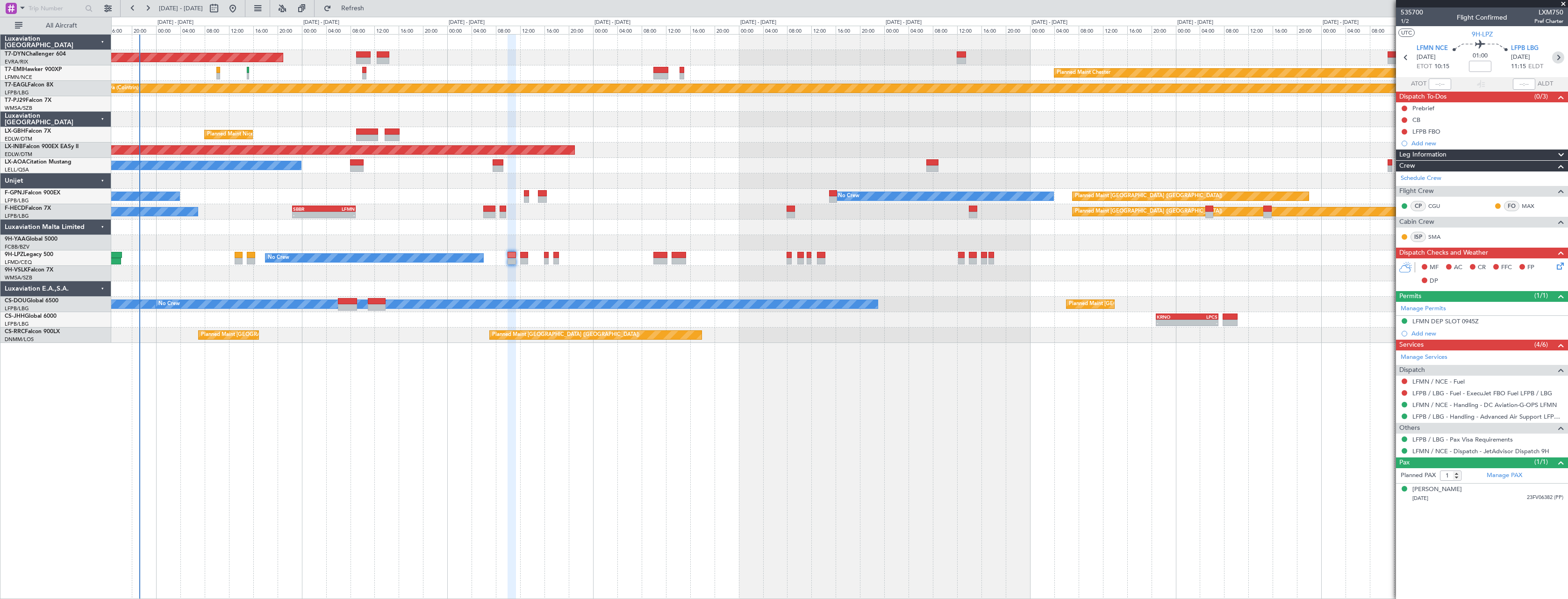
click at [1559, 57] on icon at bounding box center [1559, 57] width 12 height 12
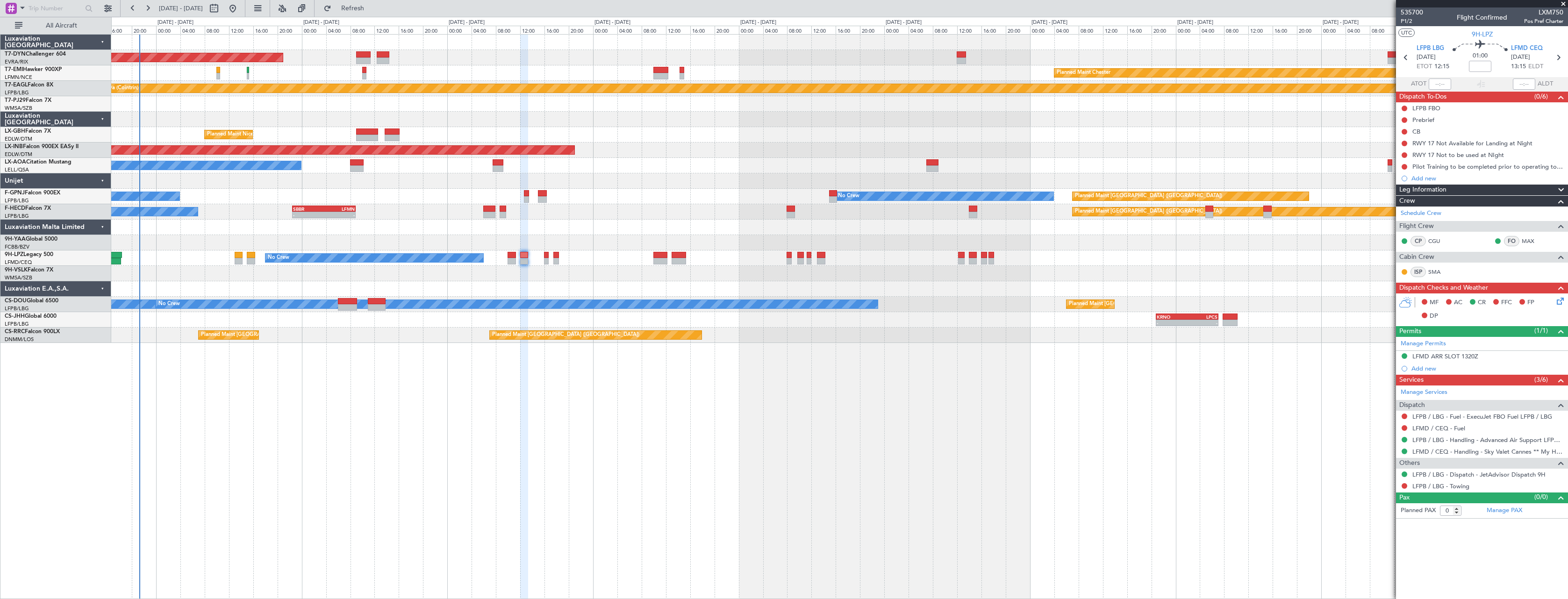
drag, startPoint x: 1561, startPoint y: 53, endPoint x: 1490, endPoint y: 42, distance: 71.8
click at [1561, 53] on icon at bounding box center [1559, 57] width 12 height 12
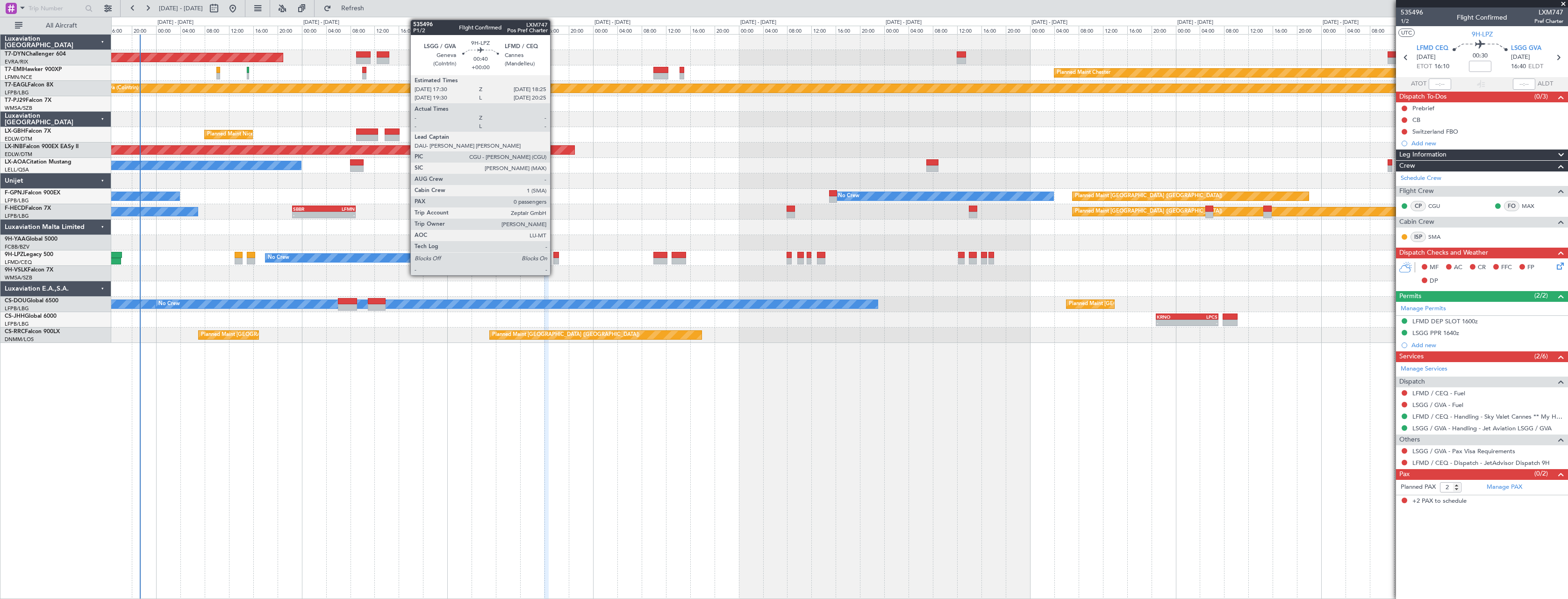
click at [554, 256] on div at bounding box center [556, 255] width 5 height 6
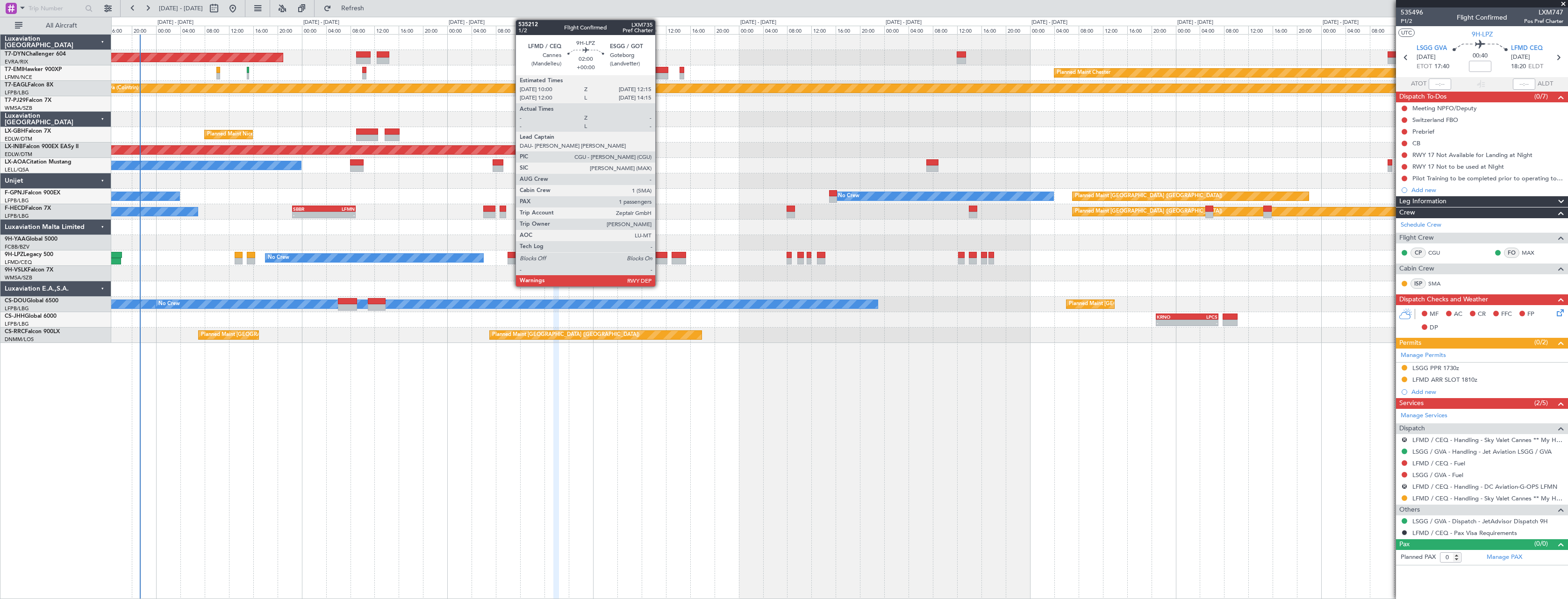
click at [660, 255] on div at bounding box center [661, 255] width 14 height 6
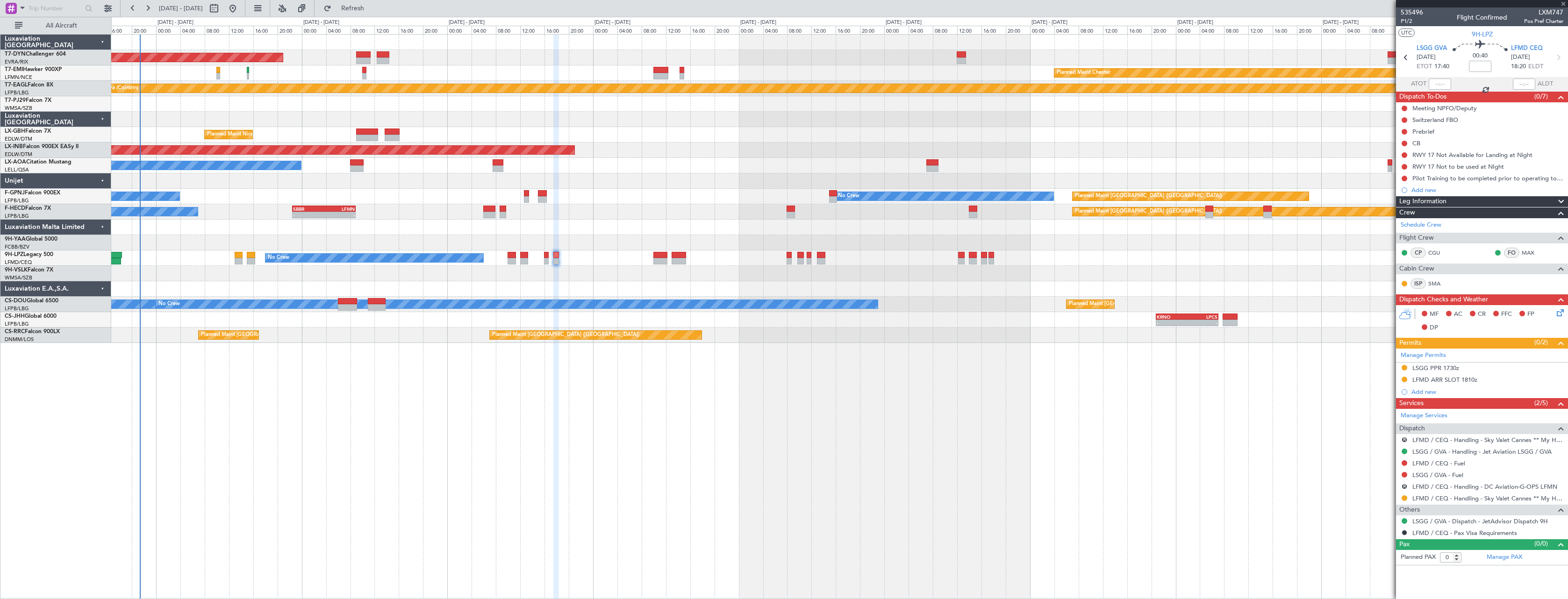
type input "1"
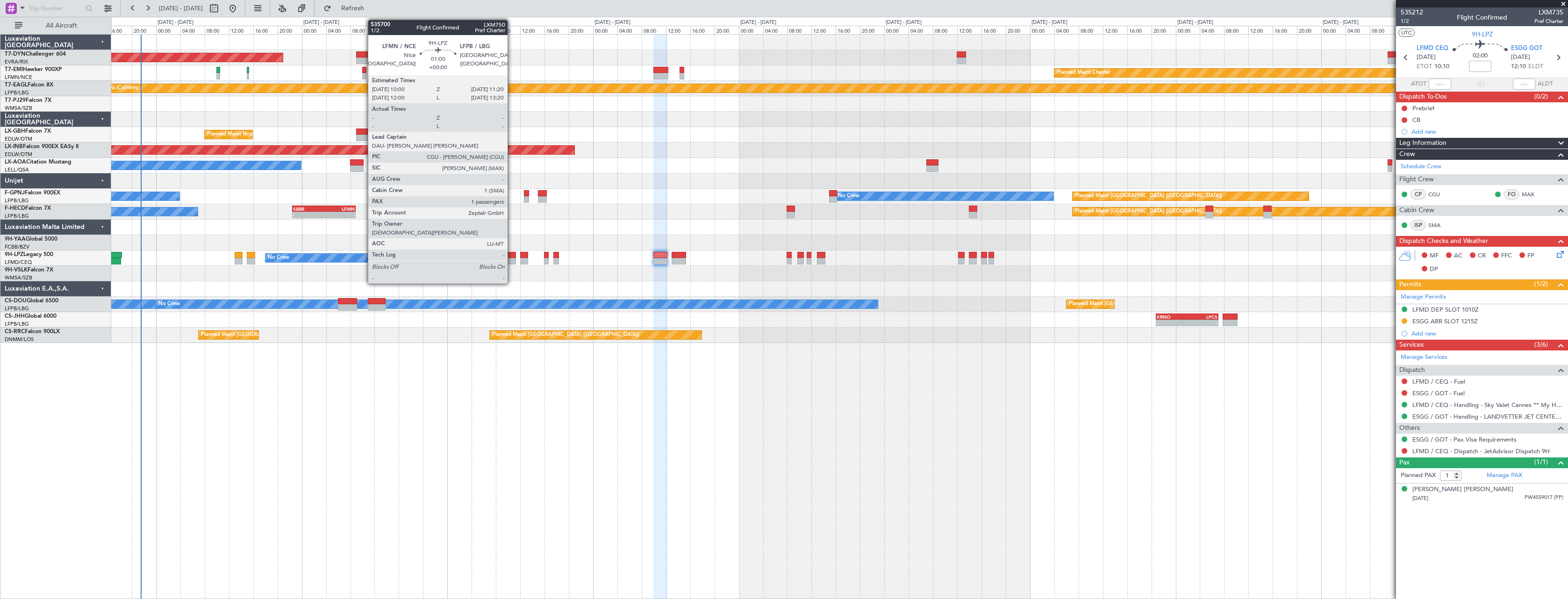
click at [512, 256] on div at bounding box center [512, 255] width 9 height 6
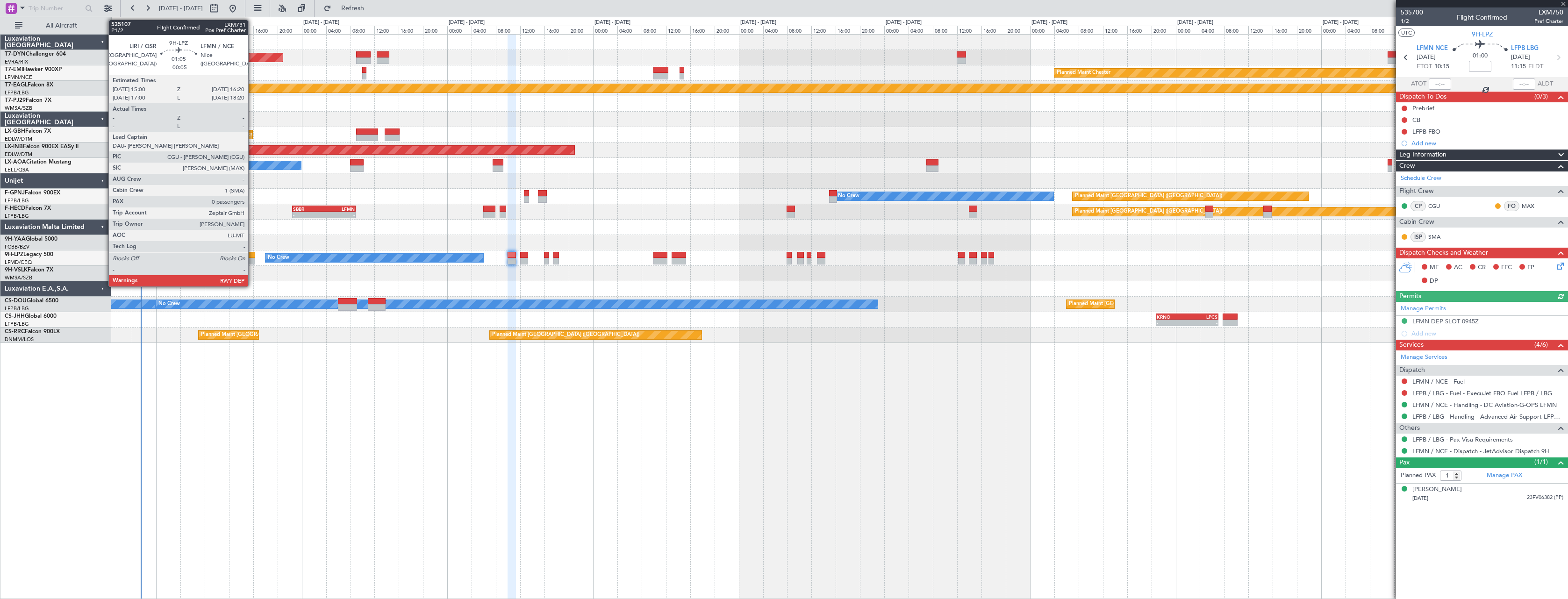
click at [253, 257] on div at bounding box center [250, 255] width 9 height 6
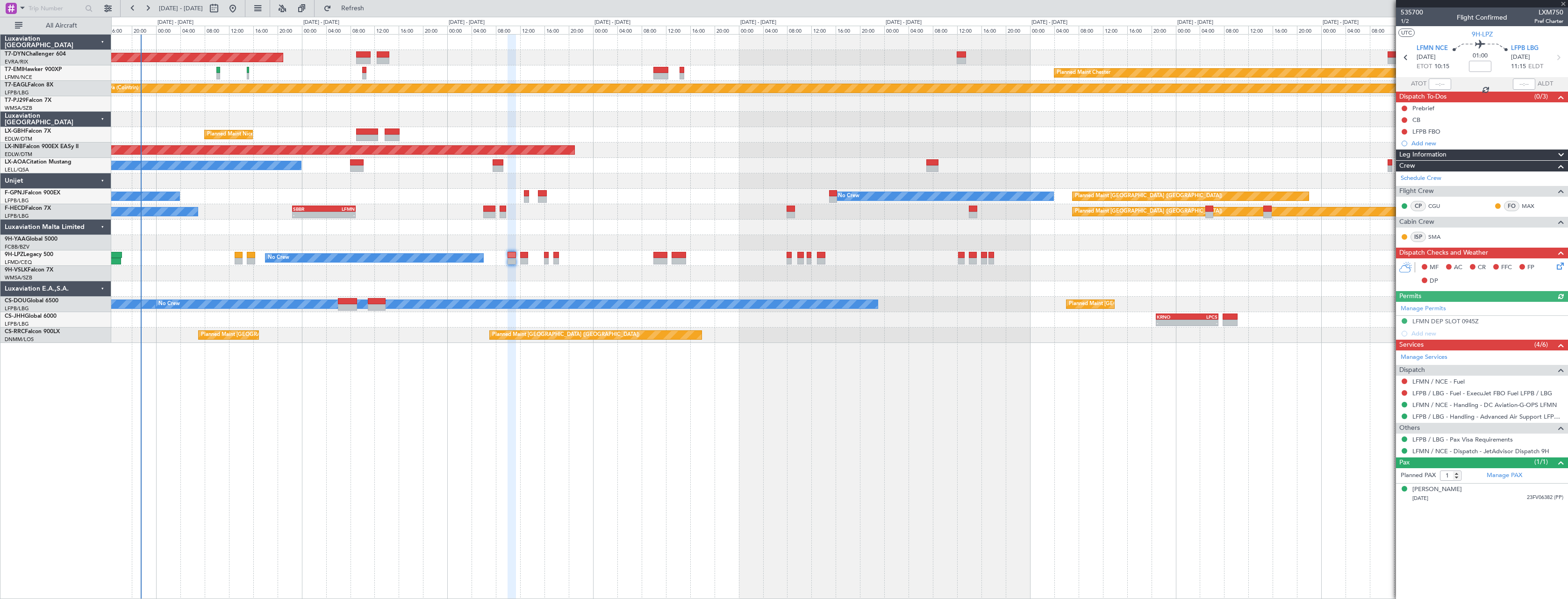
type input "-00:05"
type input "0"
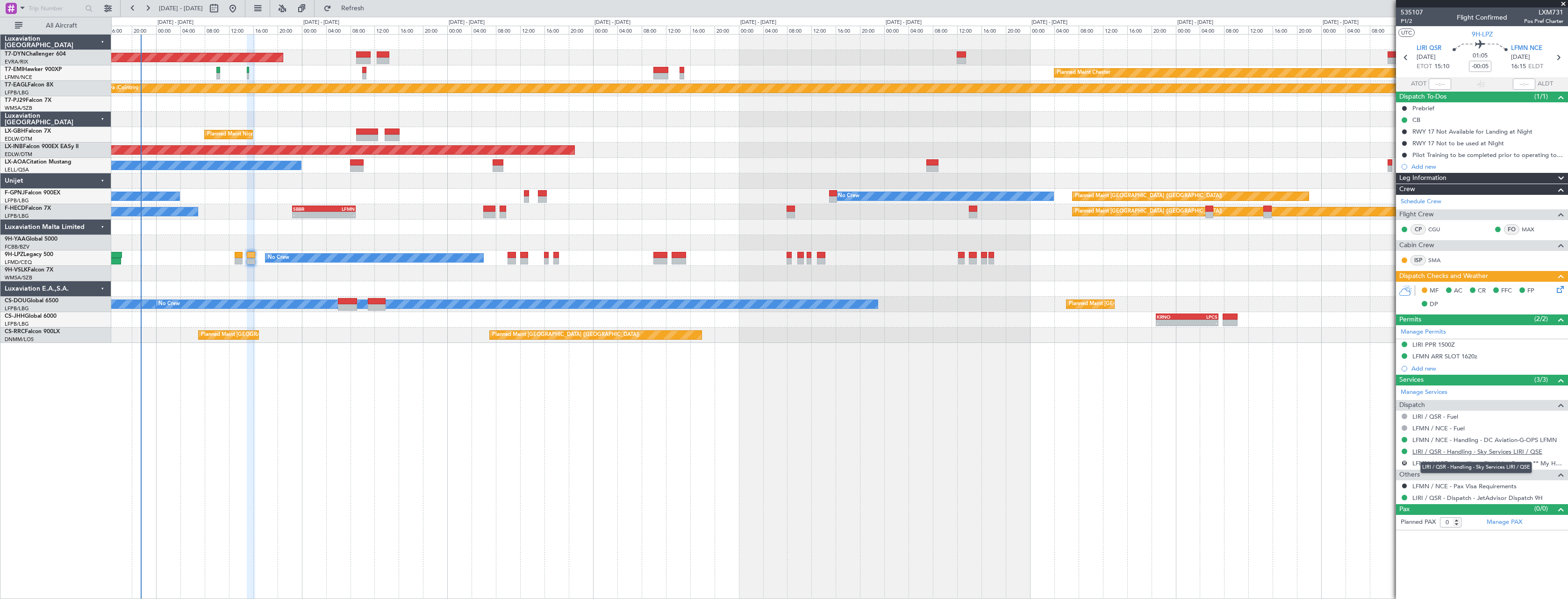
click at [1456, 453] on link "LIRI / QSR - Handling - Sky Services LIRI / QSE" at bounding box center [1478, 452] width 130 height 8
click at [1521, 438] on link "LFMN / NCE - Handling - DC Aviation-G-OPS LFMN" at bounding box center [1485, 439] width 144 height 8
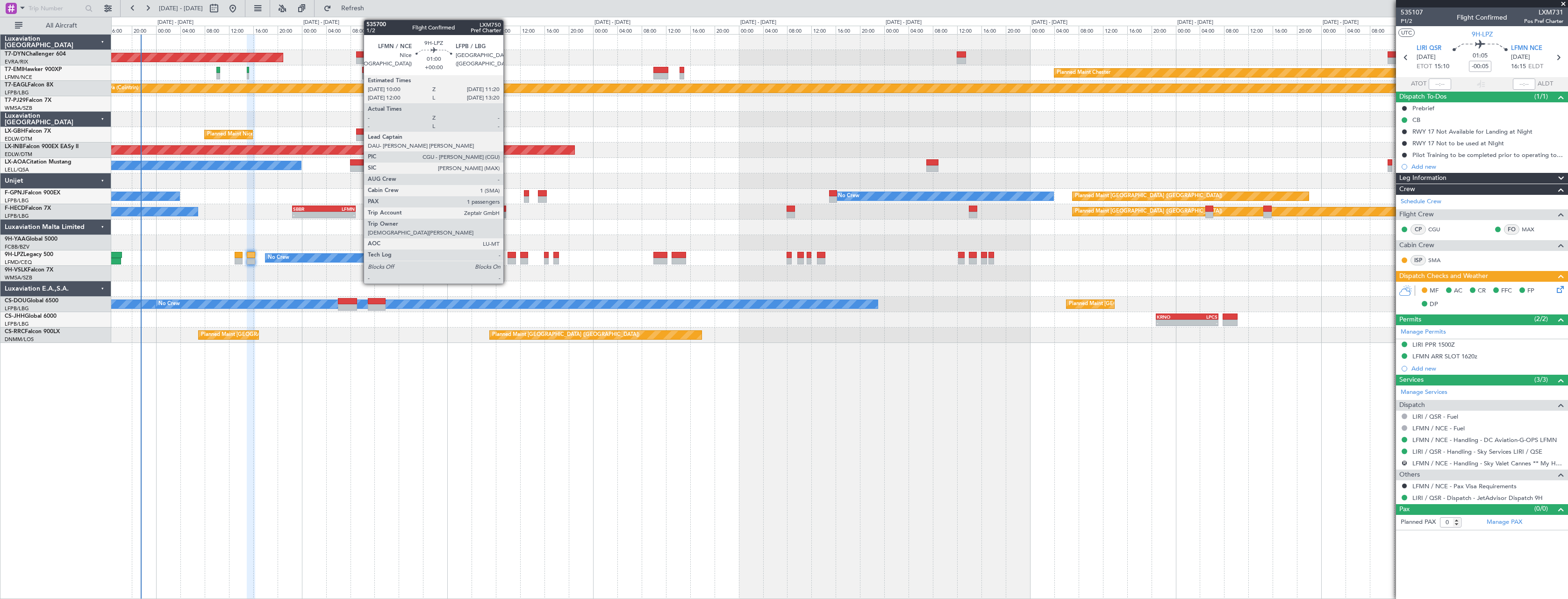
click at [508, 256] on div at bounding box center [512, 255] width 9 height 6
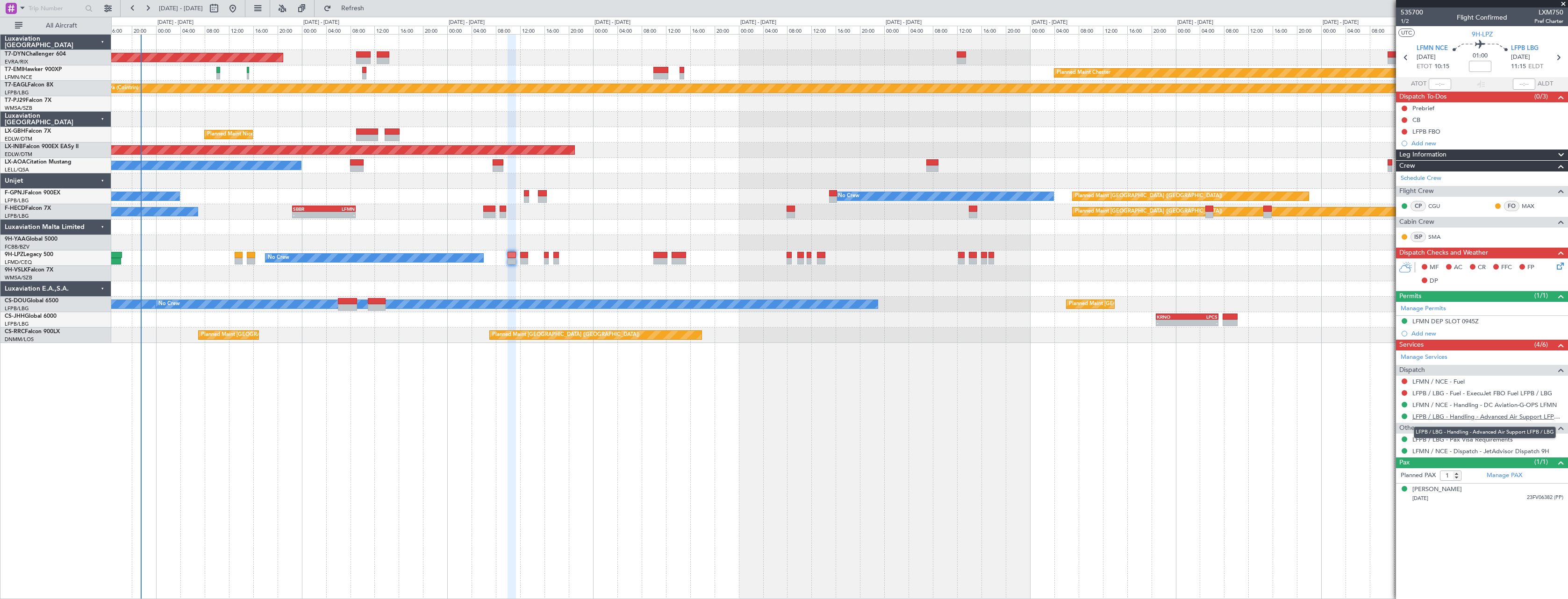
click at [1530, 415] on link "LFPB / LBG - Handling - Advanced Air Support LFPB / LBG" at bounding box center [1488, 416] width 151 height 8
click at [1558, 55] on icon at bounding box center [1559, 57] width 12 height 12
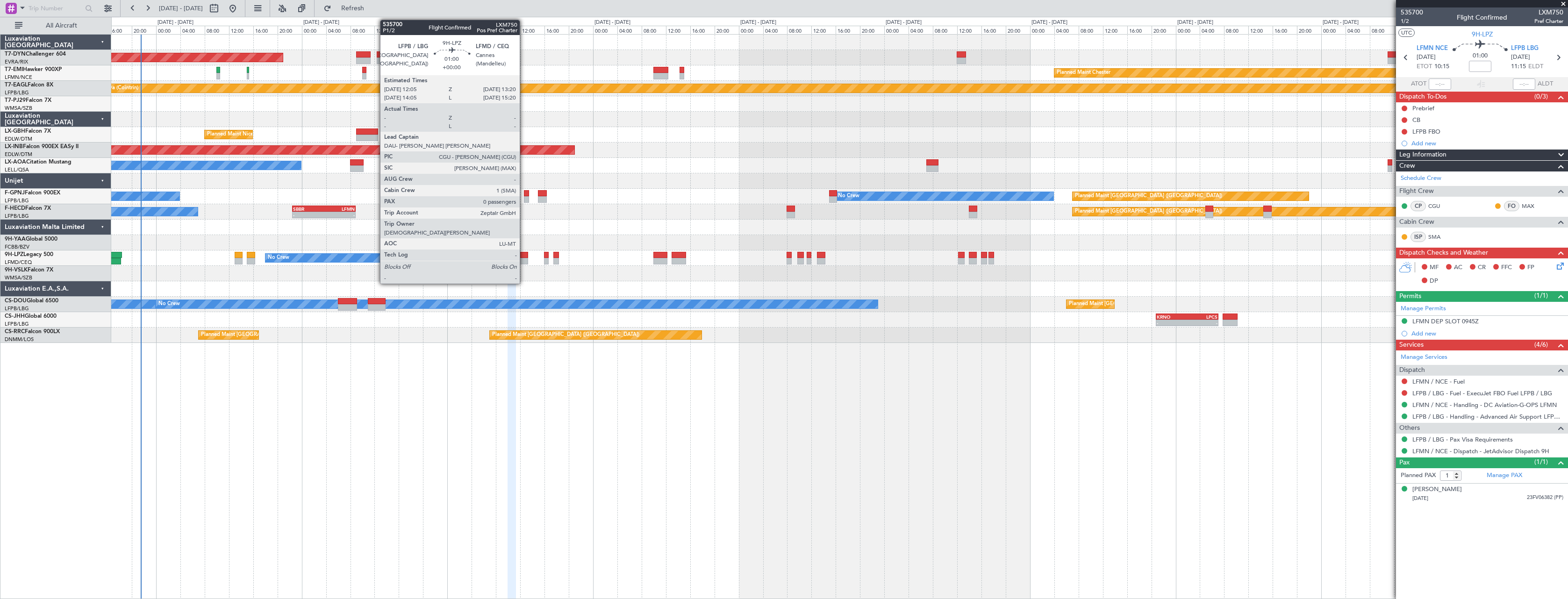
click at [524, 253] on div at bounding box center [524, 255] width 8 height 6
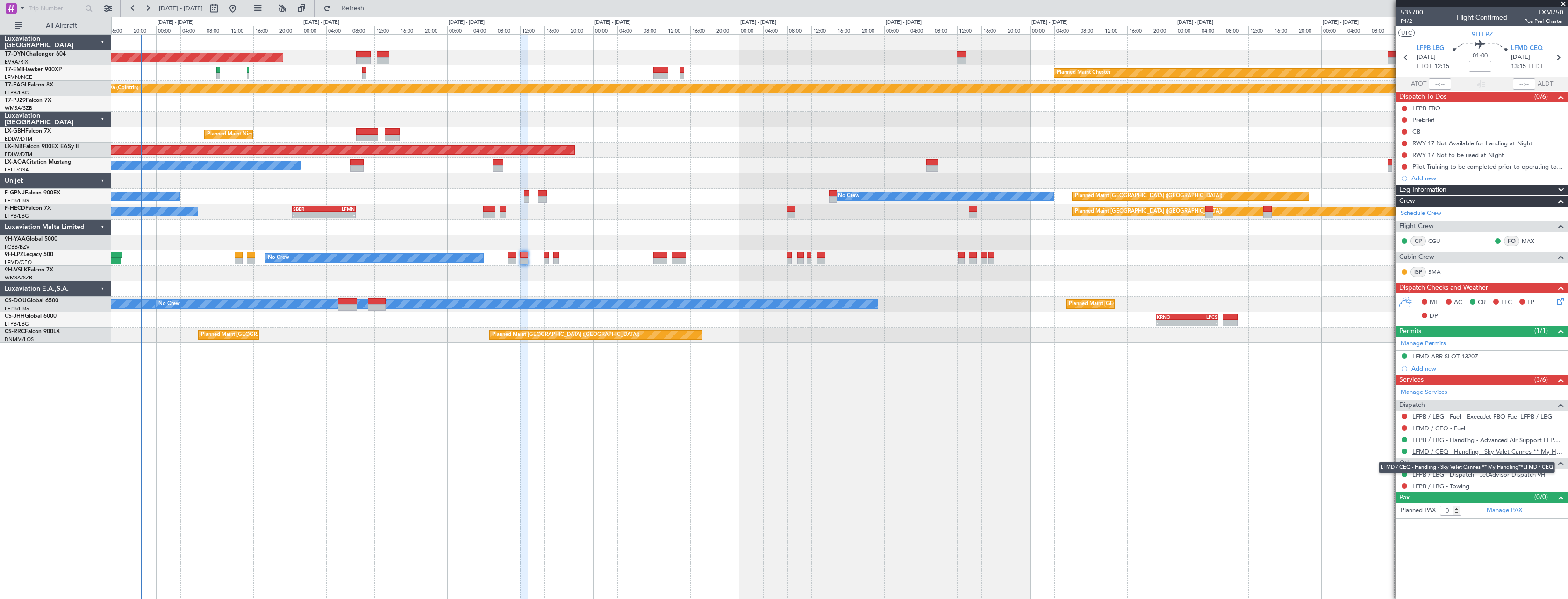
click at [1497, 450] on link "LFMD / CEQ - Handling - Sky Valet Cannes ** My Handling**LFMD / CEQ" at bounding box center [1488, 452] width 151 height 8
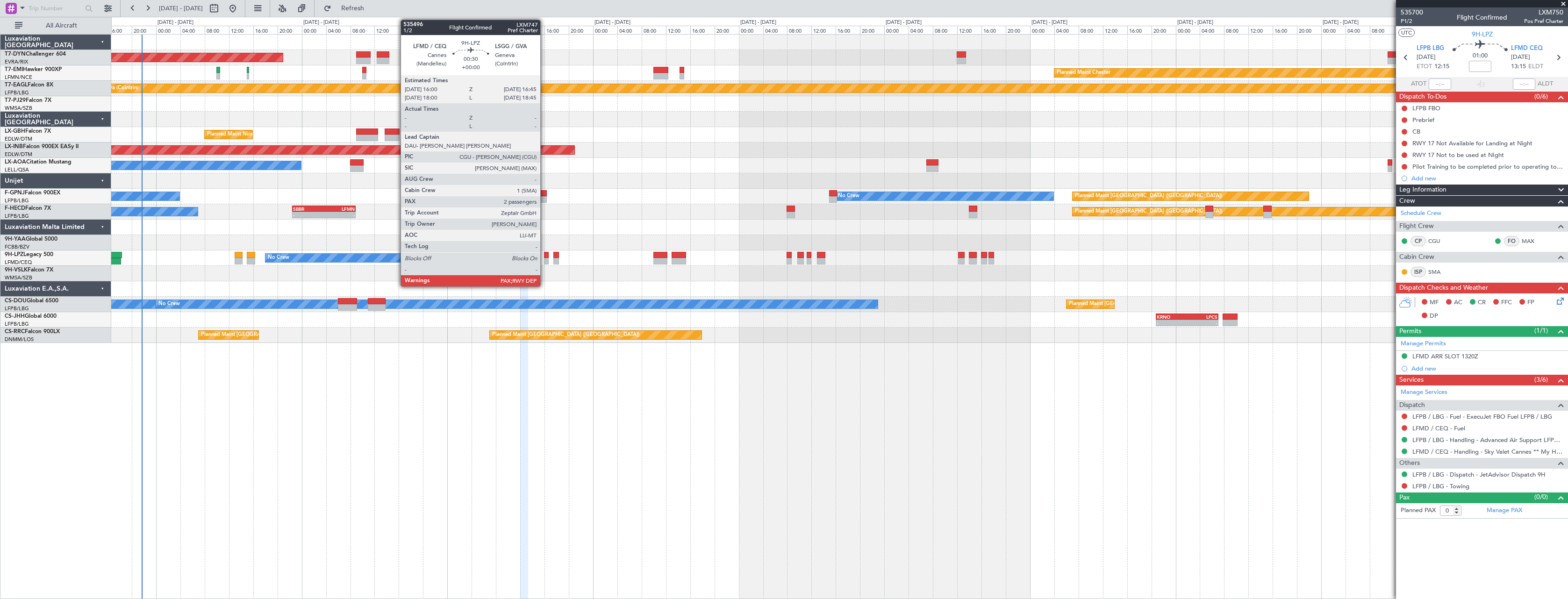
click at [544, 257] on div at bounding box center [547, 255] width 5 height 6
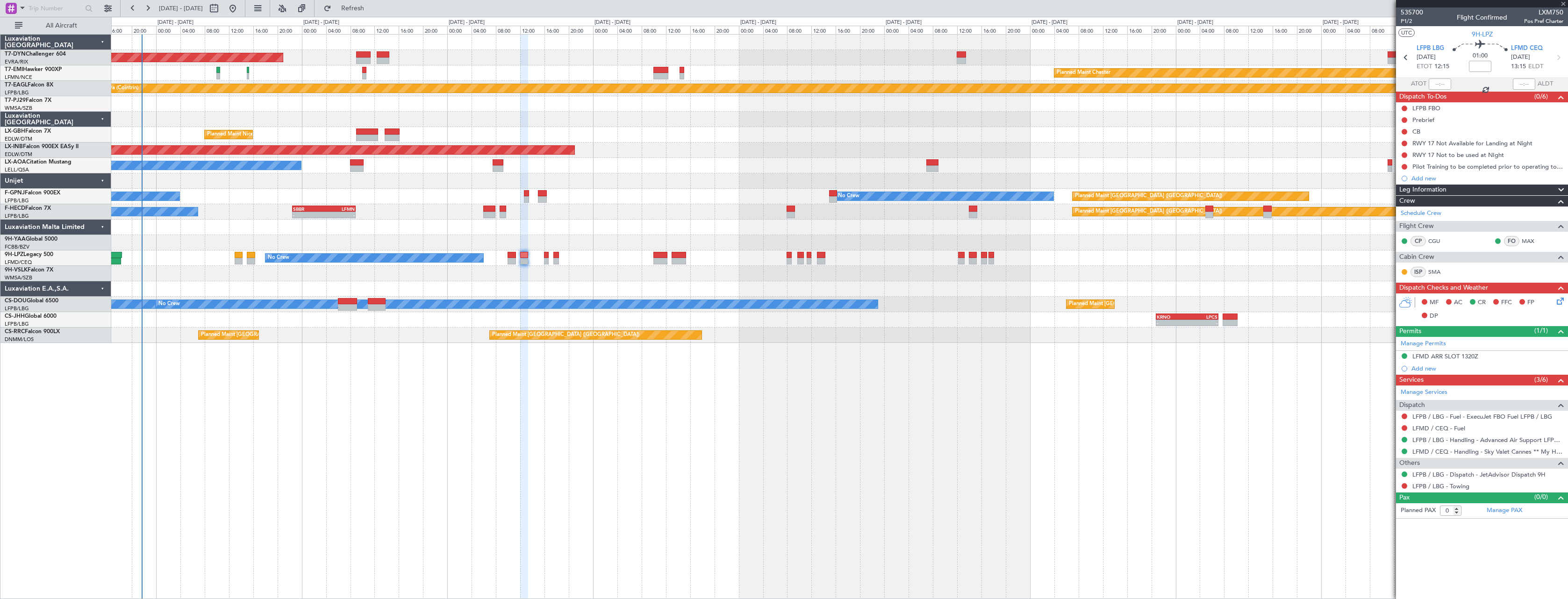
type input "2"
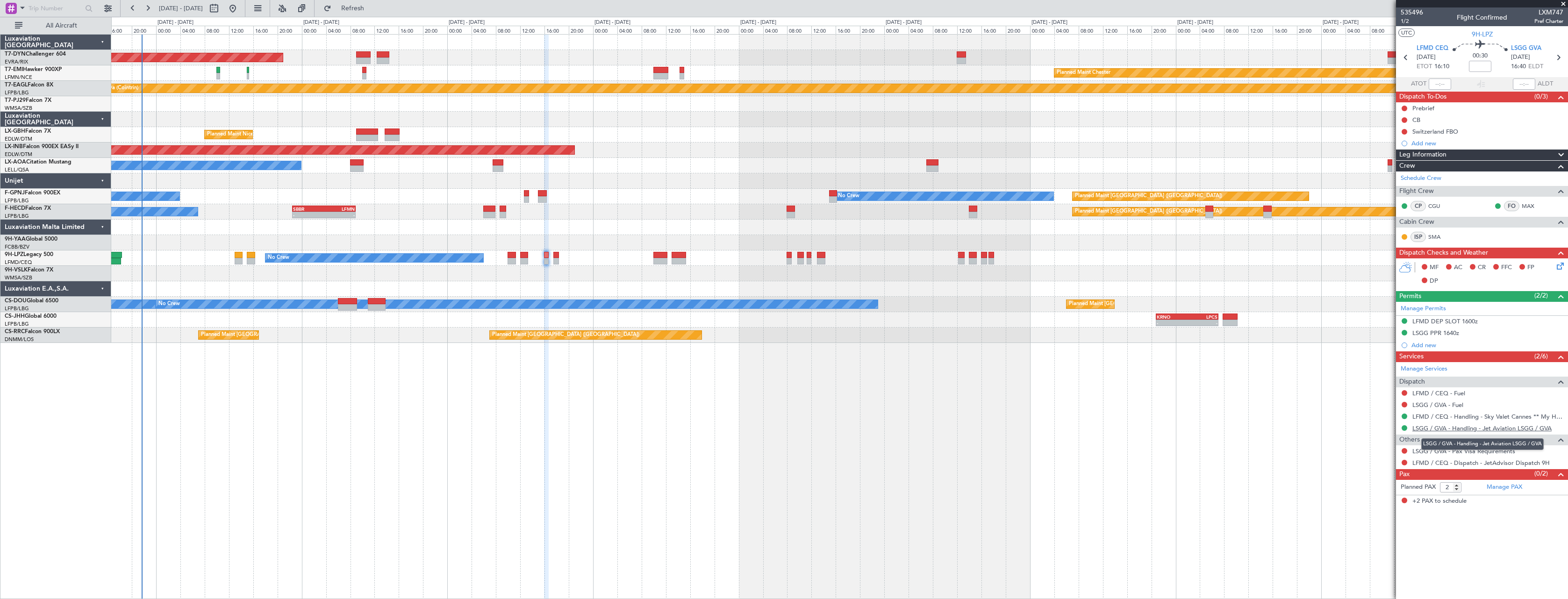
click at [1513, 426] on link "LSGG / GVA - Handling - Jet Aviation LSGG / GVA" at bounding box center [1483, 428] width 140 height 8
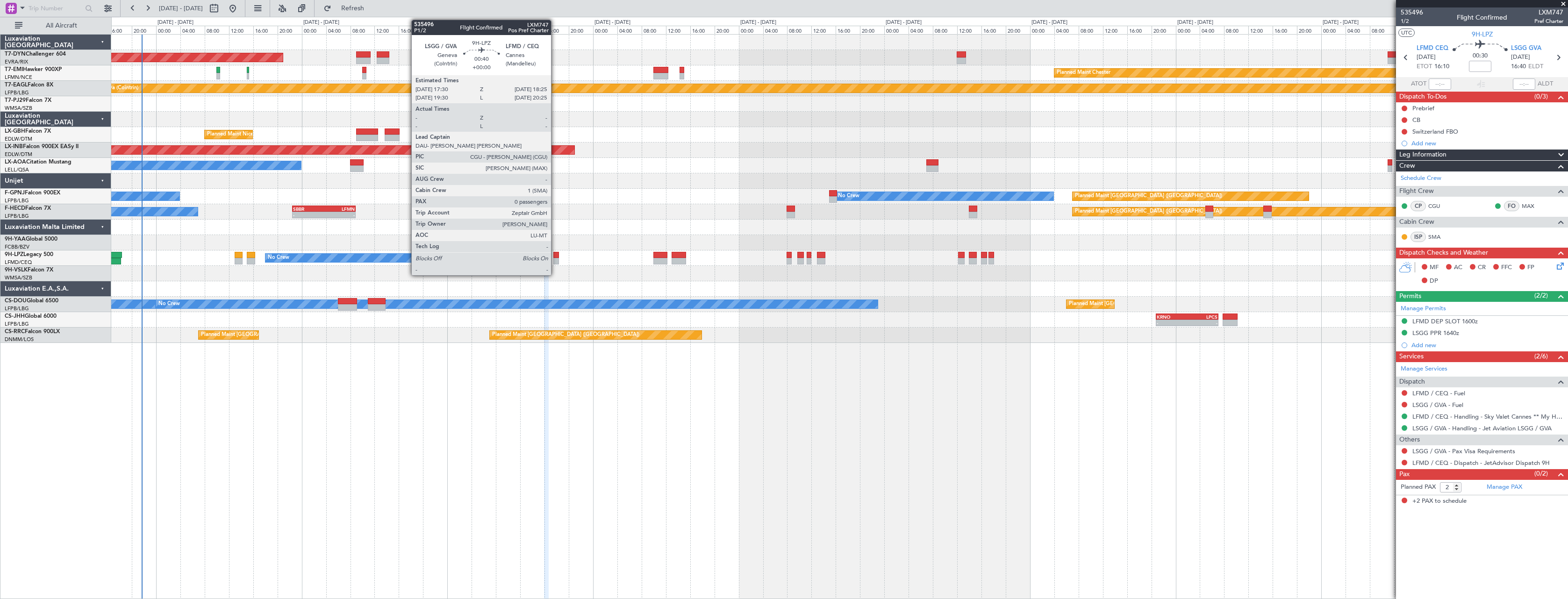
click at [555, 256] on div at bounding box center [556, 255] width 5 height 6
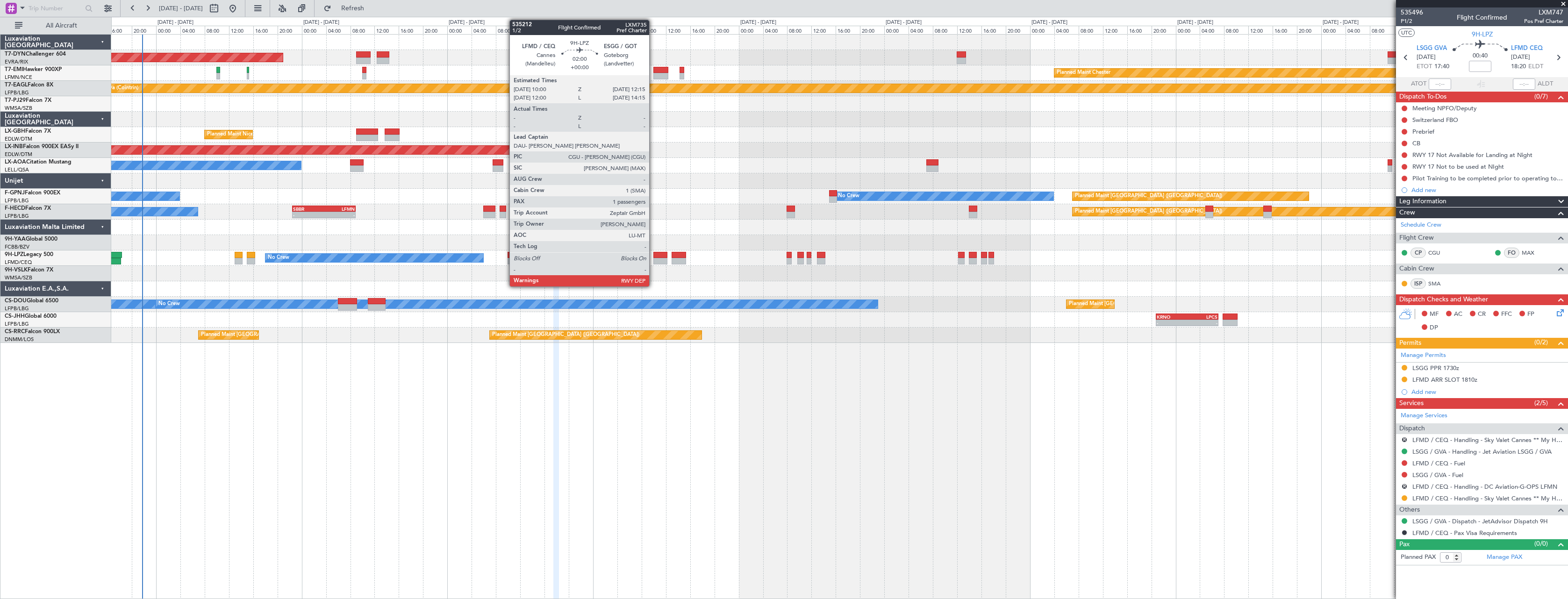
click at [654, 253] on div at bounding box center [661, 255] width 14 height 6
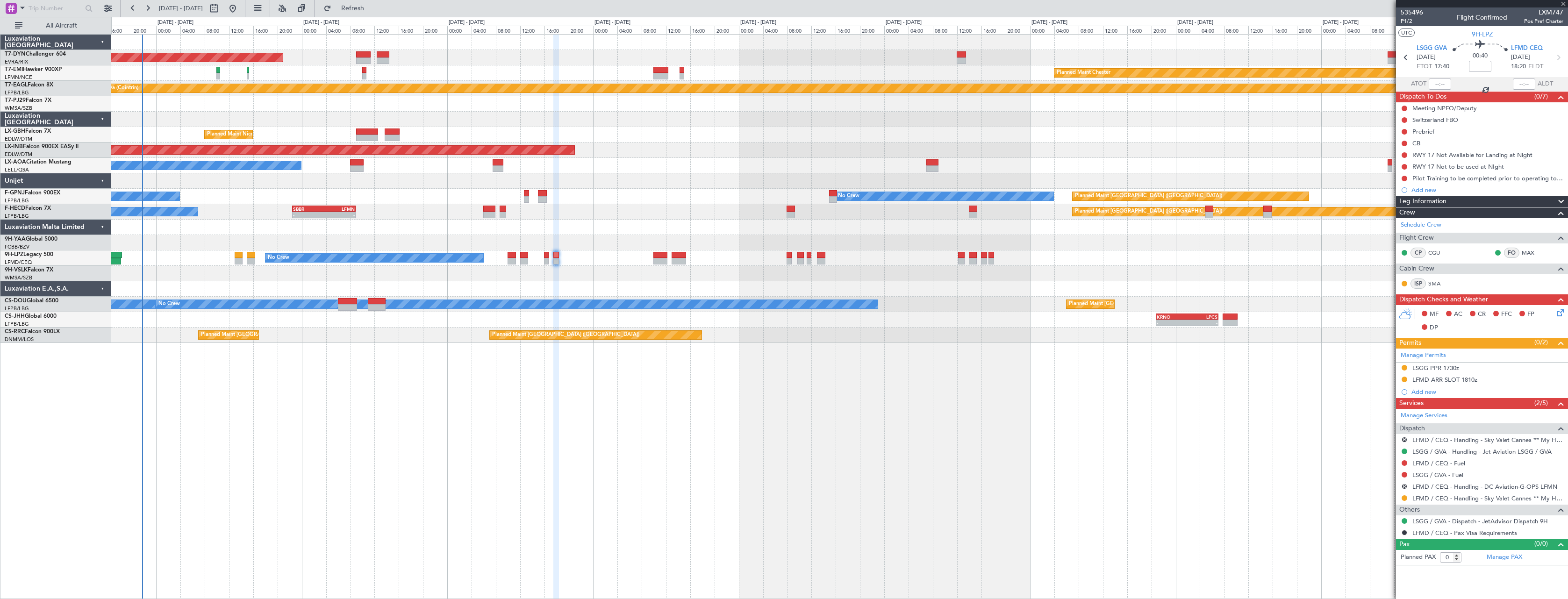
type input "1"
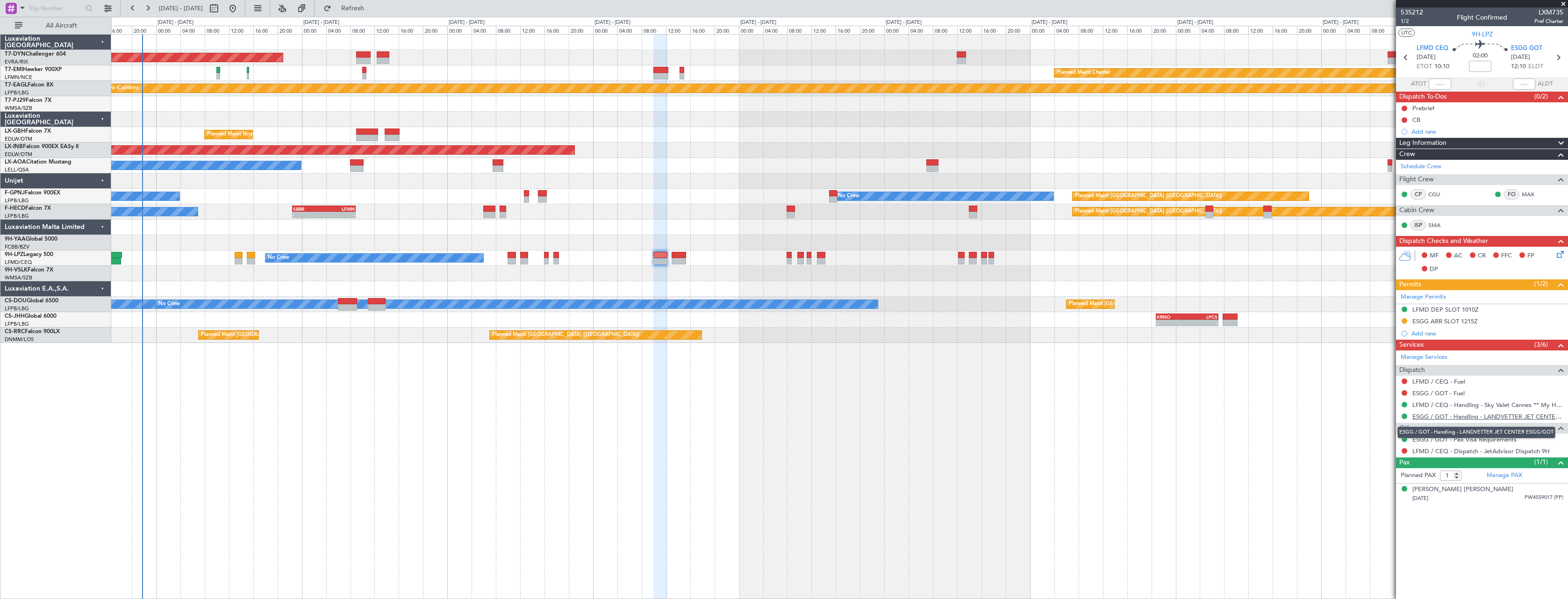
click at [1525, 417] on link "ESGG / GOT - Handling - LANDVETTER JET CENTER ESGG/GOT" at bounding box center [1488, 416] width 151 height 8
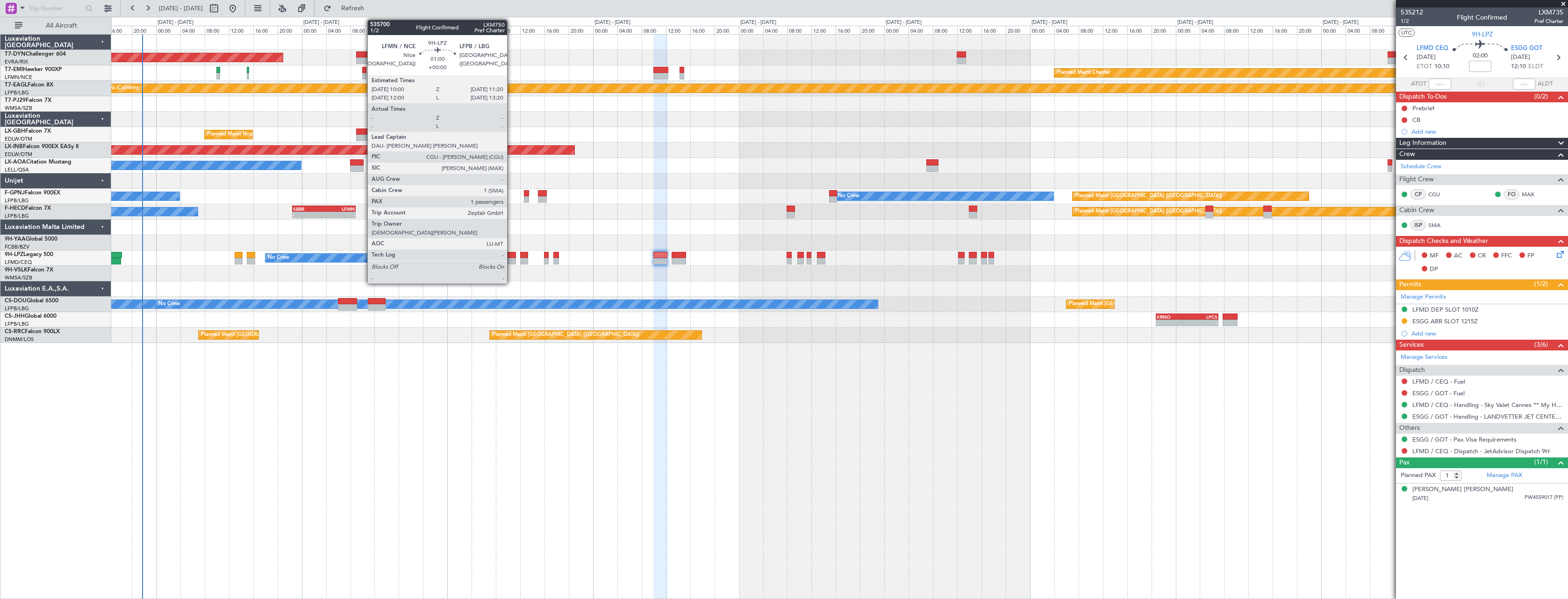
click at [511, 258] on div at bounding box center [512, 261] width 9 height 6
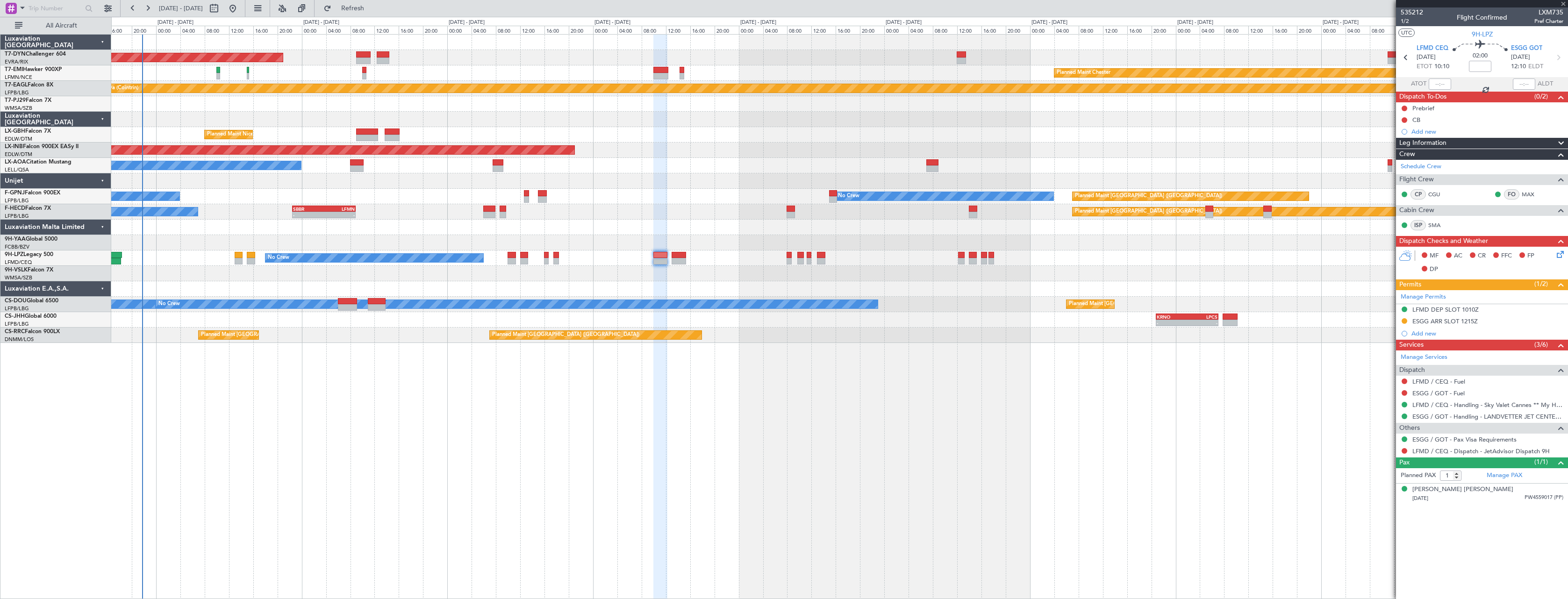
click at [245, 258] on div "No Crew No Crew" at bounding box center [839, 258] width 1456 height 15
click at [257, 249] on div at bounding box center [839, 243] width 1456 height 15
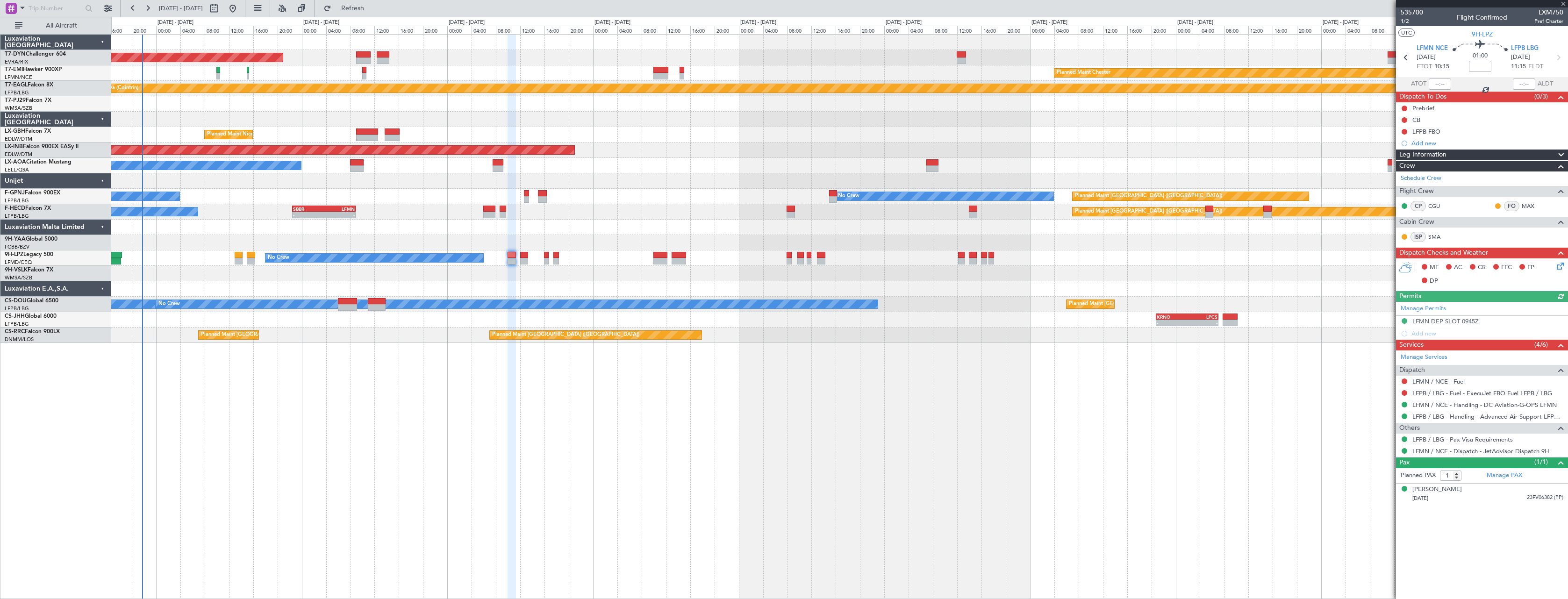
type input "-00:05"
type input "0"
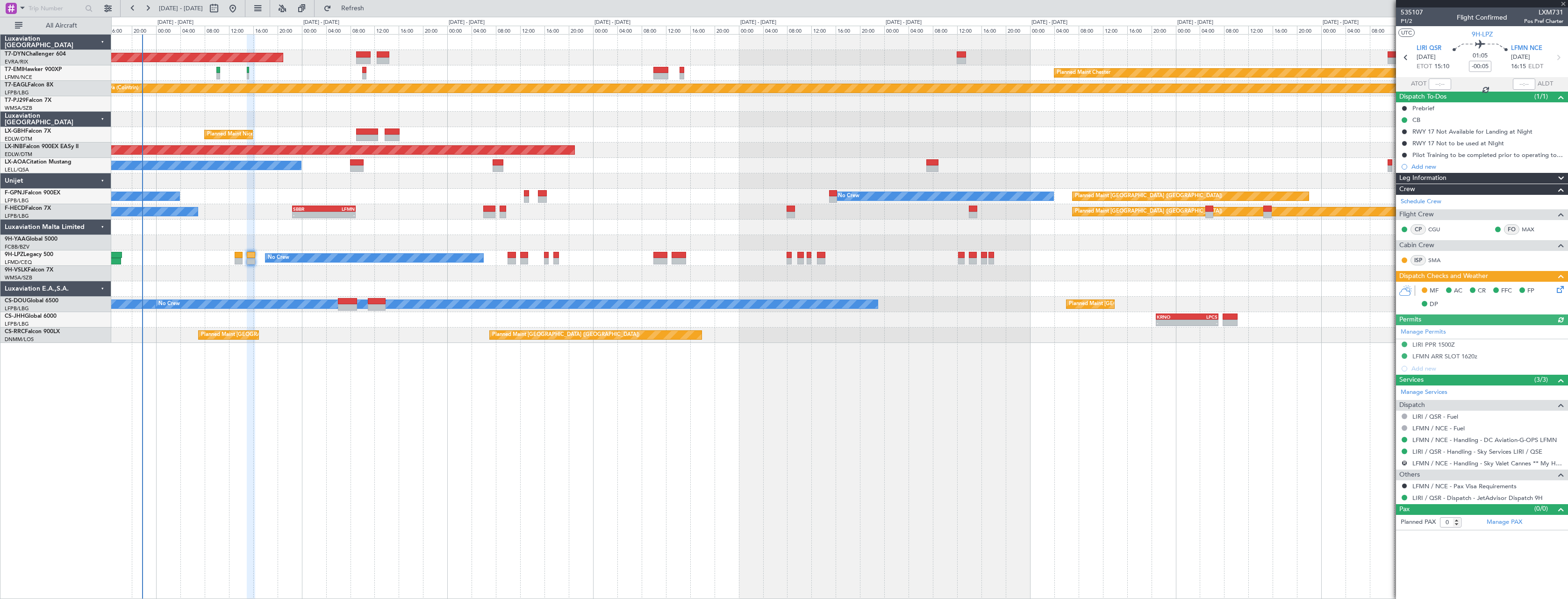
click at [1563, 289] on icon at bounding box center [1559, 288] width 8 height 8
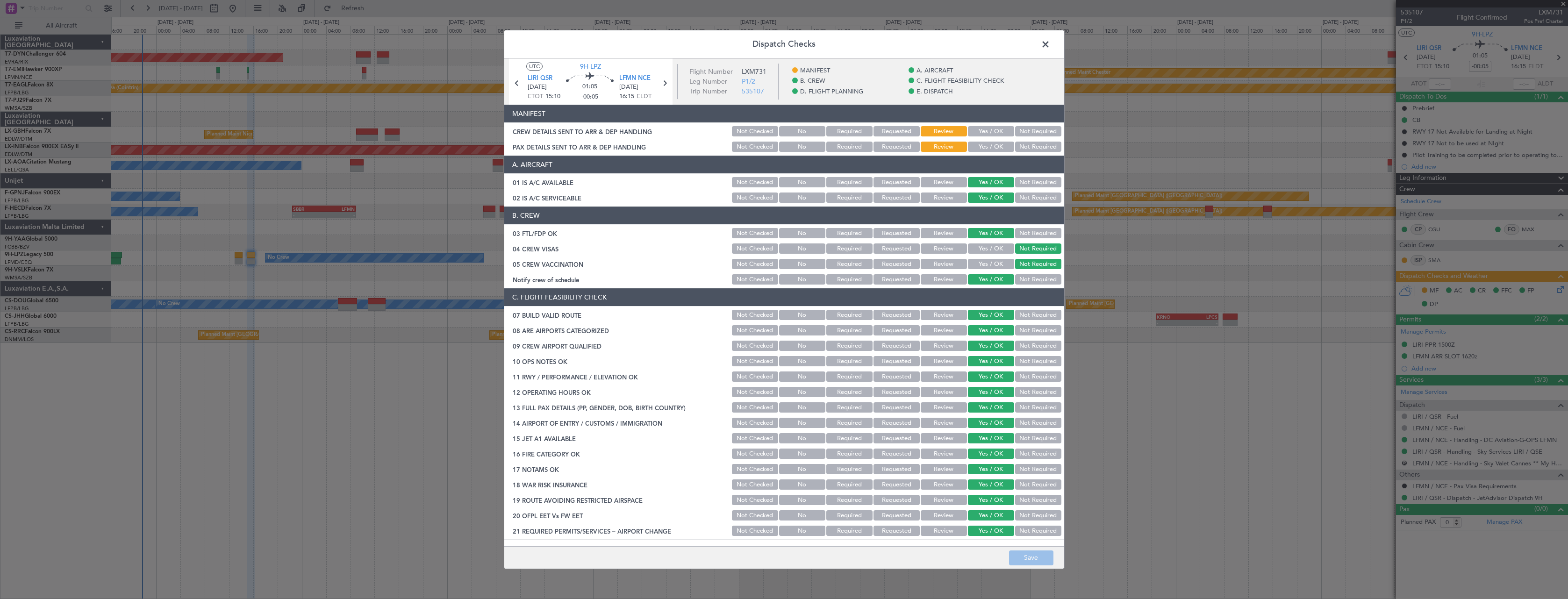
click at [979, 126] on button "Yes / OK" at bounding box center [991, 131] width 47 height 10
click at [983, 144] on button "Yes / OK" at bounding box center [991, 146] width 47 height 10
click at [1041, 556] on button "Save" at bounding box center [1031, 557] width 44 height 15
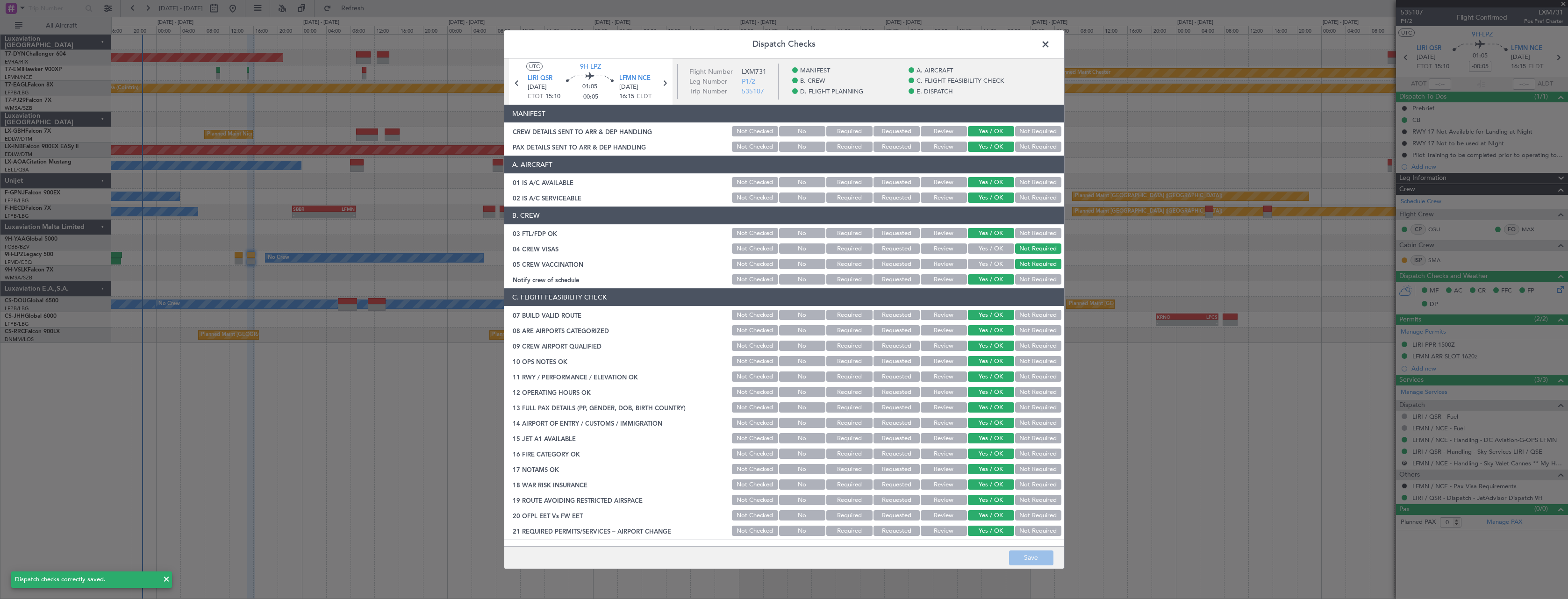
click at [1051, 42] on span at bounding box center [1051, 46] width 0 height 19
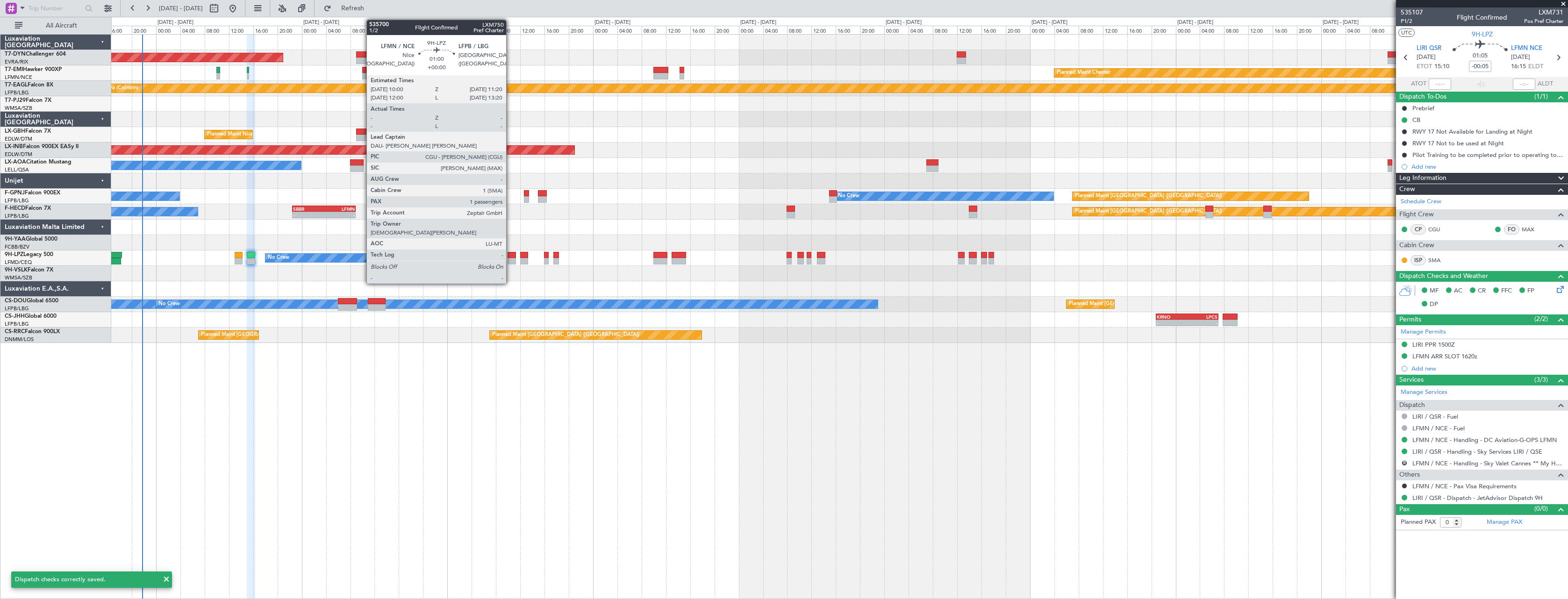
click at [510, 252] on div at bounding box center [512, 255] width 9 height 6
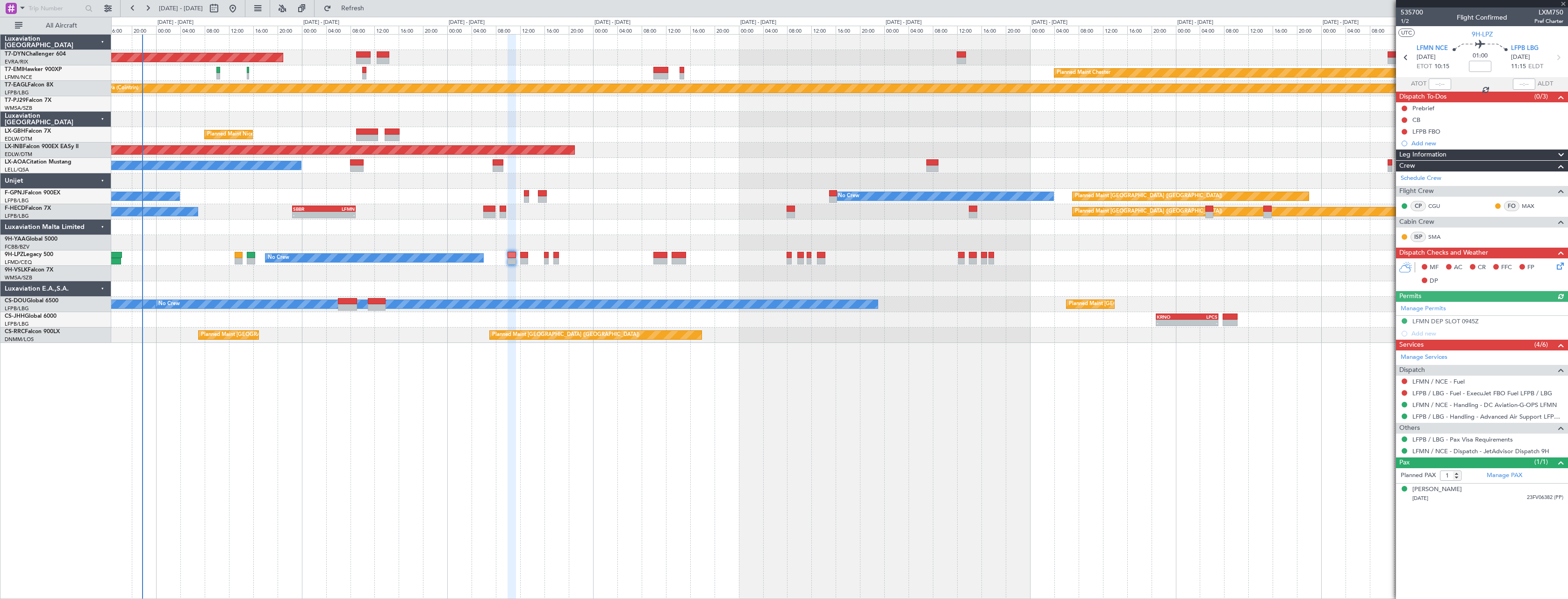
click at [1563, 266] on icon at bounding box center [1559, 264] width 8 height 8
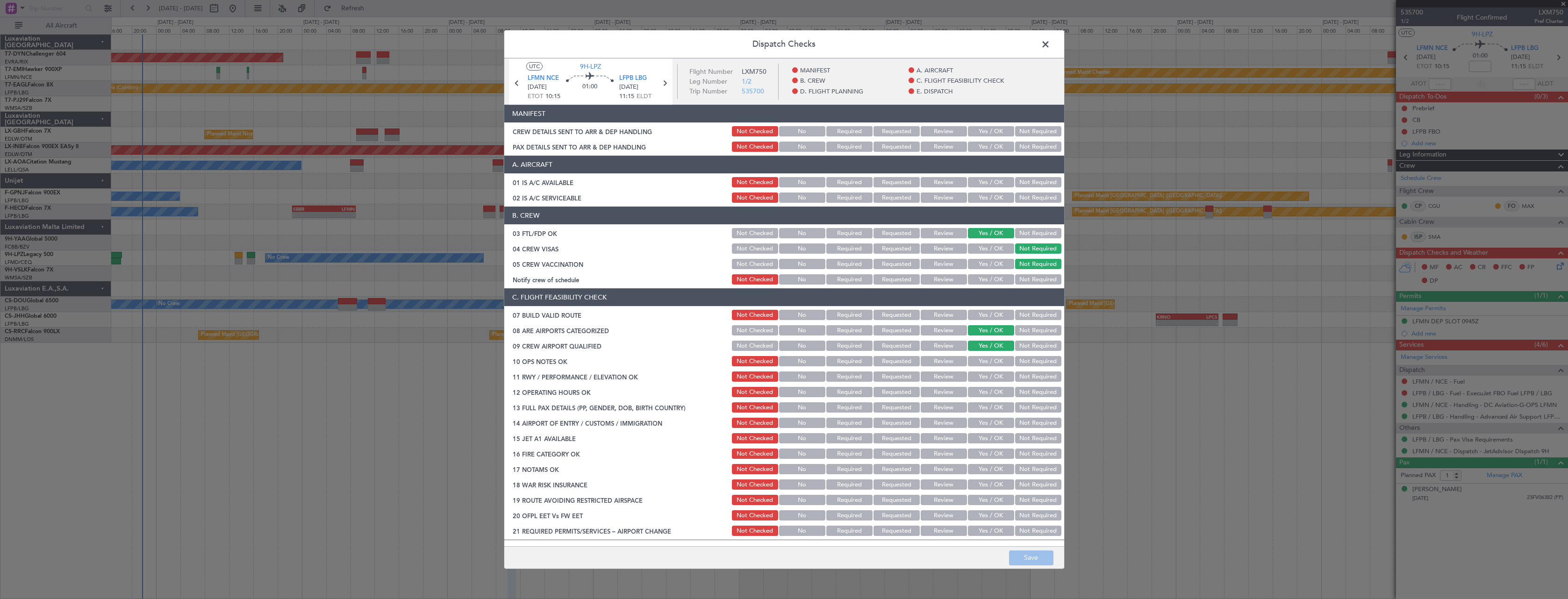
click at [978, 128] on button "Yes / OK" at bounding box center [991, 131] width 47 height 10
click at [986, 144] on button "Yes / OK" at bounding box center [991, 146] width 47 height 10
click at [1049, 556] on button "Save" at bounding box center [1031, 557] width 44 height 15
click at [1051, 43] on span at bounding box center [1051, 46] width 0 height 19
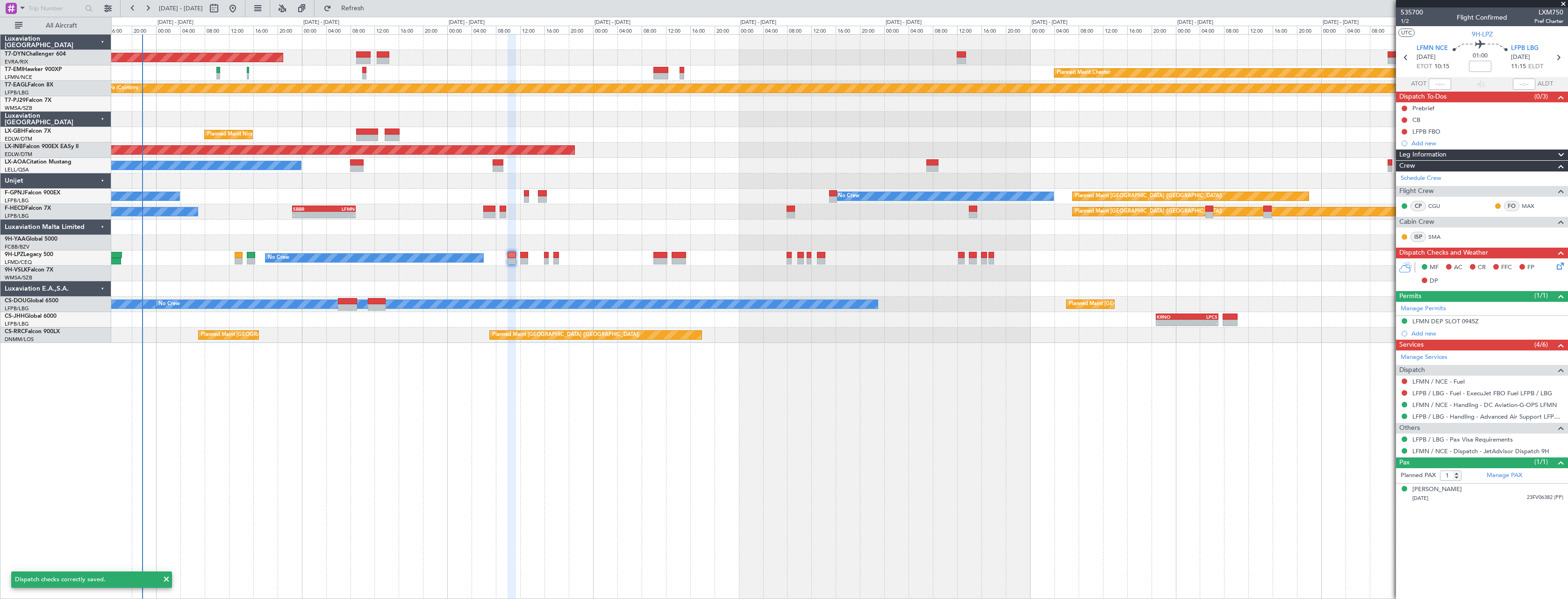
click at [529, 256] on div "No Crew No Crew" at bounding box center [839, 258] width 1456 height 15
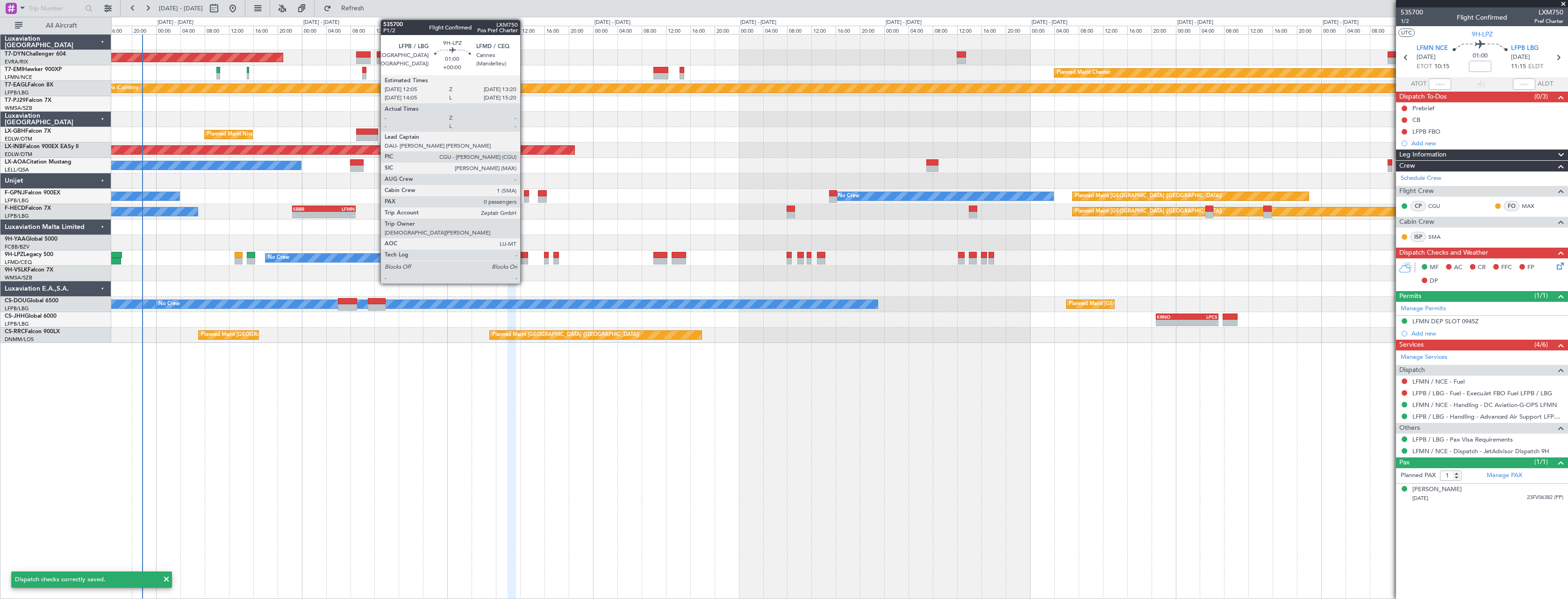
click at [524, 254] on div at bounding box center [524, 255] width 8 height 6
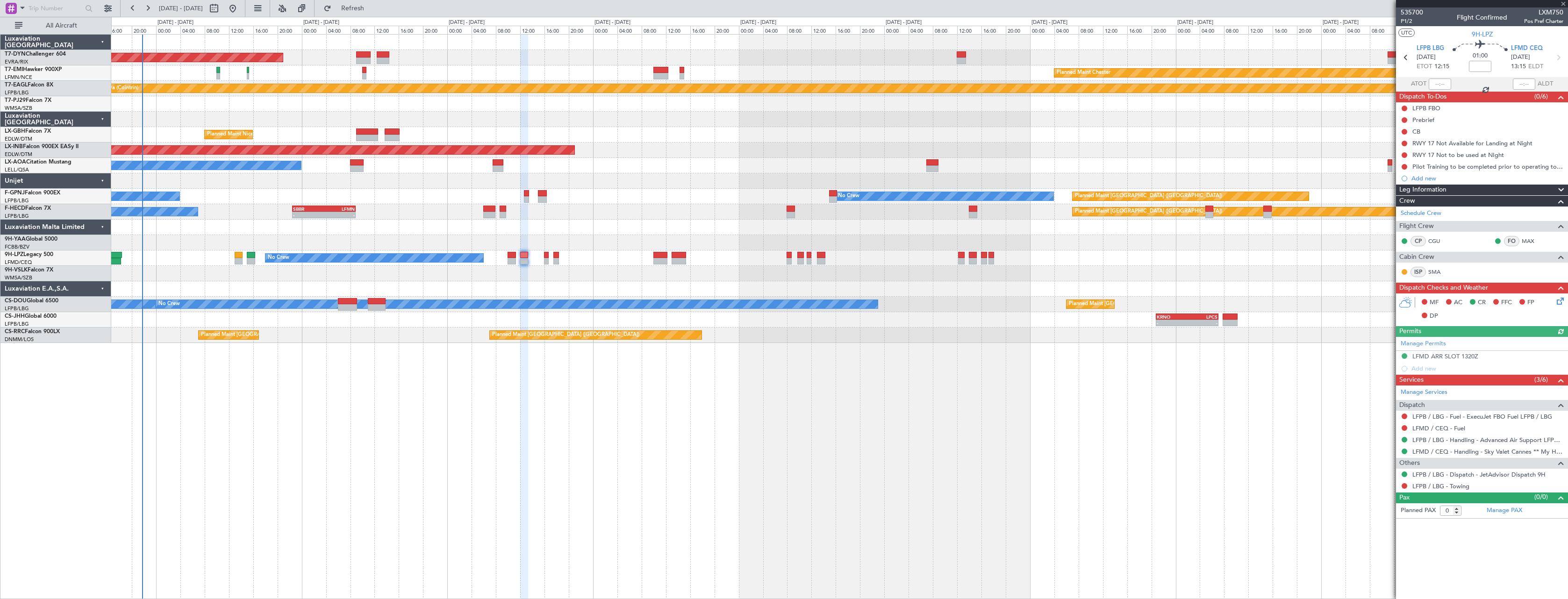
click at [1562, 302] on icon at bounding box center [1559, 300] width 8 height 8
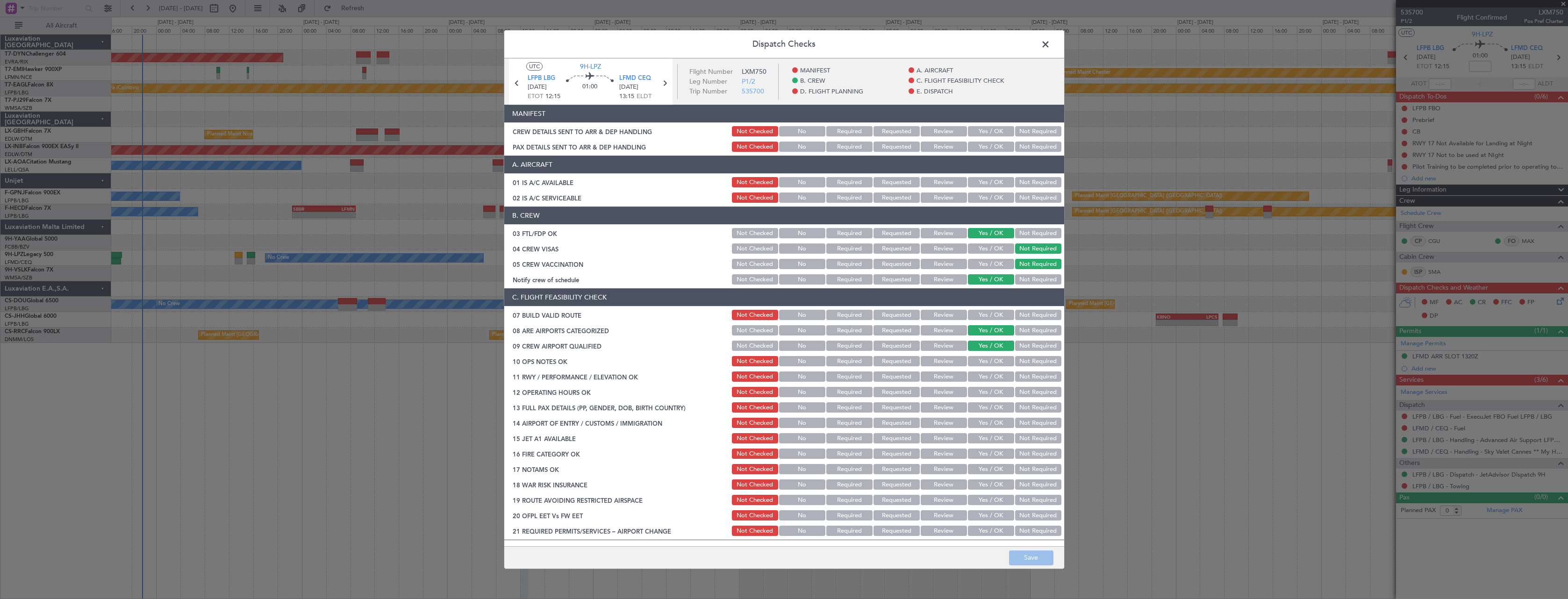
click at [983, 126] on button "Yes / OK" at bounding box center [991, 131] width 47 height 10
click at [988, 147] on button "Yes / OK" at bounding box center [991, 146] width 47 height 10
click at [1051, 557] on button "Save" at bounding box center [1031, 557] width 44 height 15
click at [1051, 46] on span at bounding box center [1051, 46] width 0 height 19
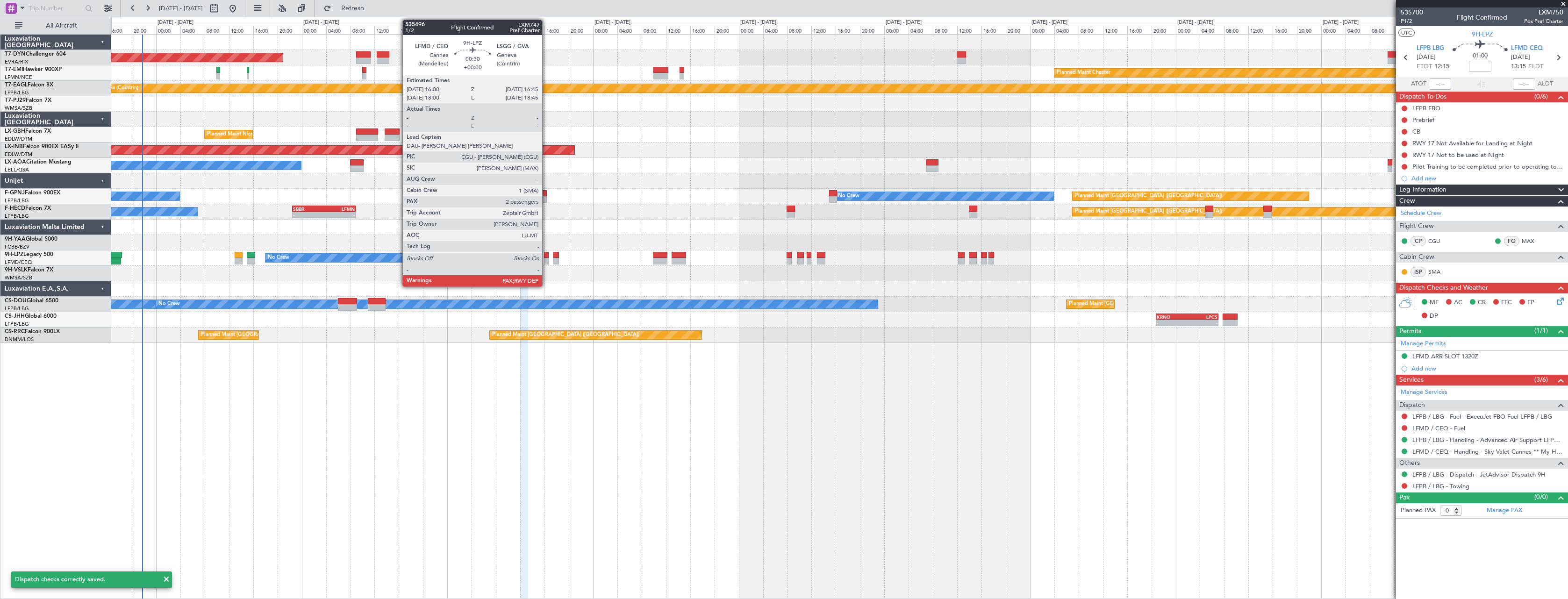
click at [547, 254] on div at bounding box center [547, 255] width 5 height 6
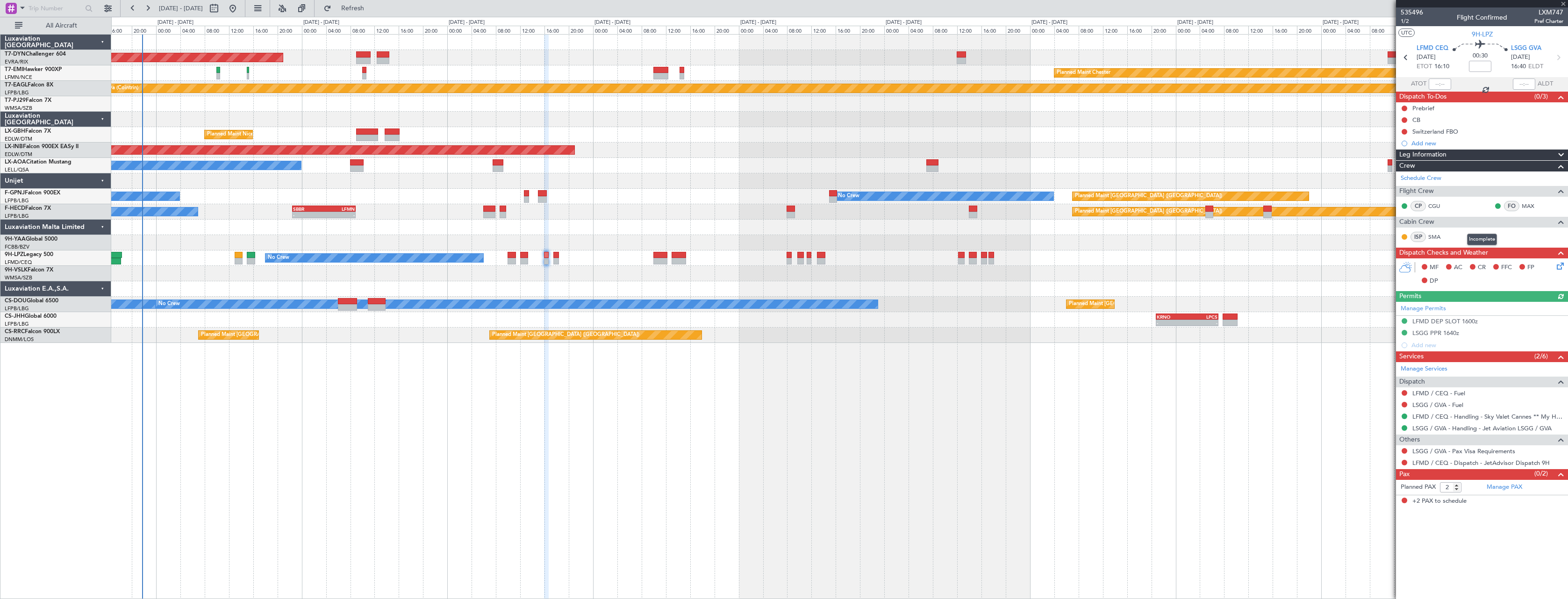
click at [1556, 268] on icon at bounding box center [1559, 264] width 8 height 8
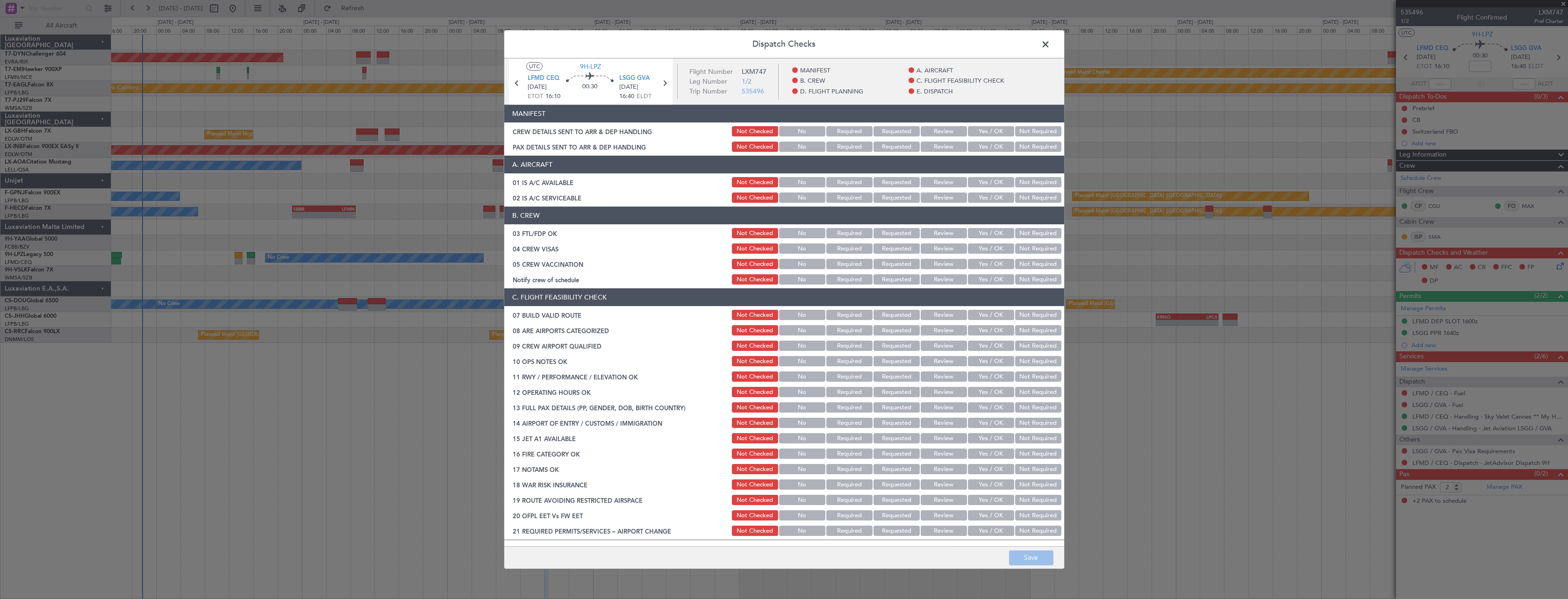
click at [979, 132] on button "Yes / OK" at bounding box center [991, 131] width 47 height 10
click at [986, 148] on button "Yes / OK" at bounding box center [991, 146] width 47 height 10
click at [1036, 556] on button "Save" at bounding box center [1031, 557] width 44 height 15
click at [1051, 40] on span at bounding box center [1051, 46] width 0 height 19
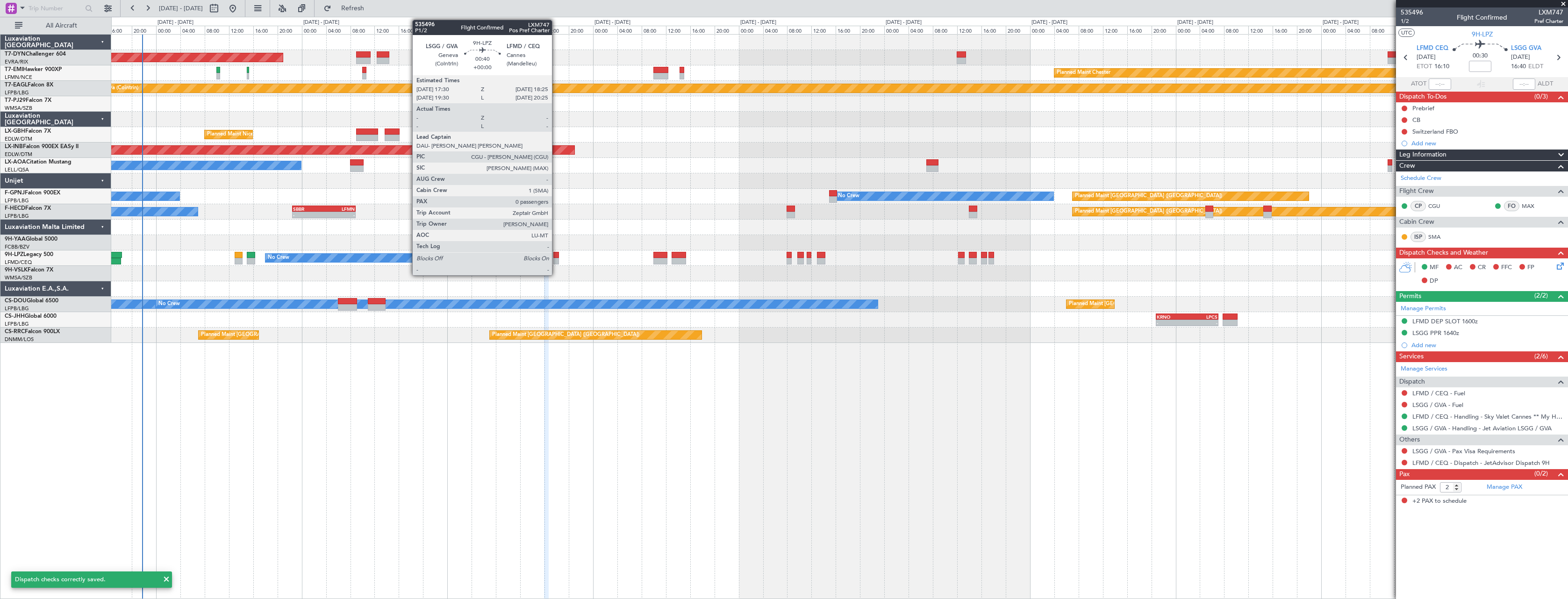
click at [557, 252] on div at bounding box center [556, 255] width 5 height 6
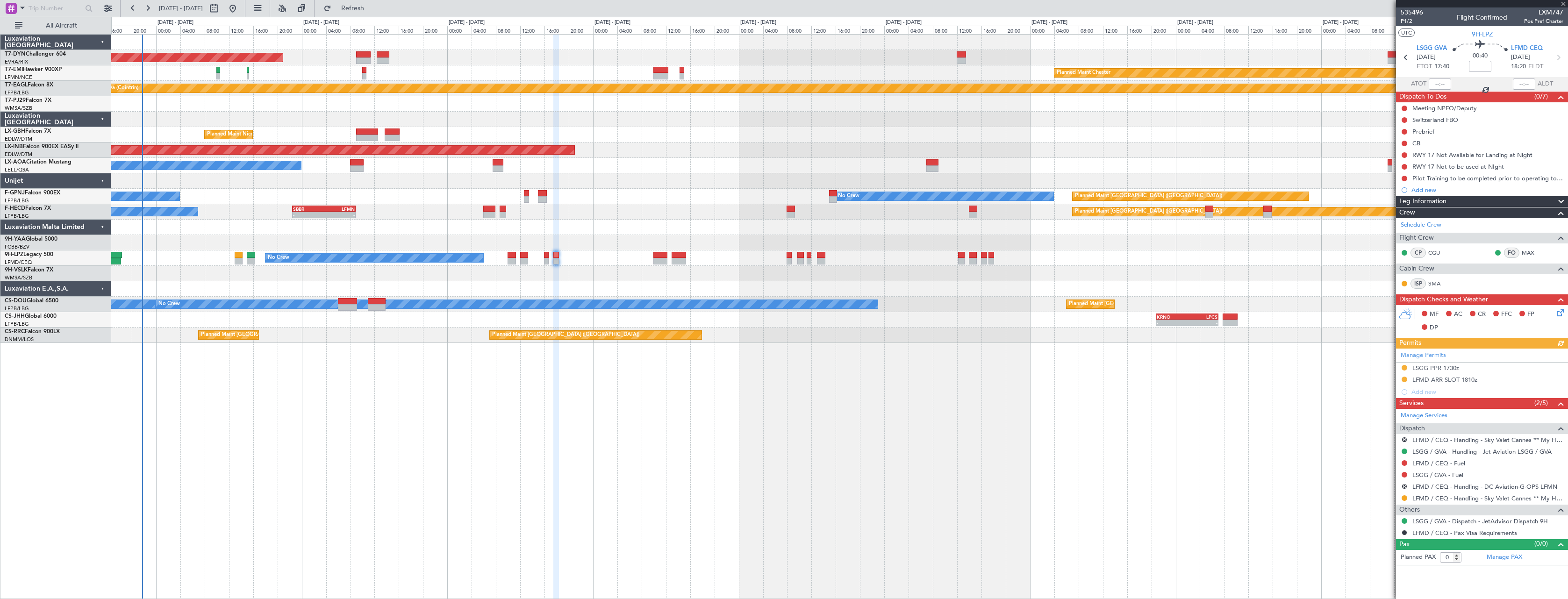
click at [1563, 311] on icon at bounding box center [1559, 312] width 8 height 8
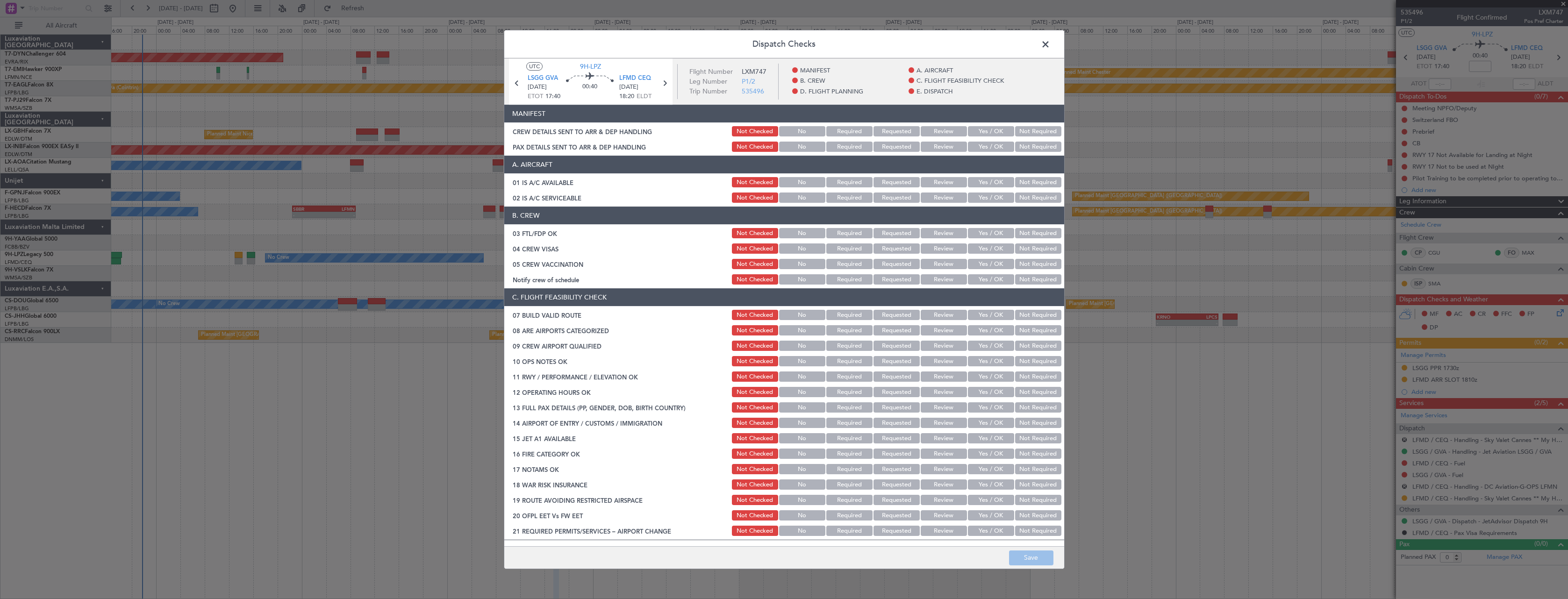
click at [983, 131] on button "Yes / OK" at bounding box center [991, 131] width 47 height 10
click at [988, 144] on button "Yes / OK" at bounding box center [991, 146] width 47 height 10
click at [1045, 555] on button "Save" at bounding box center [1031, 557] width 44 height 15
click at [1051, 45] on span at bounding box center [1051, 46] width 0 height 19
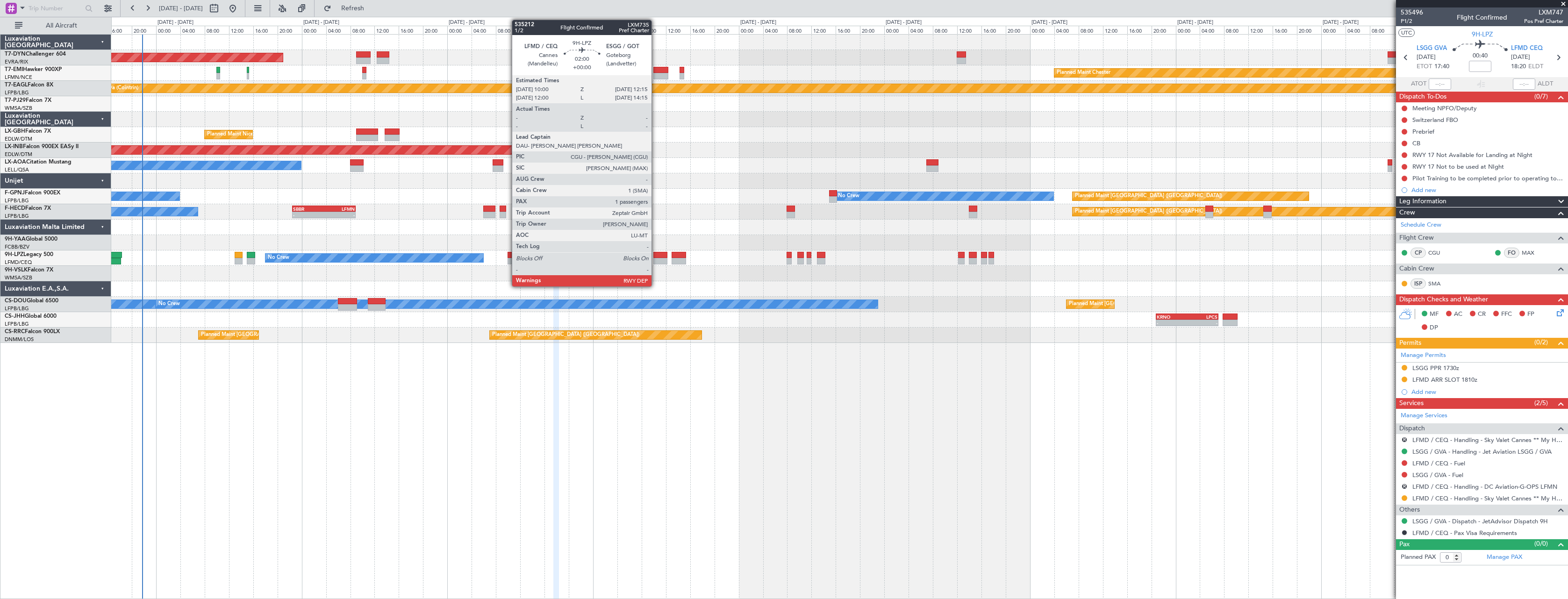
click at [656, 254] on div at bounding box center [661, 255] width 14 height 6
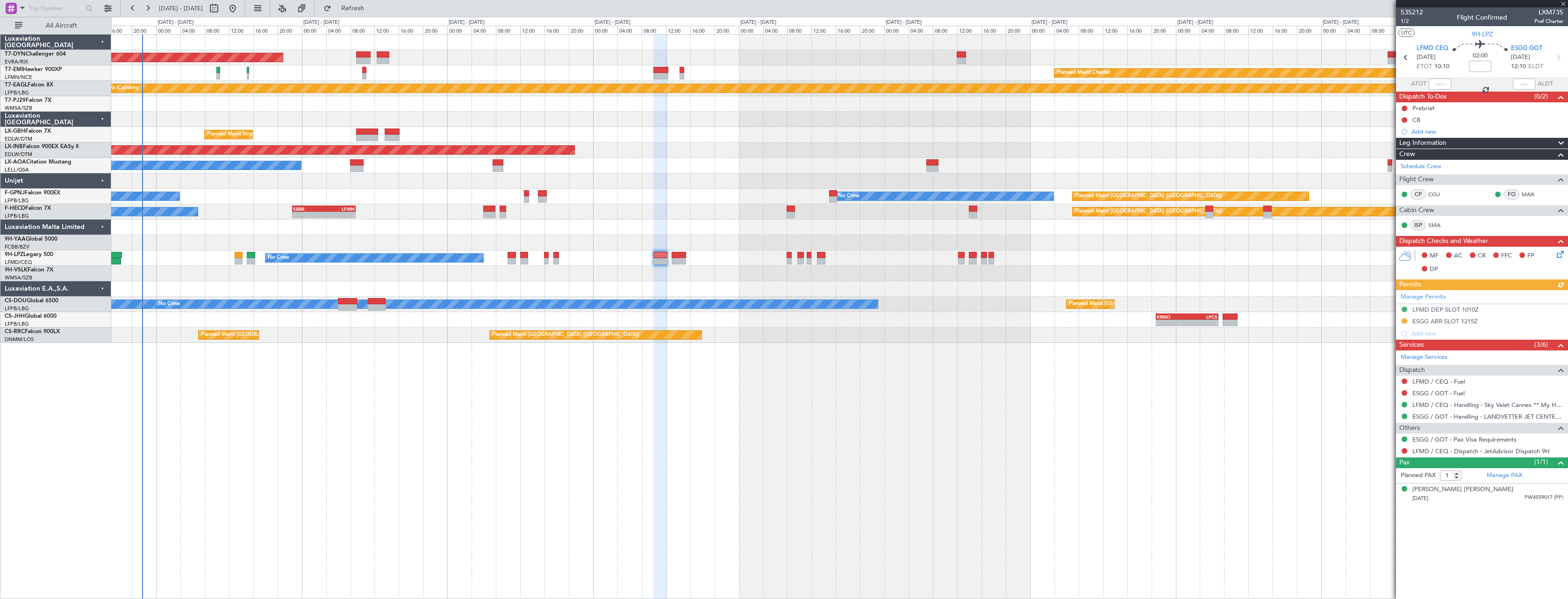
click at [1562, 247] on div "MF AC CR FFC FP DP" at bounding box center [1483, 263] width 172 height 33
click at [1560, 253] on icon at bounding box center [1559, 253] width 8 height 8
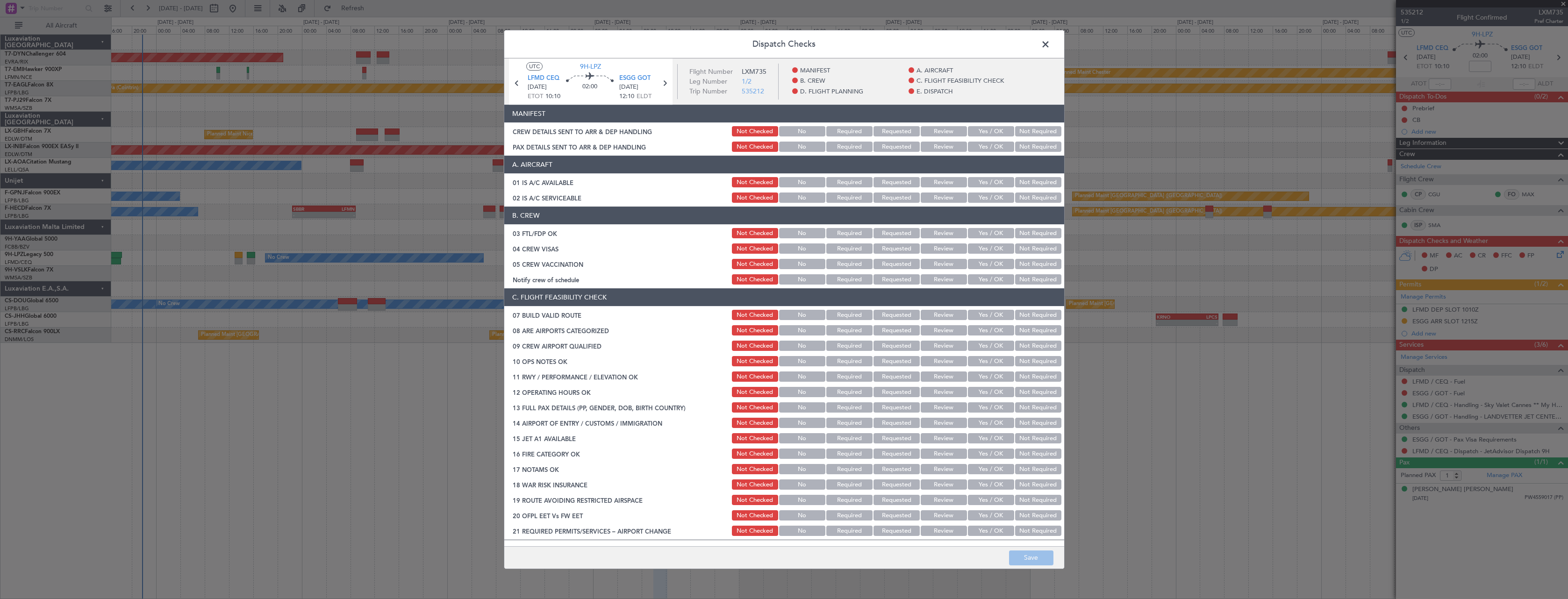
click at [970, 133] on button "Yes / OK" at bounding box center [991, 131] width 47 height 10
click at [974, 138] on section "MANIFEST CREW DETAILS SENT TO ARR & DEP HANDLING Not Checked No Required Reques…" at bounding box center [784, 129] width 560 height 49
click at [977, 144] on button "Yes / OK" at bounding box center [991, 146] width 47 height 10
click at [1045, 557] on button "Save" at bounding box center [1031, 557] width 44 height 15
click at [1051, 48] on span at bounding box center [1051, 46] width 0 height 19
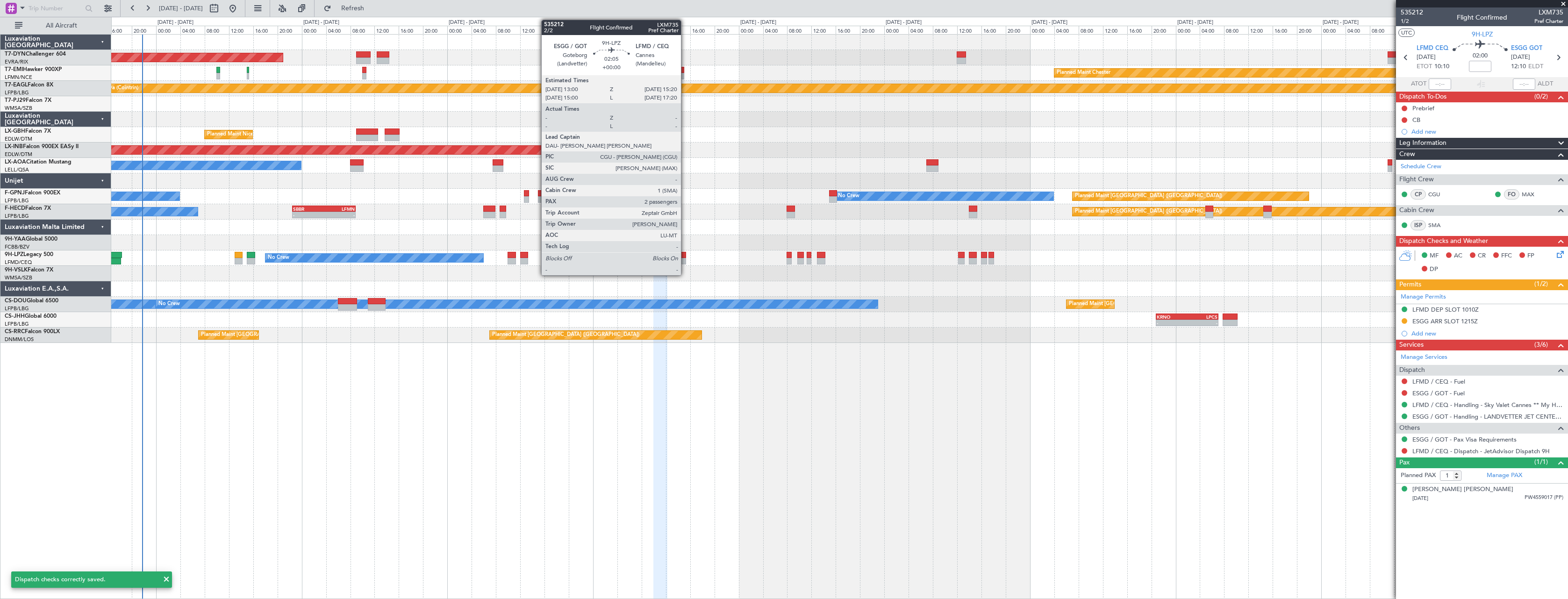
click at [686, 257] on div at bounding box center [679, 255] width 15 height 6
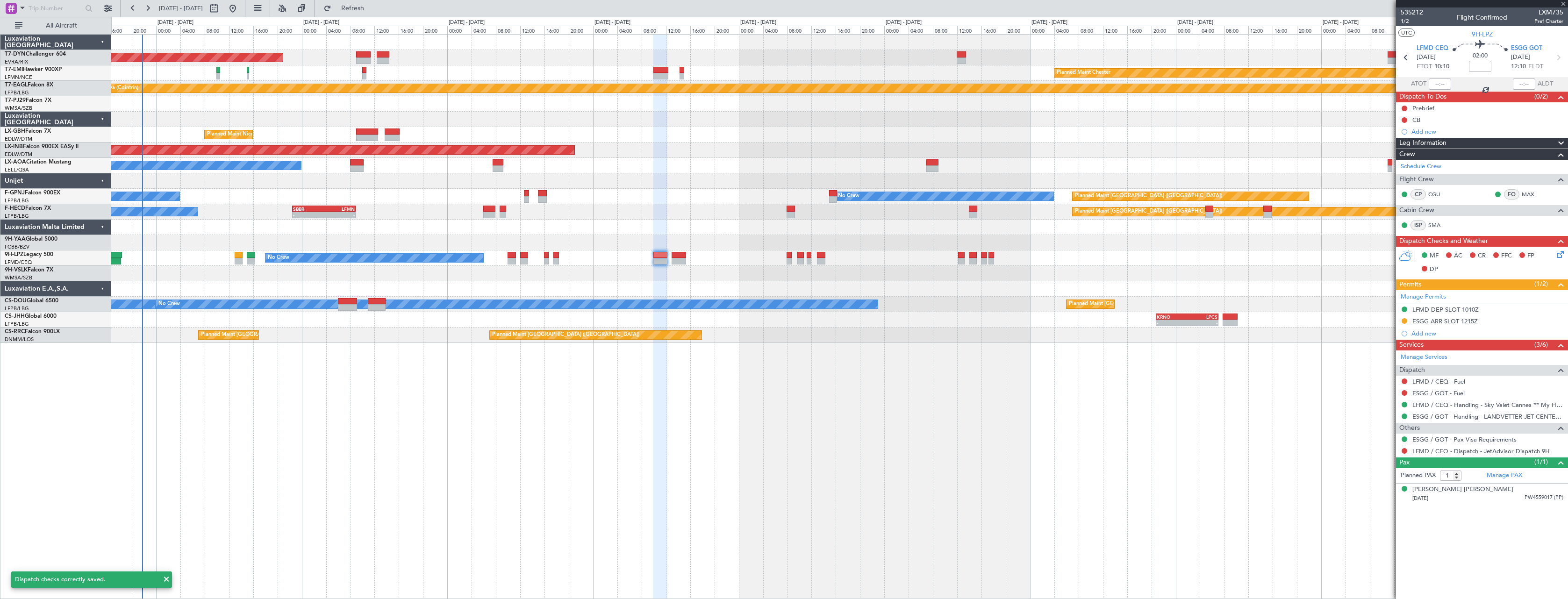
type input "2"
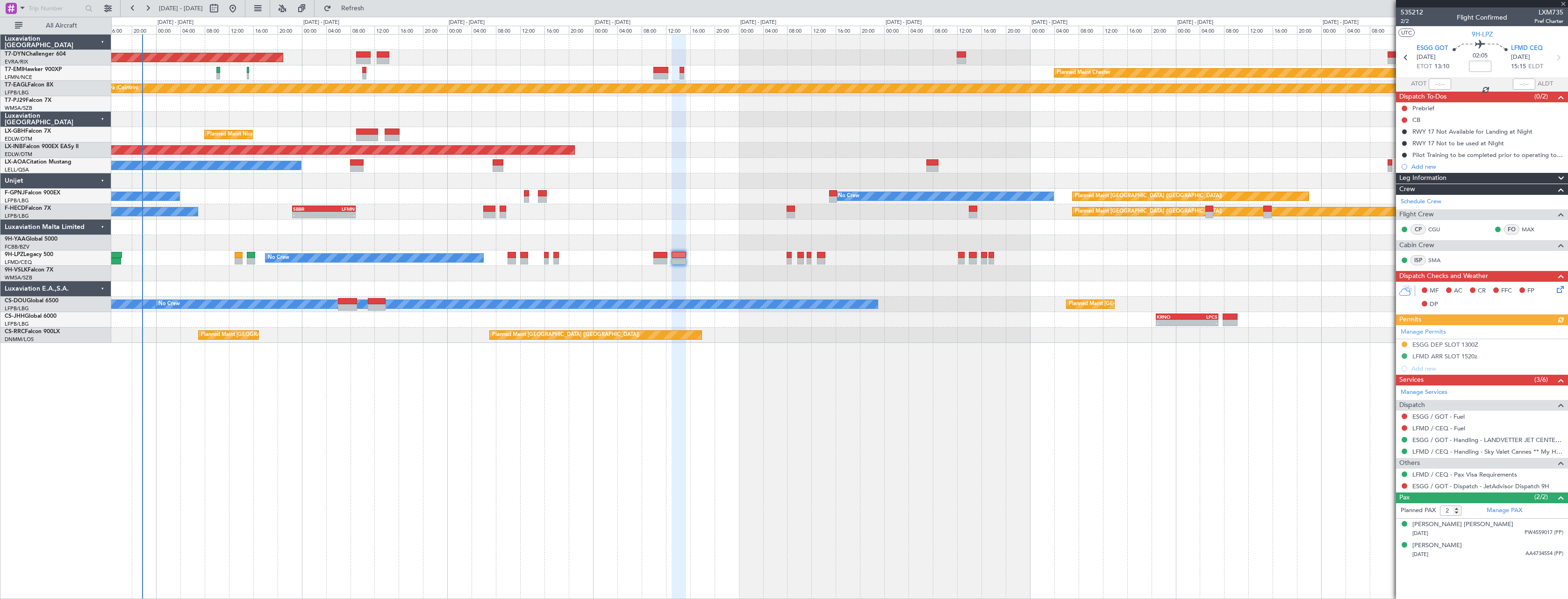
click at [1559, 287] on icon at bounding box center [1559, 288] width 8 height 8
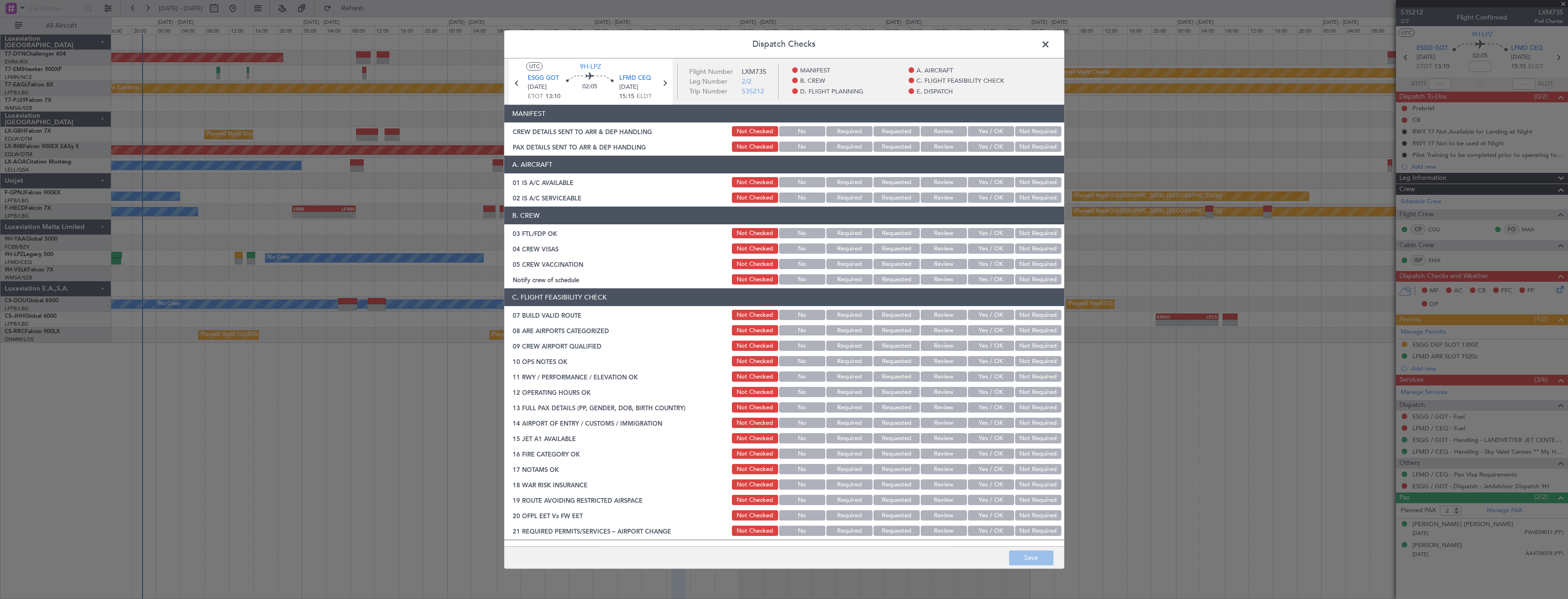
click at [996, 133] on button "Yes / OK" at bounding box center [991, 131] width 47 height 10
click at [992, 147] on button "Yes / OK" at bounding box center [991, 146] width 47 height 10
click at [1052, 565] on button "Save" at bounding box center [1031, 557] width 44 height 15
click at [1051, 45] on span at bounding box center [1051, 46] width 0 height 19
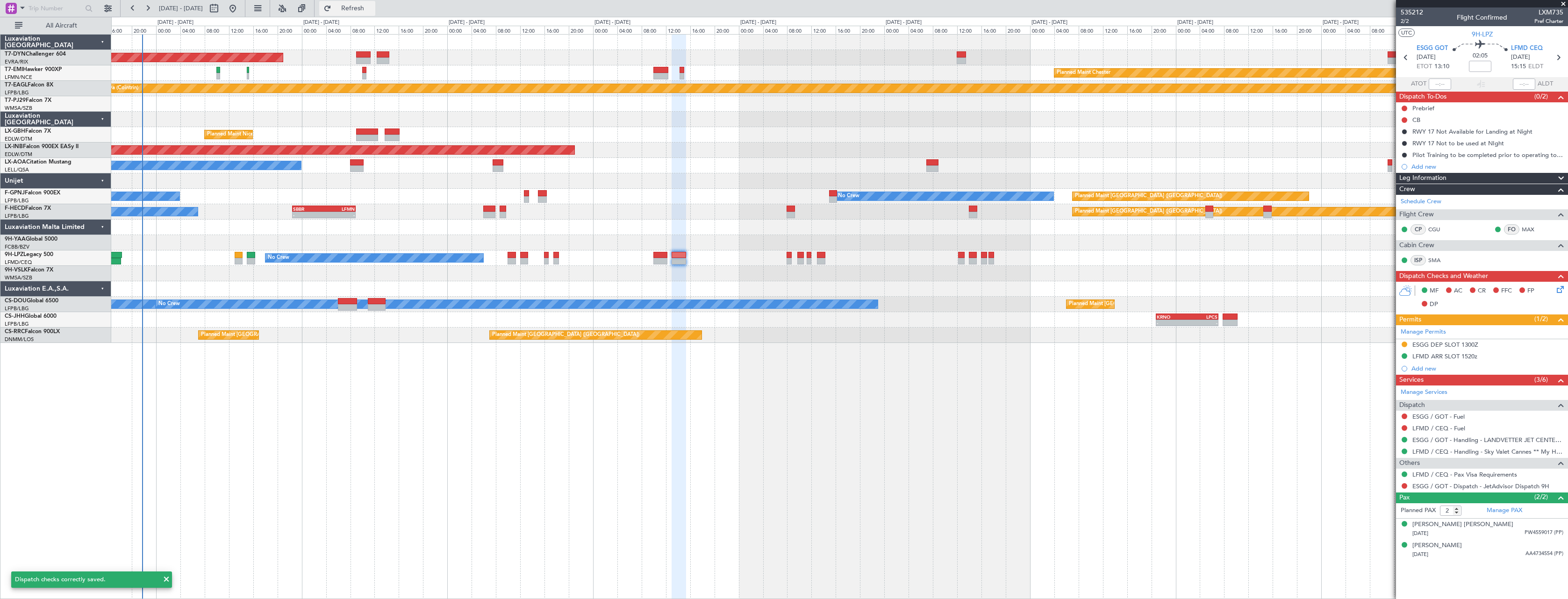
click at [355, 10] on button "Refresh" at bounding box center [347, 8] width 56 height 15
